Goal: Task Accomplishment & Management: Manage account settings

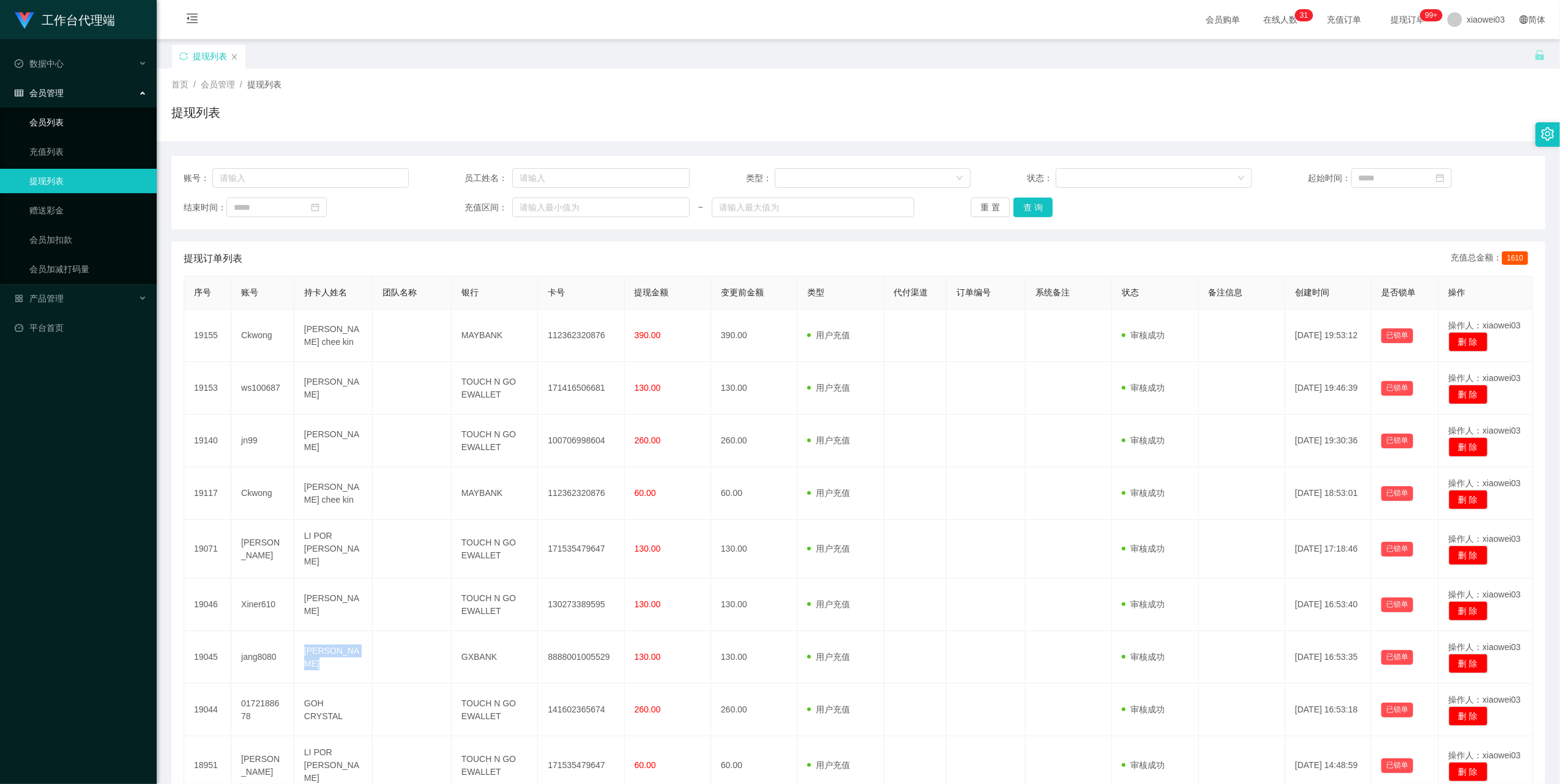
click at [91, 117] on link "会员列表" at bounding box center [88, 122] width 117 height 24
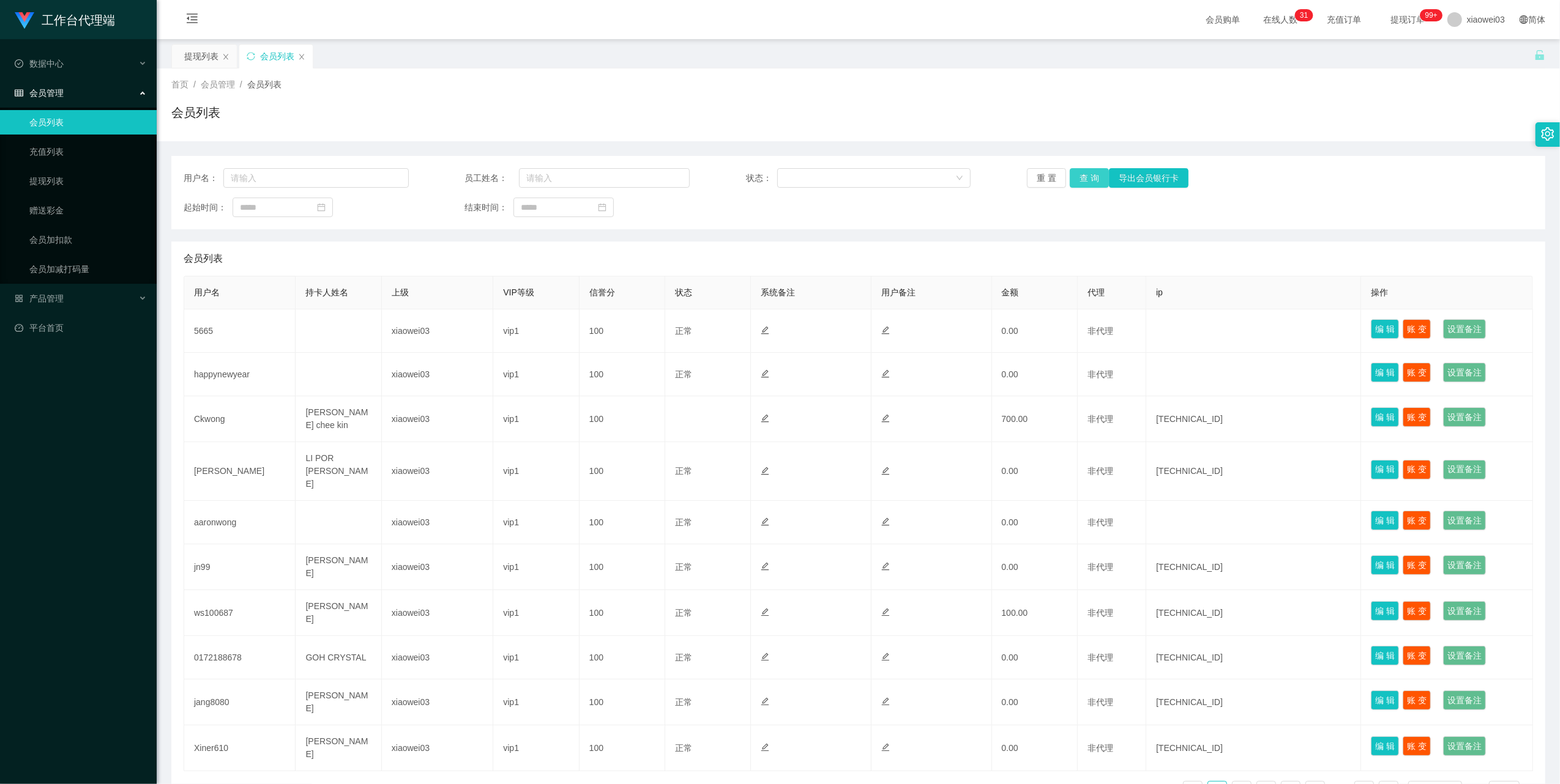
click at [1077, 182] on button "查 询" at bounding box center [1089, 178] width 39 height 20
click at [83, 291] on div "产品管理" at bounding box center [78, 298] width 156 height 24
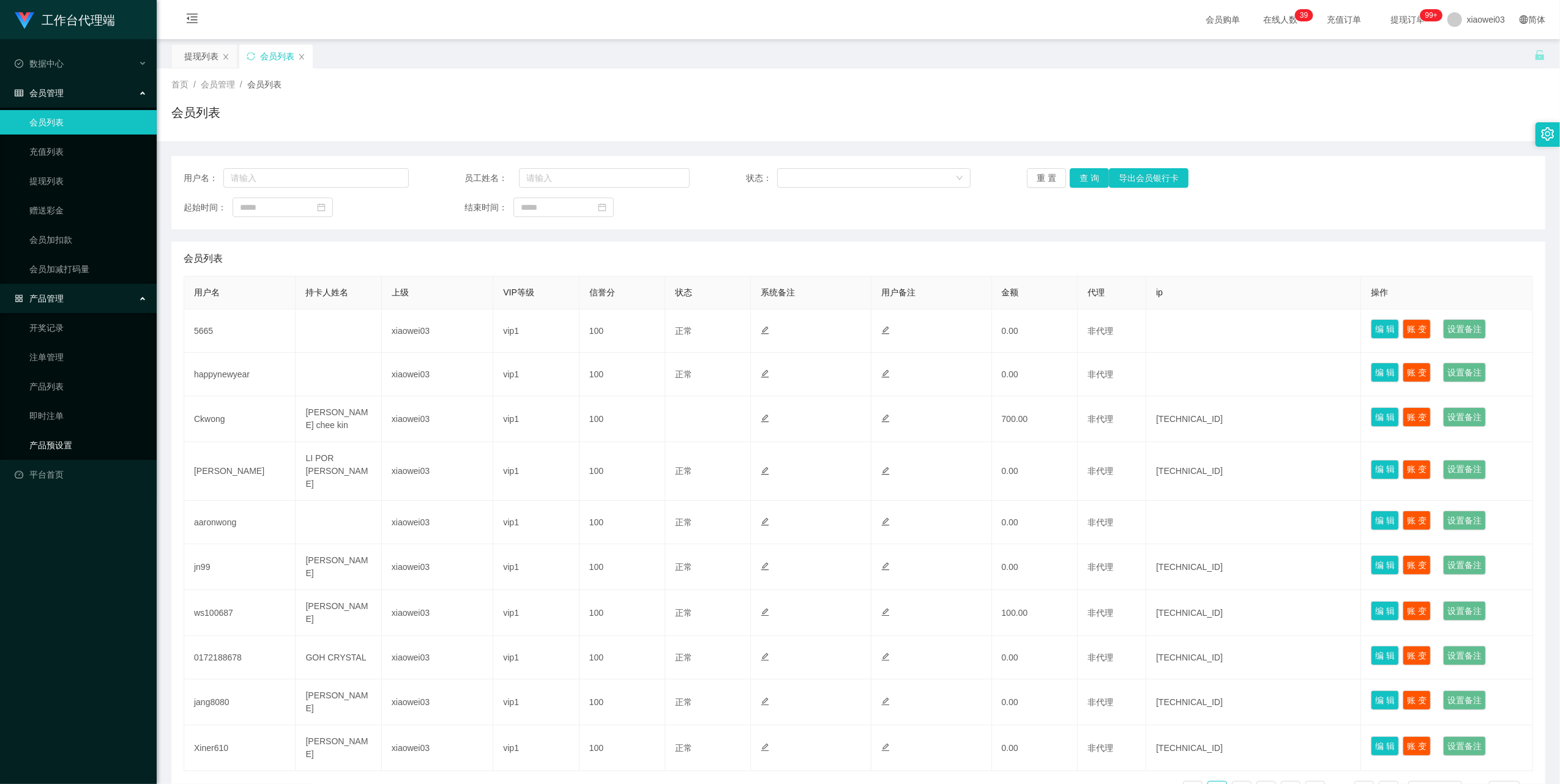
click at [101, 444] on link "产品预设置" at bounding box center [88, 445] width 117 height 24
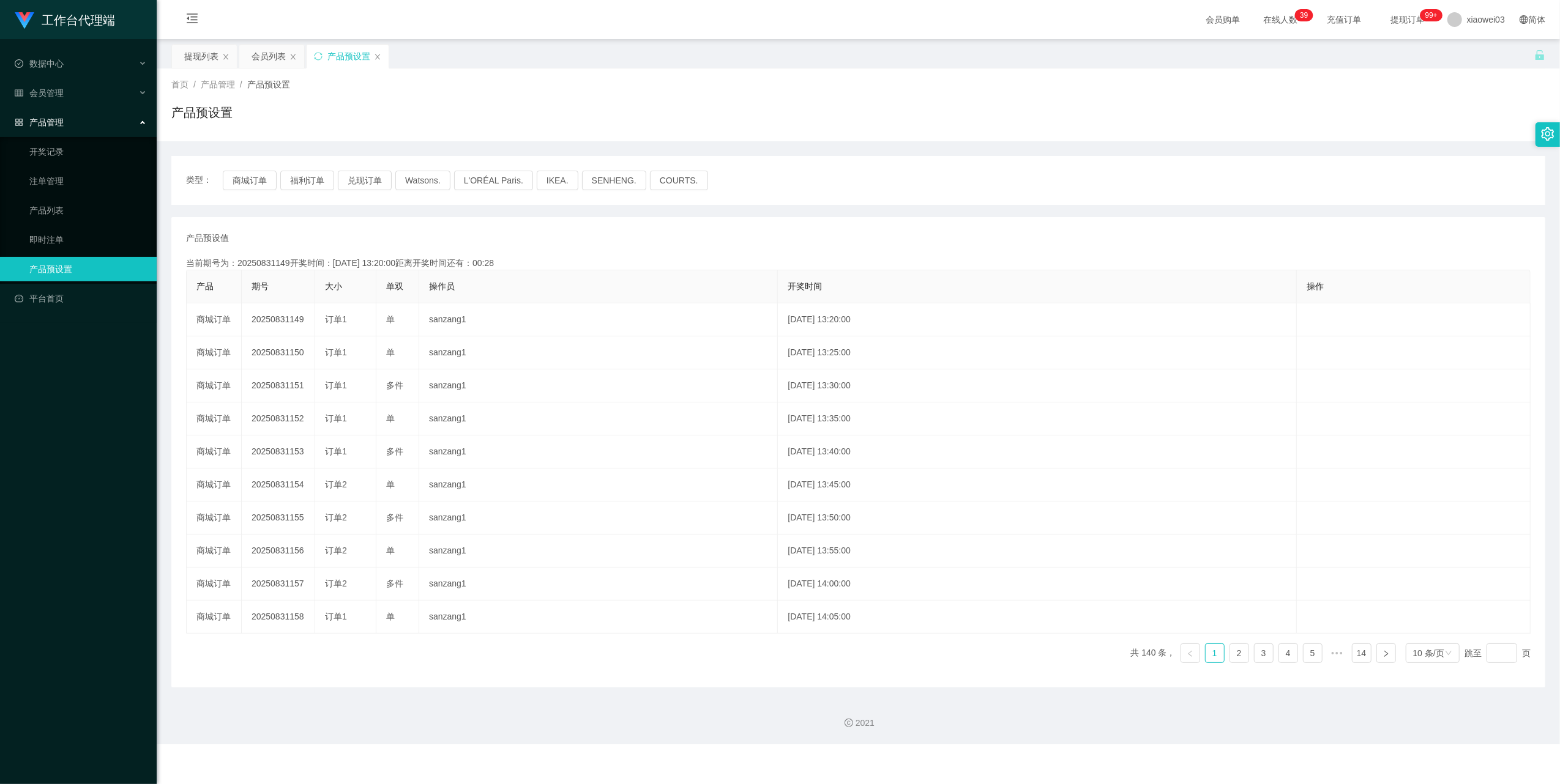
click at [241, 168] on div "类型： 商城订单 福利订单 兑现订单 Watsons. L'ORÉAL Paris. IKEA. SENHENG. COURTS." at bounding box center [858, 181] width 1374 height 49
click at [255, 186] on button "商城订单" at bounding box center [249, 181] width 54 height 20
click at [245, 180] on button "商城订单" at bounding box center [249, 181] width 54 height 20
click at [959, 159] on div "类型： 商城订单 福利订单 兑现订单 Watsons. L'ORÉAL Paris. IKEA. SENHENG. COURTS." at bounding box center [858, 181] width 1374 height 49
click at [140, 84] on div "会员管理" at bounding box center [78, 92] width 156 height 24
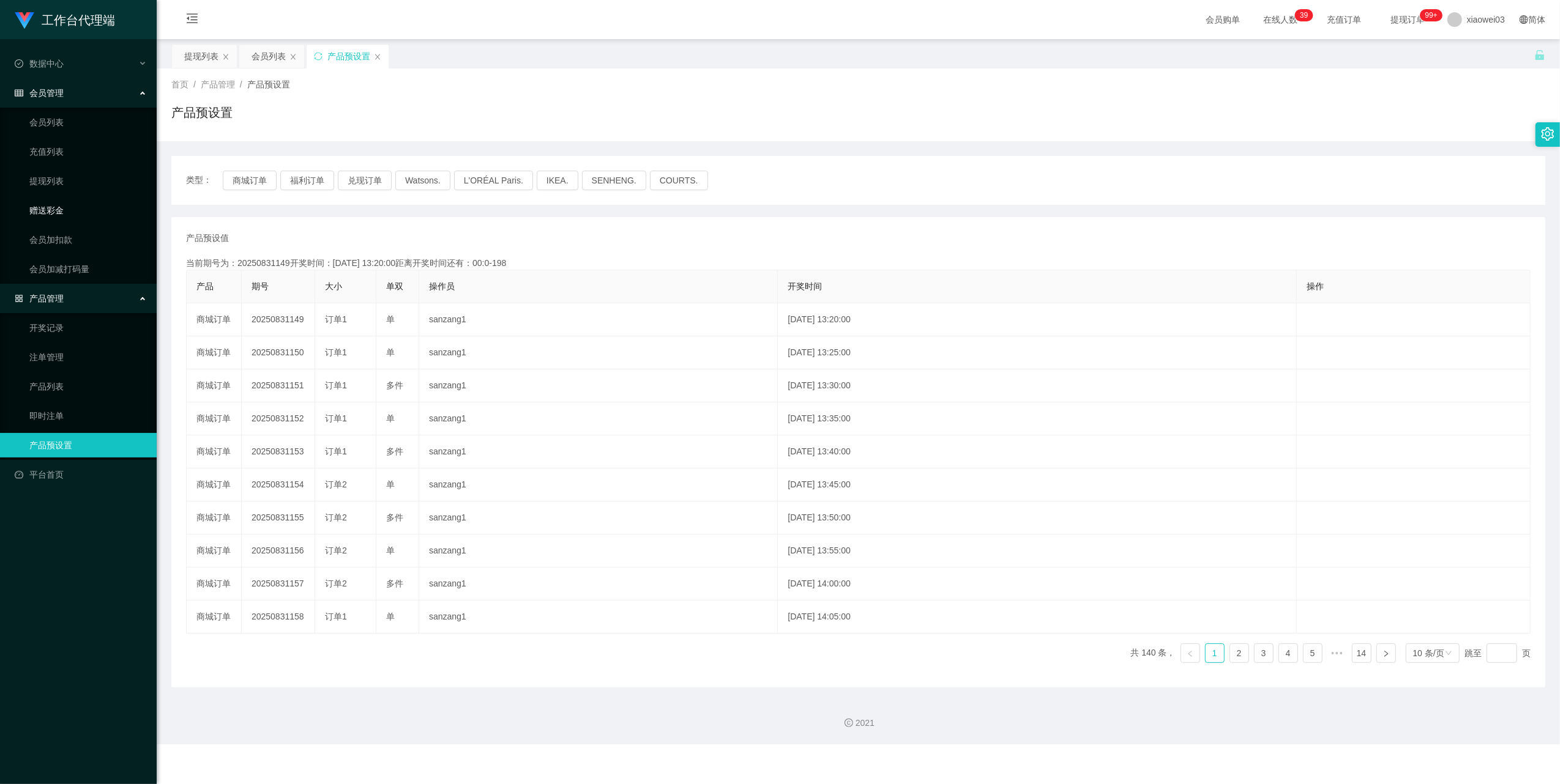
click at [97, 198] on link "赠送彩金" at bounding box center [88, 210] width 117 height 24
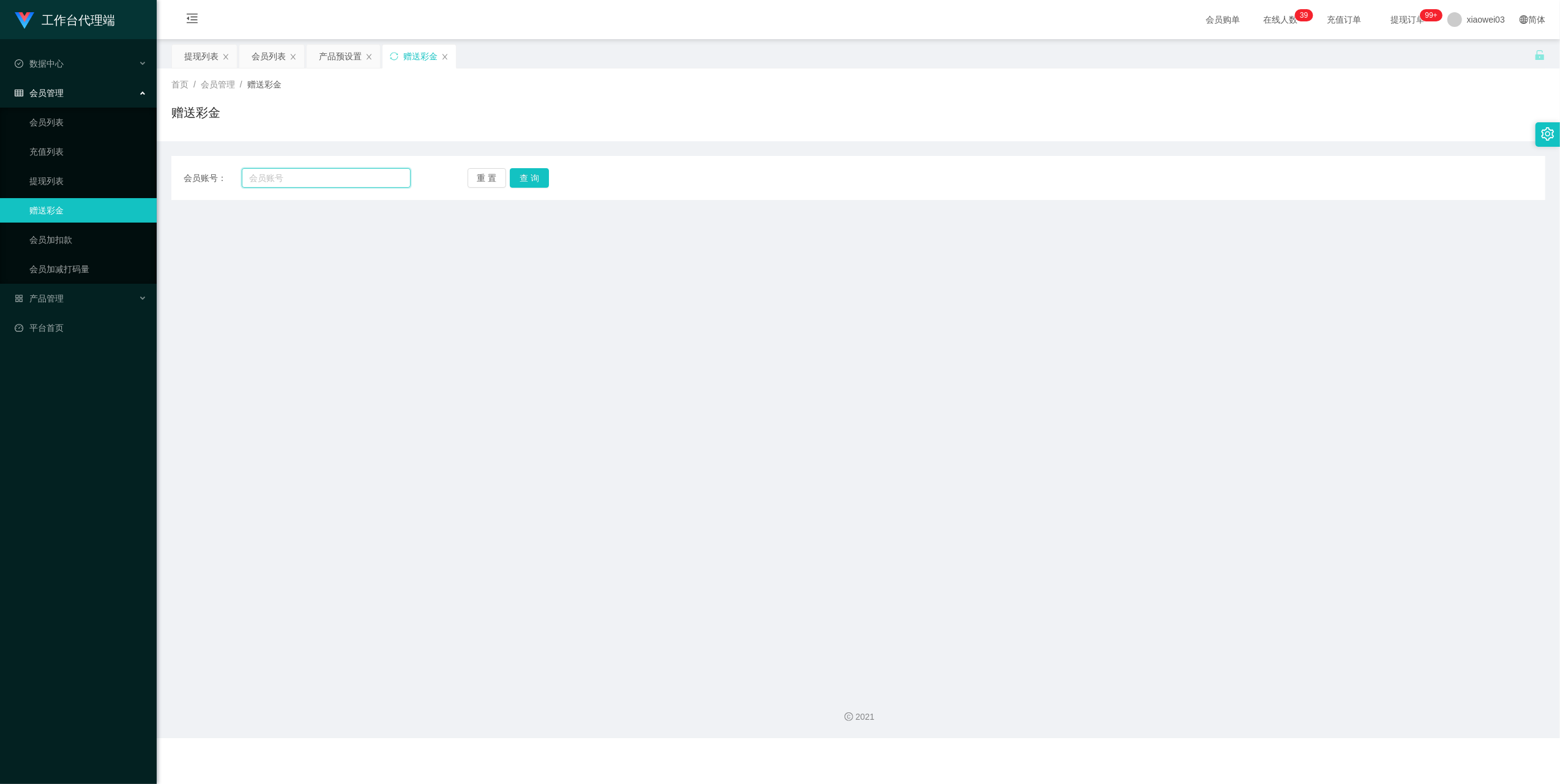
drag, startPoint x: 332, startPoint y: 183, endPoint x: 342, endPoint y: 180, distance: 10.4
click at [332, 183] on input "text" at bounding box center [325, 178] width 169 height 20
paste input "happynewyear"
type input "happynewyear"
click at [531, 177] on button "查 询" at bounding box center [529, 178] width 39 height 20
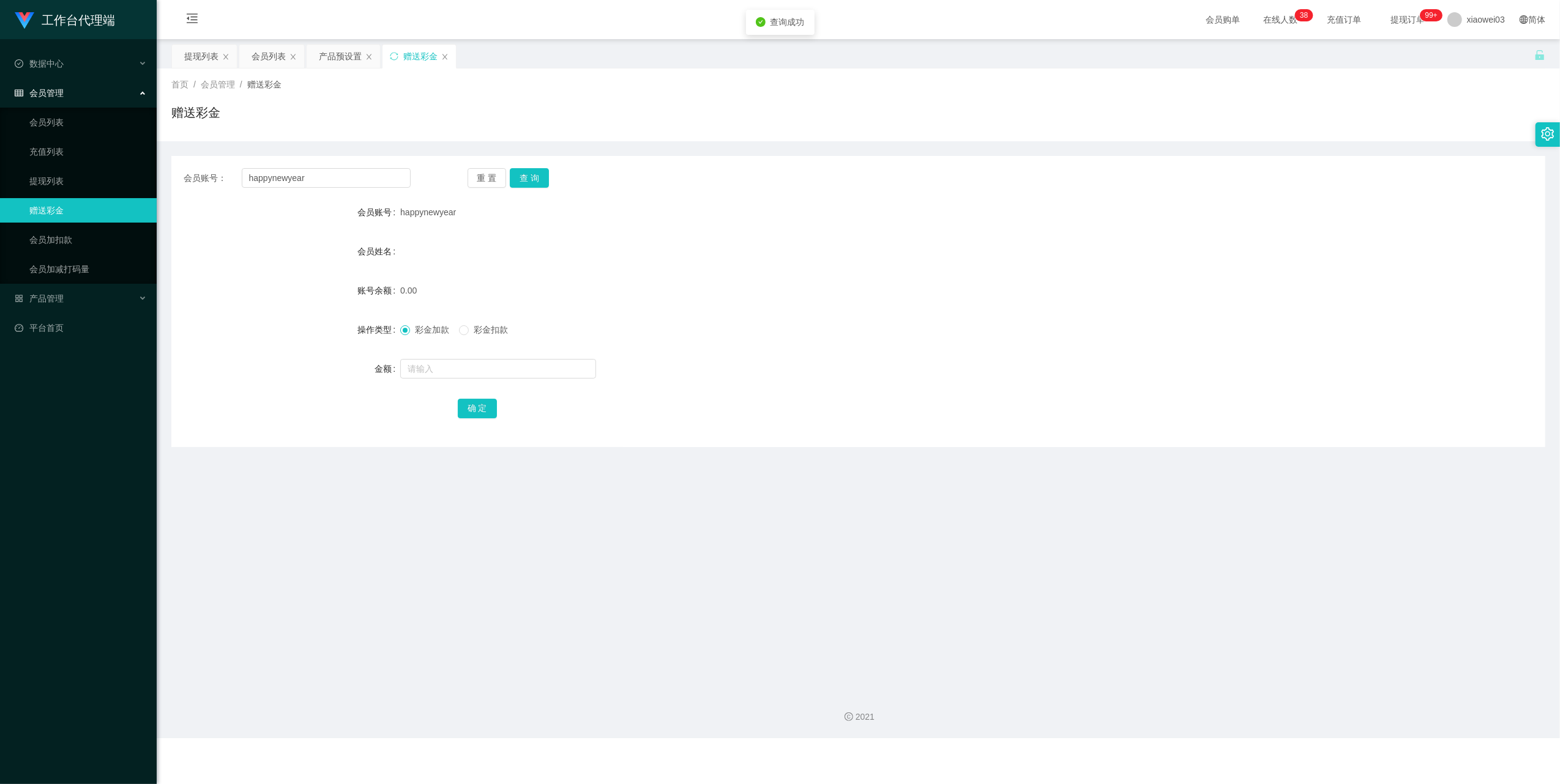
click at [742, 419] on div "确 定" at bounding box center [858, 408] width 802 height 24
drag, startPoint x: 139, startPoint y: 80, endPoint x: 139, endPoint y: 93, distance: 13.0
click at [139, 93] on div "会员管理" at bounding box center [78, 92] width 156 height 24
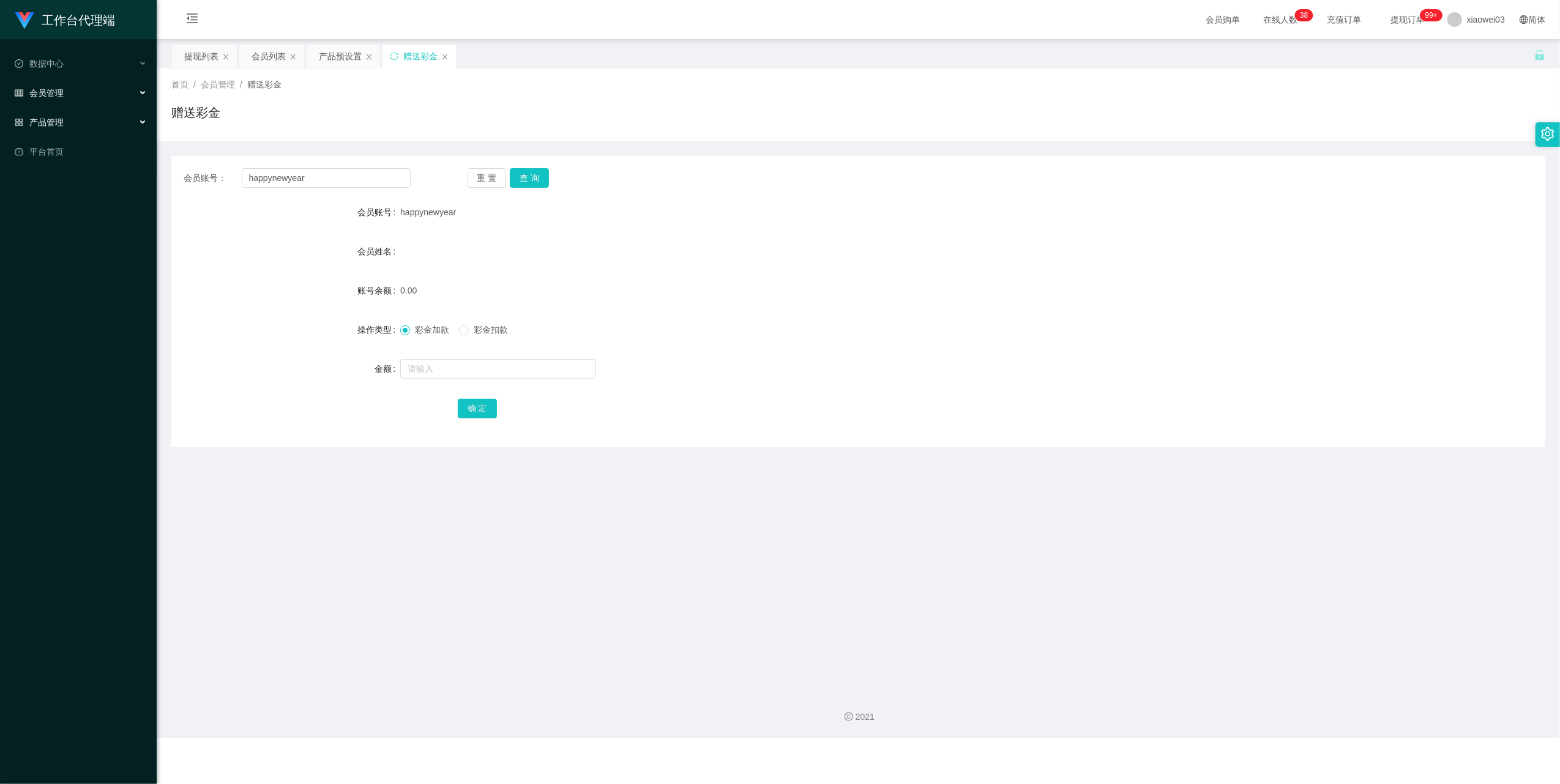
click at [123, 117] on div "产品管理" at bounding box center [78, 122] width 156 height 24
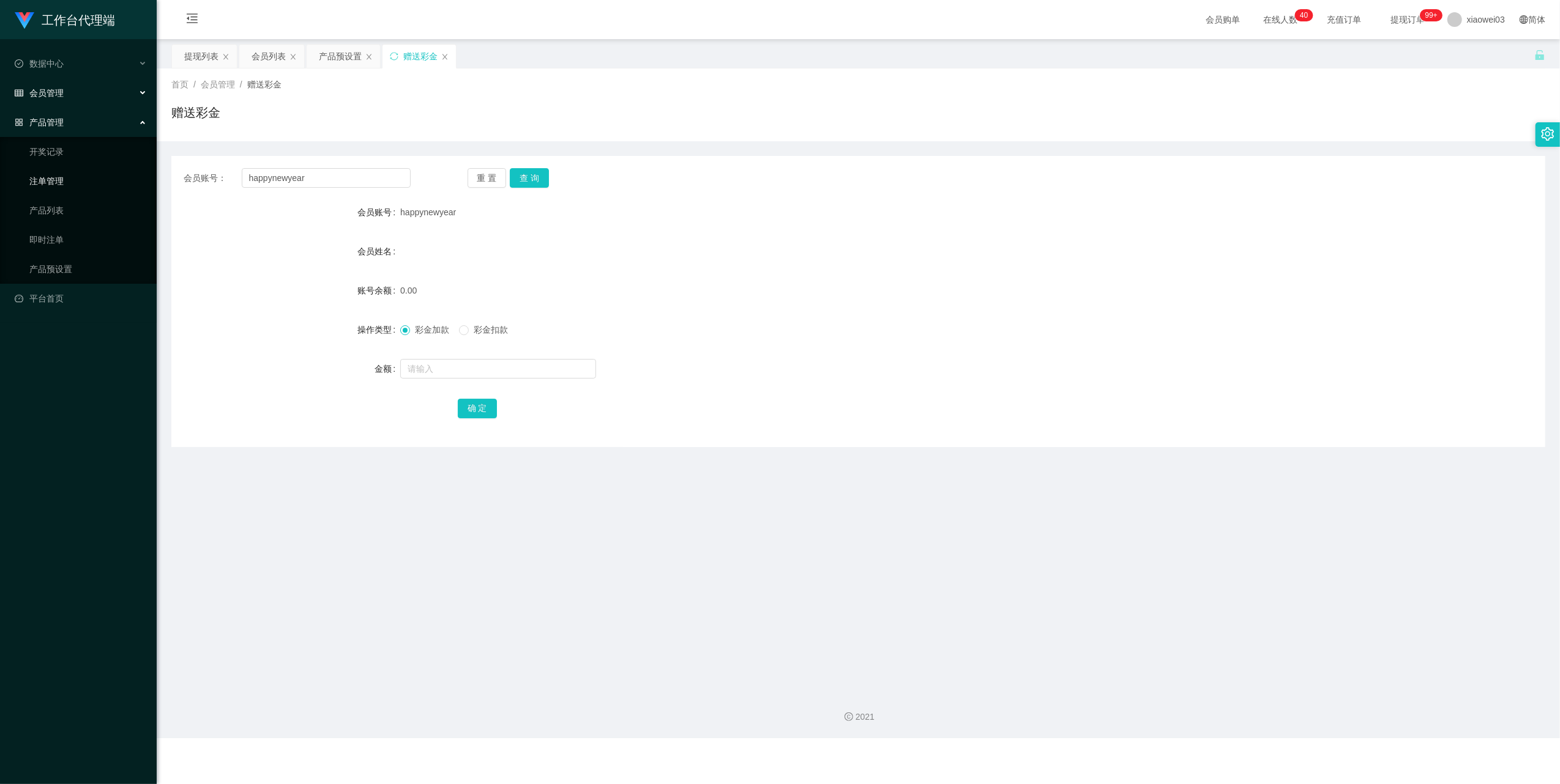
click at [72, 173] on link "注单管理" at bounding box center [88, 181] width 117 height 24
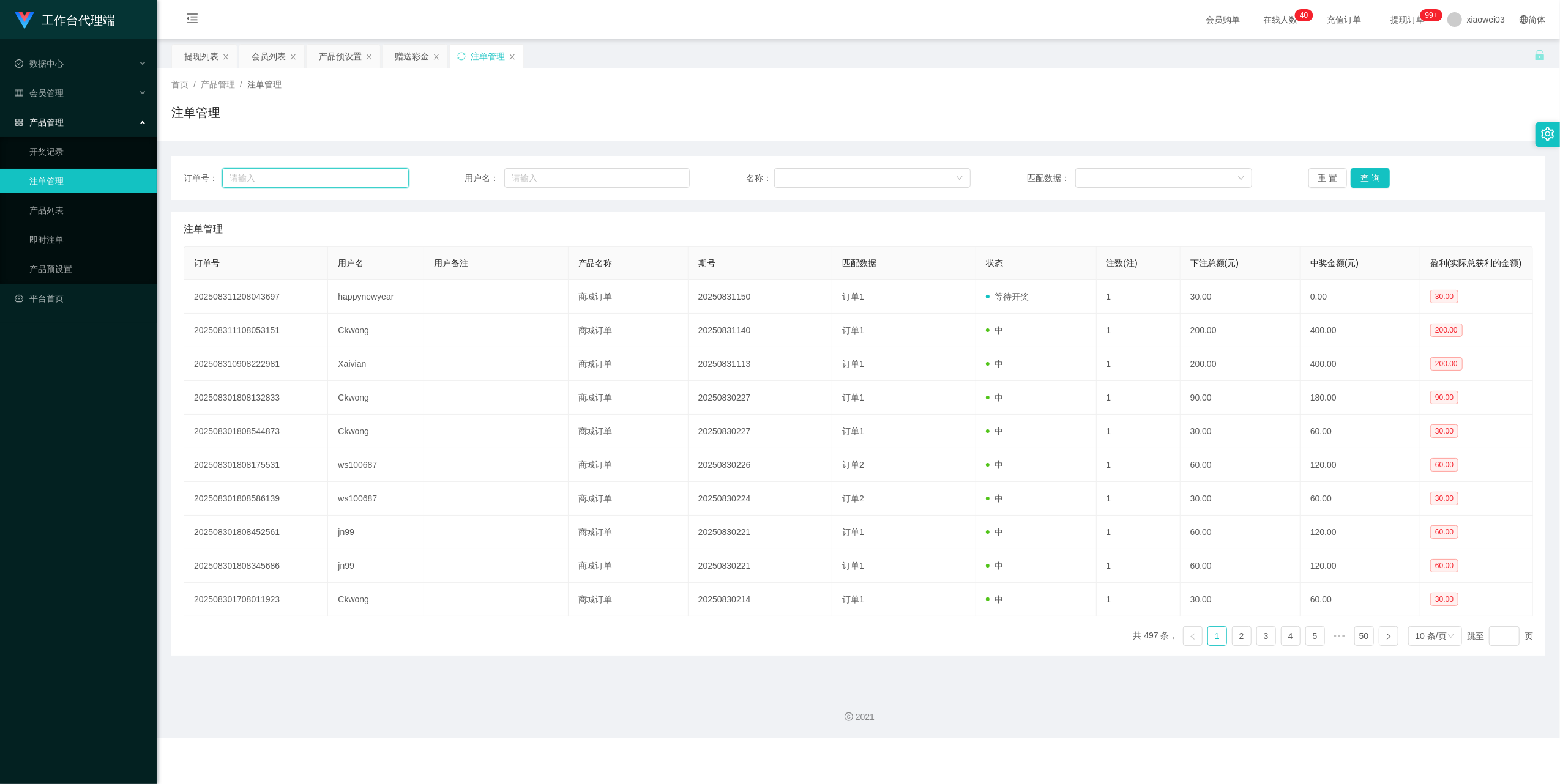
click at [331, 176] on input "text" at bounding box center [315, 178] width 187 height 20
click at [520, 177] on input "text" at bounding box center [596, 178] width 185 height 20
click at [524, 177] on input "text" at bounding box center [596, 178] width 185 height 20
paste input "happynewyear"
type input "happynewyear"
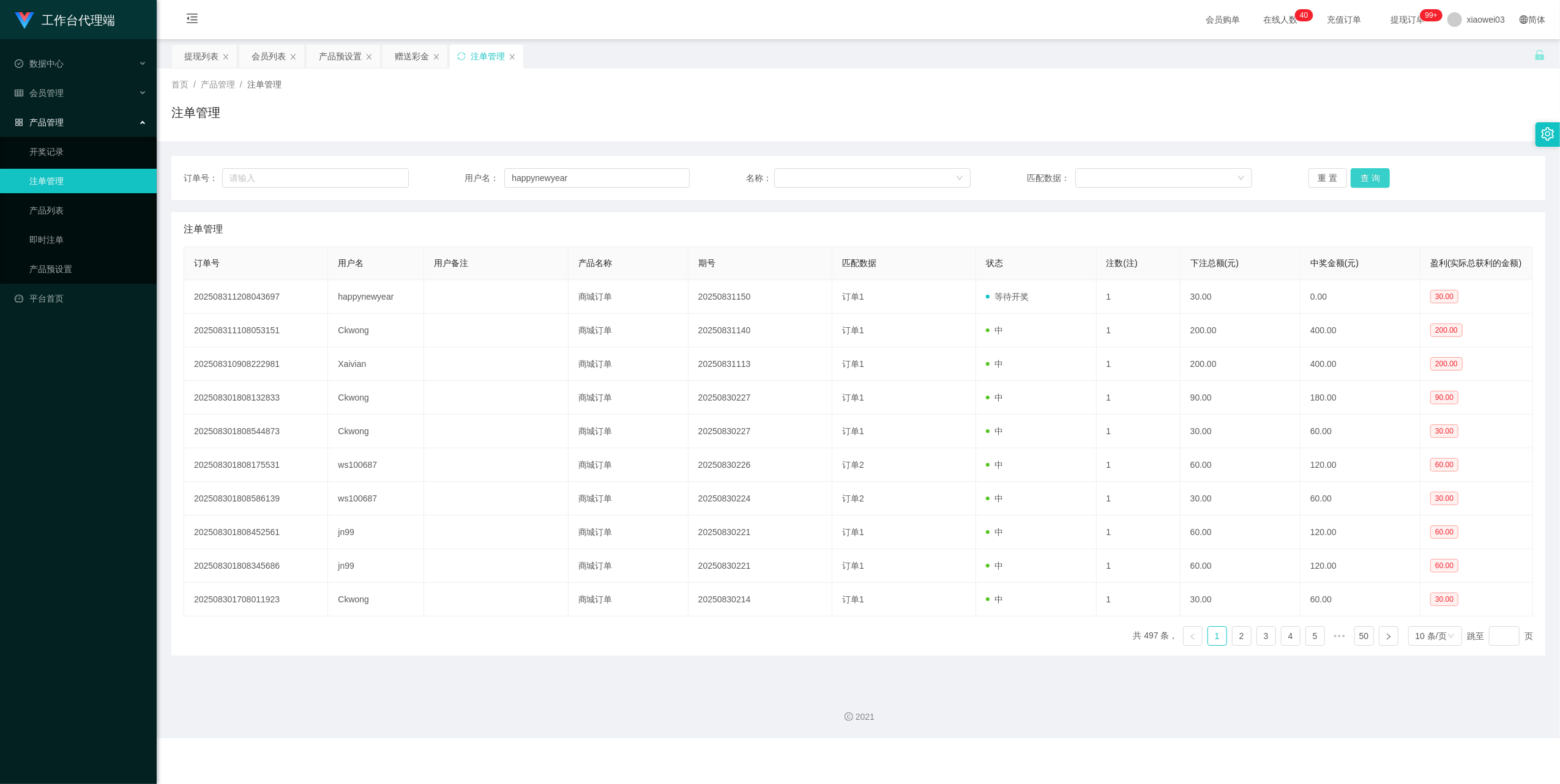
click at [1358, 177] on button "查 询" at bounding box center [1370, 178] width 39 height 20
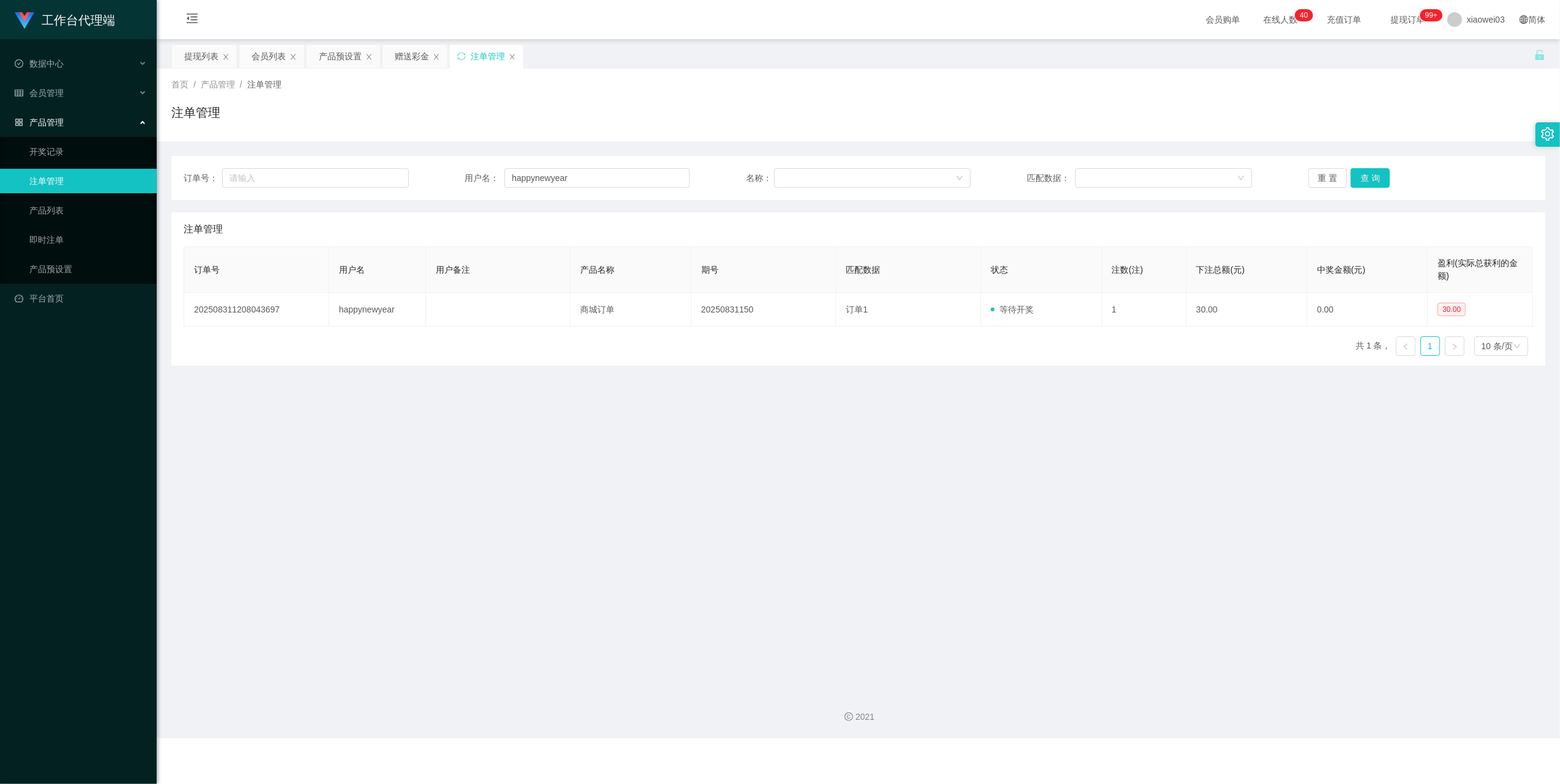
click at [923, 411] on main "关闭左侧 关闭右侧 关闭其它 刷新页面 提现列表 会员列表 产品预设置 赠送彩金 注单管理 首页 / 产品管理 / 注单管理 / 注单管理 订单号： 用户名：…" at bounding box center [857, 360] width 1403 height 643
click at [422, 51] on div "赠送彩金" at bounding box center [411, 56] width 34 height 23
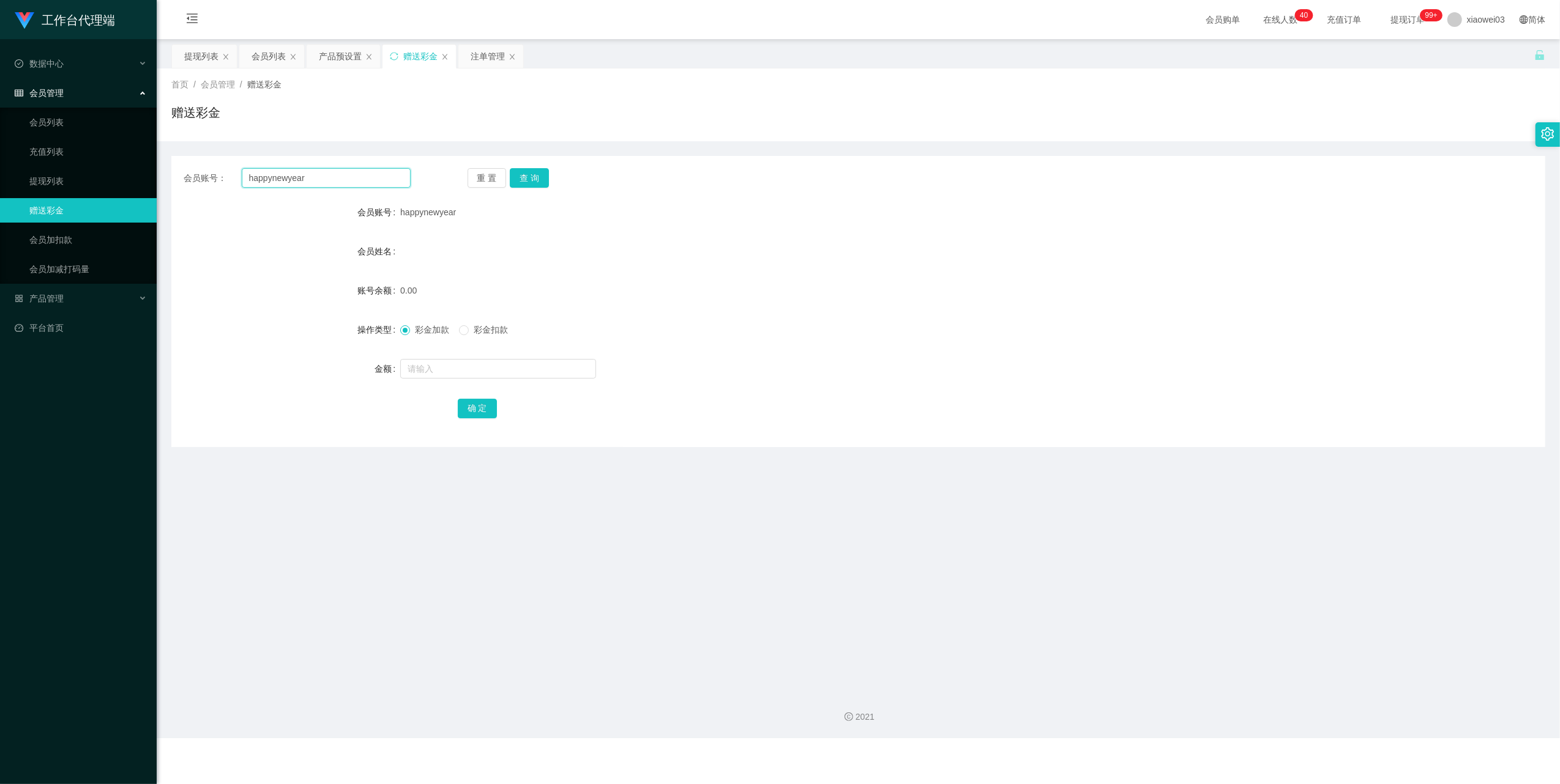
click at [364, 177] on input "happynewyear" at bounding box center [325, 178] width 169 height 20
paste input "5665"
click at [527, 180] on button "查 询" at bounding box center [529, 178] width 39 height 20
click at [914, 274] on form "会员账号 5665 会员姓名 账号余额 30.00 操作类型 彩金加款 彩金扣款 金额 确 定" at bounding box center [858, 310] width 1374 height 220
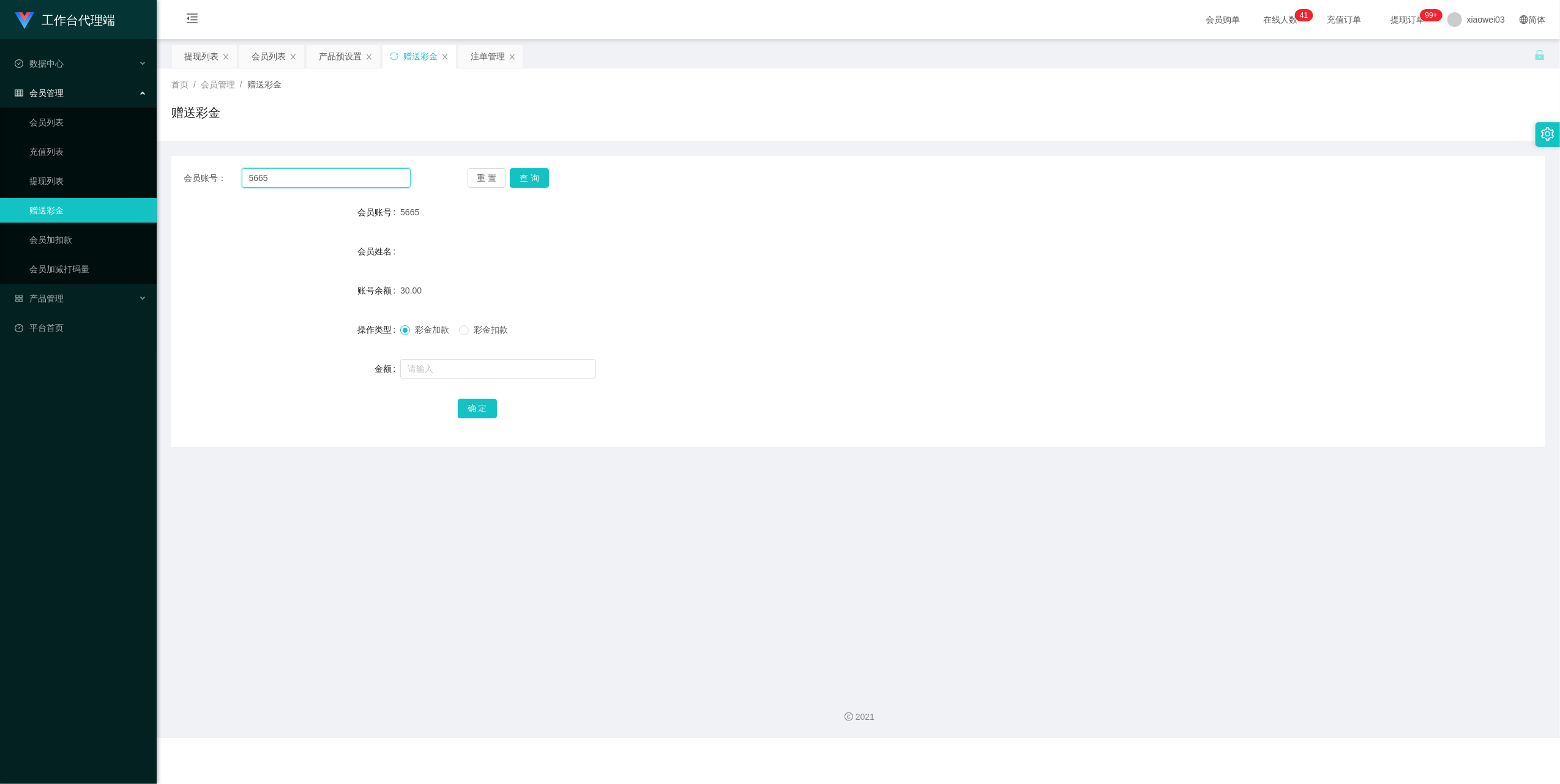
click at [304, 169] on input "5665" at bounding box center [325, 178] width 169 height 20
click at [308, 169] on input "5665" at bounding box center [325, 178] width 169 height 20
paste input "happynewyear"
click at [356, 177] on input "5665happynewyear" at bounding box center [325, 178] width 169 height 20
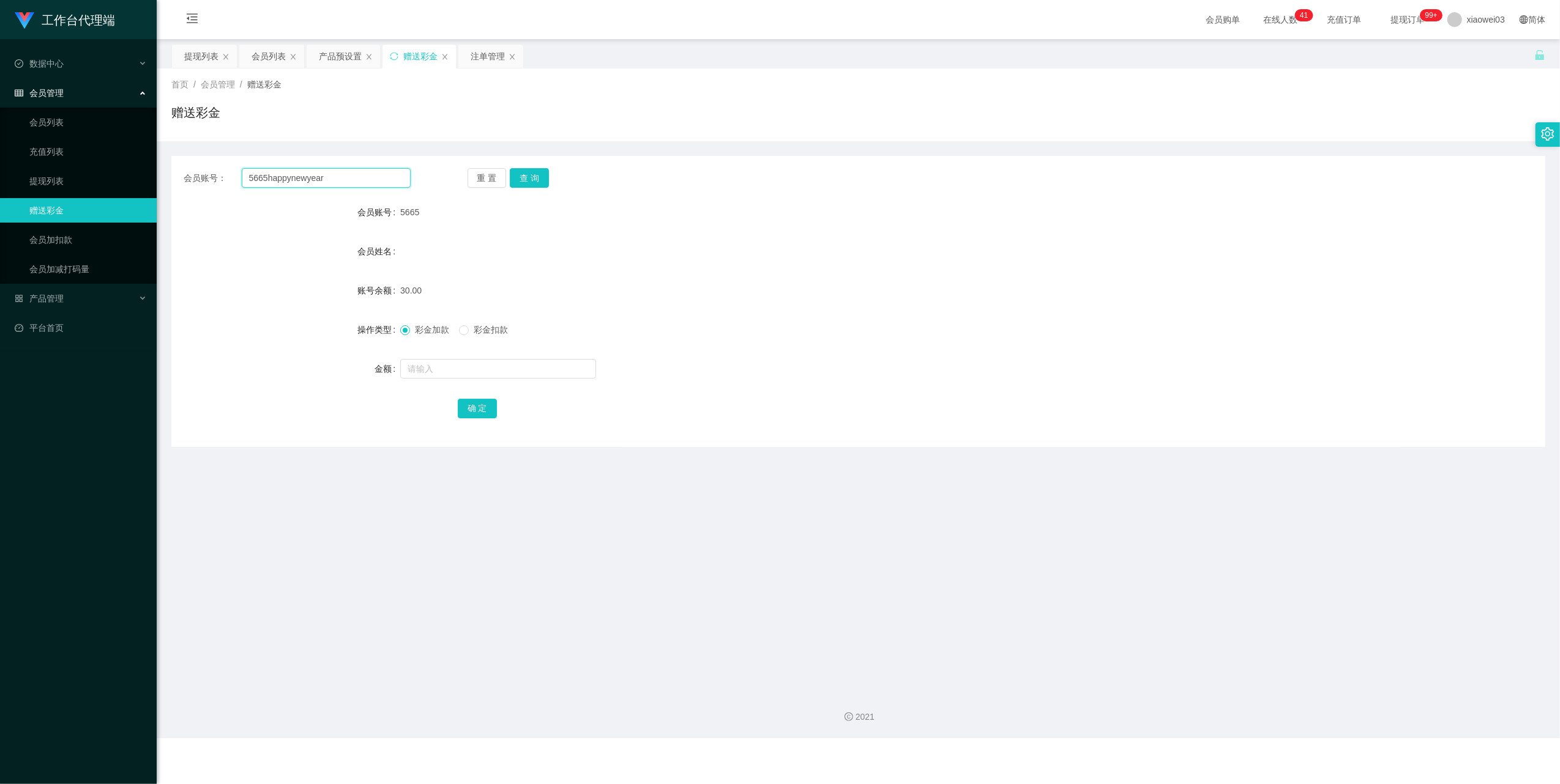
paste input "text"
type input "happynewyear"
click at [544, 181] on button "查 询" at bounding box center [529, 178] width 39 height 20
drag, startPoint x: 1109, startPoint y: 299, endPoint x: 1163, endPoint y: 290, distance: 54.7
click at [1110, 301] on div "60.00" at bounding box center [801, 290] width 802 height 24
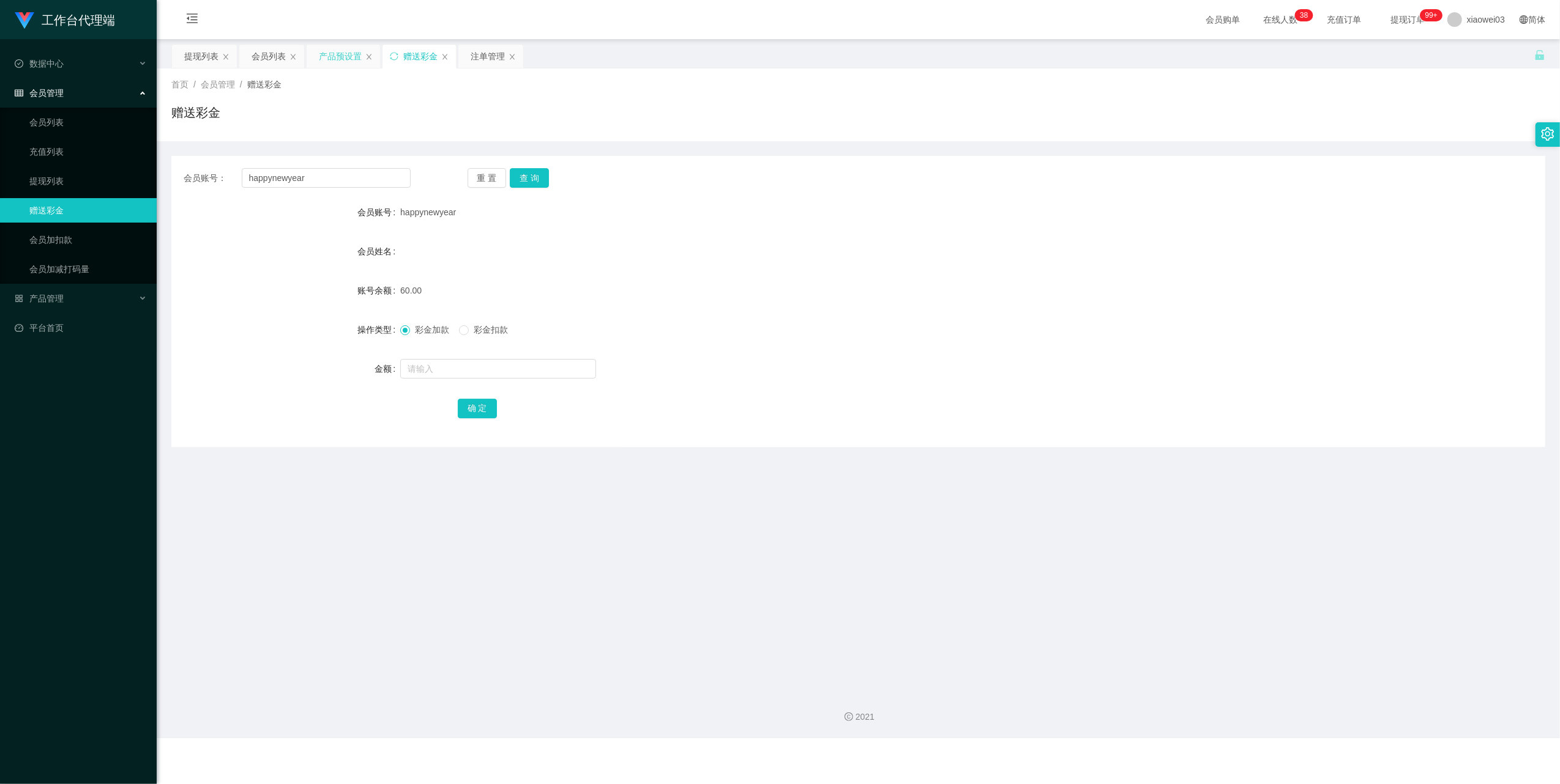
click at [316, 57] on div "产品预设置" at bounding box center [343, 56] width 73 height 23
click at [331, 56] on div "产品预设置" at bounding box center [341, 56] width 43 height 23
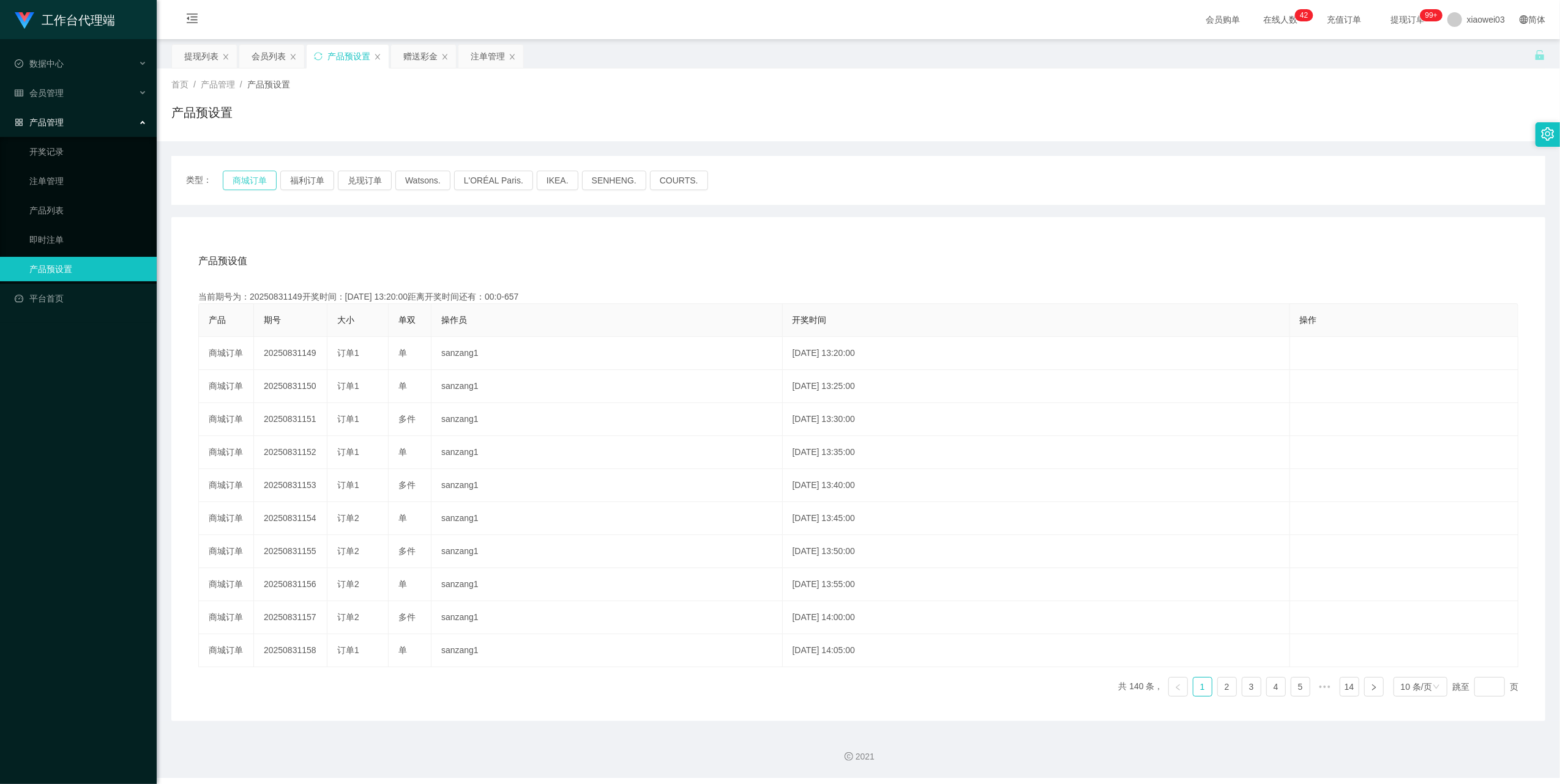
click at [241, 180] on button "商城订单" at bounding box center [249, 181] width 54 height 20
click at [1001, 210] on div "类型： 商城订单 福利订单 兑现订单 Watsons. L'ORÉAL Paris. IKEA. SENHENG. COURTS. 产品预设值 添加期号 当前…" at bounding box center [858, 439] width 1374 height 565
click at [205, 57] on div "提现列表" at bounding box center [201, 56] width 34 height 23
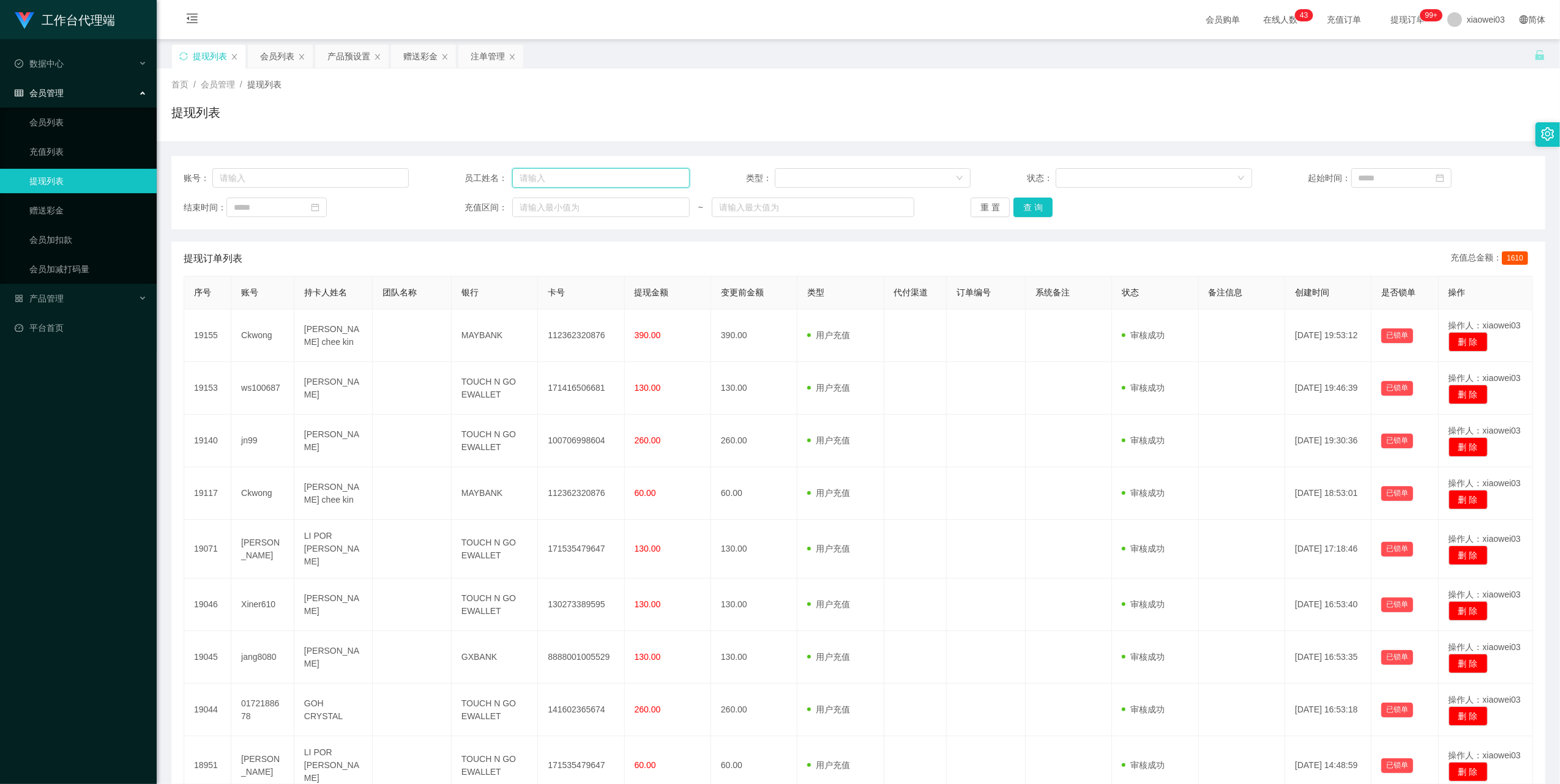
click at [595, 176] on input "text" at bounding box center [601, 178] width 177 height 20
click at [339, 169] on input "text" at bounding box center [310, 178] width 197 height 20
click at [336, 175] on input "text" at bounding box center [310, 178] width 197 height 20
paste input "happynewyear"
type input "happynewyear"
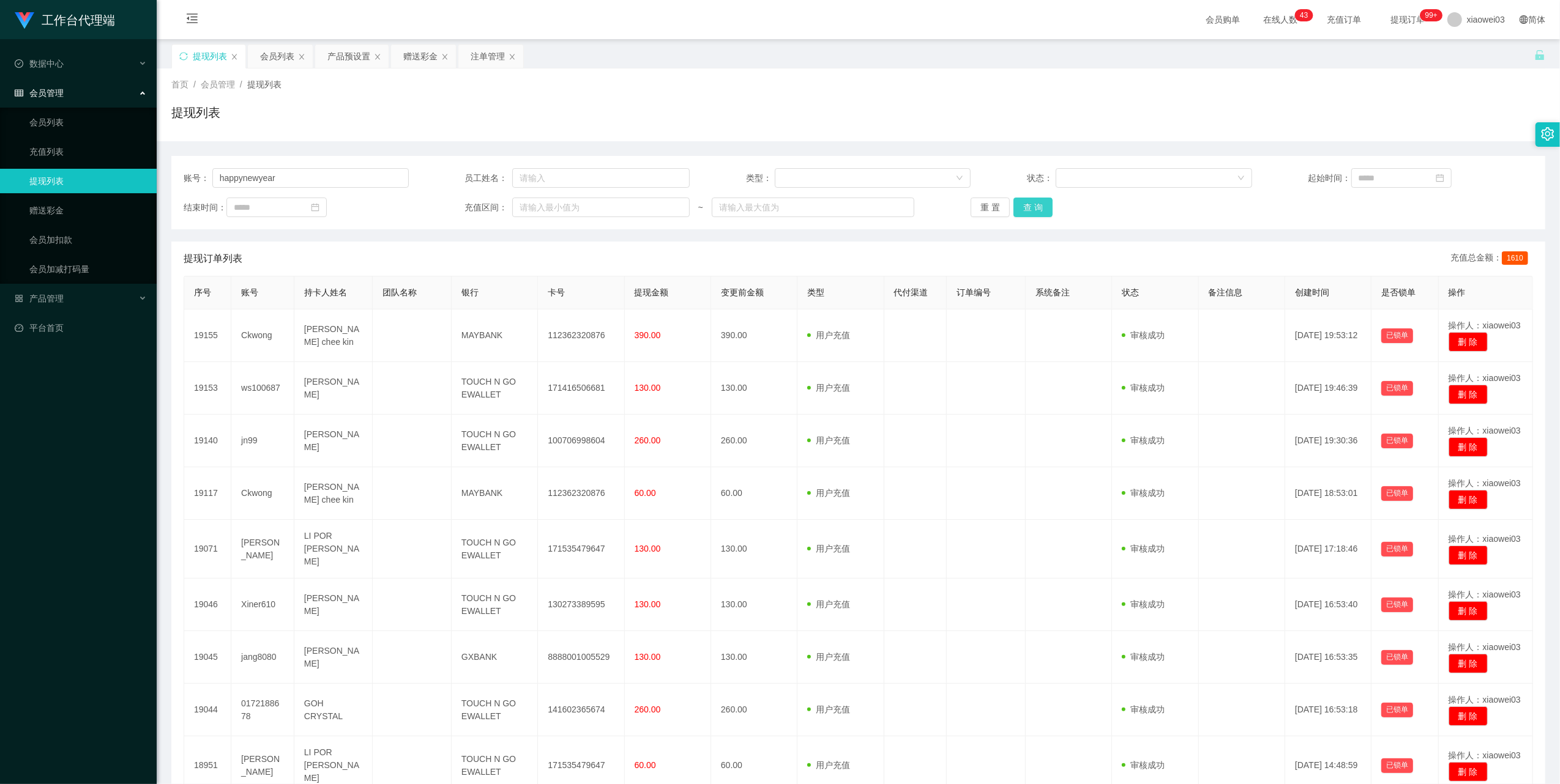
click at [1025, 207] on button "查 询" at bounding box center [1033, 207] width 39 height 20
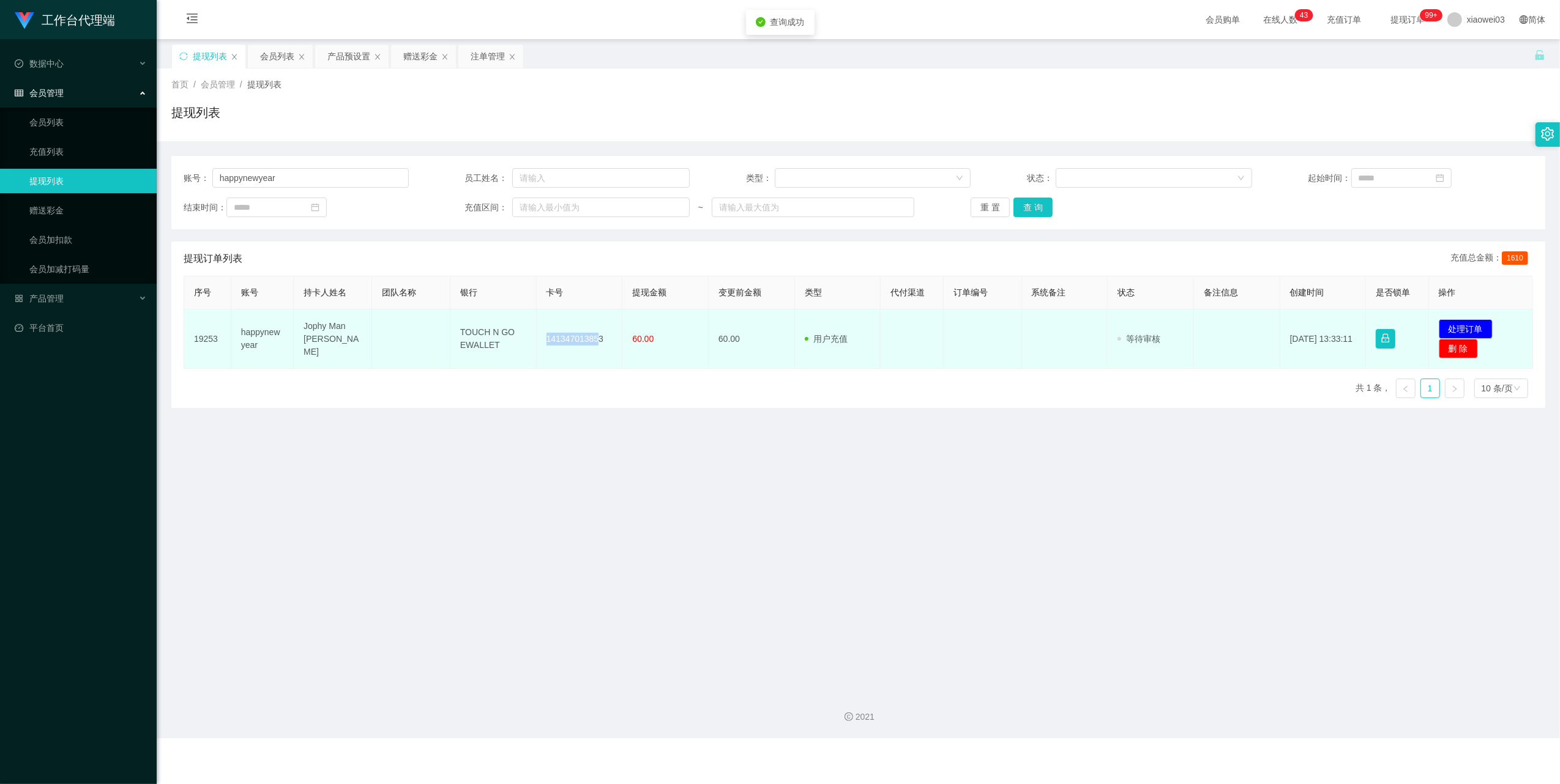
drag, startPoint x: 594, startPoint y: 346, endPoint x: 544, endPoint y: 331, distance: 52.2
click at [544, 331] on td "141347013853" at bounding box center [579, 339] width 87 height 59
drag, startPoint x: 544, startPoint y: 331, endPoint x: 578, endPoint y: 345, distance: 36.8
click at [601, 369] on td "141347013853" at bounding box center [579, 339] width 87 height 59
click at [581, 333] on td "141347013853" at bounding box center [579, 339] width 87 height 59
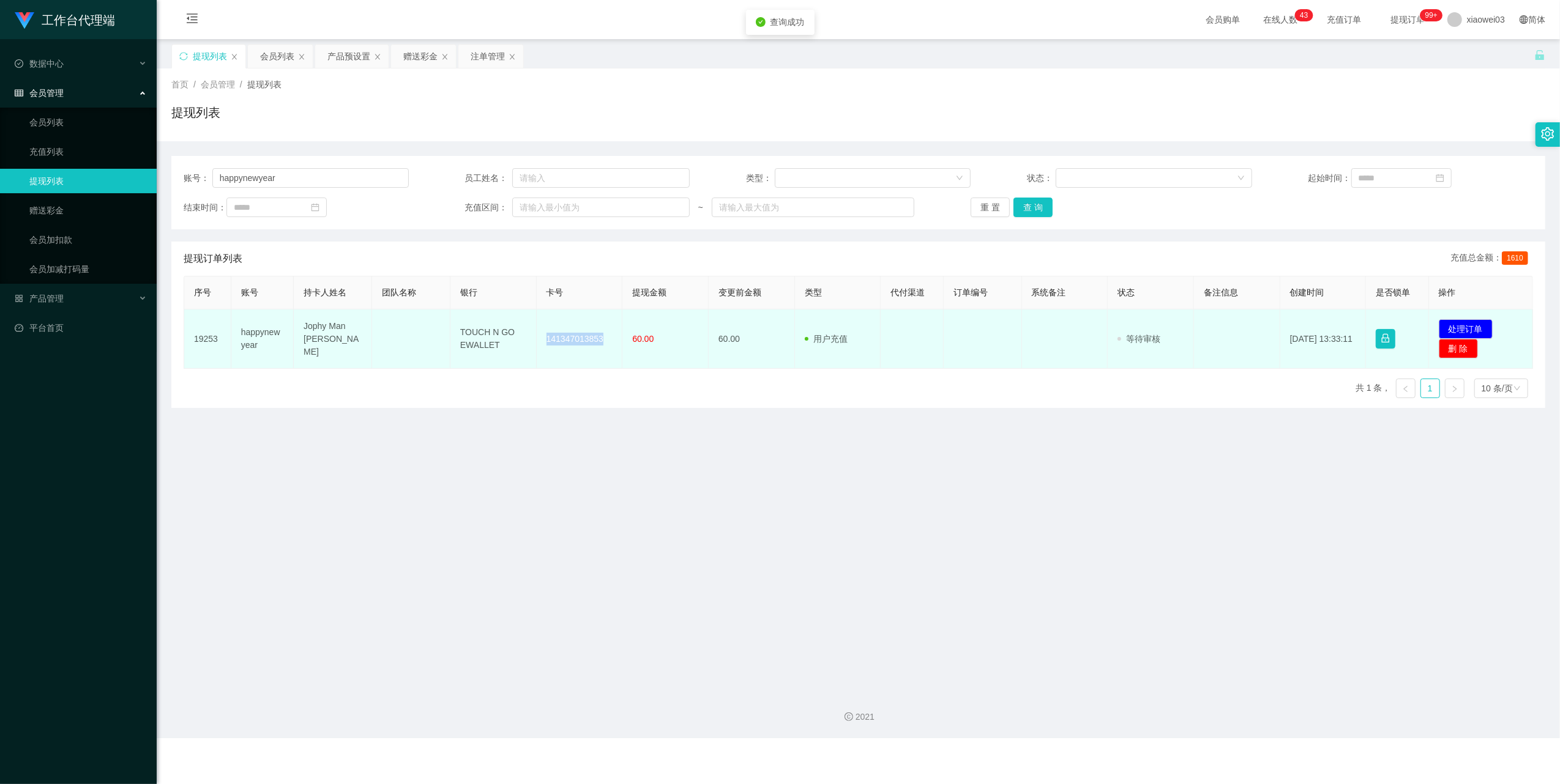
click at [581, 333] on td "141347013853" at bounding box center [579, 339] width 87 height 59
copy td "141347013853"
drag, startPoint x: 509, startPoint y: 346, endPoint x: 451, endPoint y: 326, distance: 61.4
click at [451, 326] on td "TOUCH N GO EWALLET" at bounding box center [493, 339] width 87 height 59
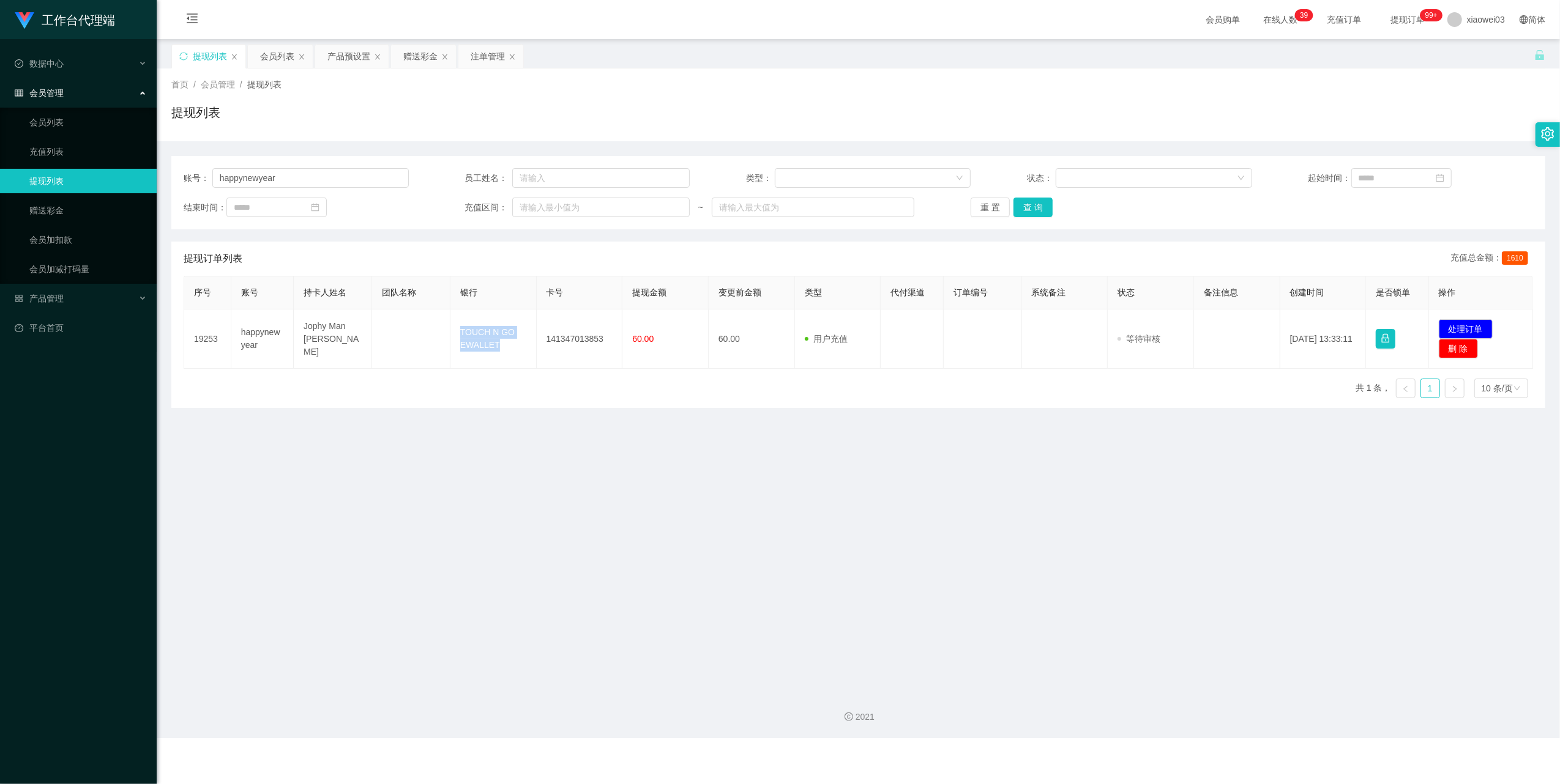
copy td "TOUCH N GO EWALLET"
click at [1019, 535] on main "关闭左侧 关闭右侧 关闭其它 刷新页面 提现列表 会员列表 产品预设置 赠送彩金 注单管理 首页 / 会员管理 / 提现列表 / 提现列表 账号： happy…" at bounding box center [857, 360] width 1403 height 643
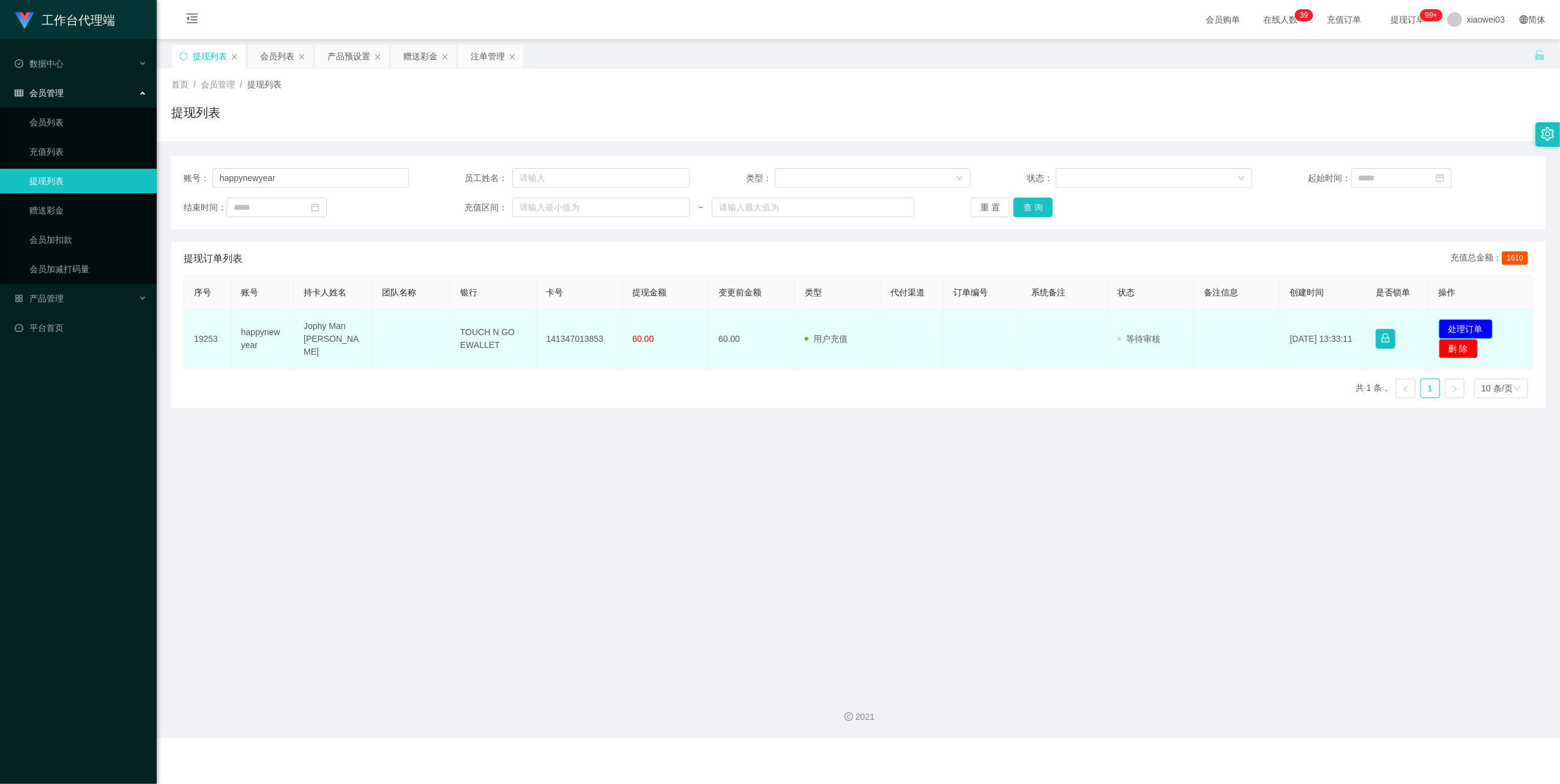
click at [1480, 326] on button "处理订单" at bounding box center [1465, 329] width 54 height 20
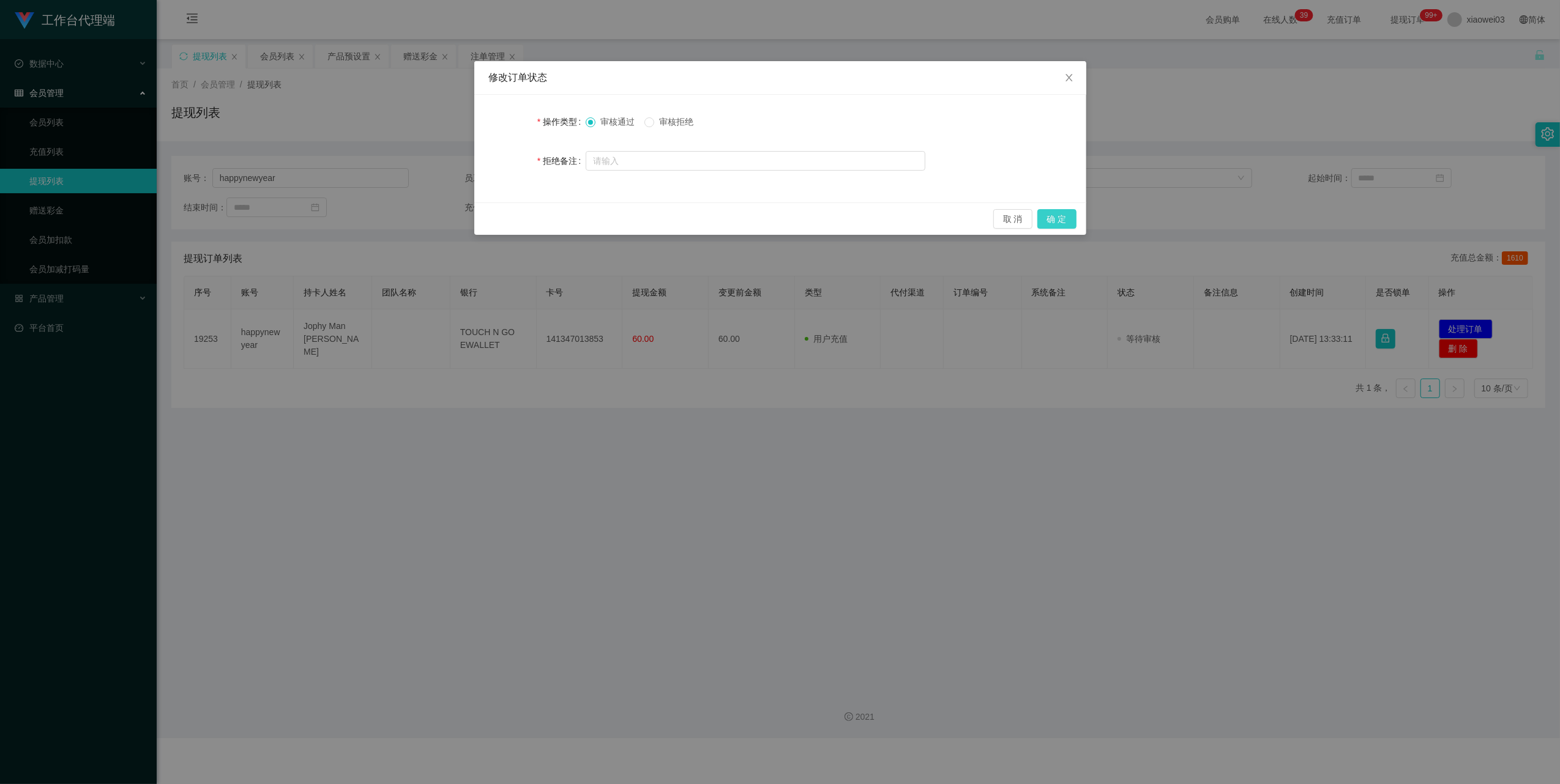
click at [1048, 223] on button "确 定" at bounding box center [1057, 219] width 39 height 20
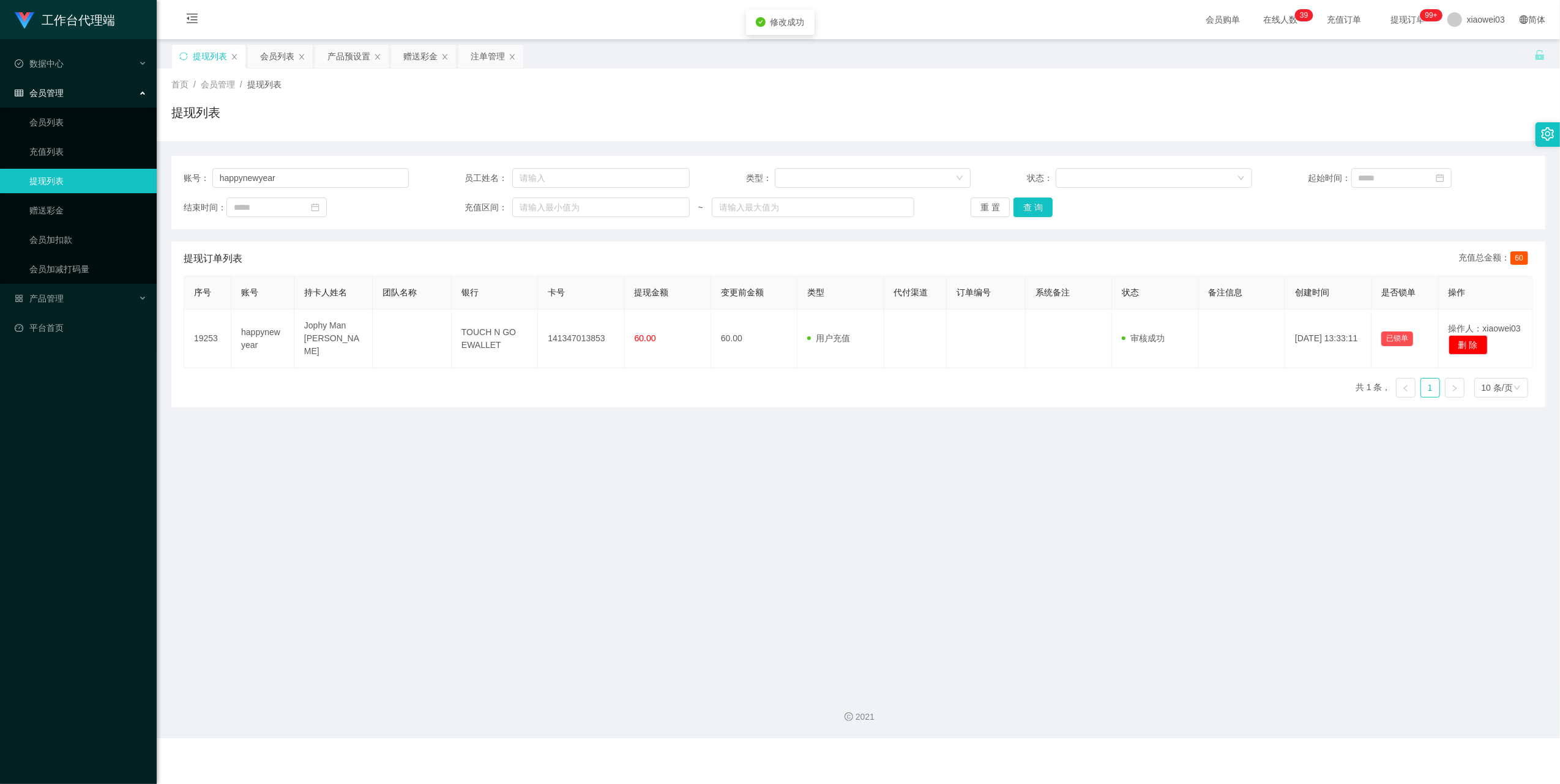
drag, startPoint x: 960, startPoint y: 577, endPoint x: 1454, endPoint y: 52, distance: 720.9
click at [963, 573] on div "修改订单状态 操作类型 审核通过 审核拒绝 拒绝备注 取 消 确 定" at bounding box center [780, 392] width 1560 height 784
click at [417, 54] on div "赠送彩金" at bounding box center [420, 56] width 34 height 23
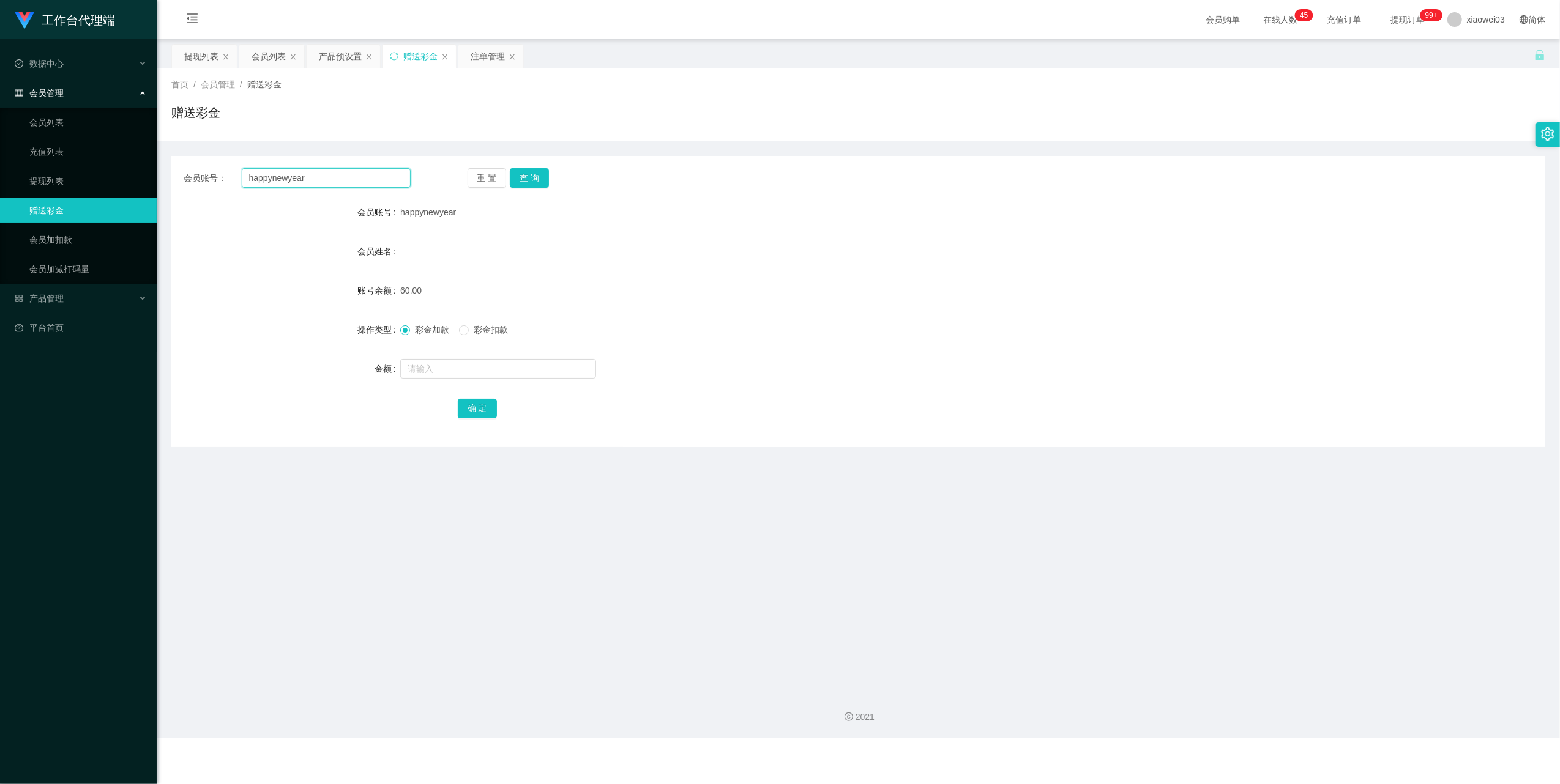
click at [359, 182] on input "happynewyear" at bounding box center [325, 178] width 169 height 20
paste input "5665"
type input "5665"
drag, startPoint x: 515, startPoint y: 173, endPoint x: 557, endPoint y: 199, distance: 49.4
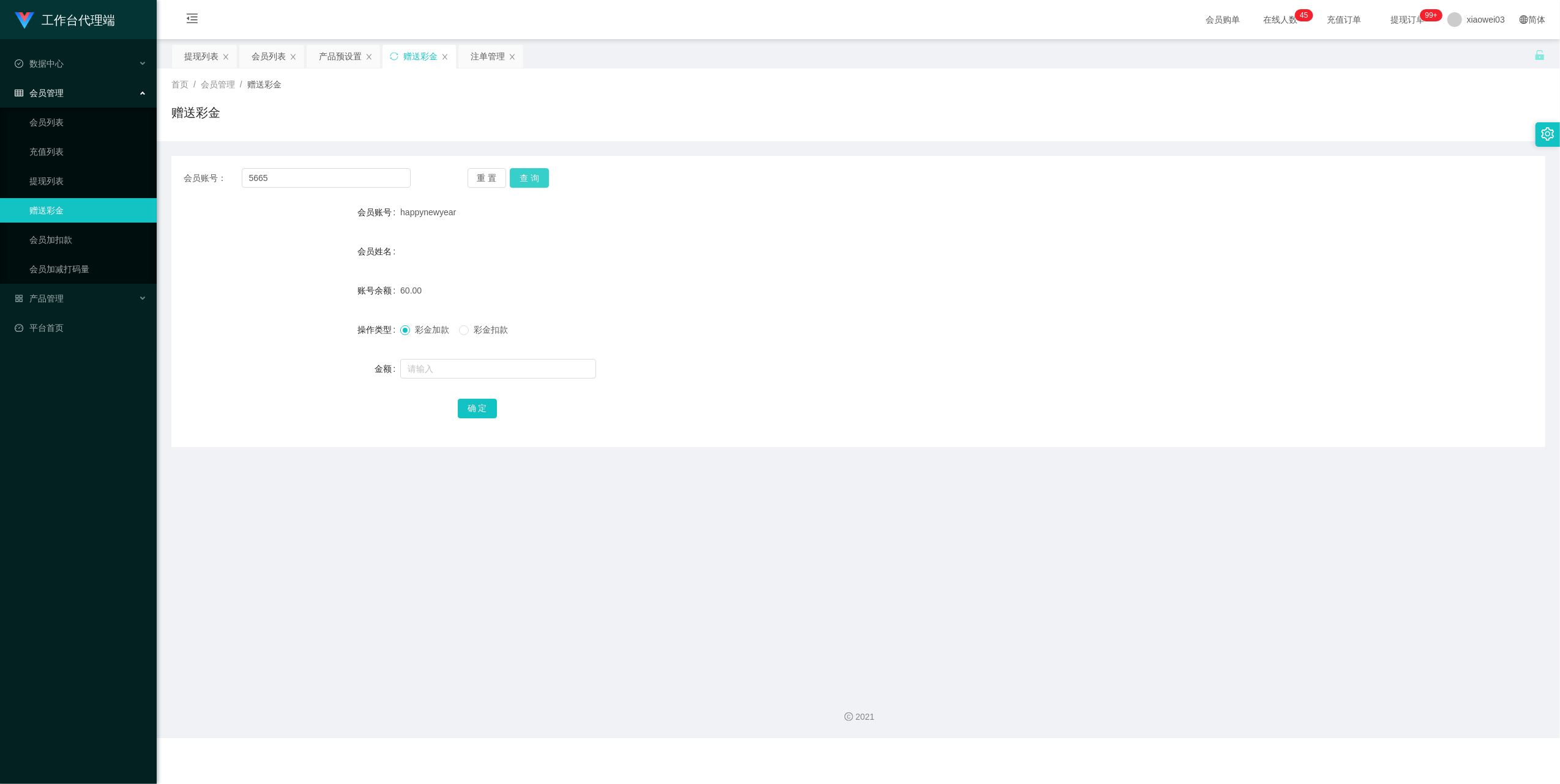
click at [515, 173] on button "查 询" at bounding box center [529, 178] width 39 height 20
drag, startPoint x: 727, startPoint y: 242, endPoint x: 754, endPoint y: 233, distance: 28.5
click at [727, 243] on div "会员姓名" at bounding box center [858, 251] width 1374 height 24
click at [494, 66] on div "注单管理" at bounding box center [487, 56] width 34 height 23
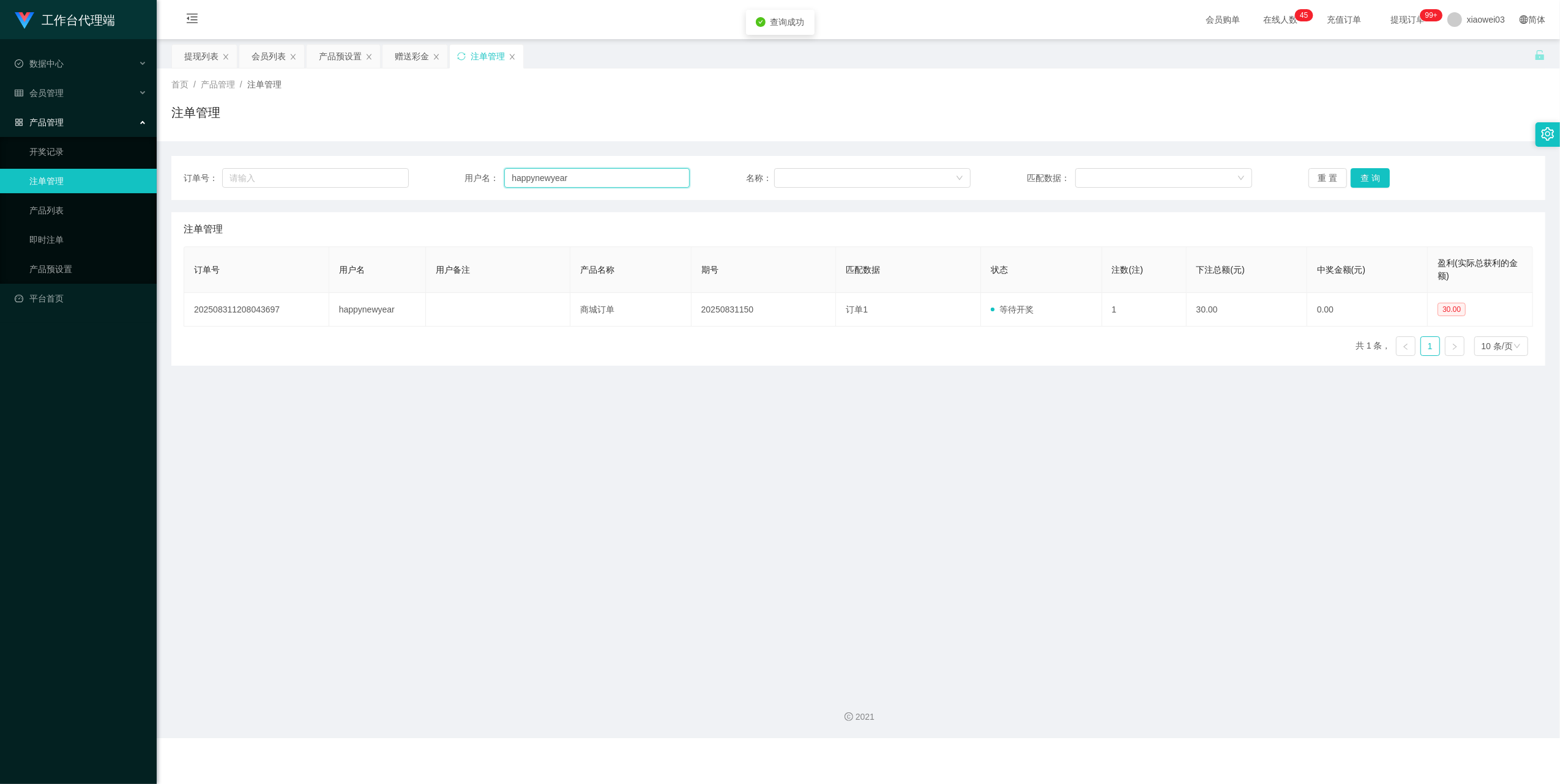
click at [583, 180] on input "happynewyear" at bounding box center [596, 178] width 185 height 20
paste input "5665"
type input "5665"
drag, startPoint x: 1374, startPoint y: 168, endPoint x: 1368, endPoint y: 169, distance: 6.1
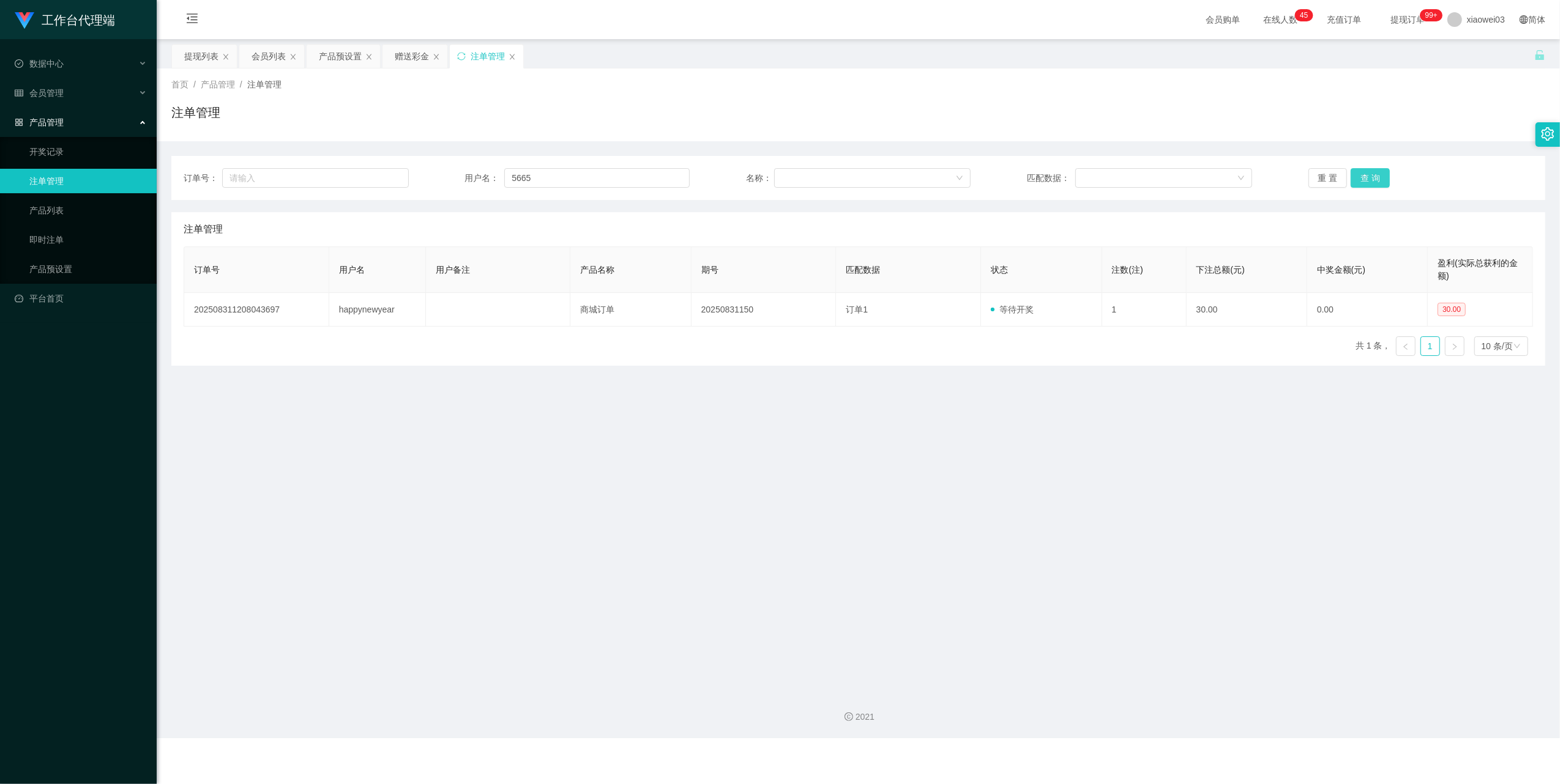
click at [1374, 168] on button "查 询" at bounding box center [1370, 178] width 39 height 20
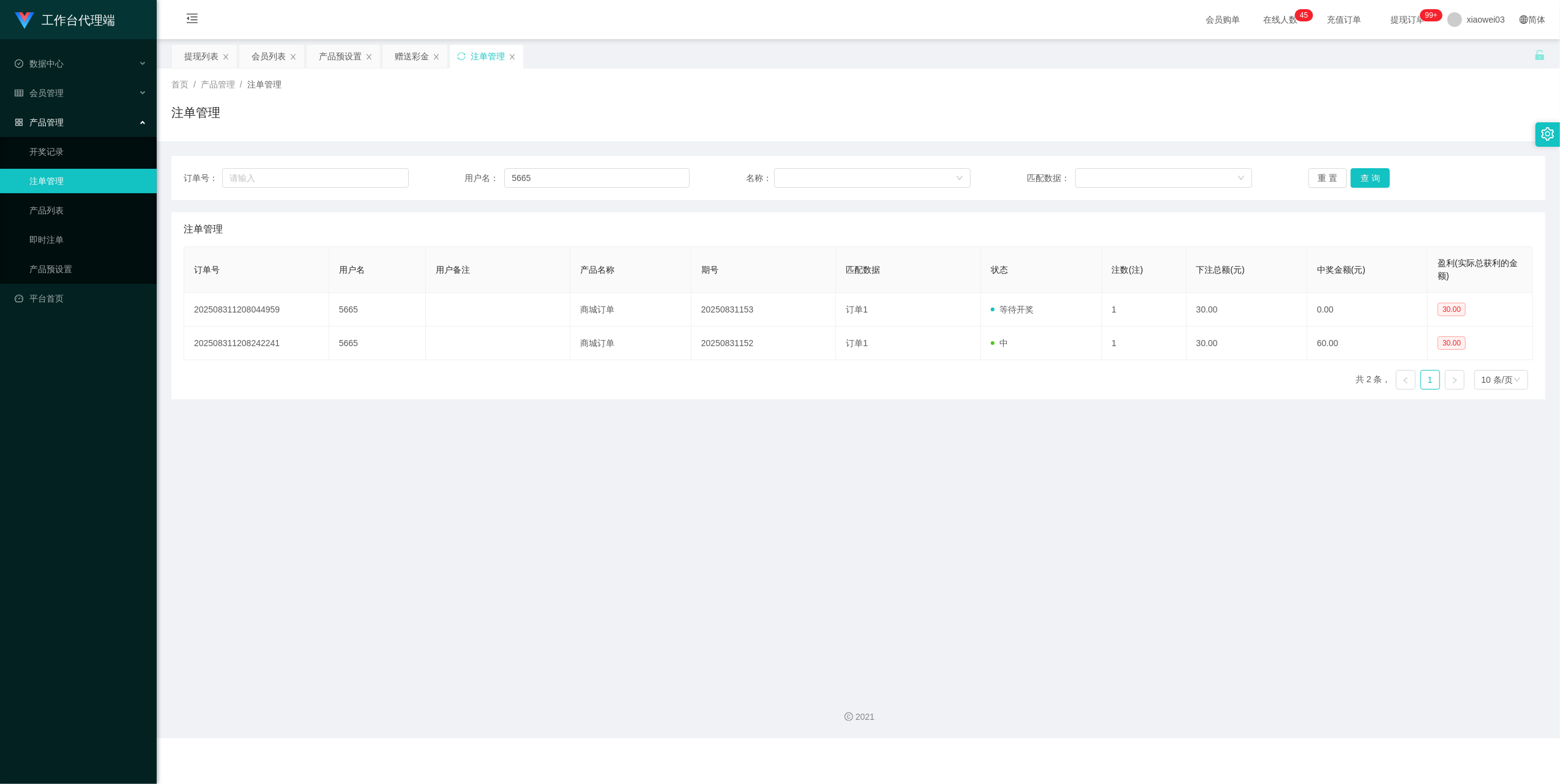
click at [980, 478] on main "关闭左侧 关闭右侧 关闭其它 刷新页面 提现列表 会员列表 产品预设置 赠送彩金 注单管理 首页 / 产品管理 / 注单管理 / 注单管理 订单号： 用户名：…" at bounding box center [857, 360] width 1403 height 643
click at [414, 52] on div "赠送彩金" at bounding box center [411, 56] width 34 height 23
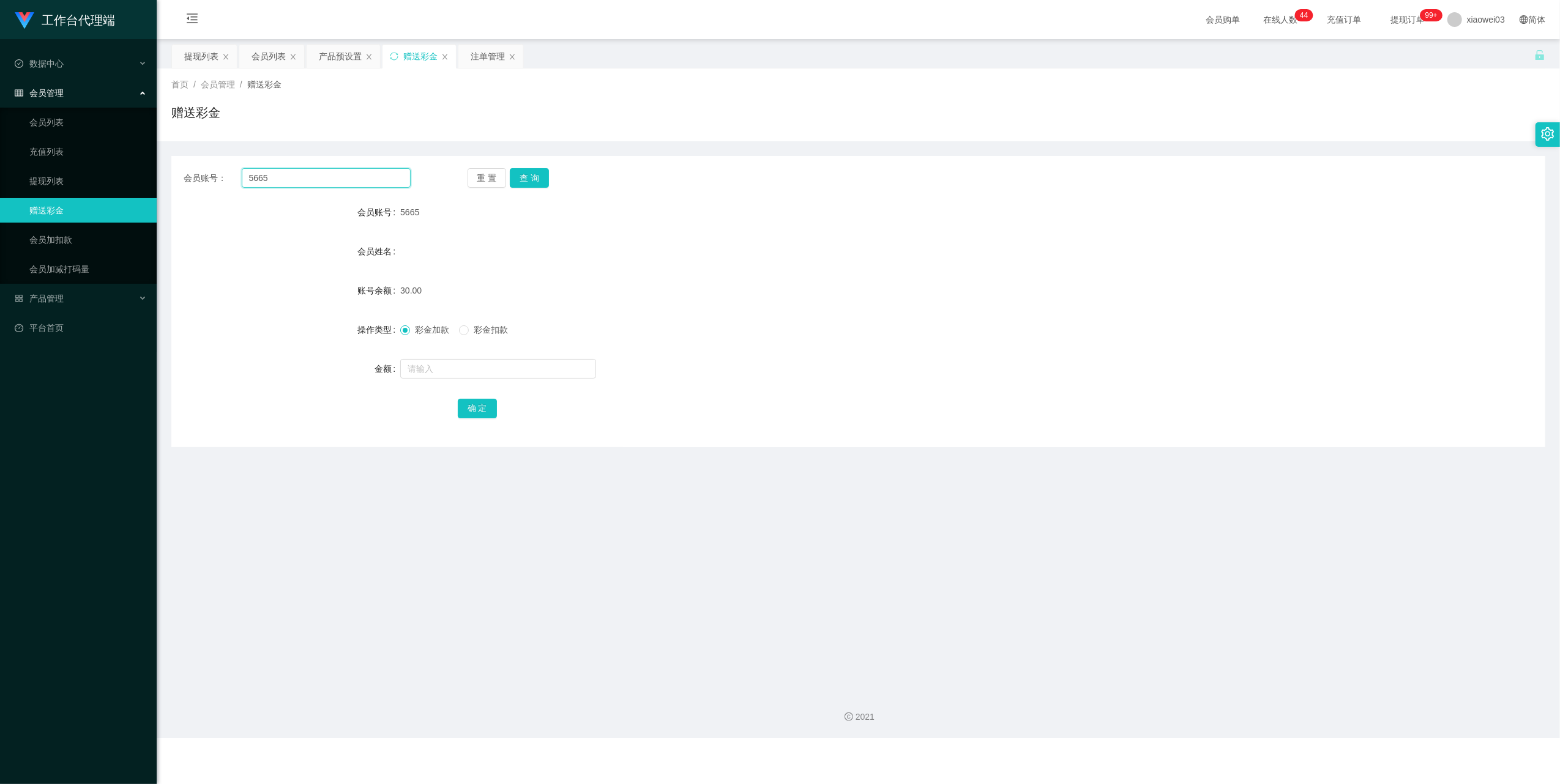
click at [365, 186] on input "5665" at bounding box center [325, 178] width 169 height 20
paste input "PS"
click at [519, 180] on button "查 询" at bounding box center [529, 178] width 39 height 20
drag, startPoint x: 691, startPoint y: 260, endPoint x: 825, endPoint y: 228, distance: 137.8
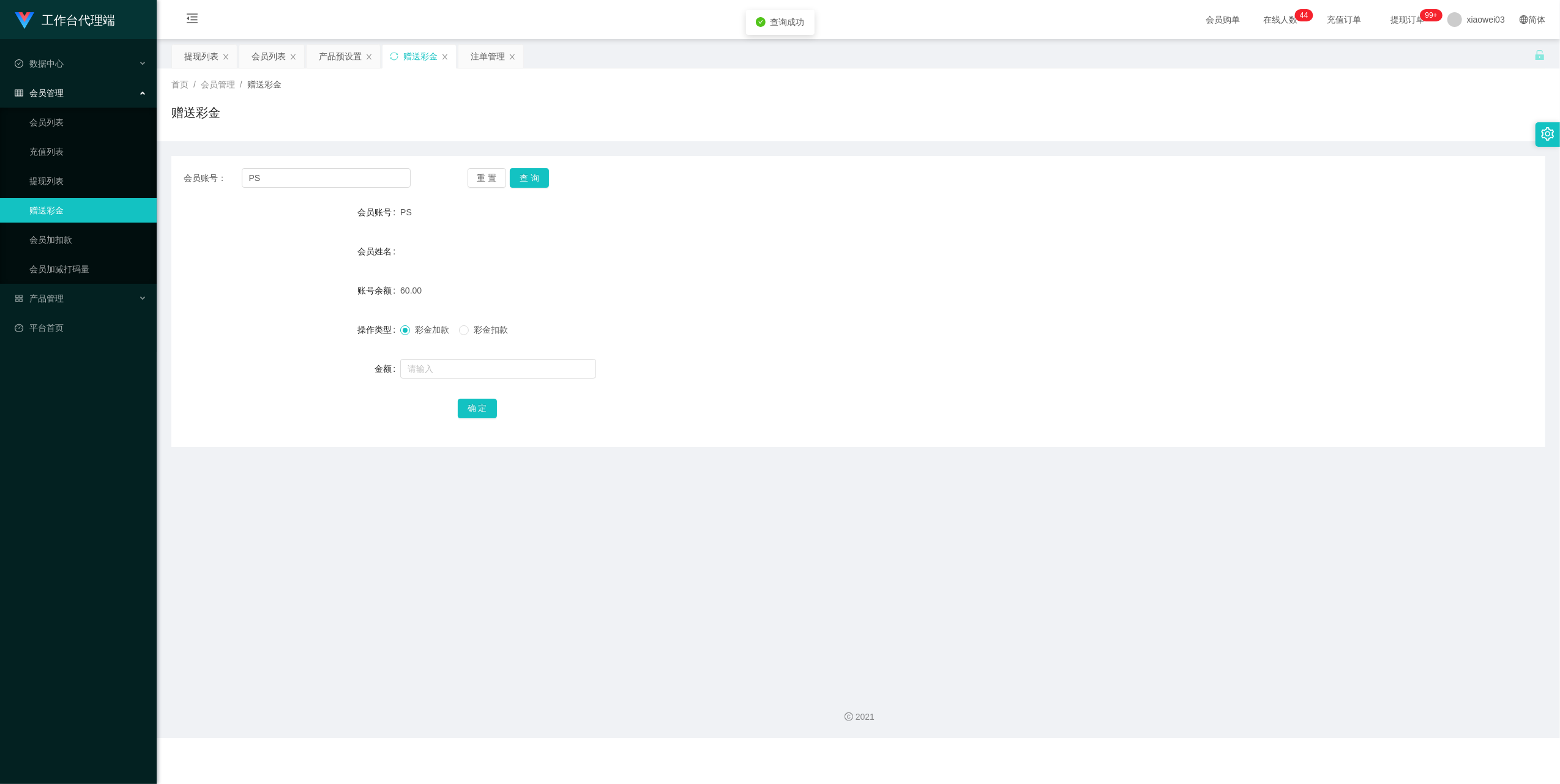
click at [694, 260] on div "会员姓名" at bounding box center [858, 251] width 1374 height 24
click at [328, 169] on input "PS" at bounding box center [325, 178] width 169 height 20
paste input "[PERSON_NAME]"
type input "[PERSON_NAME]"
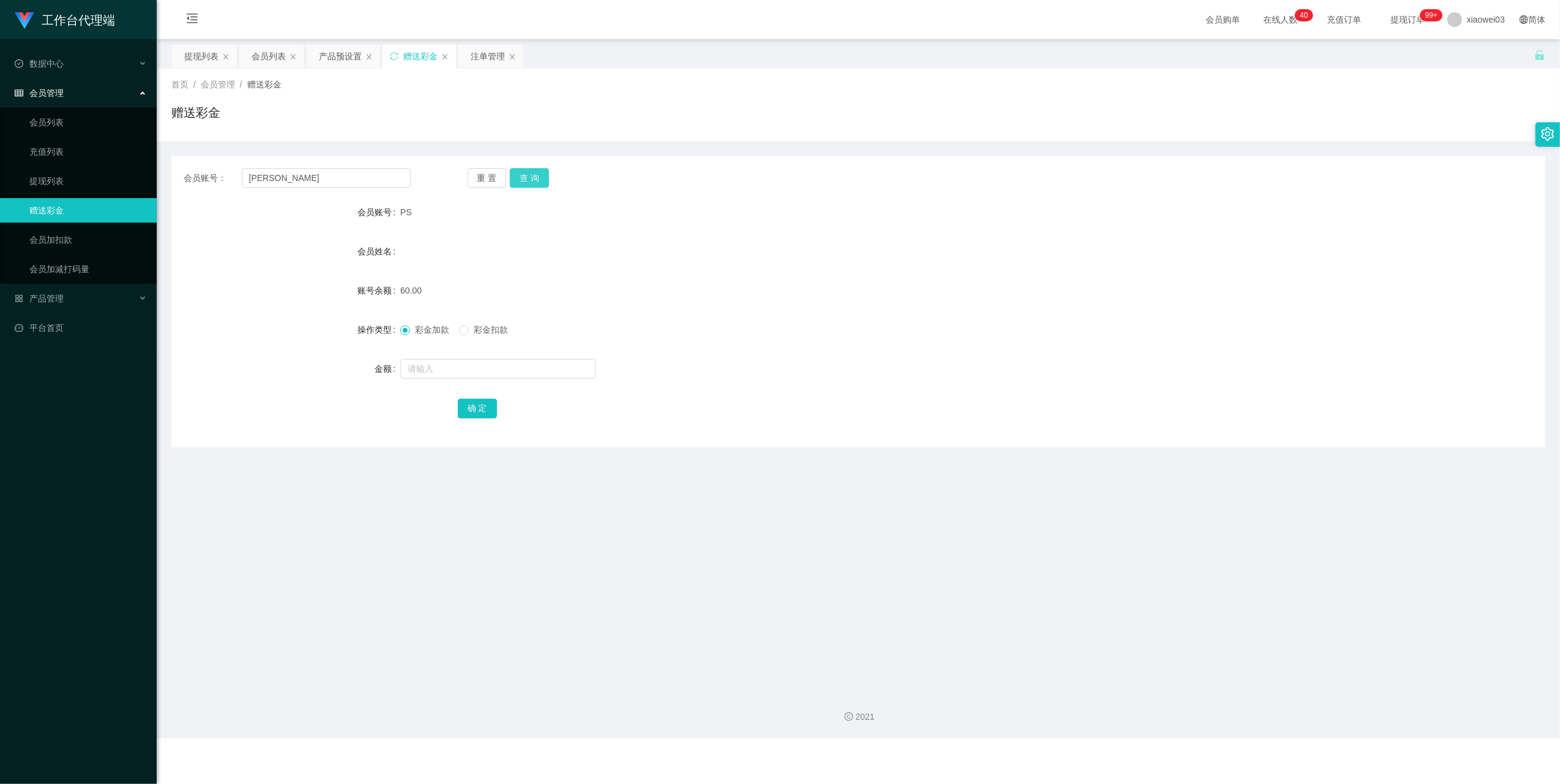
click at [542, 174] on button "查 询" at bounding box center [529, 178] width 39 height 20
click at [860, 318] on div "彩金加款 彩金扣款" at bounding box center [801, 329] width 802 height 24
click at [485, 57] on div "注单管理" at bounding box center [487, 56] width 34 height 23
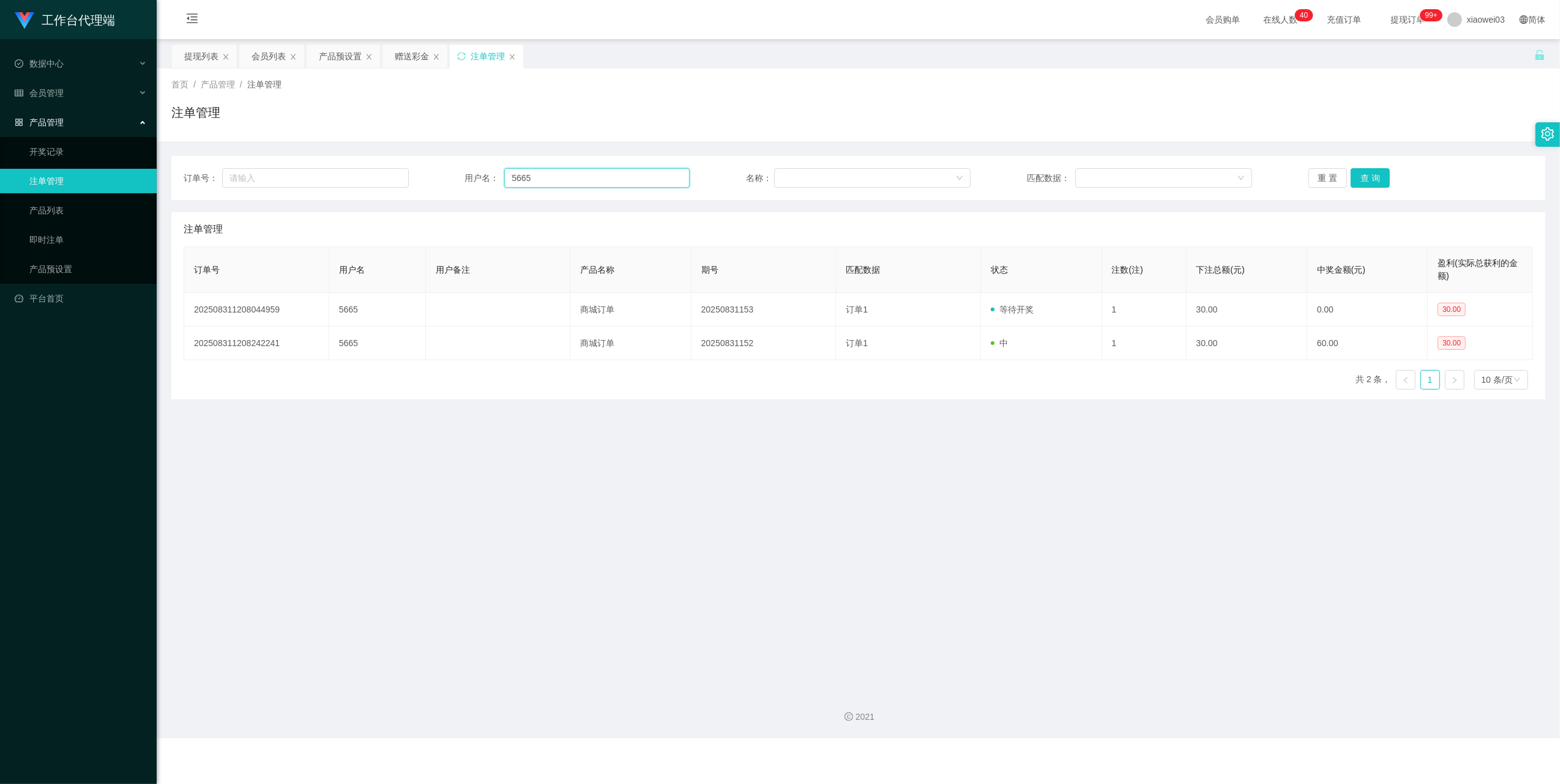
click at [560, 177] on input "5665" at bounding box center [596, 178] width 185 height 20
paste input "[PERSON_NAME]"
drag, startPoint x: 1359, startPoint y: 176, endPoint x: 1288, endPoint y: 215, distance: 81.0
click at [1359, 176] on button "查 询" at bounding box center [1370, 178] width 39 height 20
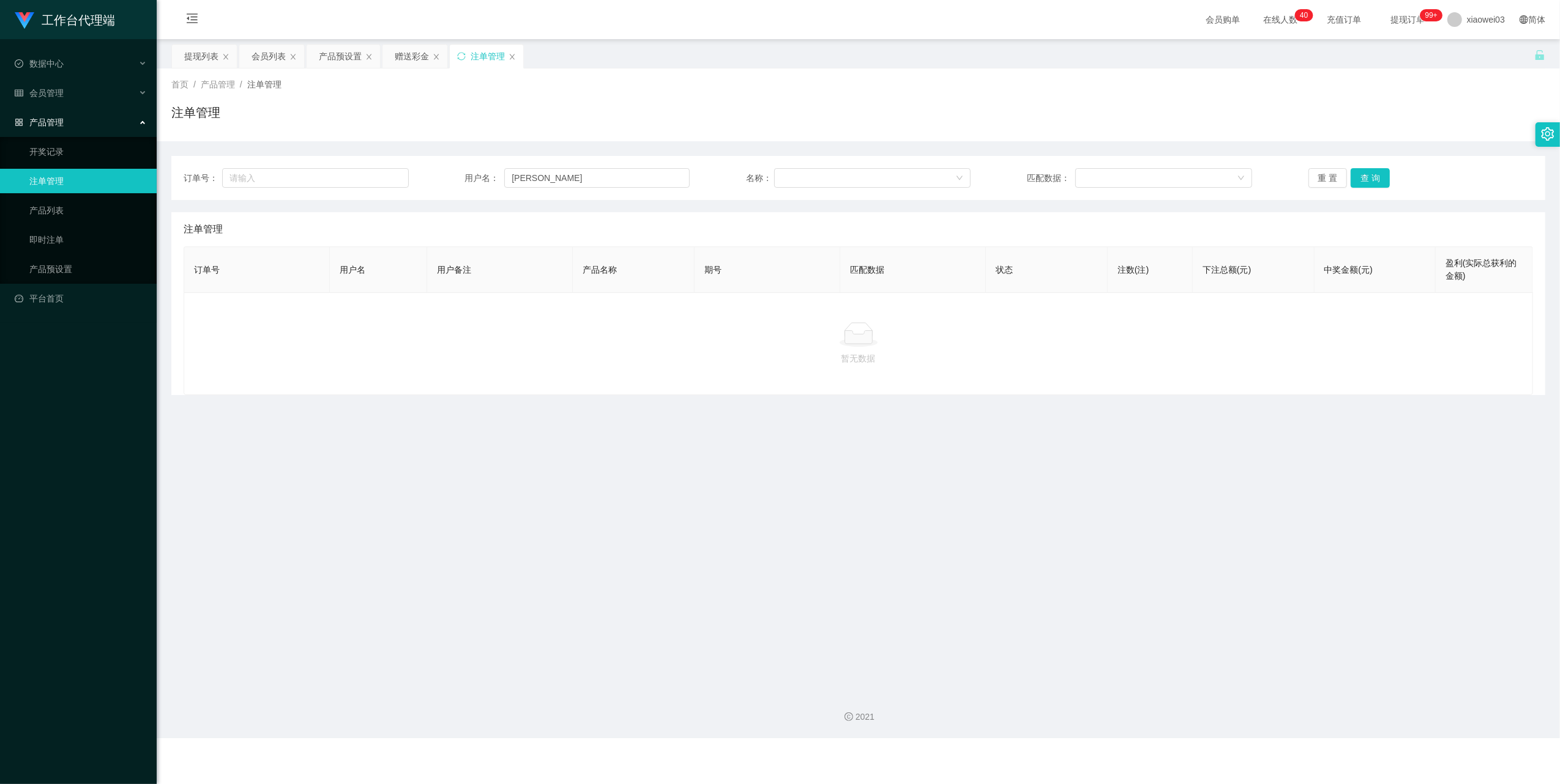
drag, startPoint x: 846, startPoint y: 501, endPoint x: 922, endPoint y: 459, distance: 86.8
click at [849, 501] on main "关闭左侧 关闭右侧 关闭其它 刷新页面 提现列表 会员列表 产品预设置 赠送彩金 注单管理 首页 / 产品管理 / 注单管理 / 注单管理 订单号： 用户名：…" at bounding box center [857, 360] width 1403 height 643
click at [605, 168] on input "[PERSON_NAME]" at bounding box center [596, 178] width 185 height 20
paste input "PS"
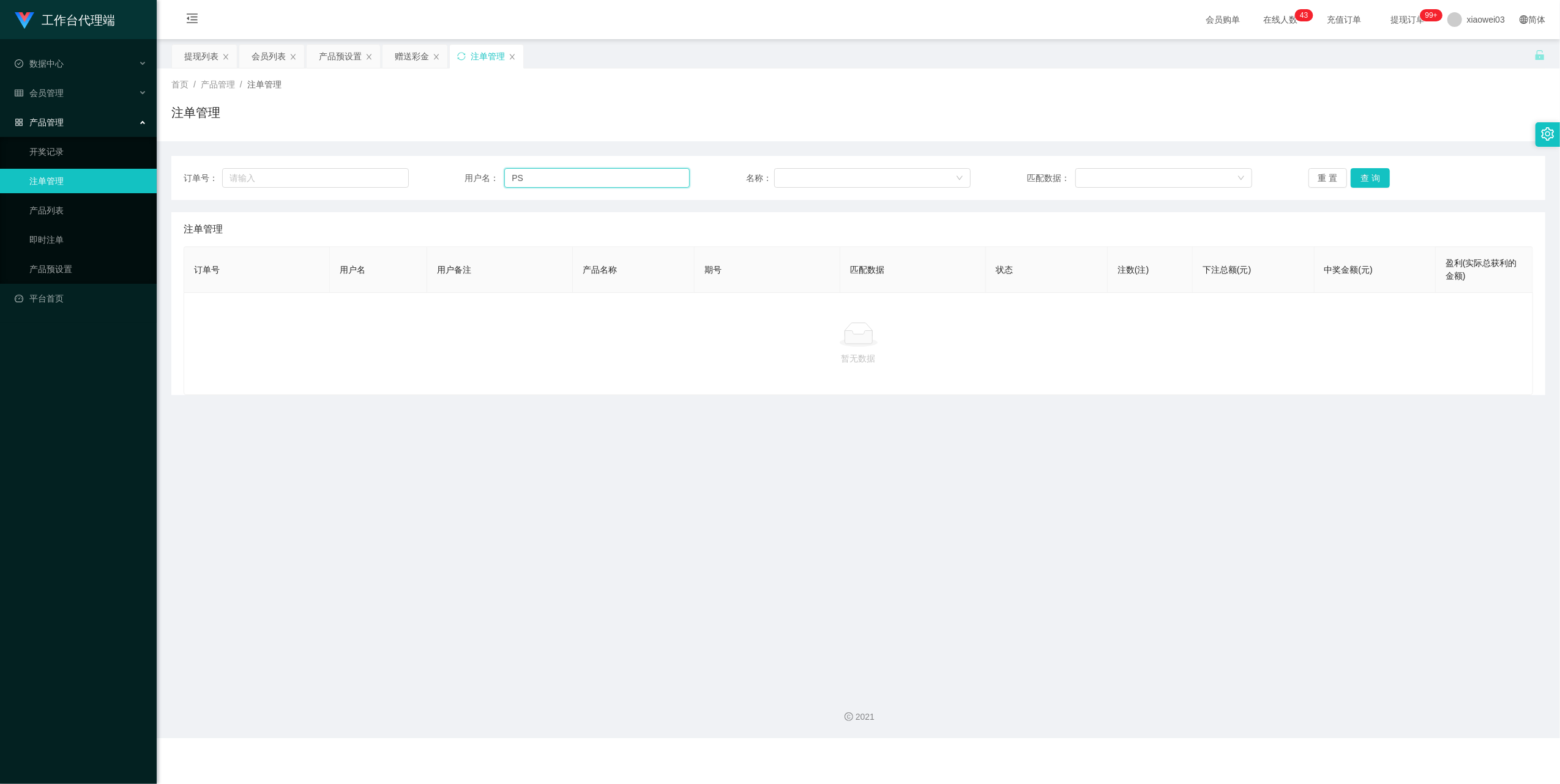
drag, startPoint x: 554, startPoint y: 177, endPoint x: 417, endPoint y: 156, distance: 138.6
click at [448, 164] on div "订单号： 用户名： PS 名称： 匹配数据： 重 置 查 询" at bounding box center [858, 178] width 1374 height 44
type input "PS"
click at [196, 52] on div "提现列表" at bounding box center [201, 56] width 34 height 23
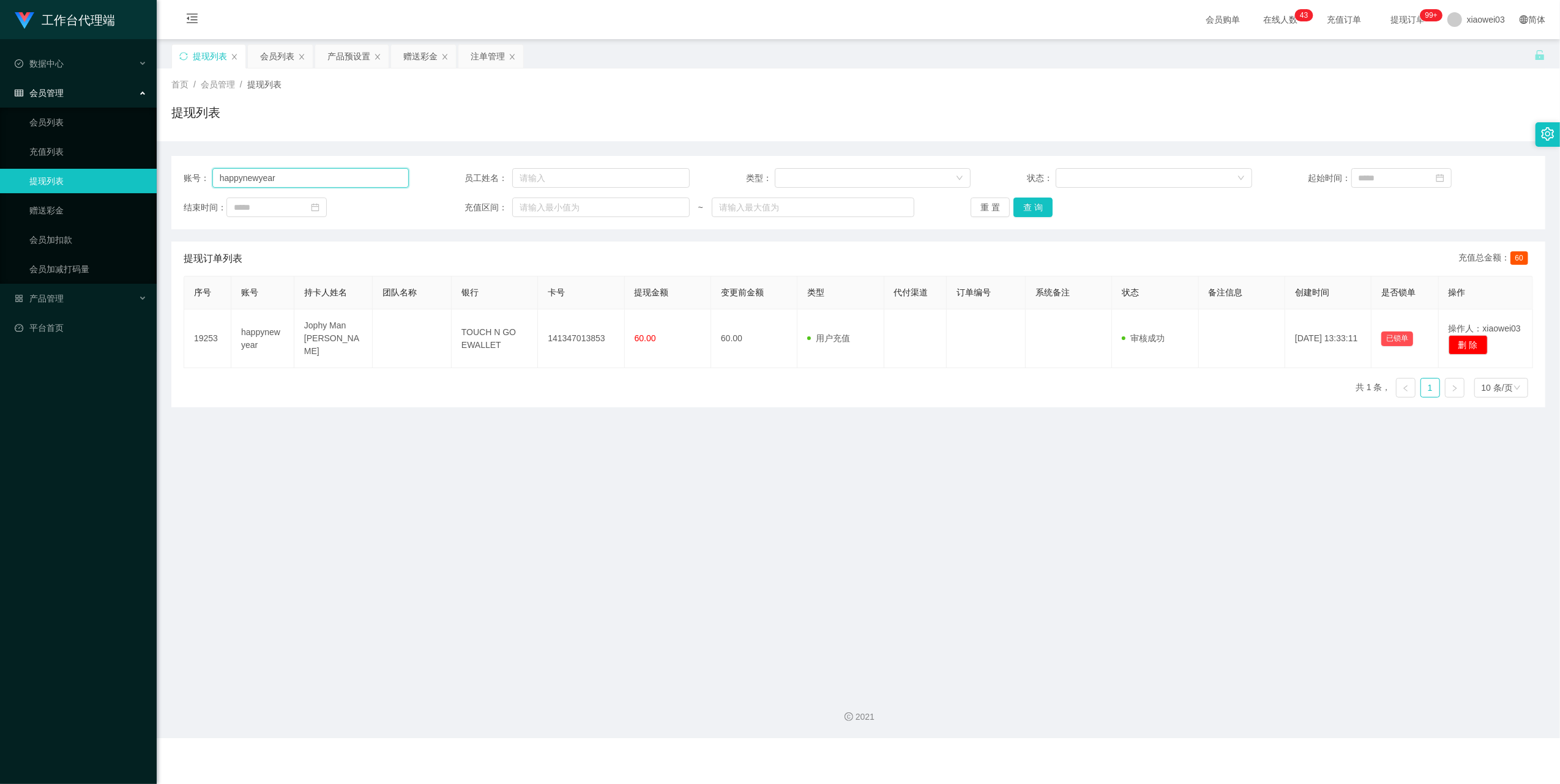
click at [343, 179] on input "happynewyear" at bounding box center [310, 178] width 197 height 20
paste input "PS"
type input "PS"
drag, startPoint x: 1038, startPoint y: 214, endPoint x: 1016, endPoint y: 255, distance: 46.5
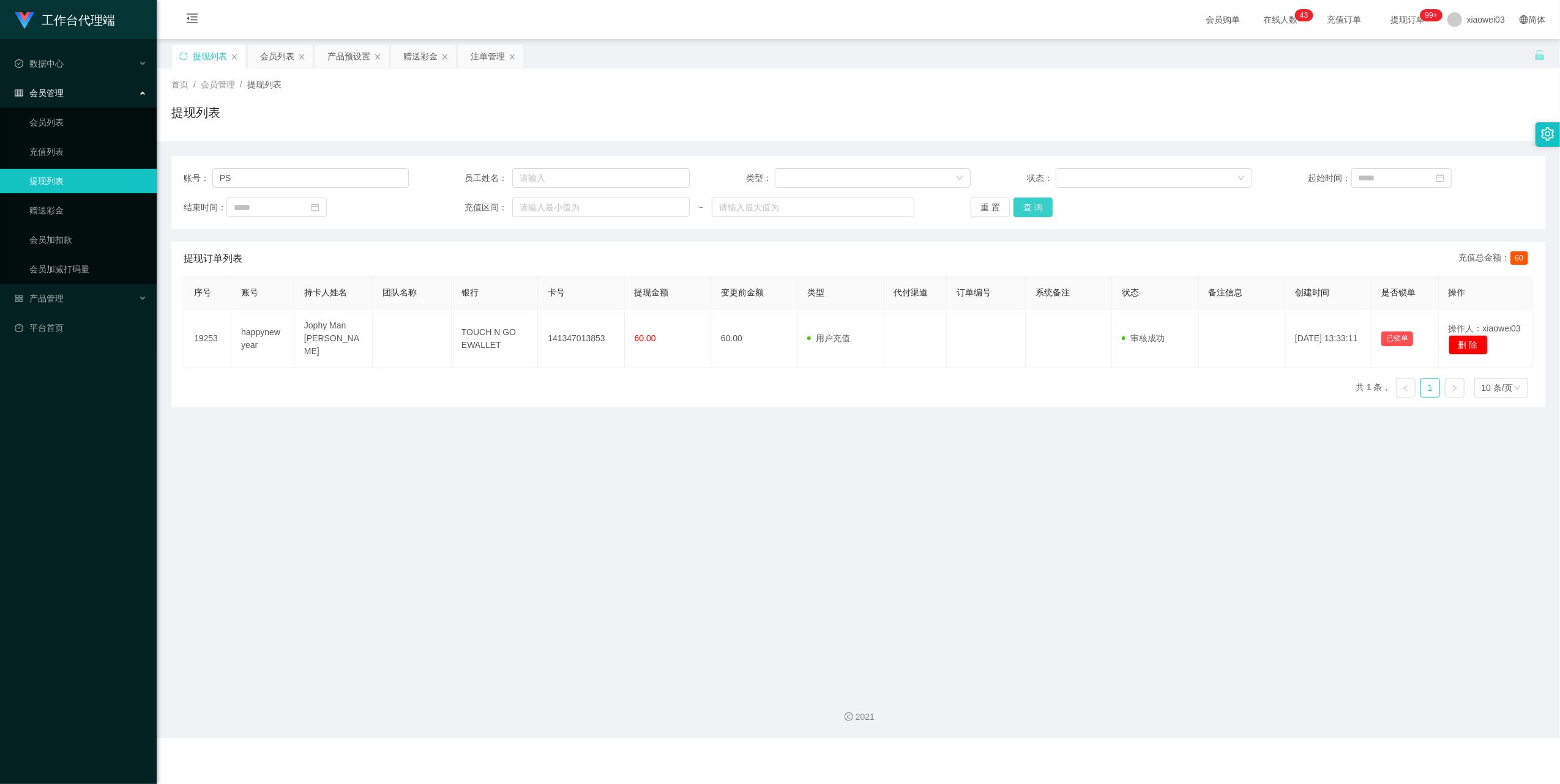
click at [1038, 214] on button "查 询" at bounding box center [1033, 207] width 39 height 20
click at [831, 436] on main "关闭左侧 关闭右侧 关闭其它 刷新页面 提现列表 会员列表 产品预设置 赠送彩金 注单管理 首页 / 会员管理 / 提现列表 / 提现列表 账号： PS 员工…" at bounding box center [857, 360] width 1403 height 643
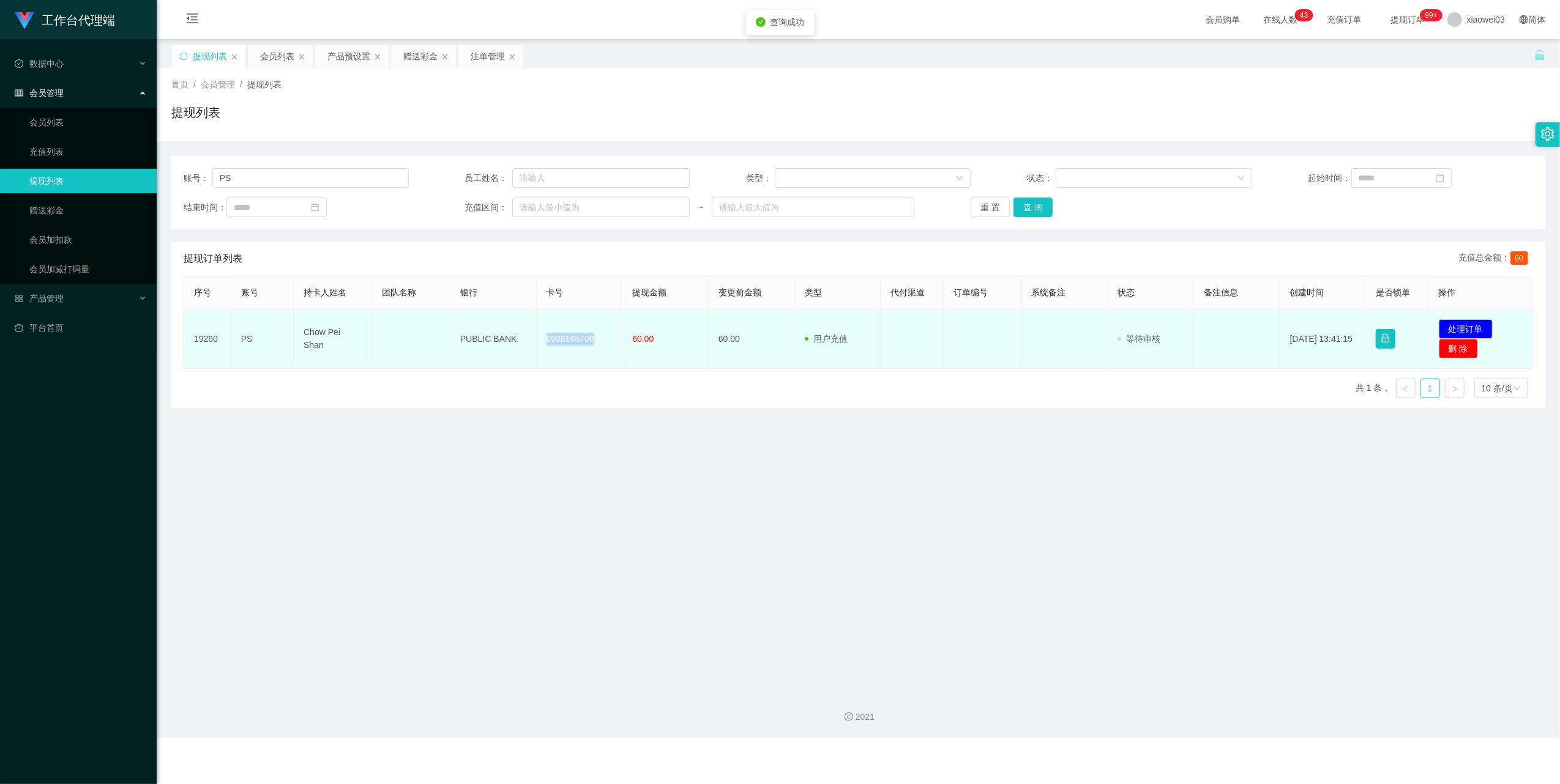
drag, startPoint x: 593, startPoint y: 338, endPoint x: 525, endPoint y: 321, distance: 70.1
click at [525, 321] on tr "19260 PS Chow Pei Shan PUBLIC BANK 6908165706 60.00 60.00 用户充值 人工扣款 审核驳回 审核成功 等…" at bounding box center [858, 339] width 1348 height 59
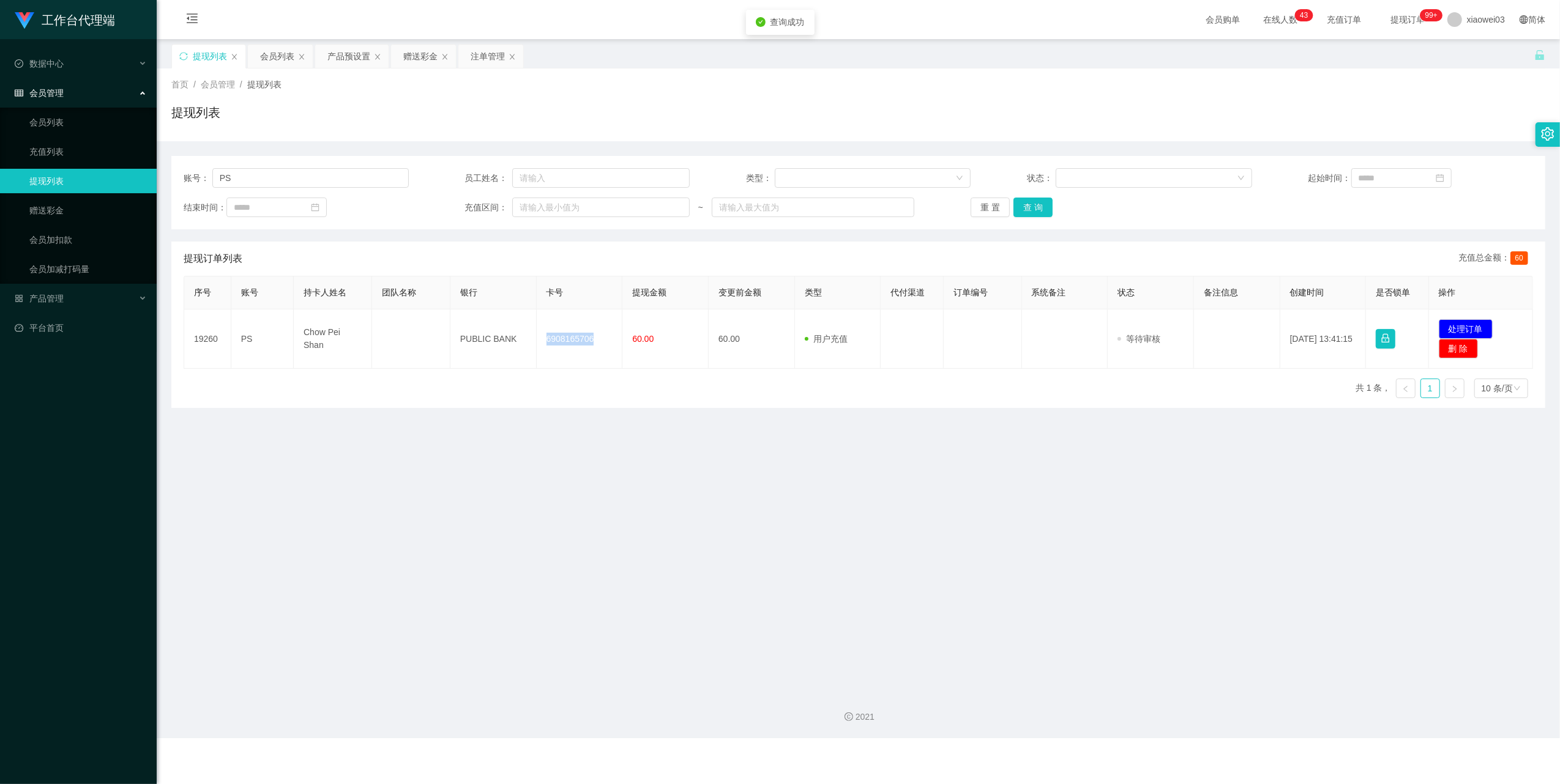
copy tr "6908165706"
click at [490, 394] on div "序号 账号 持卡人姓名 团队名称 银行 卡号 提现金额 变更前金额 类型 代付渠道 订单编号 系统备注 状态 备注信息 创建时间 是否锁单 操作 19260 …" at bounding box center [857, 342] width 1349 height 132
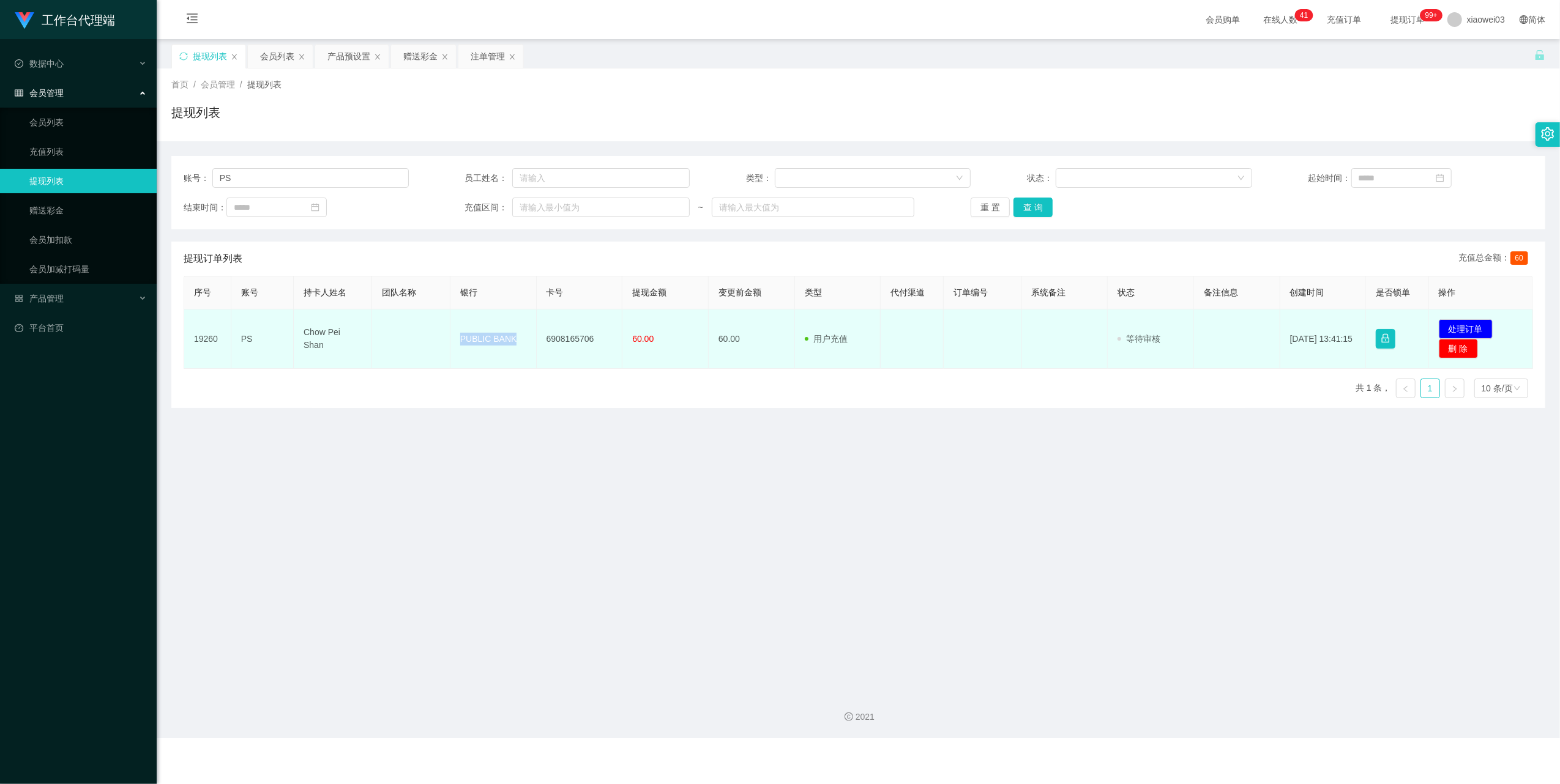
drag, startPoint x: 510, startPoint y: 331, endPoint x: 451, endPoint y: 325, distance: 59.3
click at [451, 325] on td "PUBLIC BANK" at bounding box center [493, 339] width 87 height 59
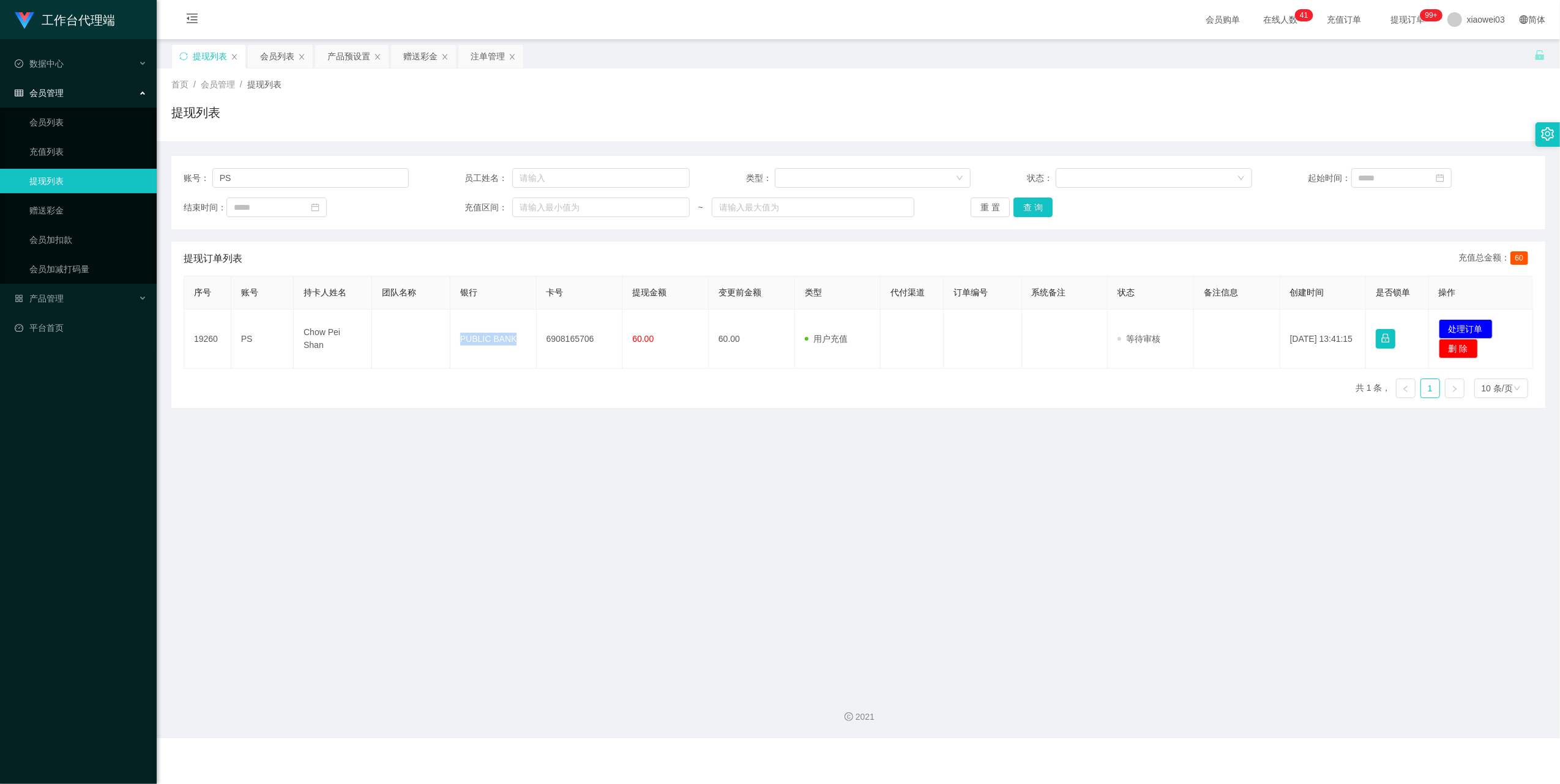
copy td "PUBLIC BANK"
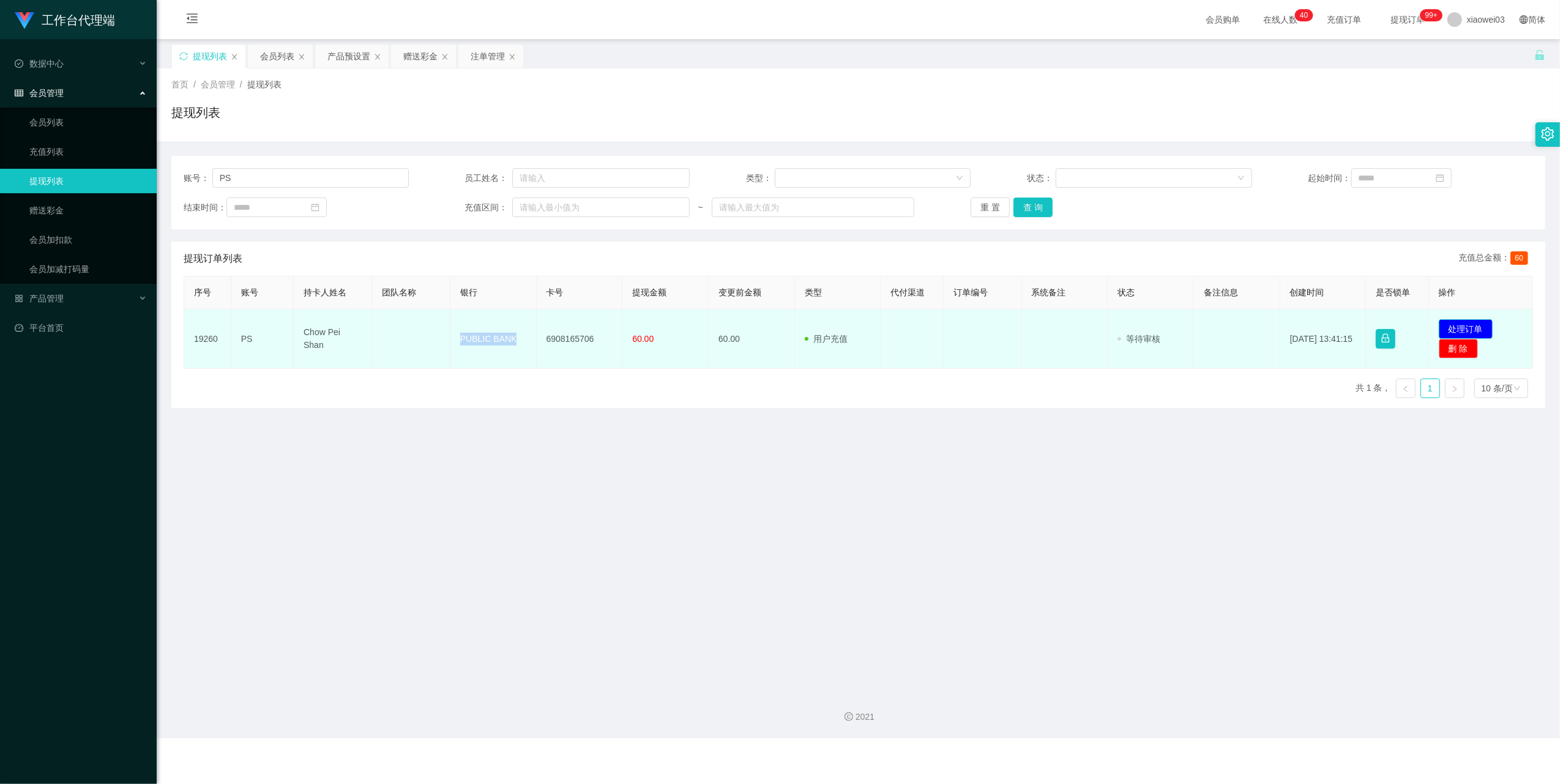
click at [1467, 323] on button "处理订单" at bounding box center [1465, 329] width 54 height 20
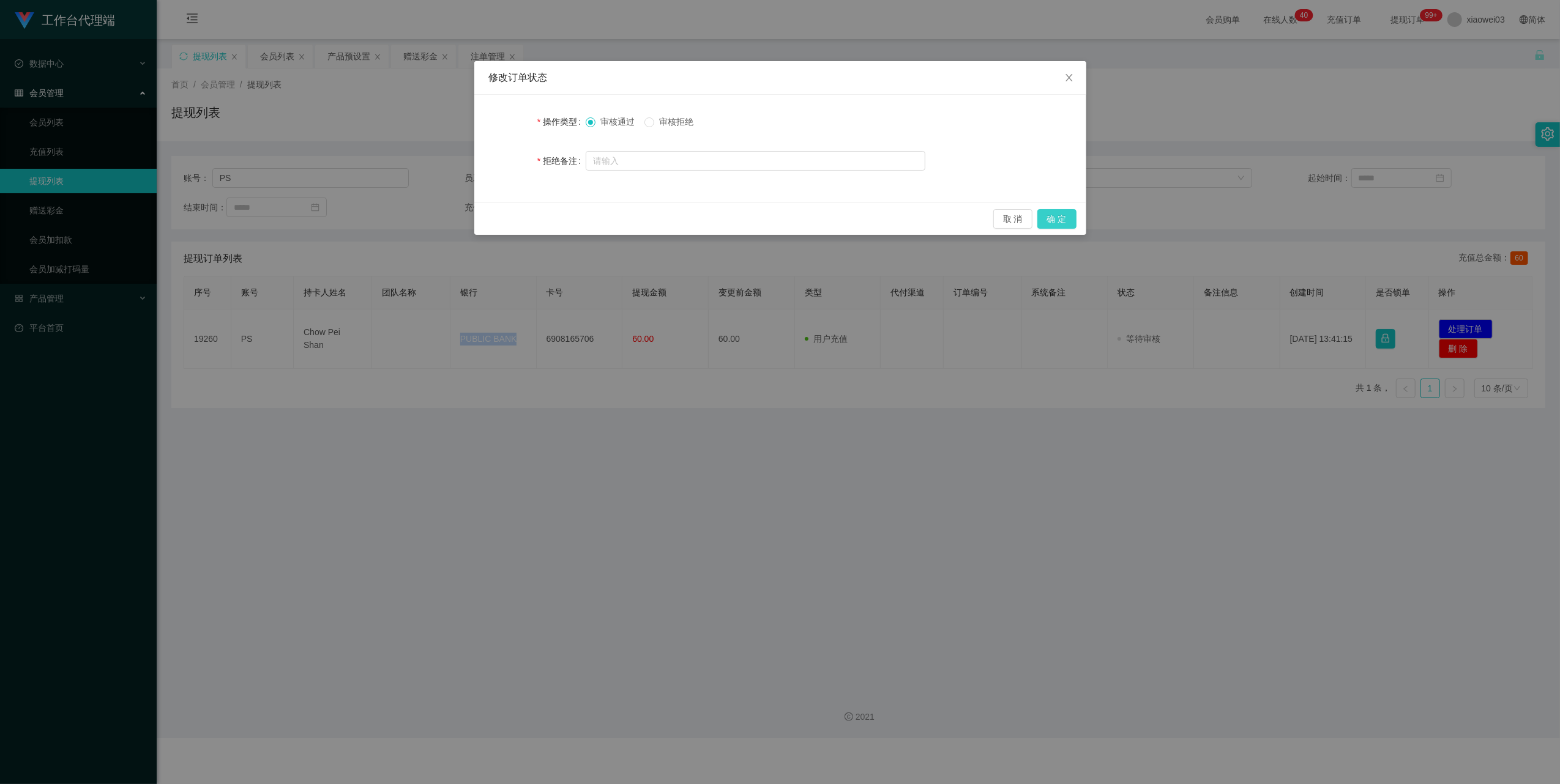
click at [1051, 219] on button "确 定" at bounding box center [1057, 219] width 39 height 20
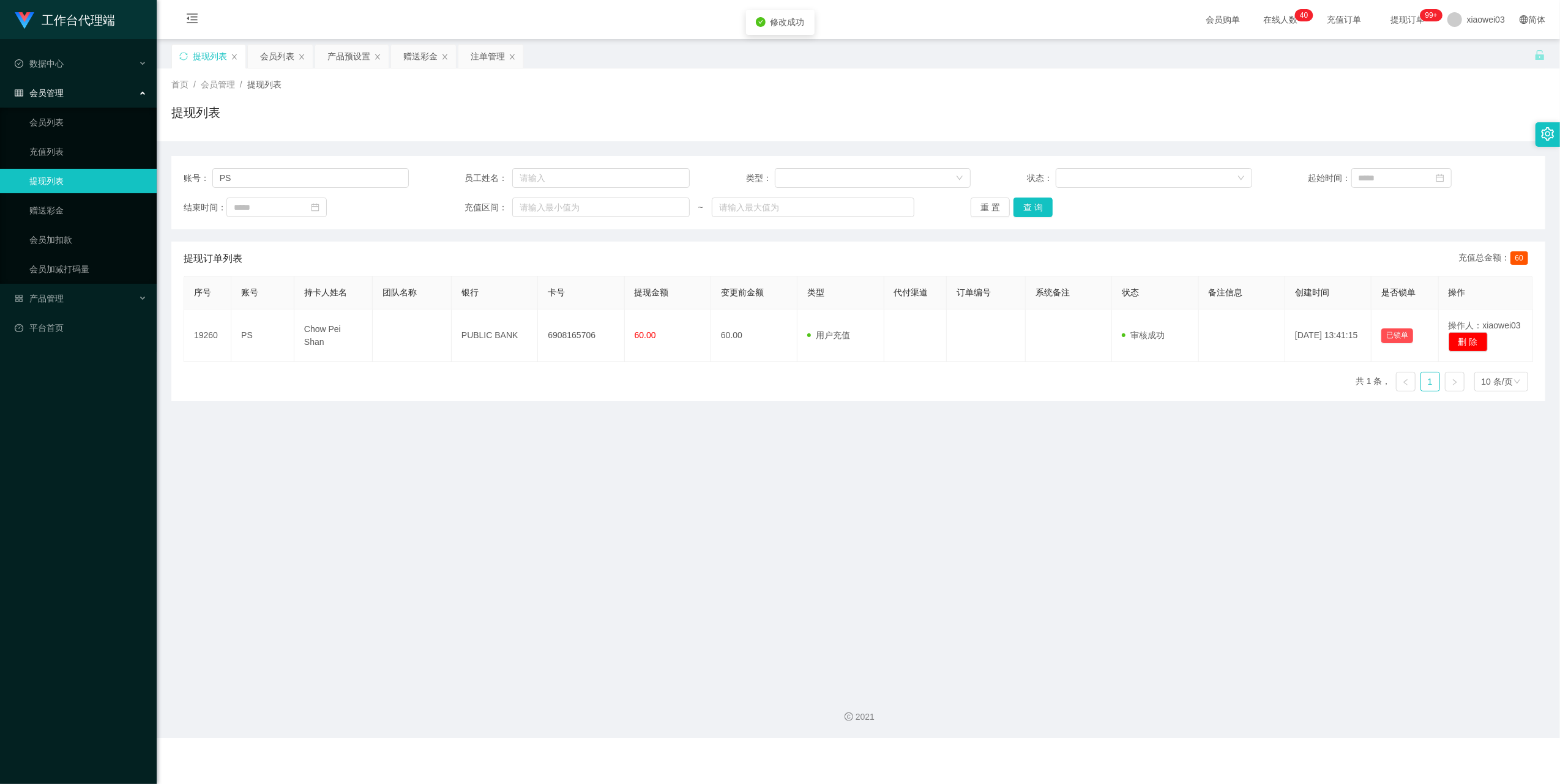
drag, startPoint x: 883, startPoint y: 618, endPoint x: 1075, endPoint y: 391, distance: 297.3
click at [885, 615] on div "修改订单状态 操作类型 审核通过 审核拒绝 拒绝备注 取 消 确 定" at bounding box center [780, 392] width 1560 height 784
click at [333, 51] on div "产品预设置" at bounding box center [349, 56] width 43 height 23
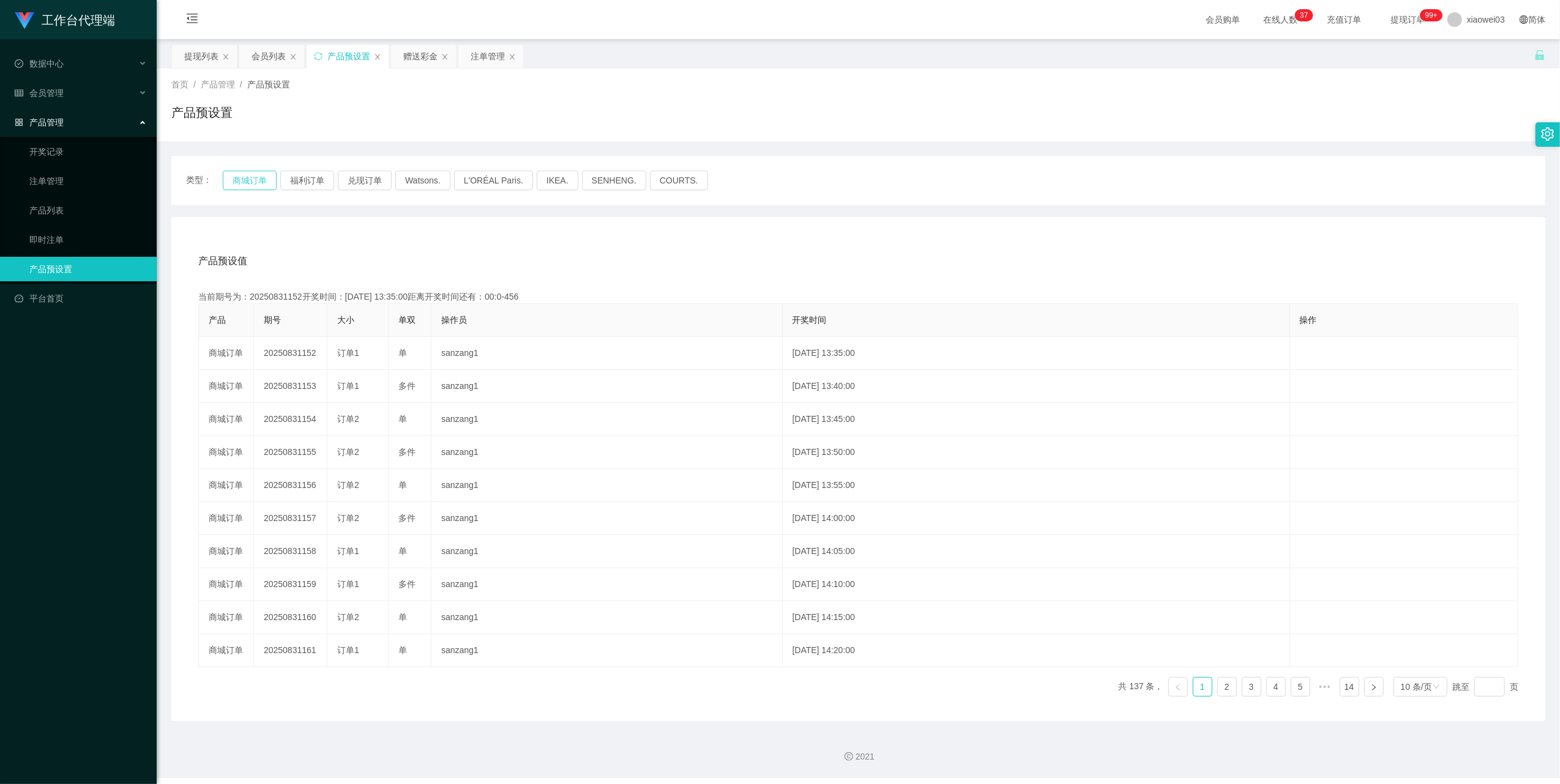
click at [246, 176] on button "商城订单" at bounding box center [249, 181] width 54 height 20
click at [951, 270] on div "产品预设值 添加期号" at bounding box center [858, 261] width 1320 height 34
click at [422, 64] on div "赠送彩金" at bounding box center [420, 56] width 34 height 23
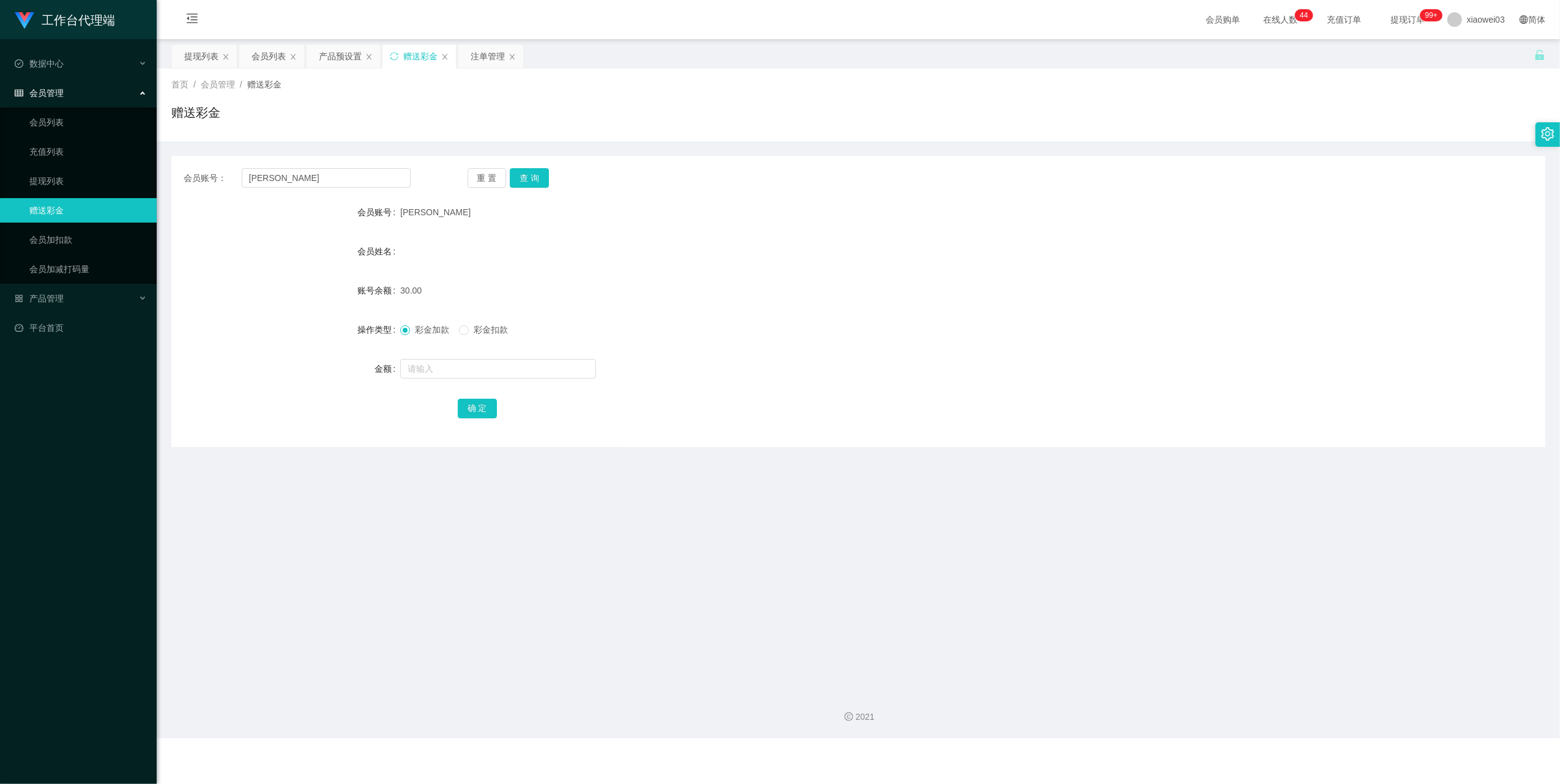
click at [301, 193] on div "会员账号： joseph 重 置 查 询 会员账号 joseph 会员姓名 账号余额 30.00 操作类型 彩金加款 彩金扣款 金额 确 定" at bounding box center [858, 302] width 1374 height 291
click at [314, 181] on input "[PERSON_NAME]" at bounding box center [325, 178] width 169 height 20
paste input "5665"
type input "5665"
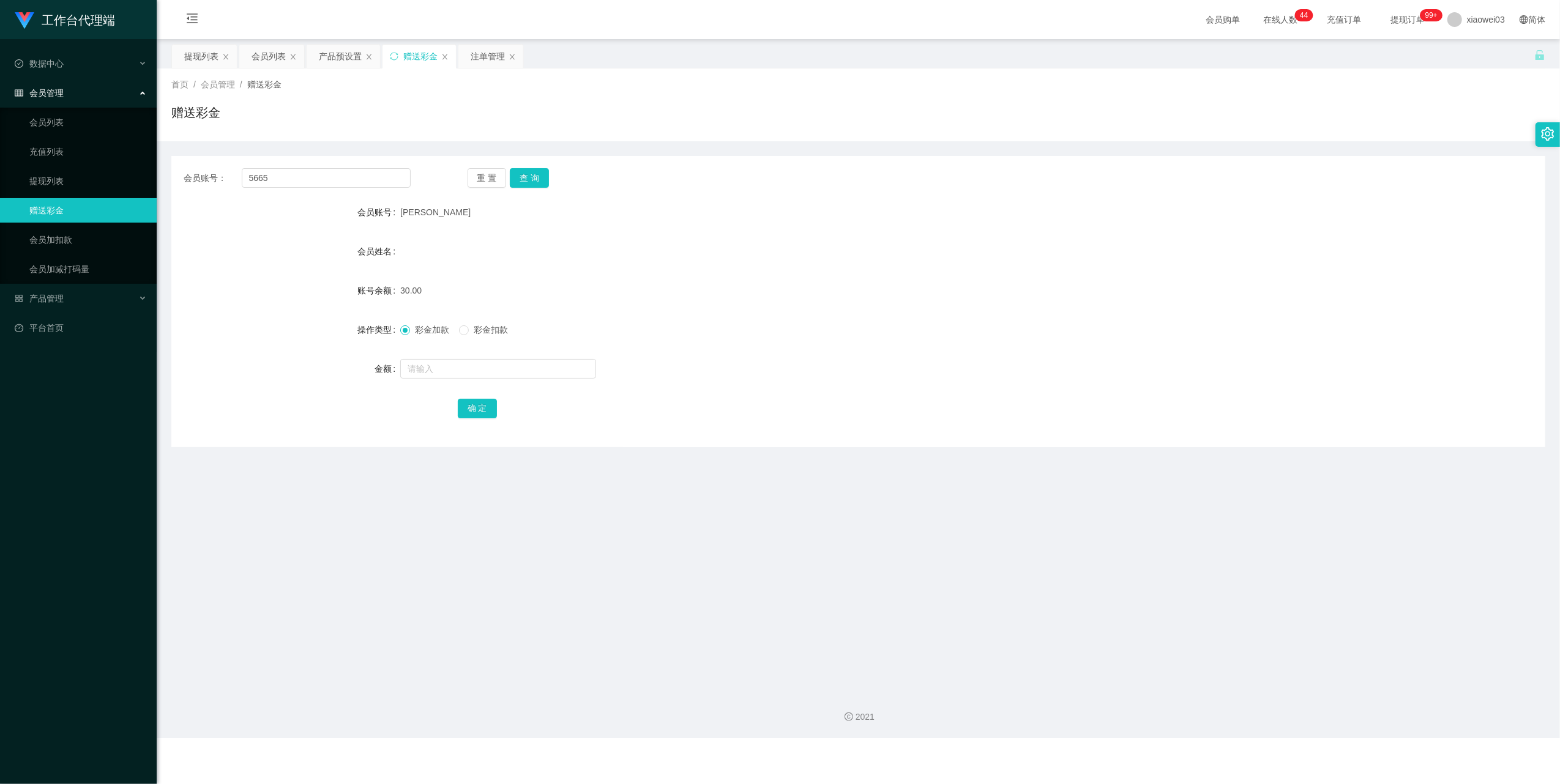
click at [551, 182] on div "重 置 查 询" at bounding box center [581, 178] width 227 height 20
click at [539, 175] on button "查 询" at bounding box center [529, 178] width 39 height 20
click at [703, 252] on div "会员姓名" at bounding box center [858, 251] width 1374 height 24
click at [485, 333] on span "彩金扣款" at bounding box center [490, 329] width 44 height 10
click at [788, 294] on div "90.00" at bounding box center [801, 290] width 802 height 24
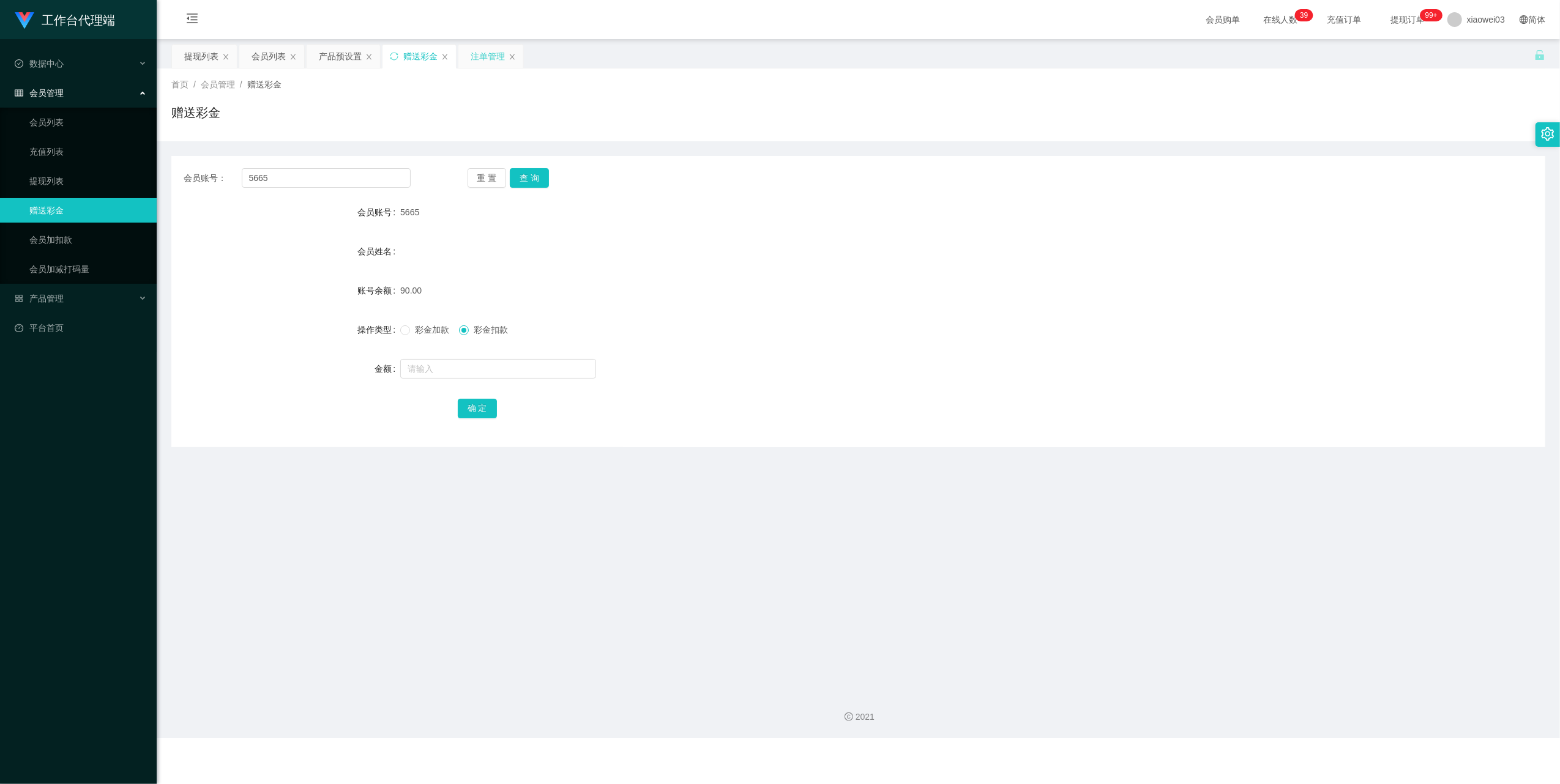
click at [495, 62] on div "注单管理" at bounding box center [487, 56] width 34 height 23
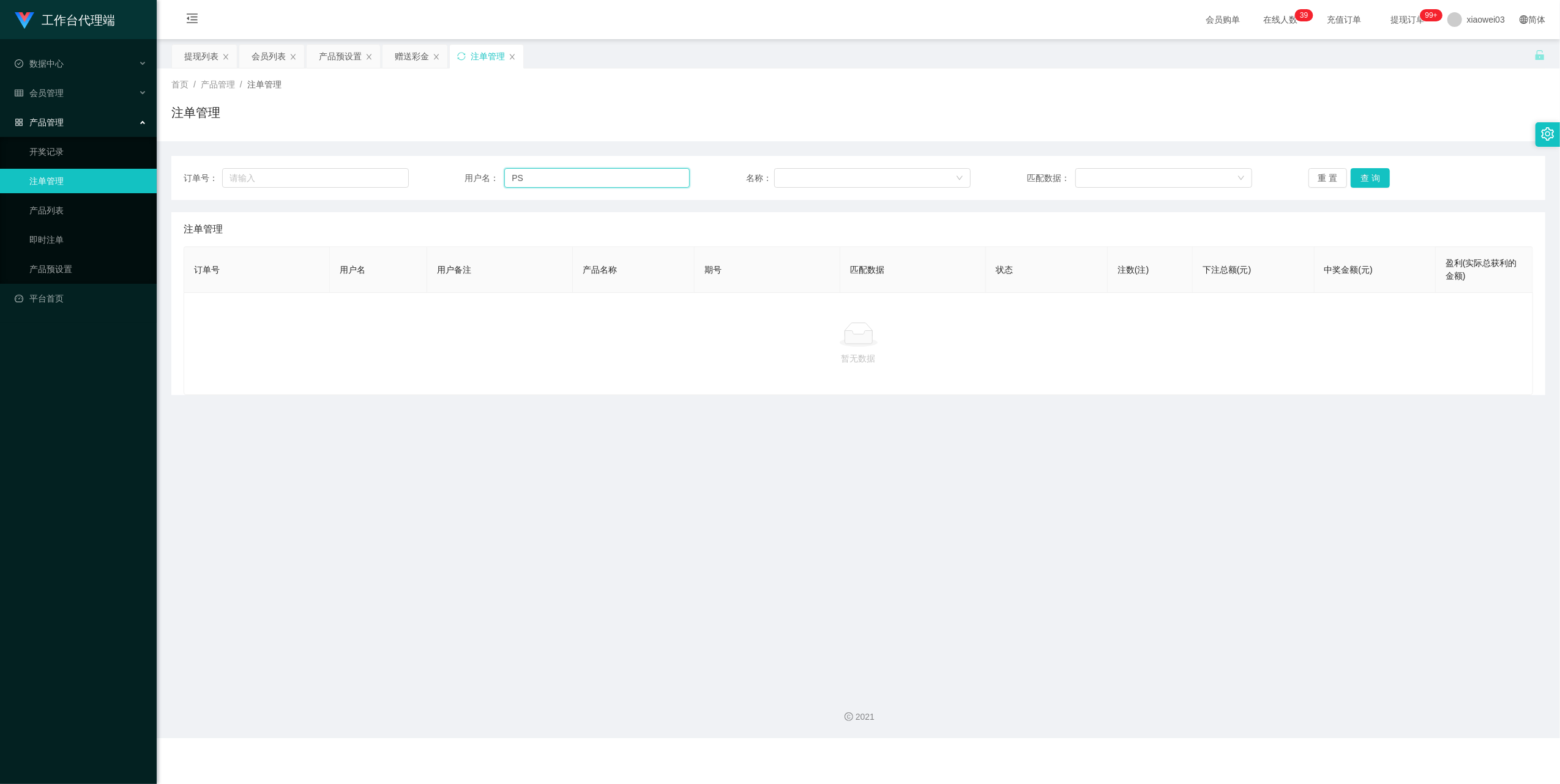
click at [555, 186] on input "PS" at bounding box center [596, 178] width 185 height 20
drag, startPoint x: 555, startPoint y: 186, endPoint x: 727, endPoint y: 173, distance: 172.5
click at [556, 186] on input "PS" at bounding box center [596, 178] width 185 height 20
paste input "[PERSON_NAME]"
type input "[PERSON_NAME]"
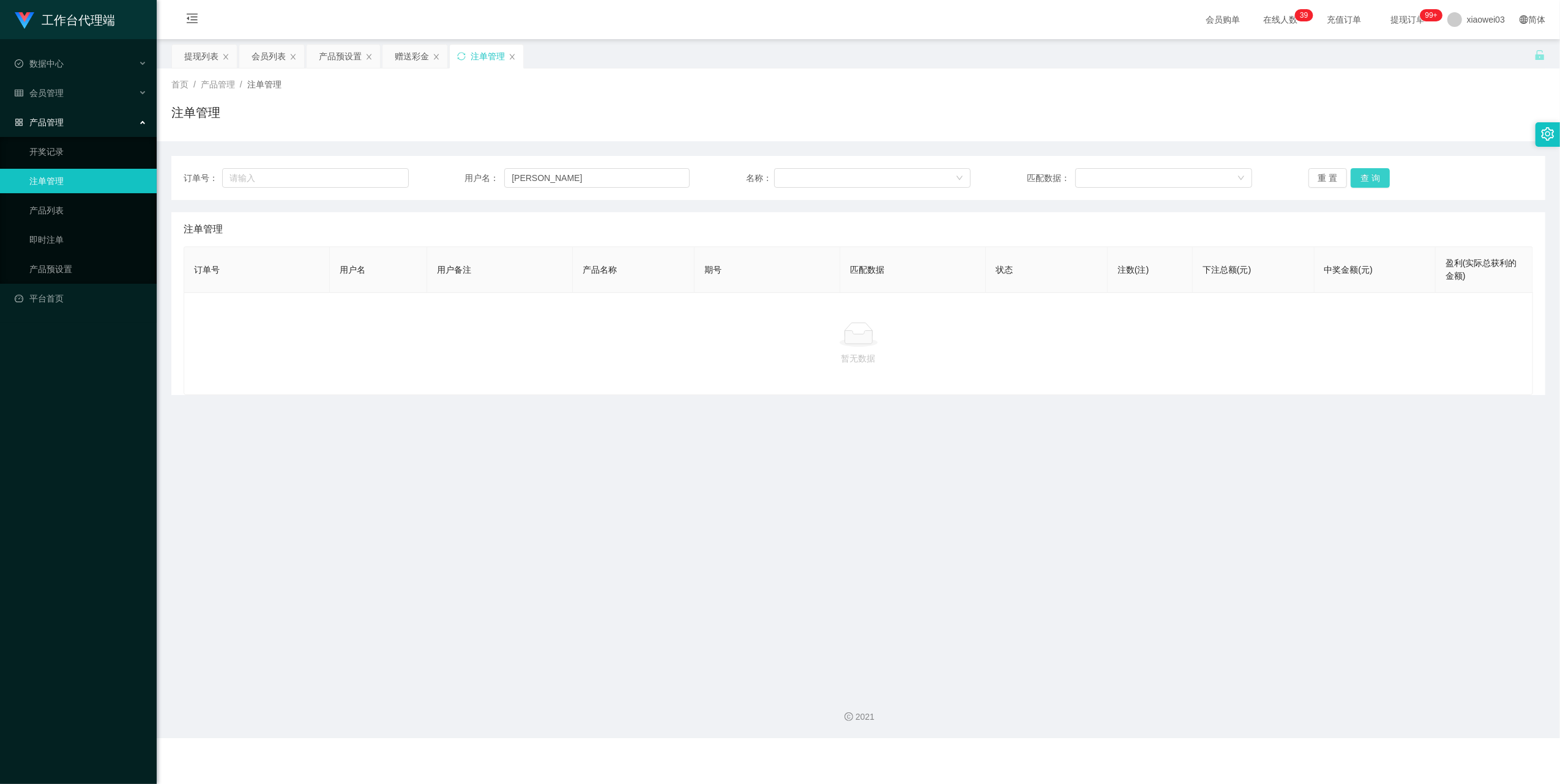
drag, startPoint x: 1370, startPoint y: 174, endPoint x: 1109, endPoint y: 207, distance: 263.1
click at [1370, 174] on button "查 询" at bounding box center [1370, 178] width 39 height 20
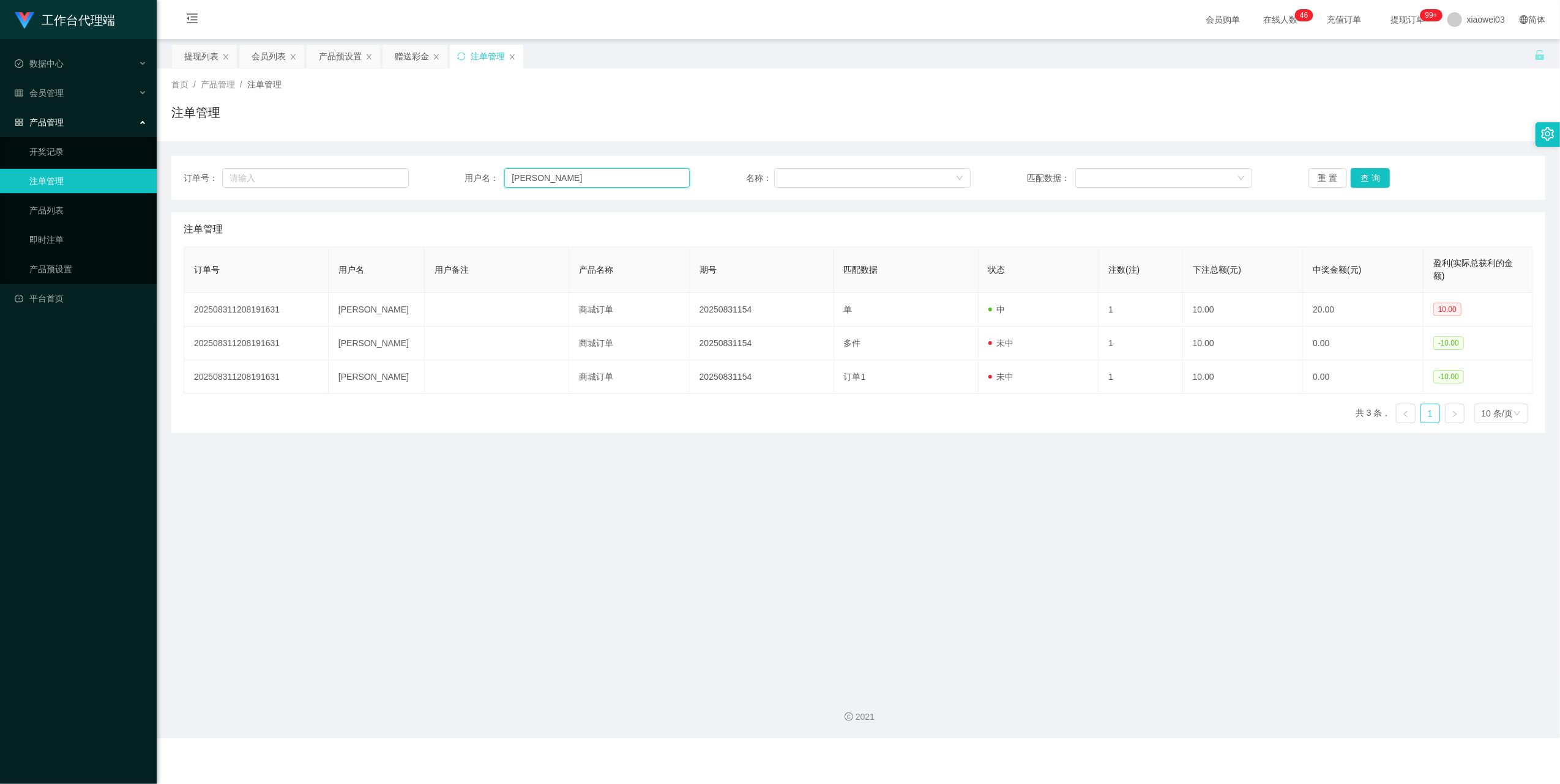
drag, startPoint x: 565, startPoint y: 175, endPoint x: 438, endPoint y: 150, distance: 129.4
click at [497, 159] on div "订单号： 用户名： joseph 名称： 匹配数据： 重 置 查 询" at bounding box center [858, 178] width 1374 height 44
click at [414, 54] on div "赠送彩金" at bounding box center [411, 56] width 34 height 23
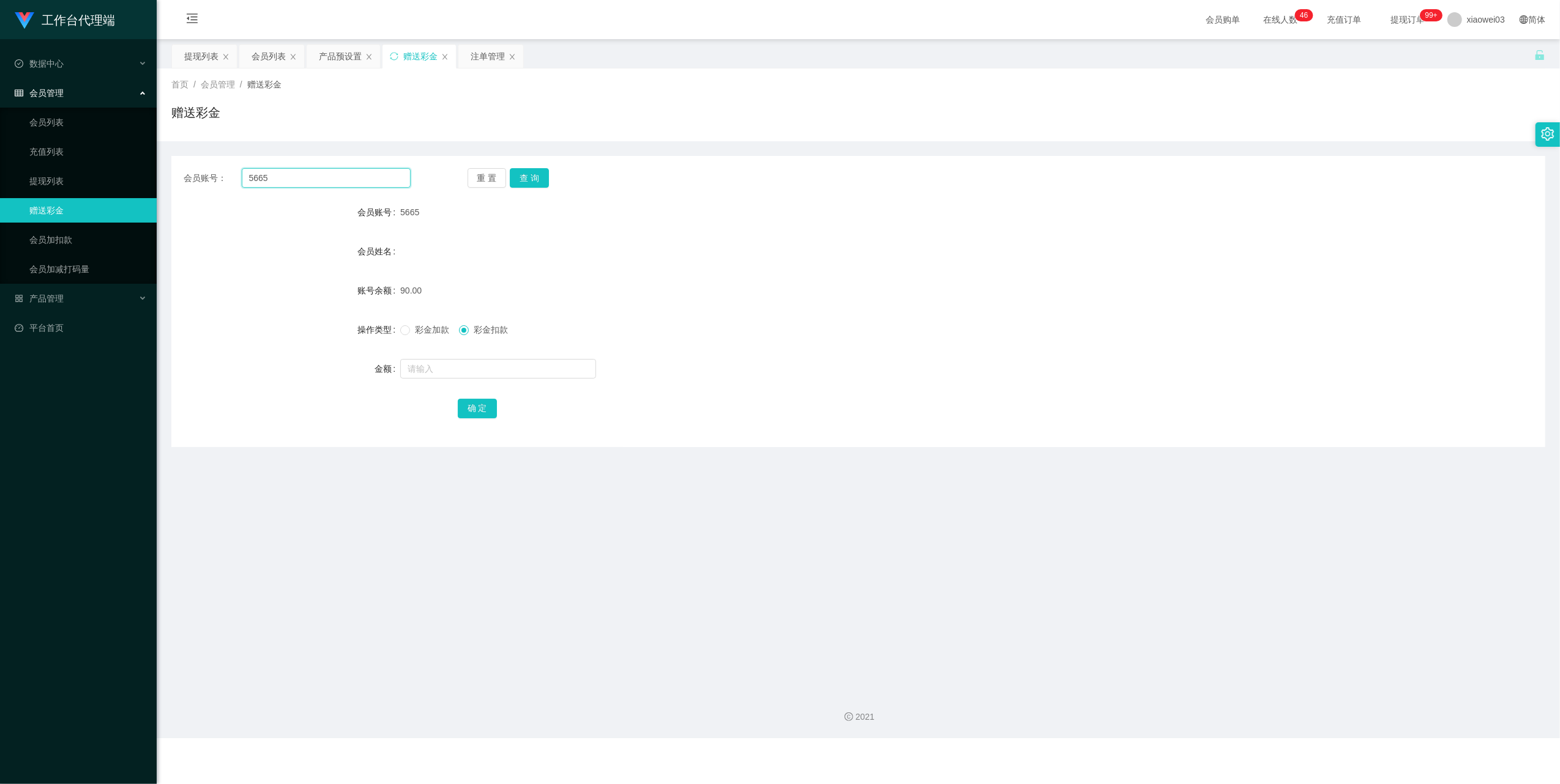
click at [392, 182] on input "5665" at bounding box center [325, 178] width 169 height 20
paste input "[PERSON_NAME]"
type input "[PERSON_NAME]"
drag, startPoint x: 517, startPoint y: 182, endPoint x: 566, endPoint y: 192, distance: 50.0
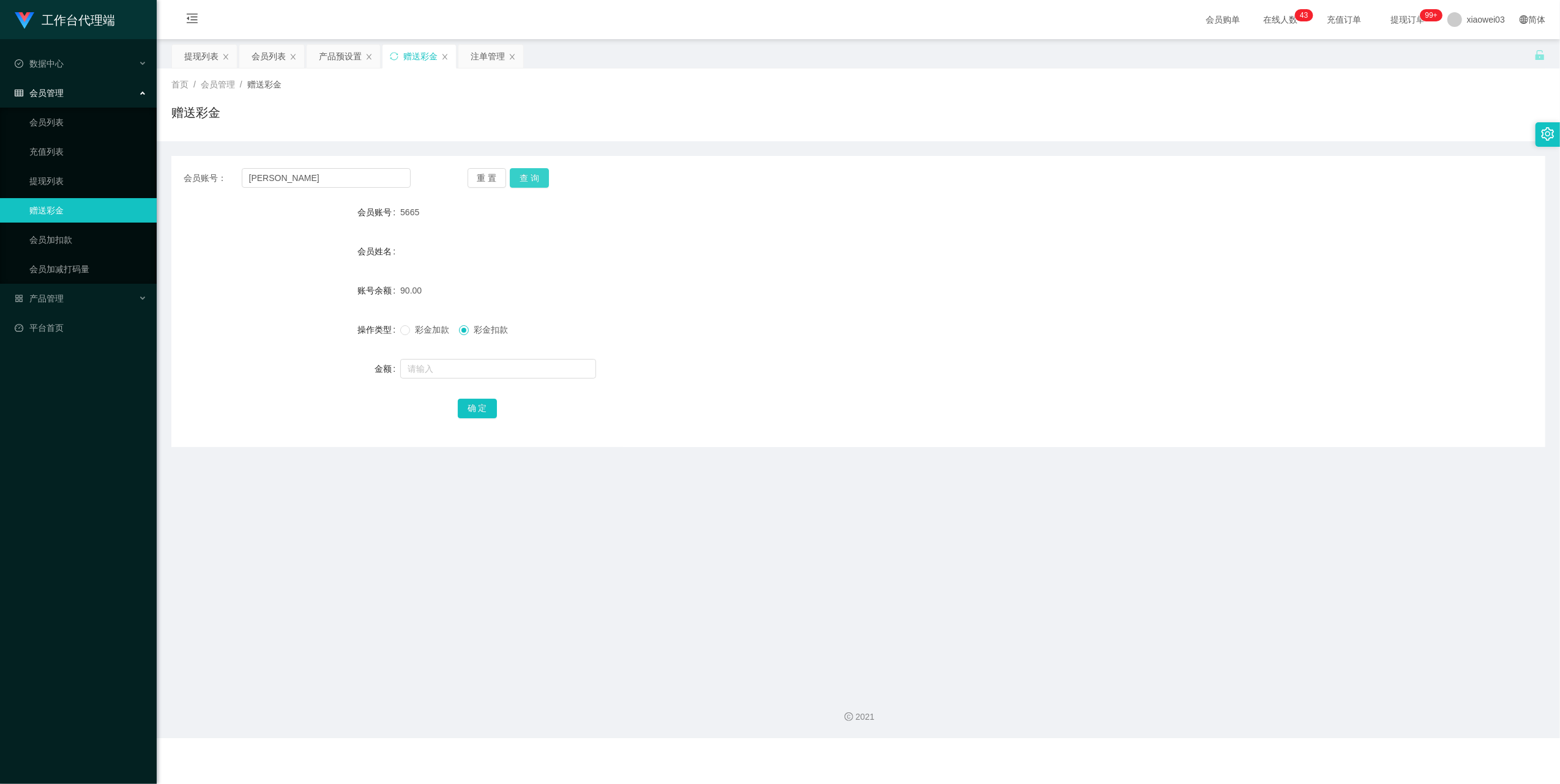
click at [518, 182] on button "查 询" at bounding box center [529, 178] width 39 height 20
click at [746, 282] on div "20.00" at bounding box center [801, 290] width 802 height 24
drag, startPoint x: 409, startPoint y: 323, endPoint x: 442, endPoint y: 314, distance: 34.2
click at [409, 323] on div "彩金加款 彩金扣款" at bounding box center [801, 329] width 802 height 24
click at [205, 54] on div "提现列表" at bounding box center [201, 56] width 34 height 23
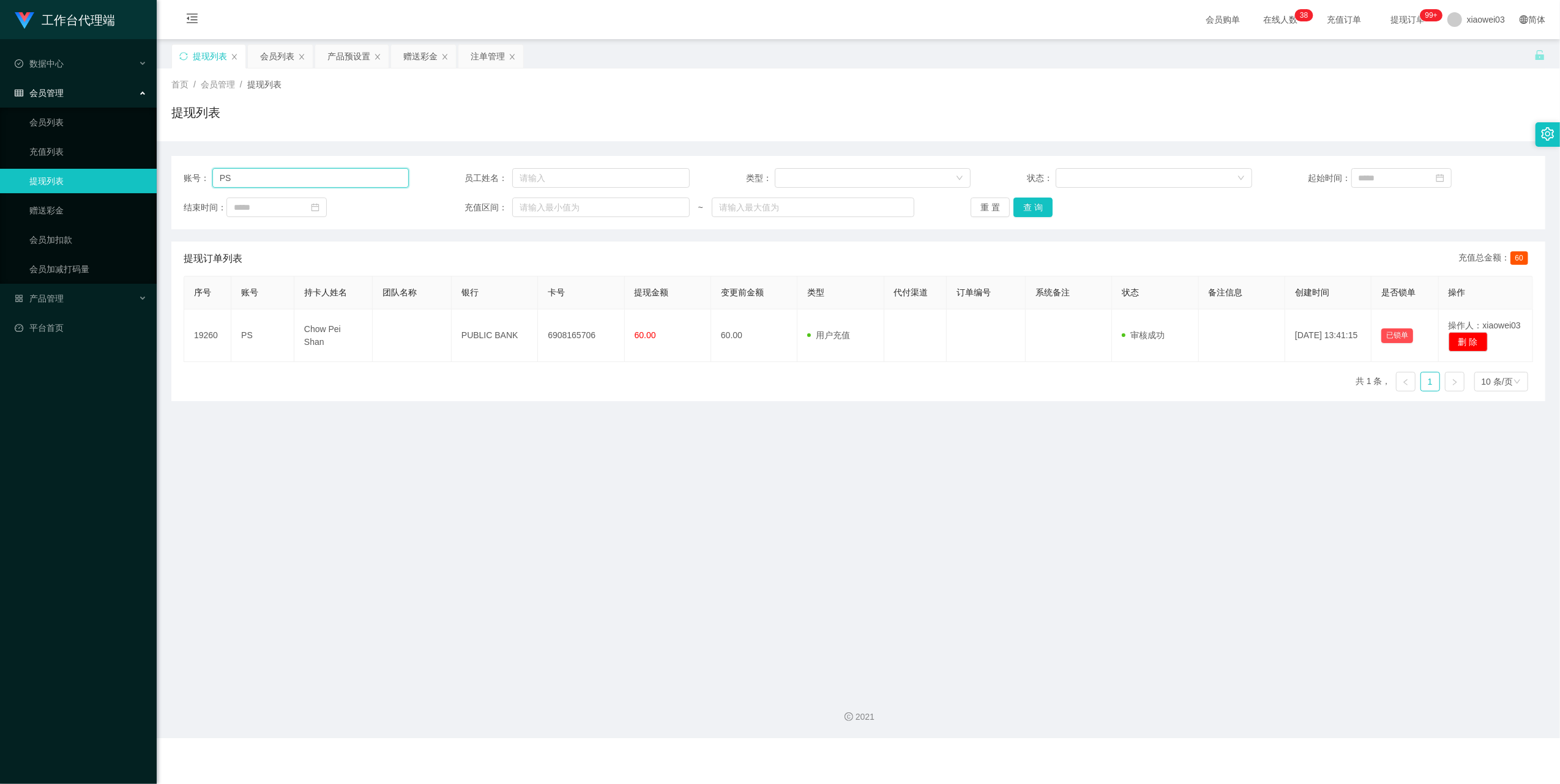
click at [339, 183] on input "PS" at bounding box center [310, 178] width 197 height 20
paste input "5665"
click at [1031, 206] on button "查 询" at bounding box center [1033, 207] width 39 height 20
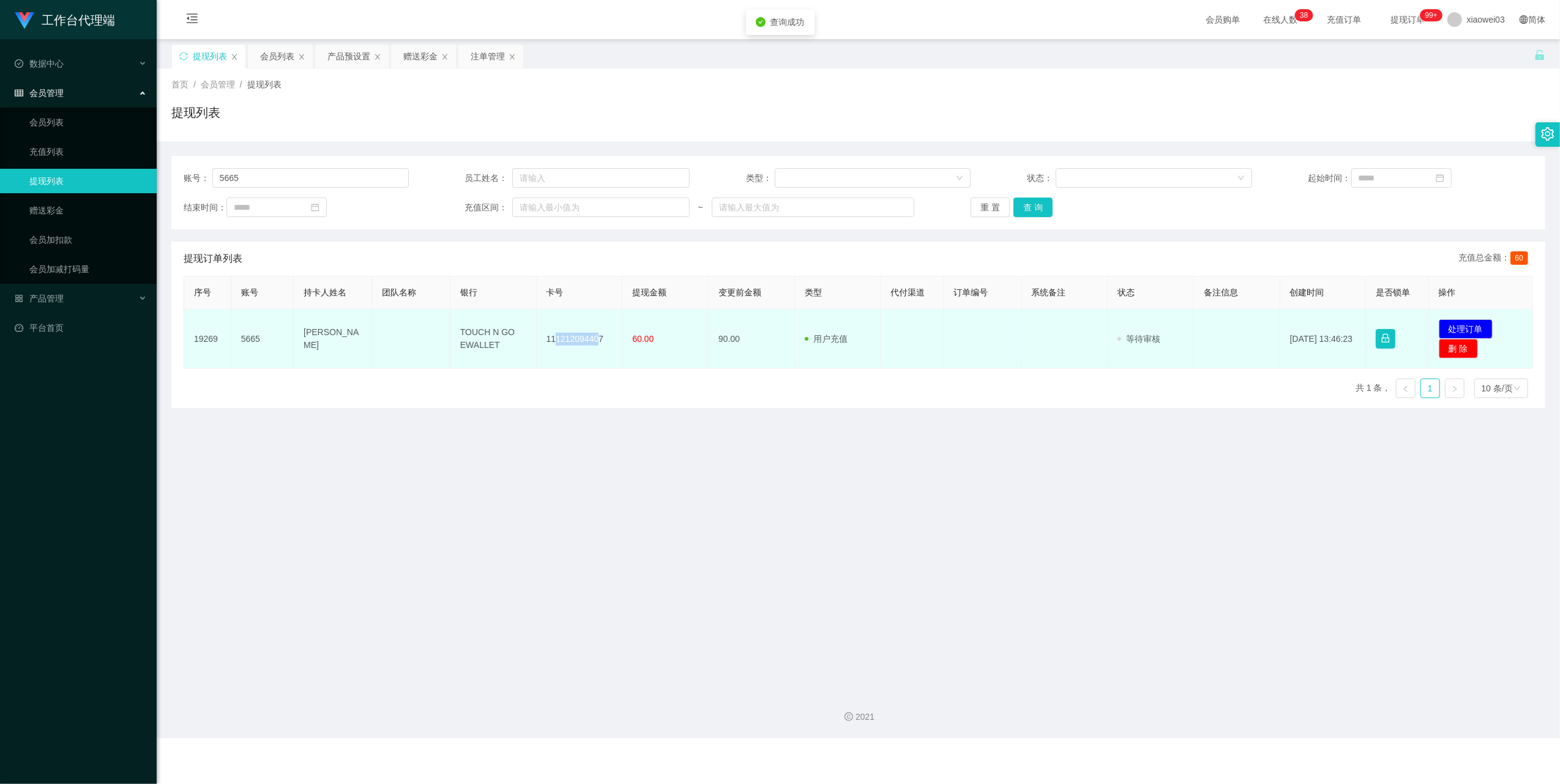
drag, startPoint x: 575, startPoint y: 341, endPoint x: 552, endPoint y: 339, distance: 23.1
click at [552, 339] on td "111212094407" at bounding box center [579, 339] width 87 height 59
drag, startPoint x: 552, startPoint y: 339, endPoint x: 581, endPoint y: 341, distance: 29.1
click at [596, 378] on div "序号 账号 持卡人姓名 团队名称 银行 卡号 提现金额 变更前金额 类型 代付渠道 订单编号 系统备注 状态 备注信息 创建时间 是否锁单 操作 19269 …" at bounding box center [857, 342] width 1349 height 132
click at [576, 329] on td "111212094407" at bounding box center [579, 339] width 87 height 59
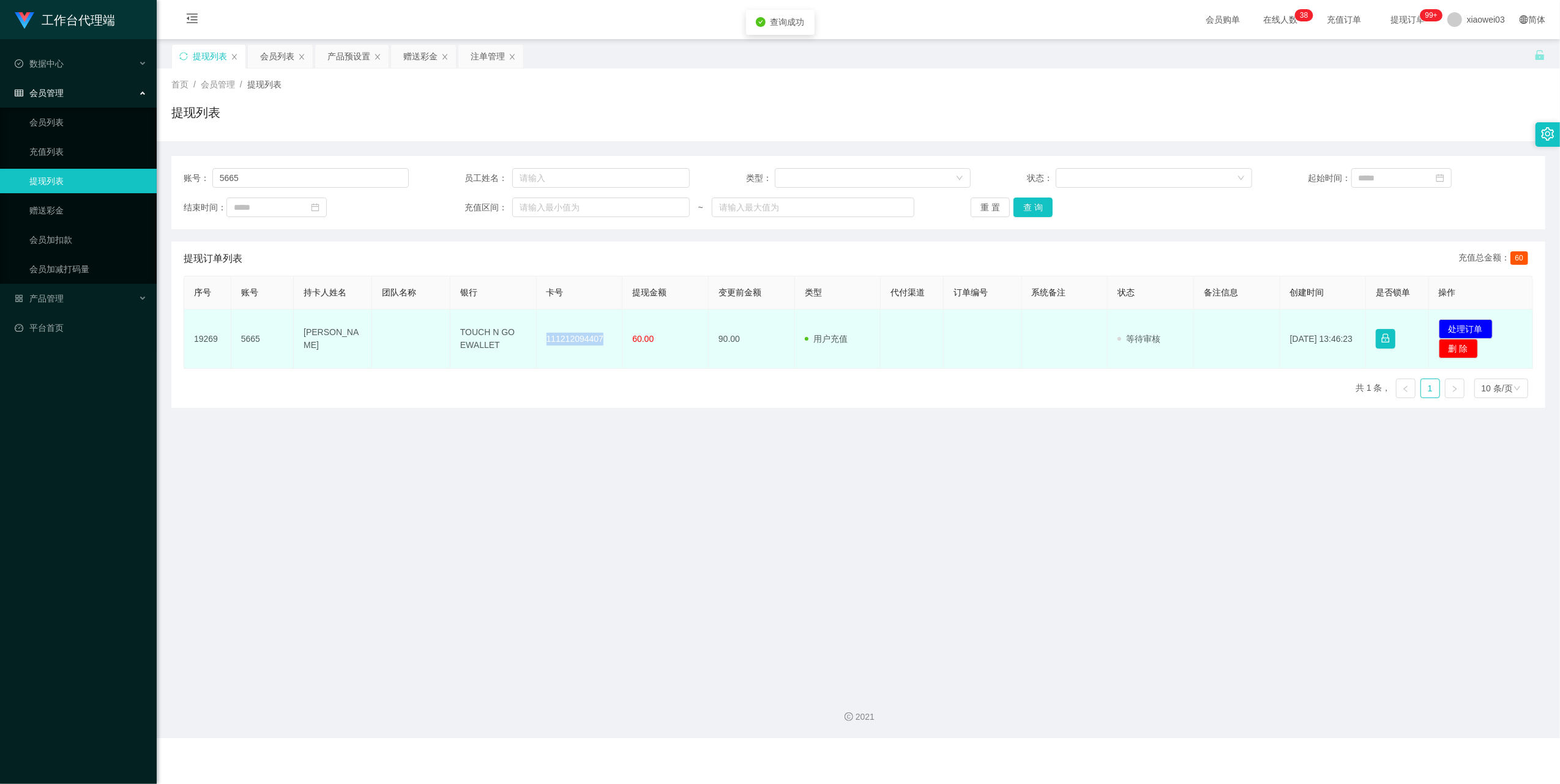
click at [576, 329] on td "111212094407" at bounding box center [579, 339] width 87 height 59
copy td "111212094407"
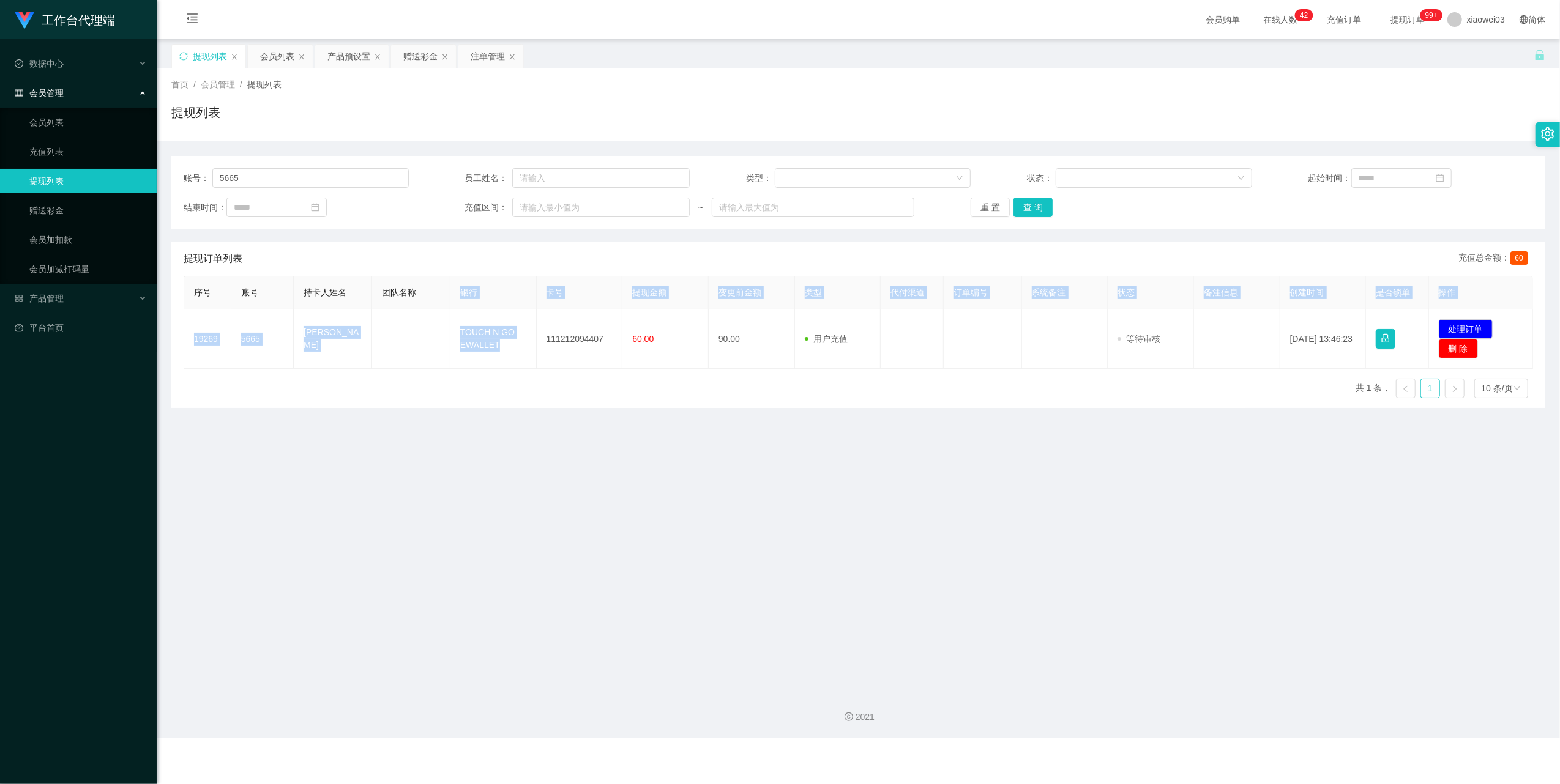
drag, startPoint x: 466, startPoint y: 324, endPoint x: 441, endPoint y: 299, distance: 35.4
click at [441, 299] on table "序号 账号 持卡人姓名 团队名称 银行 卡号 提现金额 变更前金额 类型 代付渠道 订单编号 系统备注 状态 备注信息 创建时间 是否锁单 操作 19269 …" at bounding box center [857, 323] width 1349 height 93
drag, startPoint x: 441, startPoint y: 299, endPoint x: 527, endPoint y: 387, distance: 123.0
click at [530, 426] on main "关闭左侧 关闭右侧 关闭其它 刷新页面 提现列表 会员列表 产品预设置 赠送彩金 注单管理 首页 / 会员管理 / 提现列表 / 提现列表 账号： 5665 …" at bounding box center [857, 360] width 1403 height 643
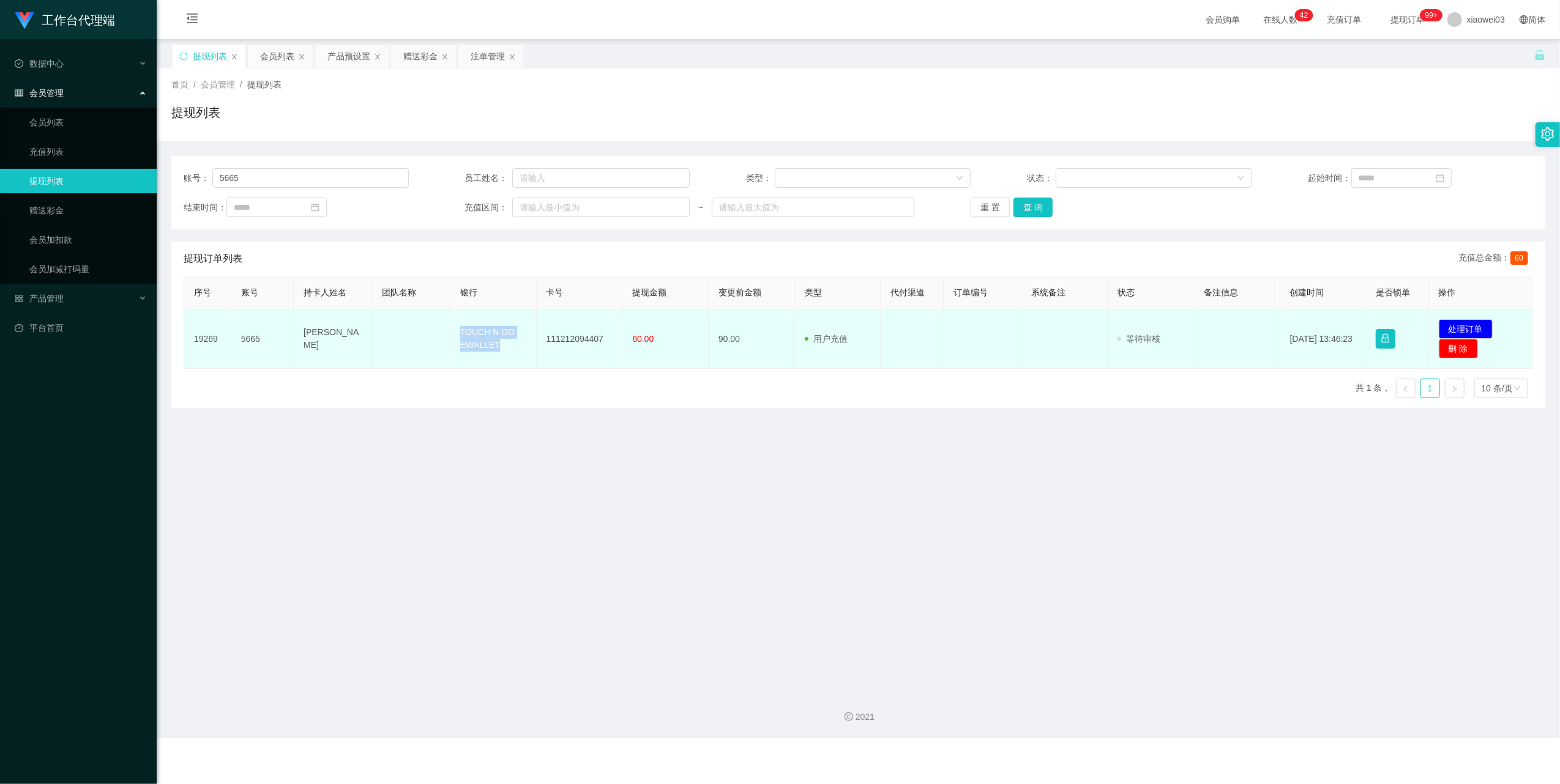
drag, startPoint x: 521, startPoint y: 358, endPoint x: 441, endPoint y: 319, distance: 89.0
click at [441, 319] on tr "19269 5665 Tan Yen Teng TOUCH N GO EWALLET 111212094407 60.00 90.00 用户充值 人工扣款 审…" at bounding box center [858, 339] width 1348 height 59
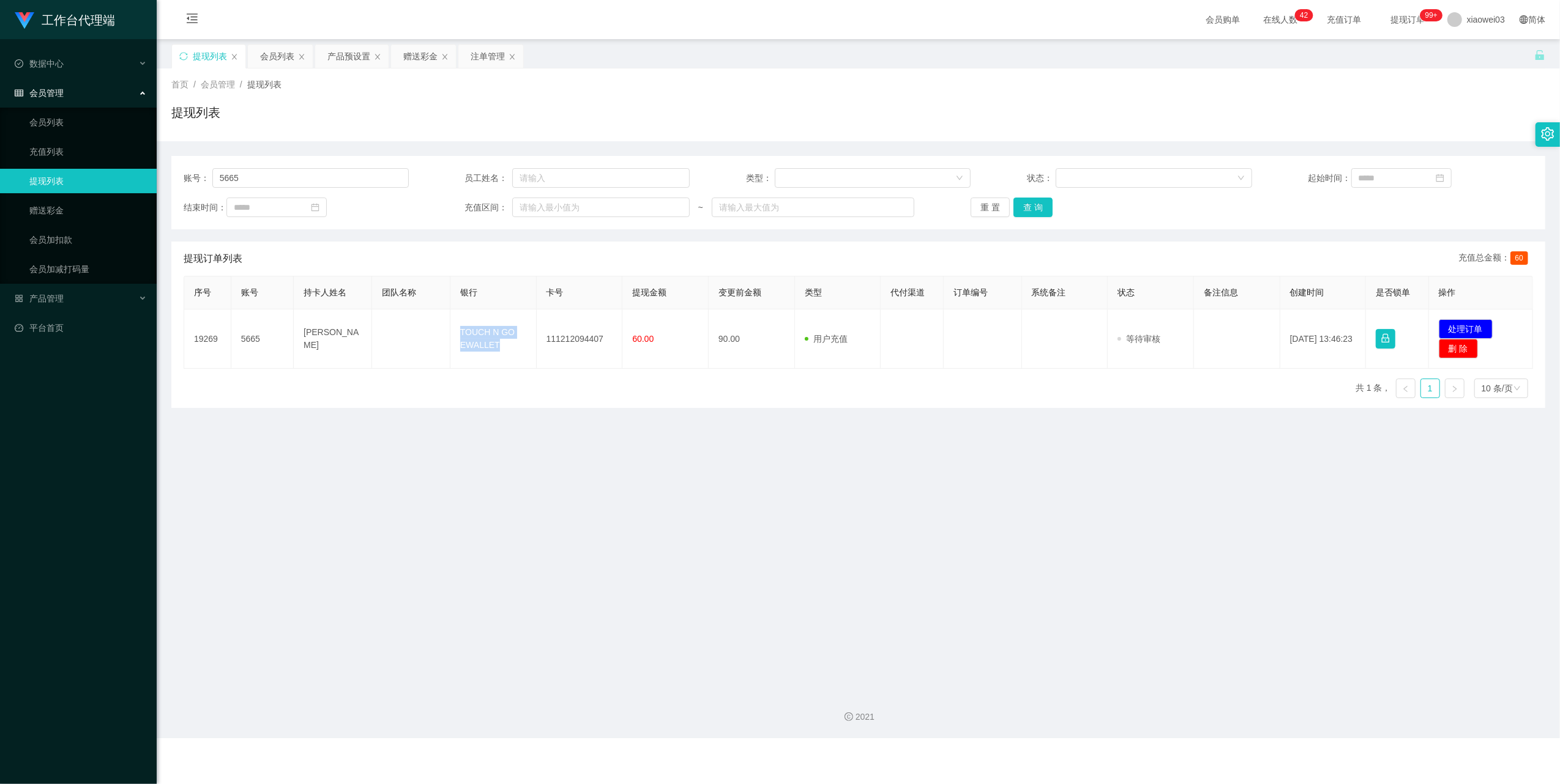
copy tr "TOUCH N GO EWALLET"
click at [982, 493] on main "关闭左侧 关闭右侧 关闭其它 刷新页面 提现列表 会员列表 产品预设置 赠送彩金 注单管理 首页 / 会员管理 / 提现列表 / 提现列表 账号： 5665 …" at bounding box center [857, 360] width 1403 height 643
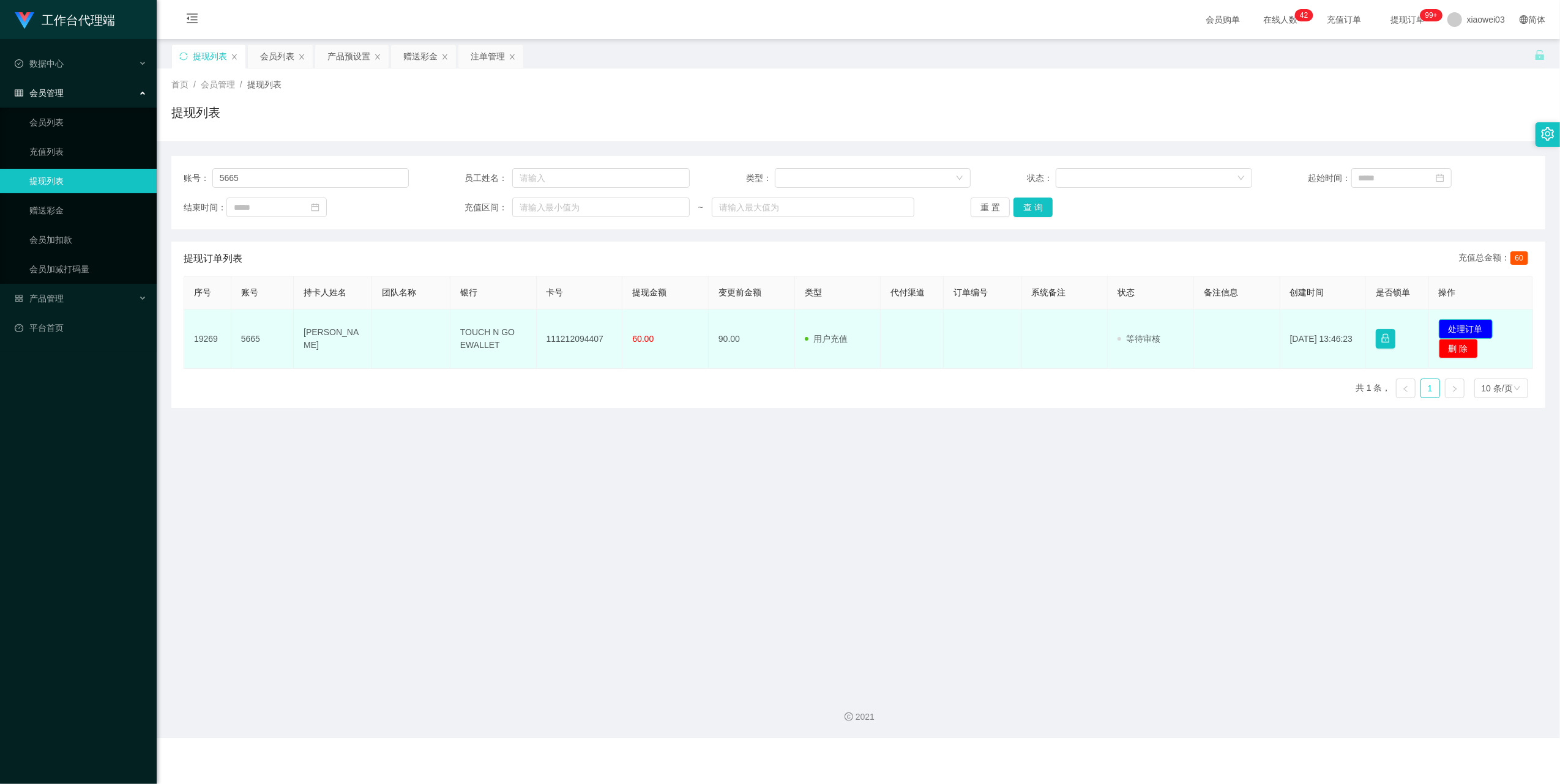
click at [1477, 329] on button "处理订单" at bounding box center [1465, 329] width 54 height 20
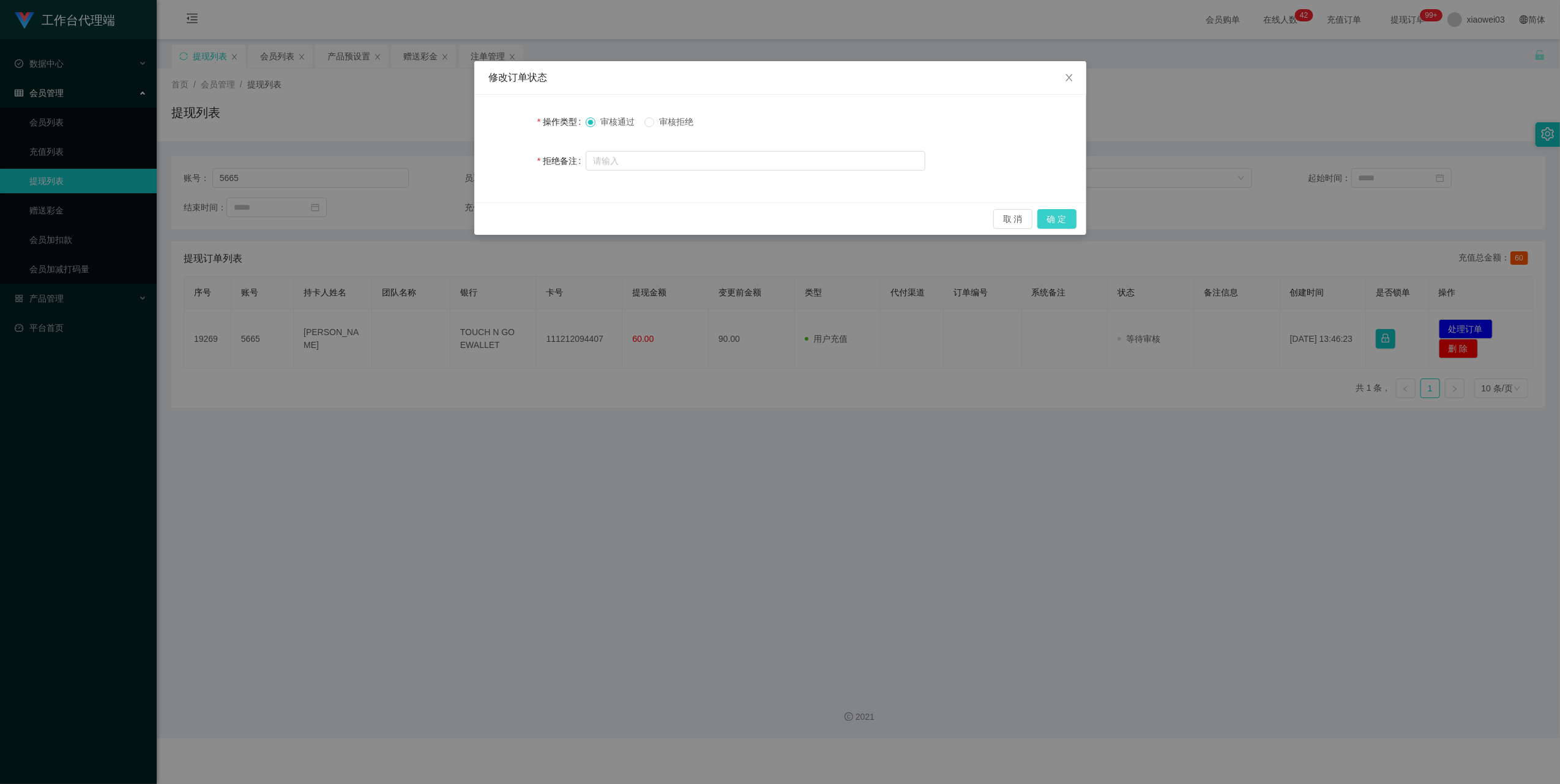
click at [1058, 220] on button "确 定" at bounding box center [1057, 219] width 39 height 20
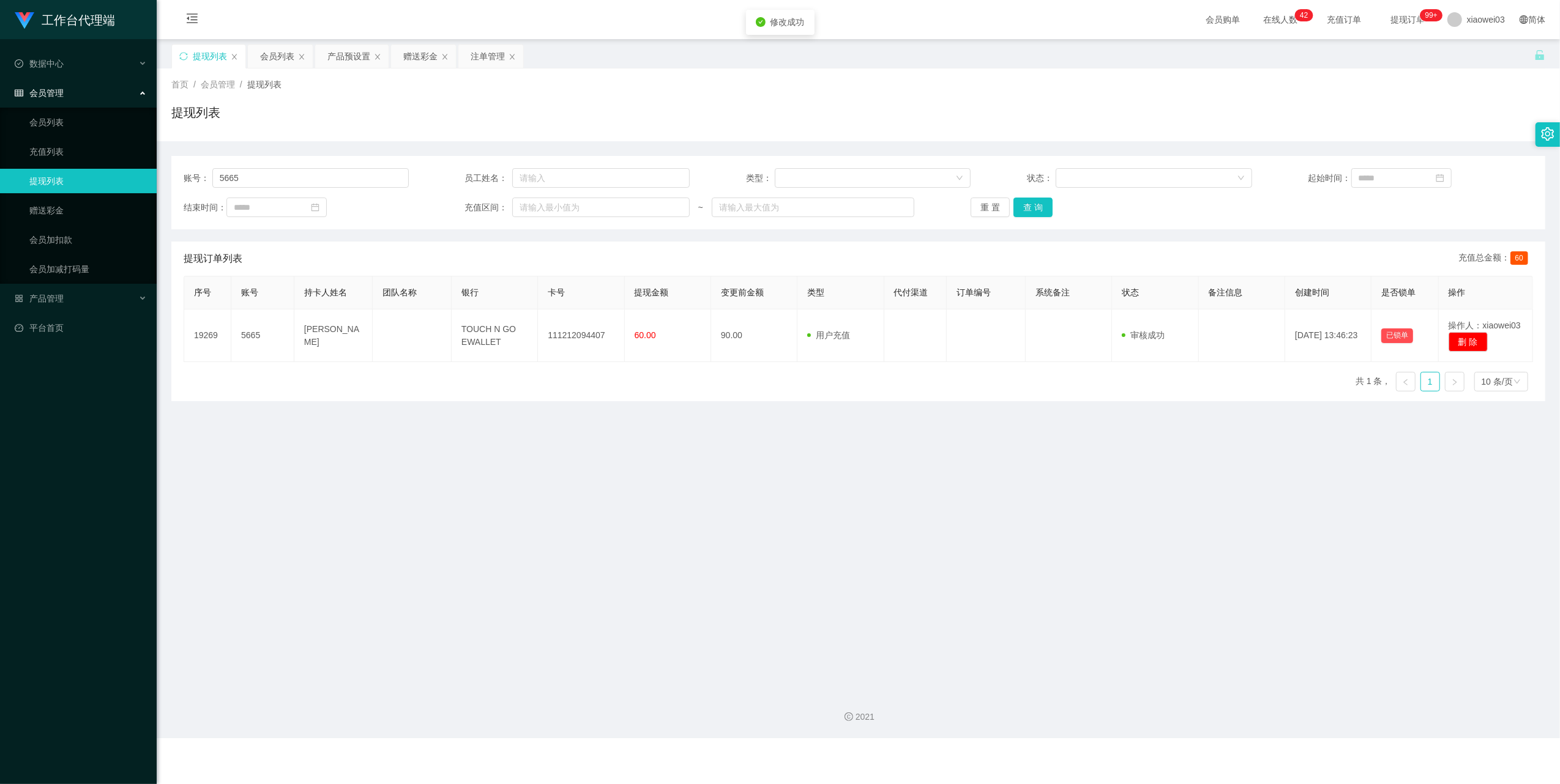
drag, startPoint x: 846, startPoint y: 467, endPoint x: 1346, endPoint y: 26, distance: 666.7
click at [850, 466] on main "关闭左侧 关闭右侧 关闭其它 刷新页面 提现列表 会员列表 产品预设置 赠送彩金 注单管理 首页 / 会员管理 / 提现列表 / 提现列表 账号： 5665 …" at bounding box center [857, 360] width 1403 height 643
click at [360, 194] on div "账号： 5665 员工姓名： 类型： 状态： 起始时间： 结束时间： 充值区间： ~ 重 置 查 询" at bounding box center [858, 193] width 1374 height 73
click at [349, 173] on input "5665" at bounding box center [310, 178] width 197 height 20
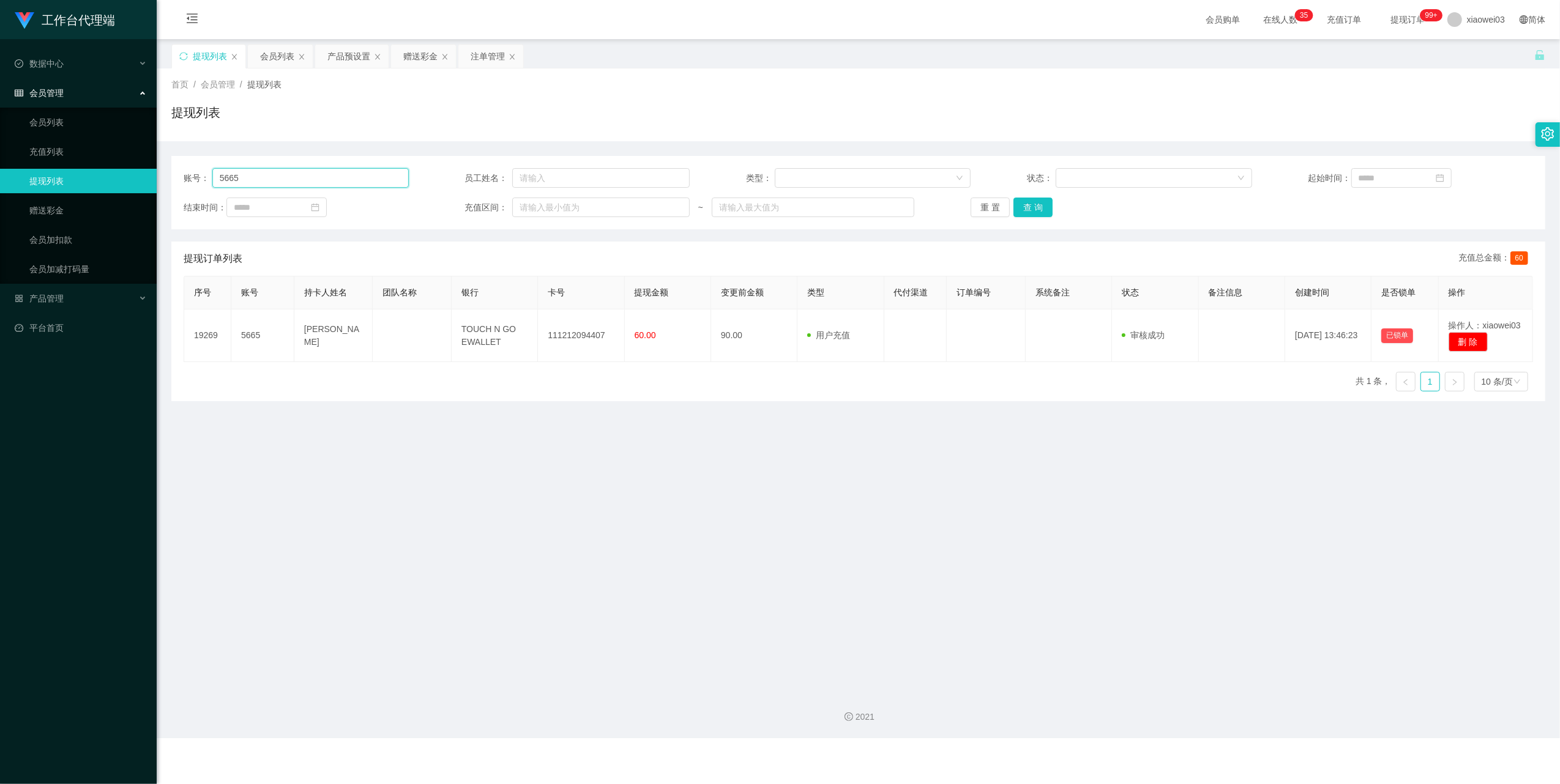
paste input "[PERSON_NAME]"
type input "[PERSON_NAME]"
click at [1038, 208] on button "查 询" at bounding box center [1033, 207] width 39 height 20
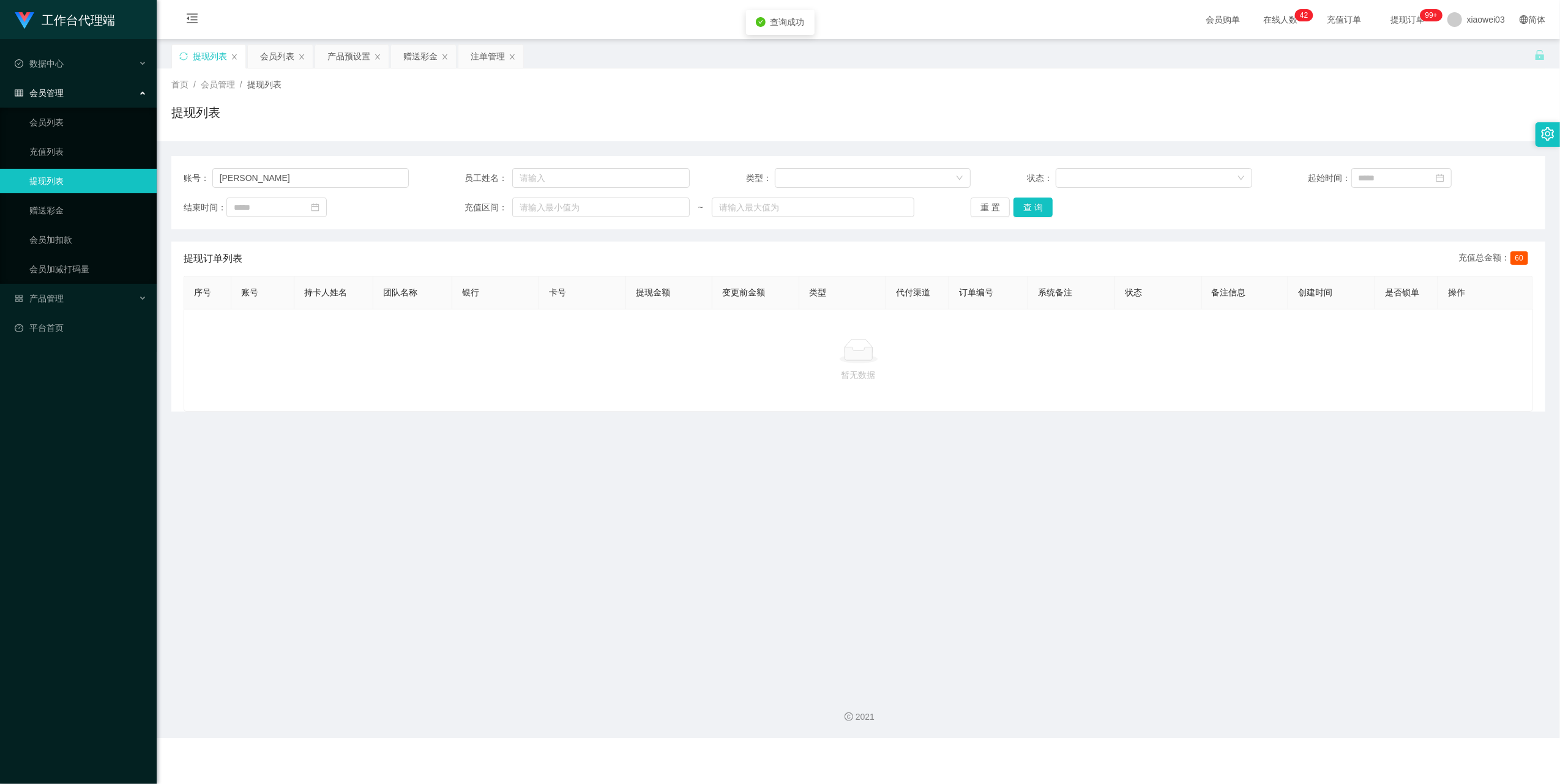
click at [721, 510] on main "关闭左侧 关闭右侧 关闭其它 刷新页面 提现列表 会员列表 产品预设置 赠送彩金 注单管理 首页 / 会员管理 / 提现列表 / 提现列表 账号： josep…" at bounding box center [857, 360] width 1403 height 643
click at [419, 59] on div "赠送彩金" at bounding box center [420, 56] width 34 height 23
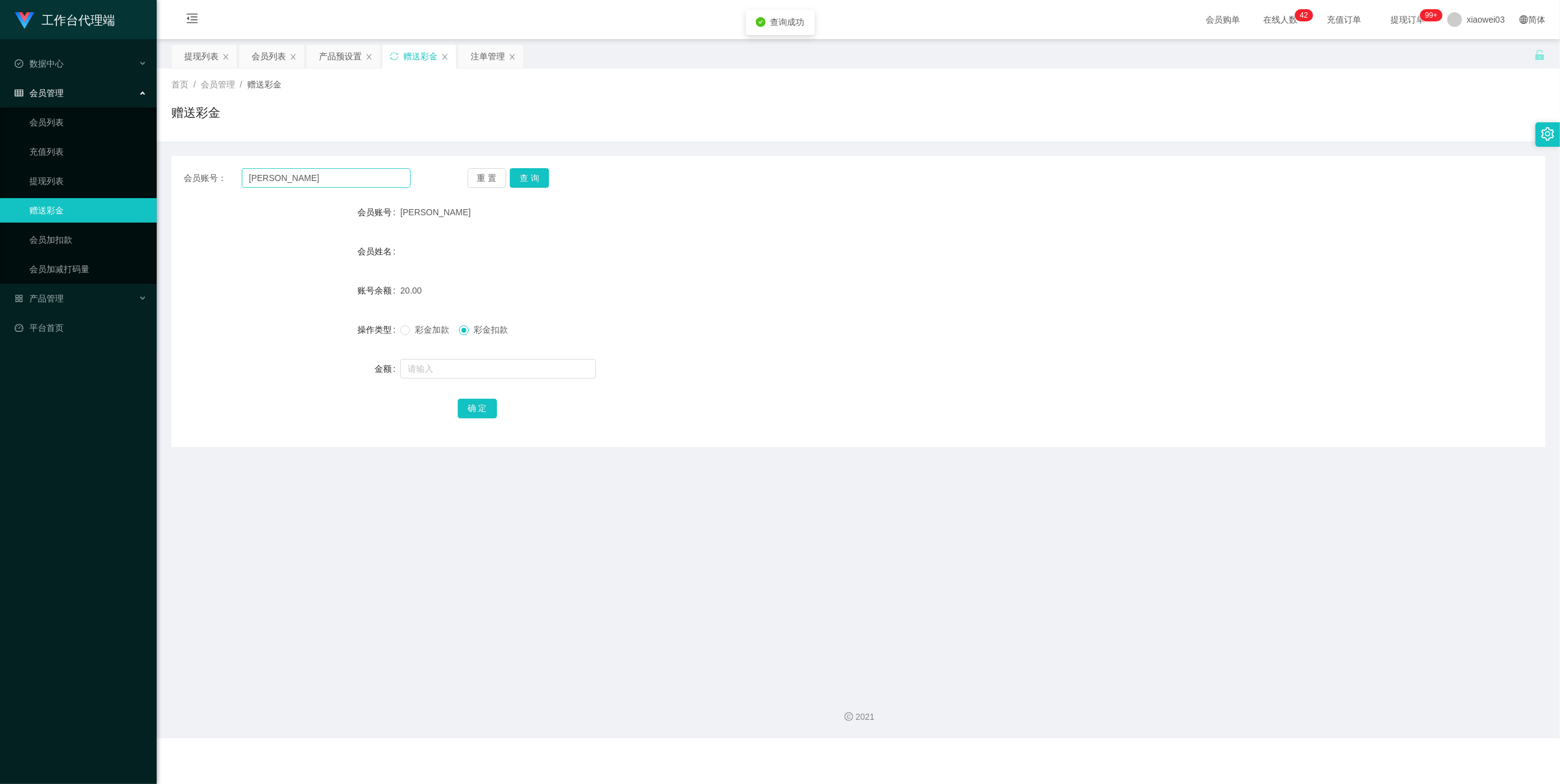
click at [313, 196] on div "会员账号： joseph 重 置 查 询 会员账号 joseph 会员姓名 账号余额 20.00 操作类型 彩金加款 彩金扣款 金额 确 定" at bounding box center [858, 302] width 1374 height 291
click at [484, 59] on div "注单管理" at bounding box center [487, 56] width 34 height 23
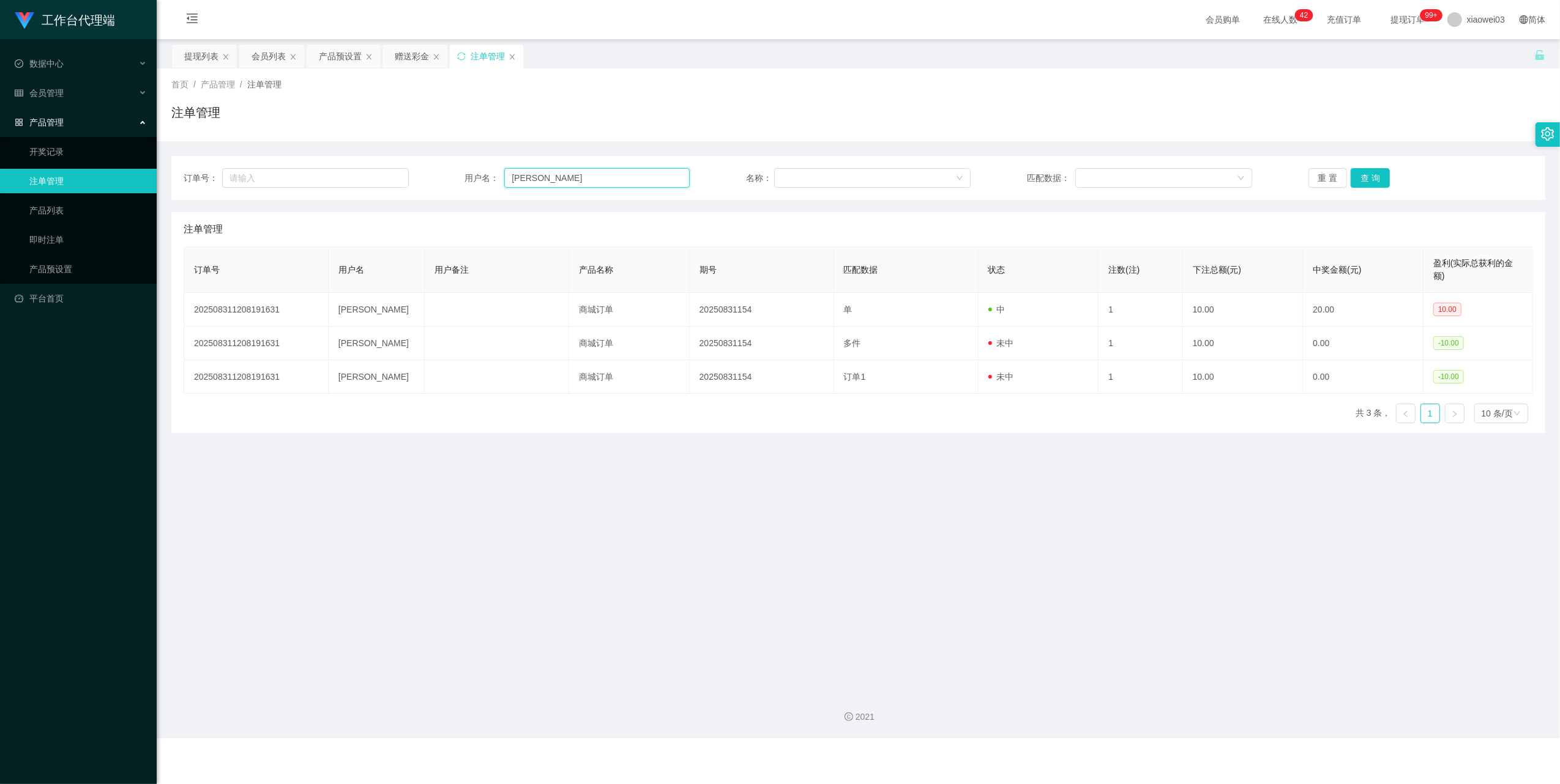
click at [618, 185] on input "[PERSON_NAME]" at bounding box center [596, 178] width 185 height 20
click at [1356, 179] on button "查 询" at bounding box center [1370, 178] width 39 height 20
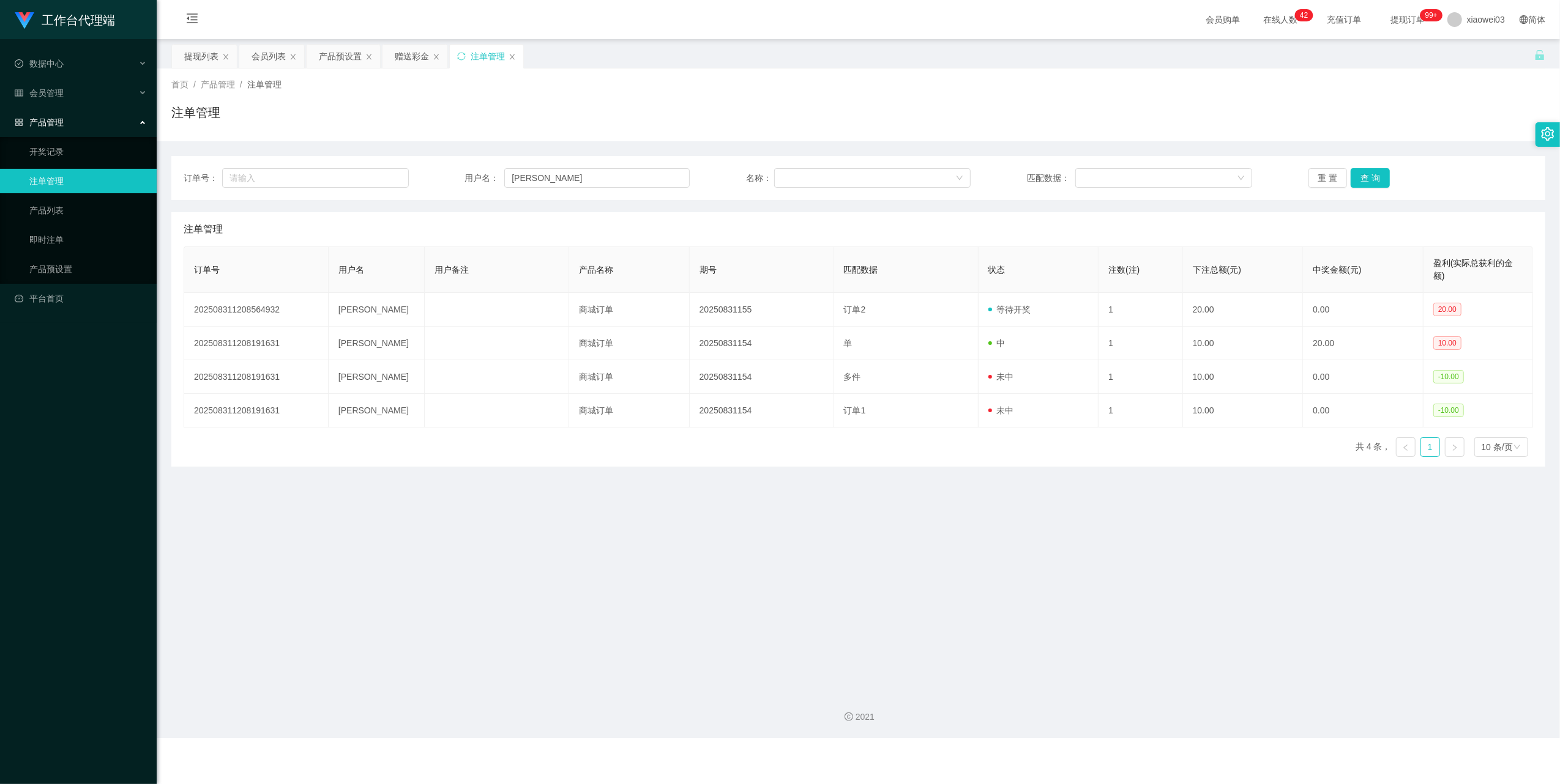
click at [897, 517] on main "关闭左侧 关闭右侧 关闭其它 刷新页面 提现列表 会员列表 产品预设置 赠送彩金 注单管理 首页 / 产品管理 / 注单管理 / 注单管理 订单号： 用户名：…" at bounding box center [857, 360] width 1403 height 643
drag, startPoint x: 415, startPoint y: 57, endPoint x: 315, endPoint y: 139, distance: 129.3
click at [418, 55] on div "赠送彩金" at bounding box center [411, 56] width 34 height 23
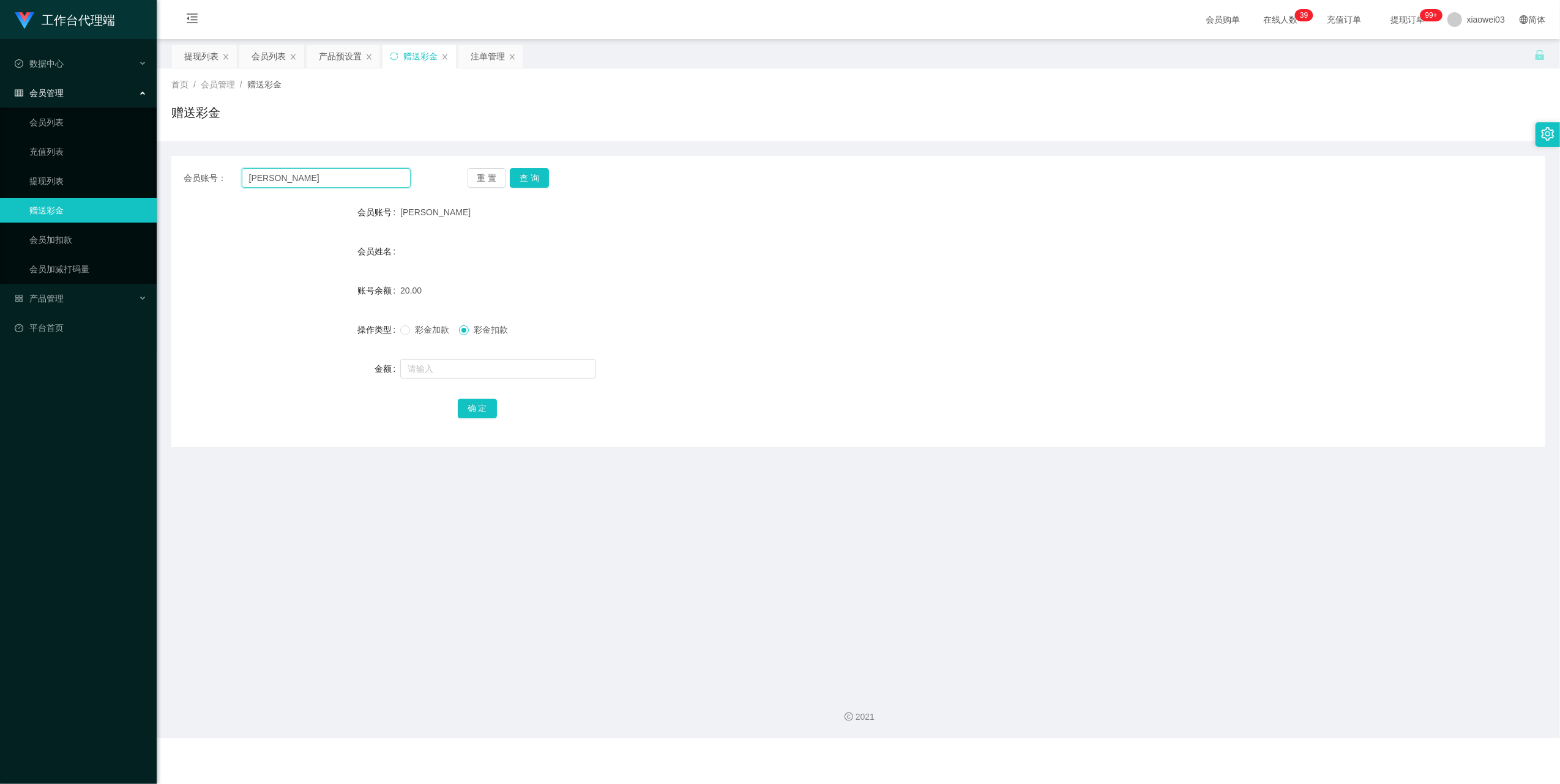
click at [342, 172] on input "[PERSON_NAME]" at bounding box center [325, 178] width 169 height 20
paste input "0176160818"
click at [546, 177] on button "查 询" at bounding box center [529, 178] width 39 height 20
click at [923, 322] on div "彩金加款 彩金扣款" at bounding box center [801, 329] width 802 height 24
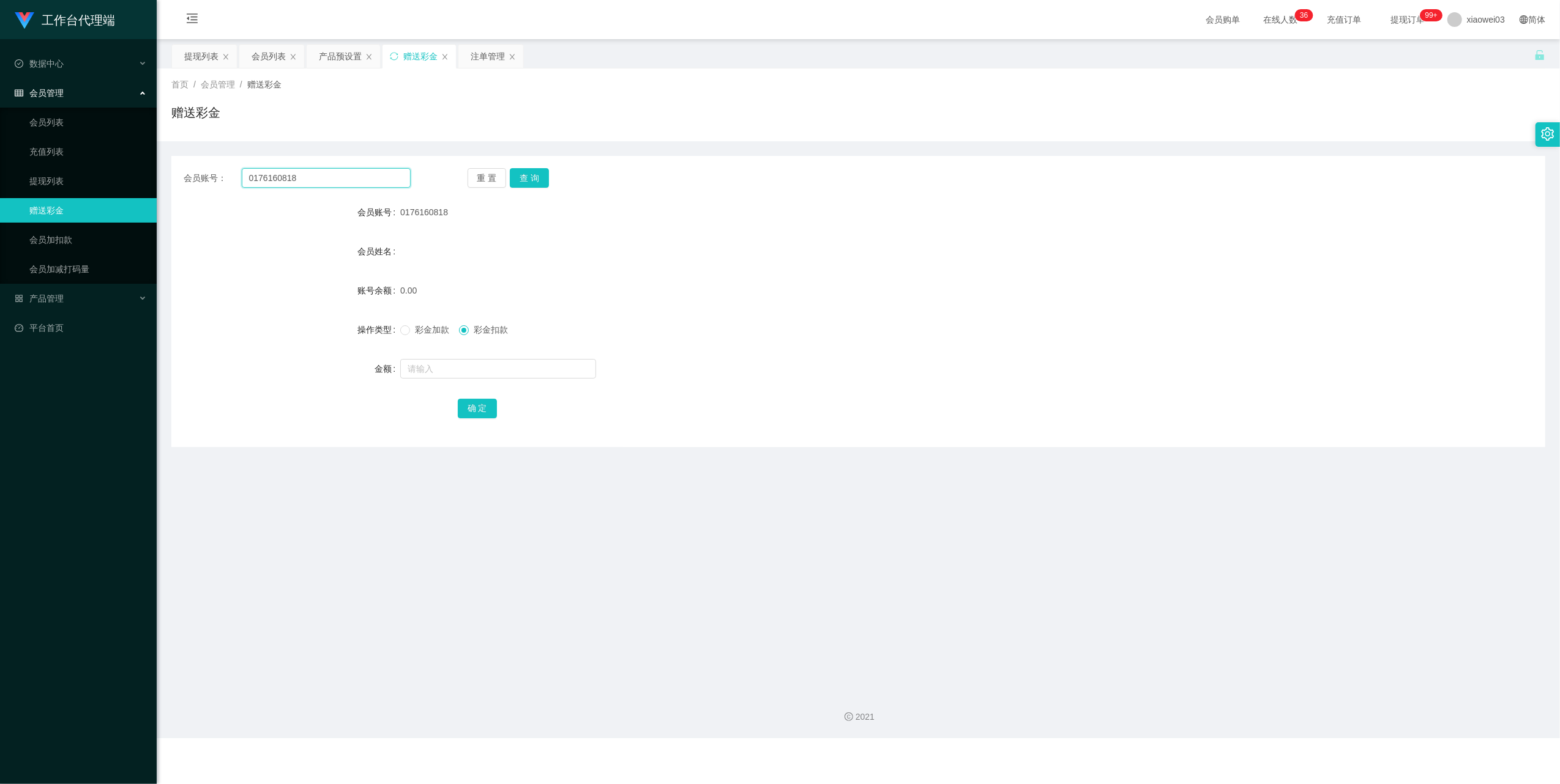
click at [354, 179] on input "0176160818" at bounding box center [325, 178] width 169 height 20
paste input "[PERSON_NAME]"
type input "[PERSON_NAME]"
drag, startPoint x: 531, startPoint y: 173, endPoint x: 542, endPoint y: 193, distance: 22.8
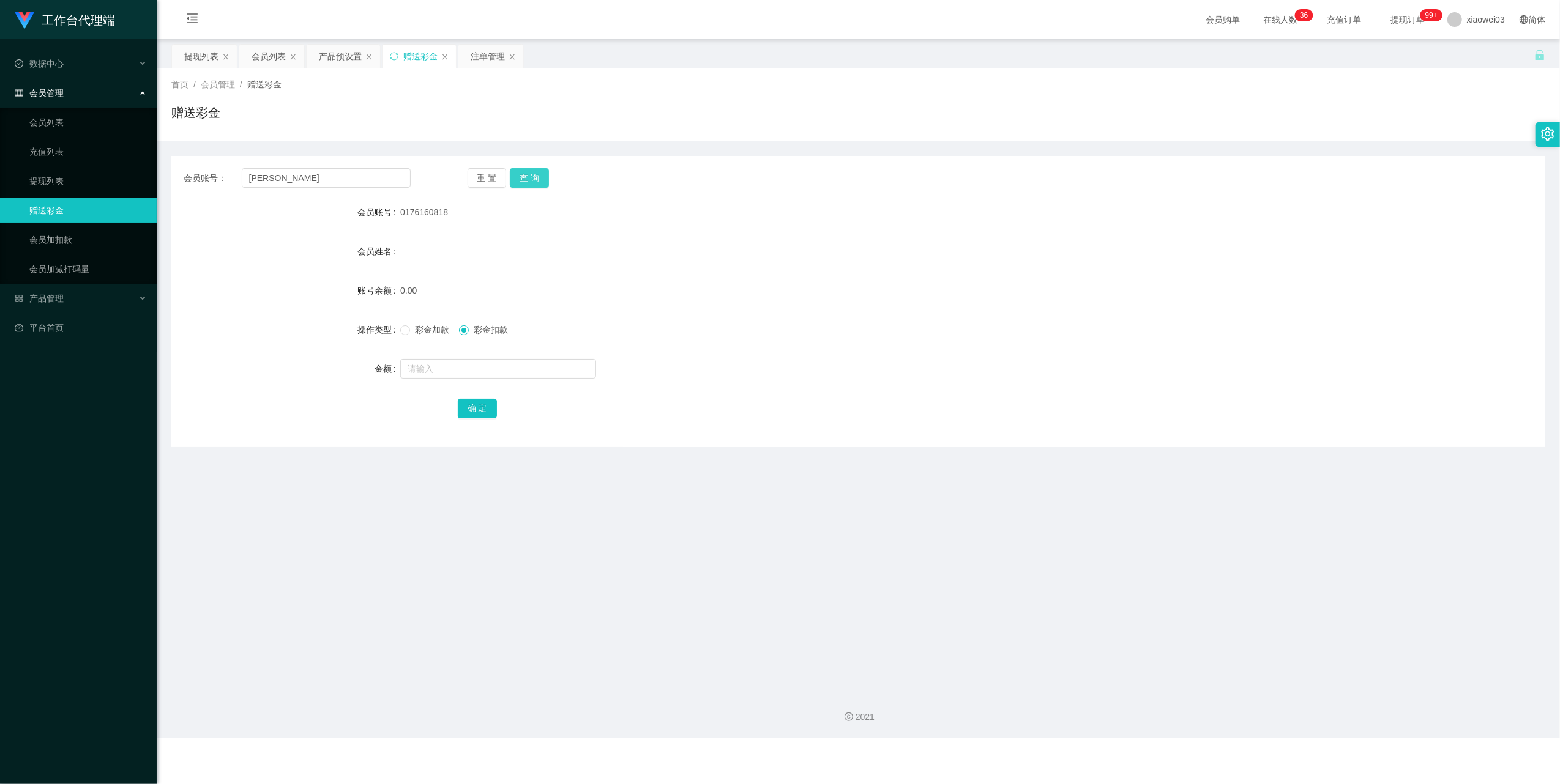
click at [531, 173] on button "查 询" at bounding box center [529, 178] width 39 height 20
click at [561, 319] on div "彩金加款 彩金扣款" at bounding box center [801, 329] width 802 height 24
click at [488, 57] on div "注单管理" at bounding box center [487, 56] width 34 height 23
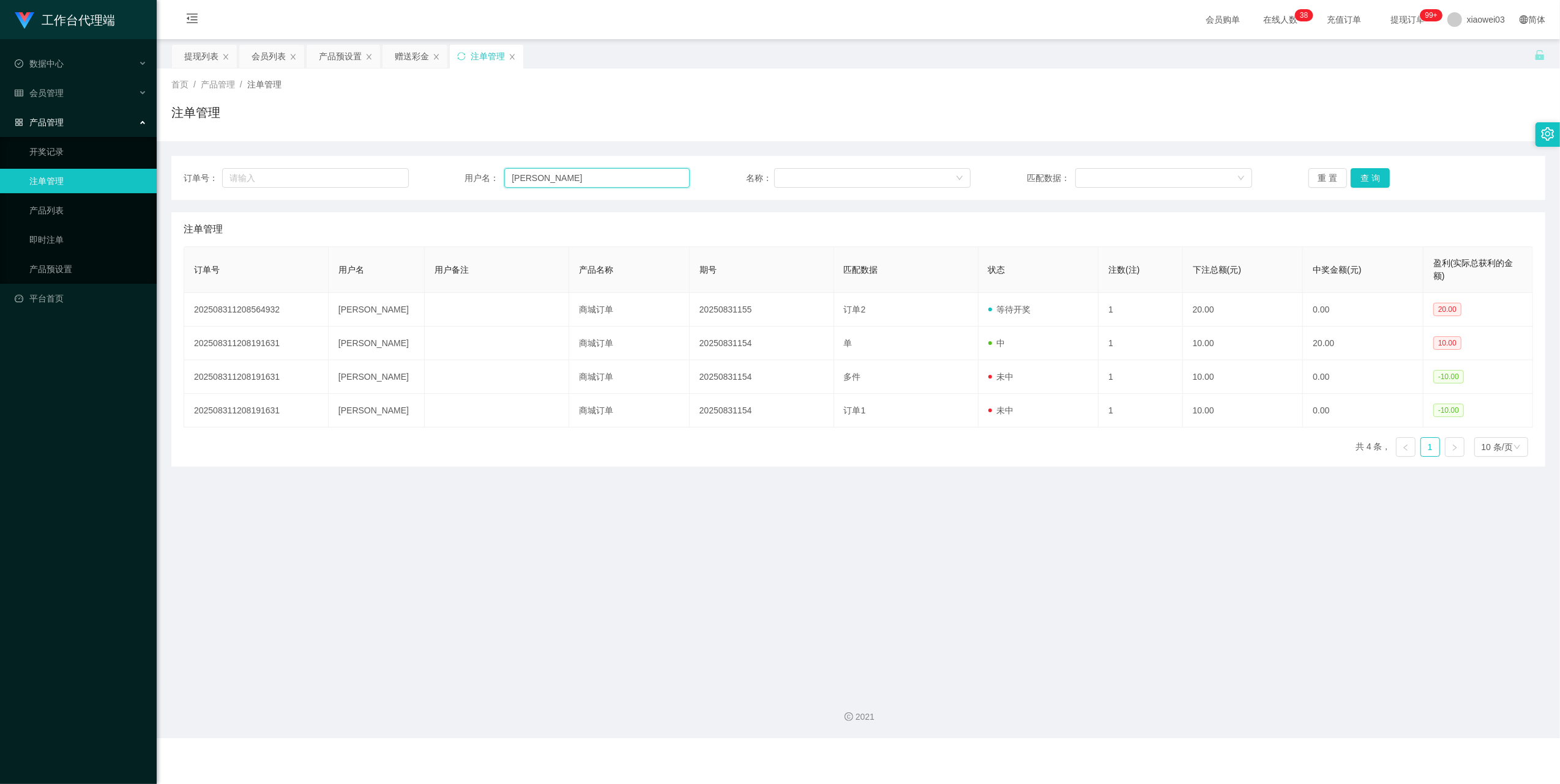
click at [565, 176] on input "[PERSON_NAME]" at bounding box center [596, 178] width 185 height 20
click at [1357, 179] on button "查 询" at bounding box center [1370, 178] width 39 height 20
click at [982, 528] on main "关闭左侧 关闭右侧 关闭其它 刷新页面 提现列表 会员列表 产品预设置 赠送彩金 注单管理 首页 / 产品管理 / 注单管理 / 注单管理 订单号： 用户名：…" at bounding box center [857, 360] width 1403 height 643
click at [412, 56] on div "赠送彩金" at bounding box center [411, 56] width 34 height 23
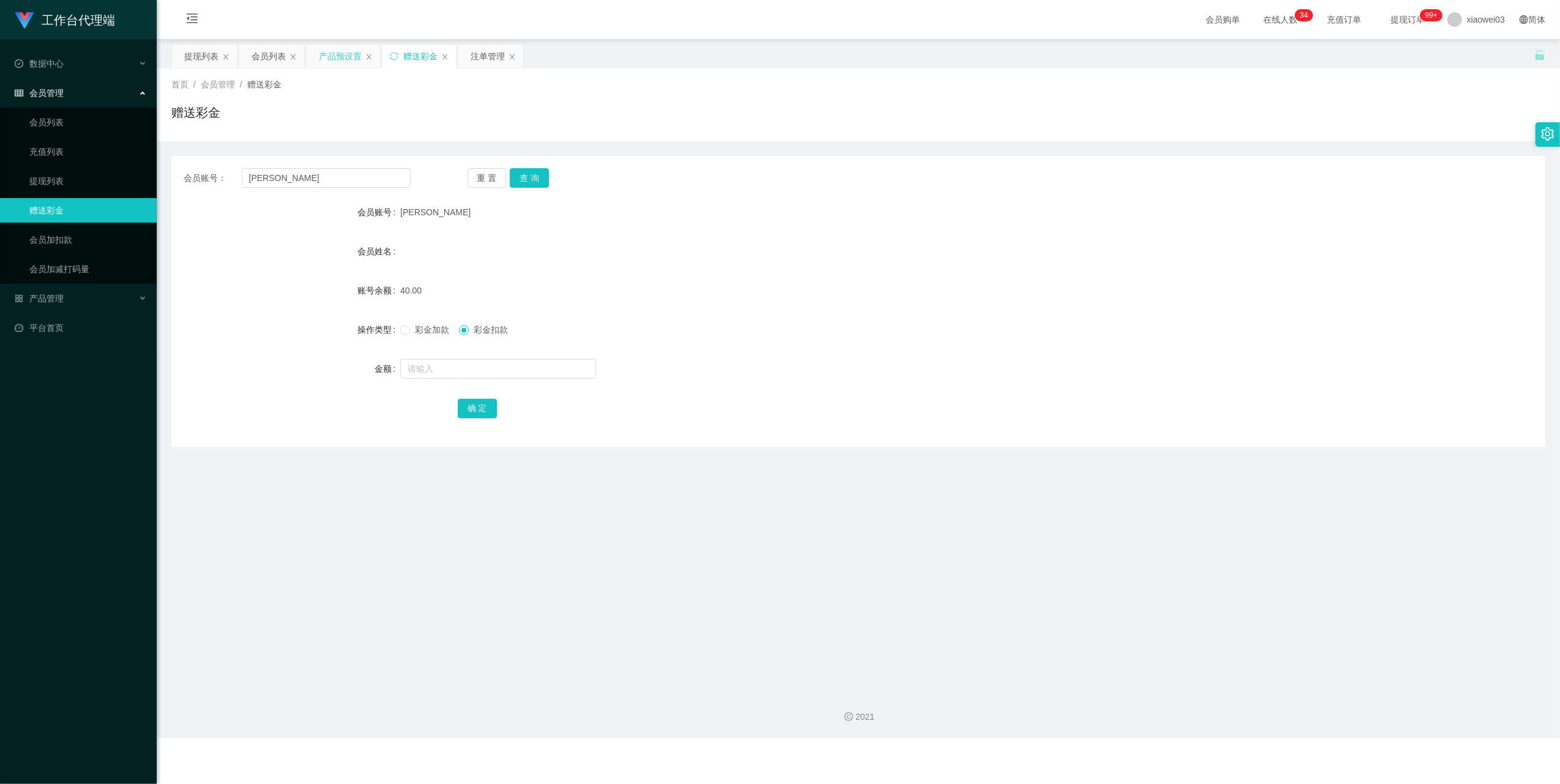
click at [333, 59] on div "产品预设置" at bounding box center [341, 56] width 43 height 23
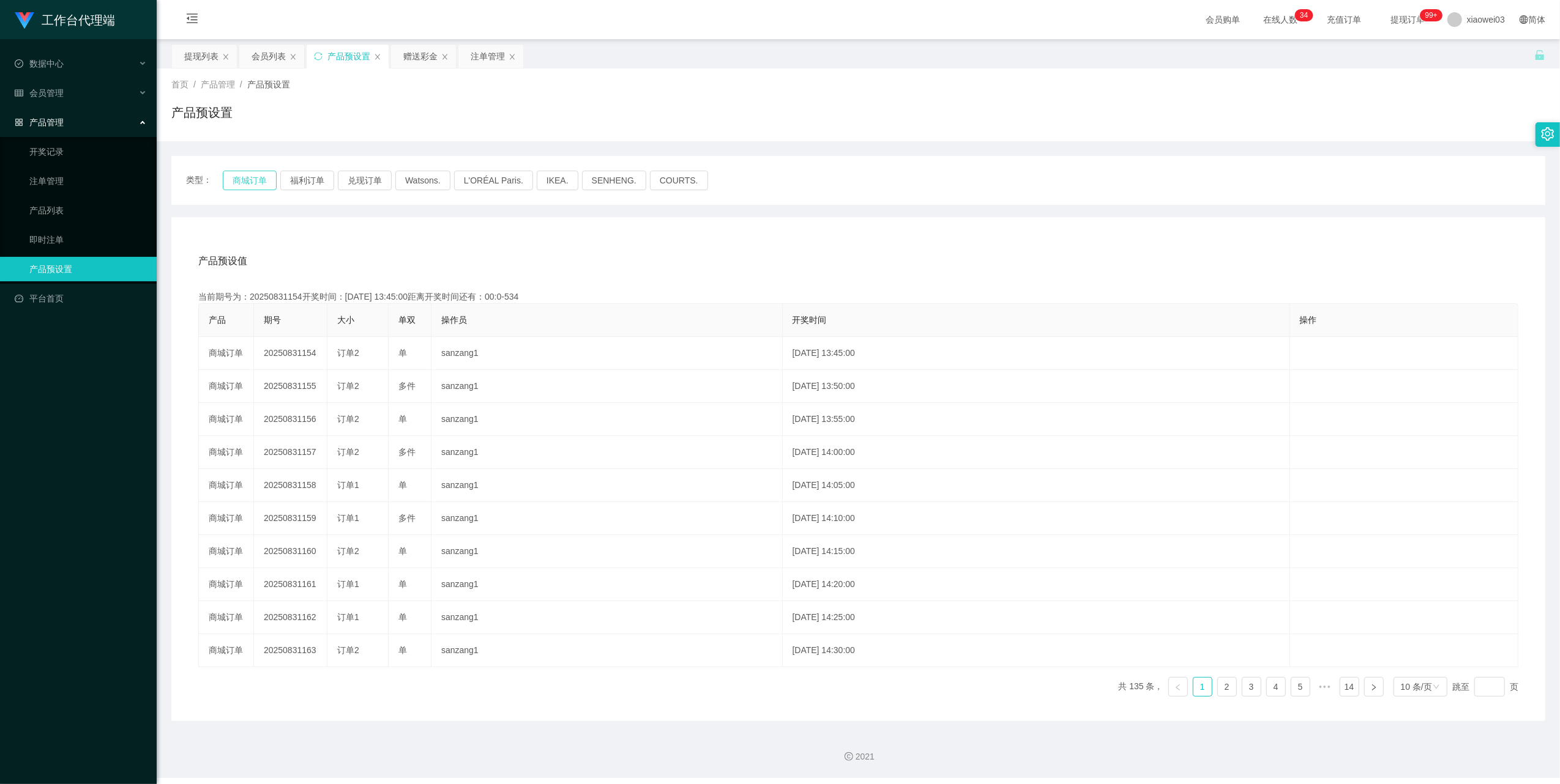
click at [253, 177] on button "商城订单" at bounding box center [249, 181] width 54 height 20
click at [243, 187] on button "商城订单" at bounding box center [249, 181] width 54 height 20
click at [485, 59] on div "注单管理" at bounding box center [487, 56] width 34 height 23
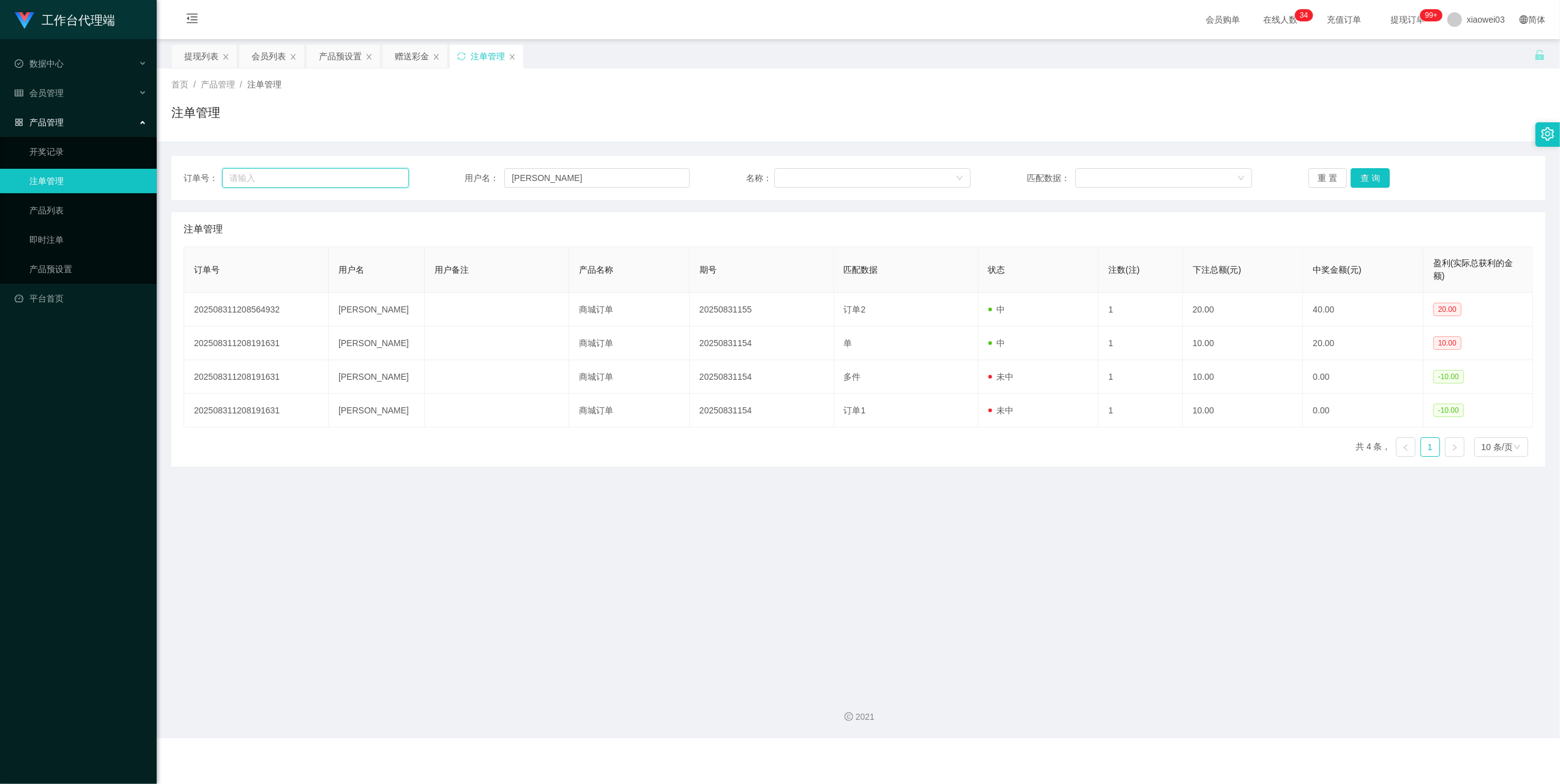
click at [397, 177] on input "text" at bounding box center [315, 178] width 187 height 20
click at [553, 182] on input "[PERSON_NAME]" at bounding box center [596, 178] width 185 height 20
drag, startPoint x: 1386, startPoint y: 177, endPoint x: 1376, endPoint y: 181, distance: 10.8
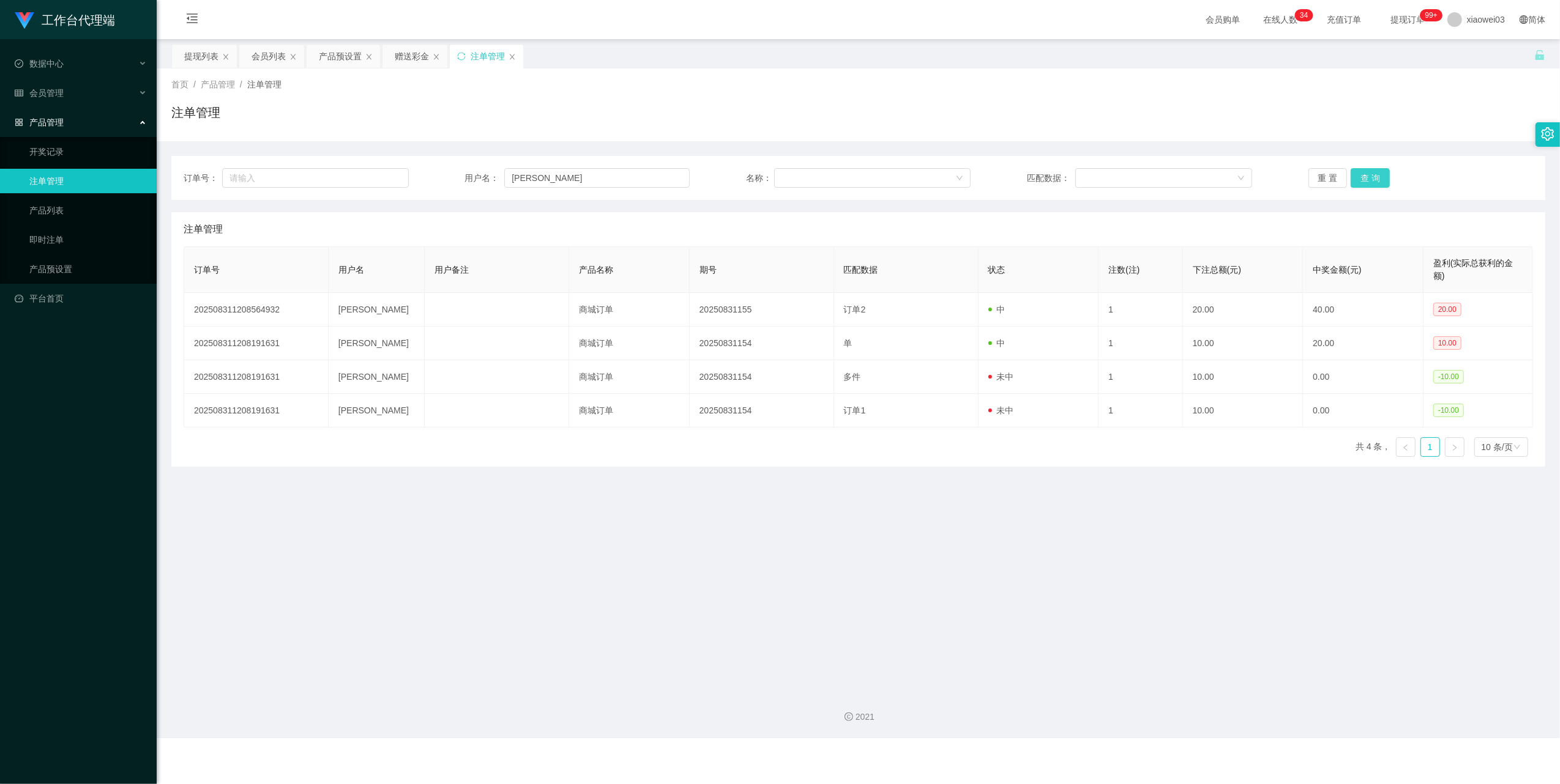
click at [1386, 177] on div "重 置 查 询" at bounding box center [1421, 178] width 225 height 20
click at [1363, 180] on button "查 询" at bounding box center [1370, 178] width 39 height 20
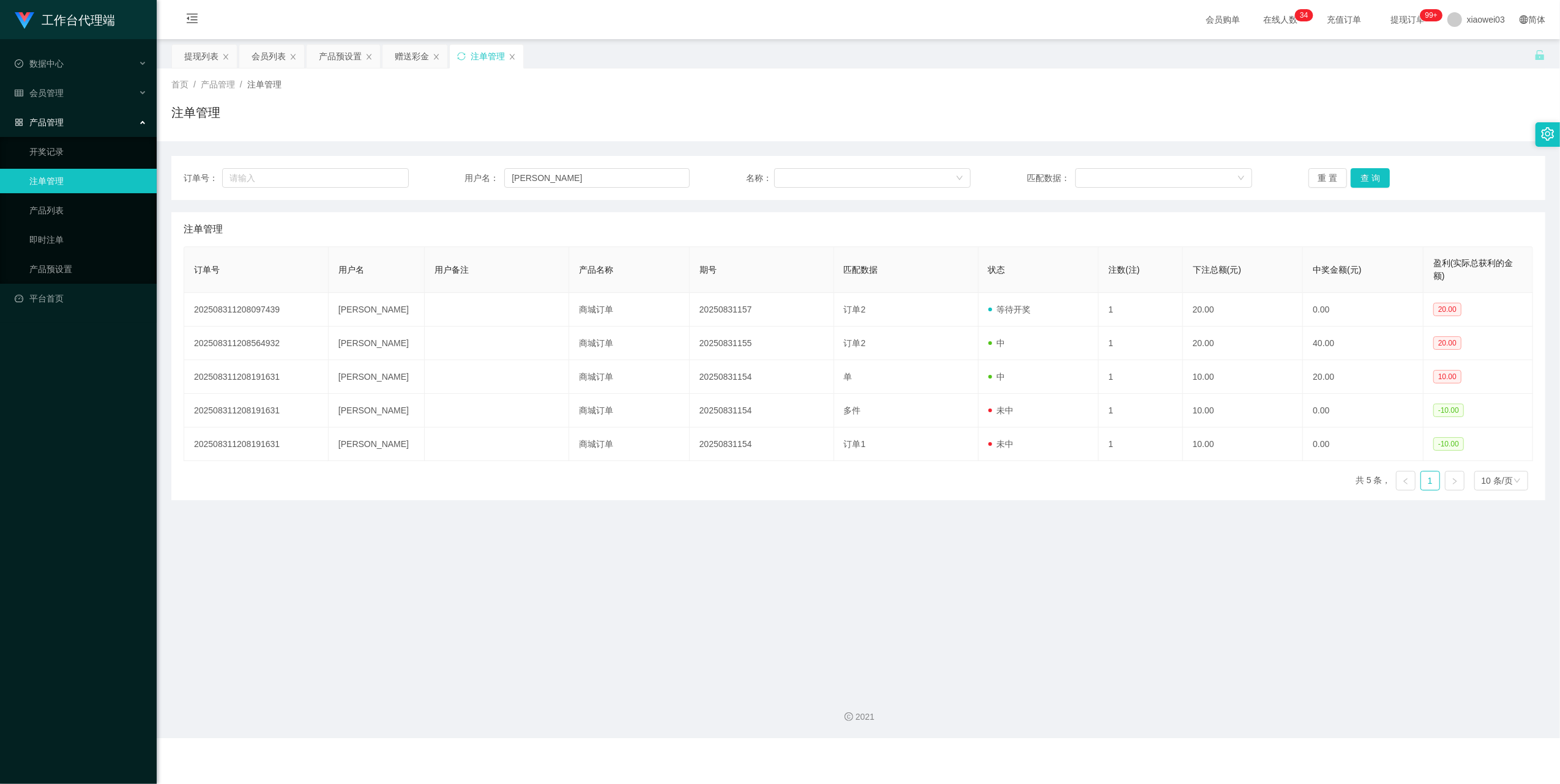
click at [938, 578] on main "关闭左侧 关闭右侧 关闭其它 刷新页面 提现列表 会员列表 产品预设置 赠送彩金 注单管理 首页 / 产品管理 / 注单管理 / 注单管理 订单号： 用户名：…" at bounding box center [857, 360] width 1403 height 643
click at [193, 66] on div "提现列表" at bounding box center [201, 56] width 34 height 23
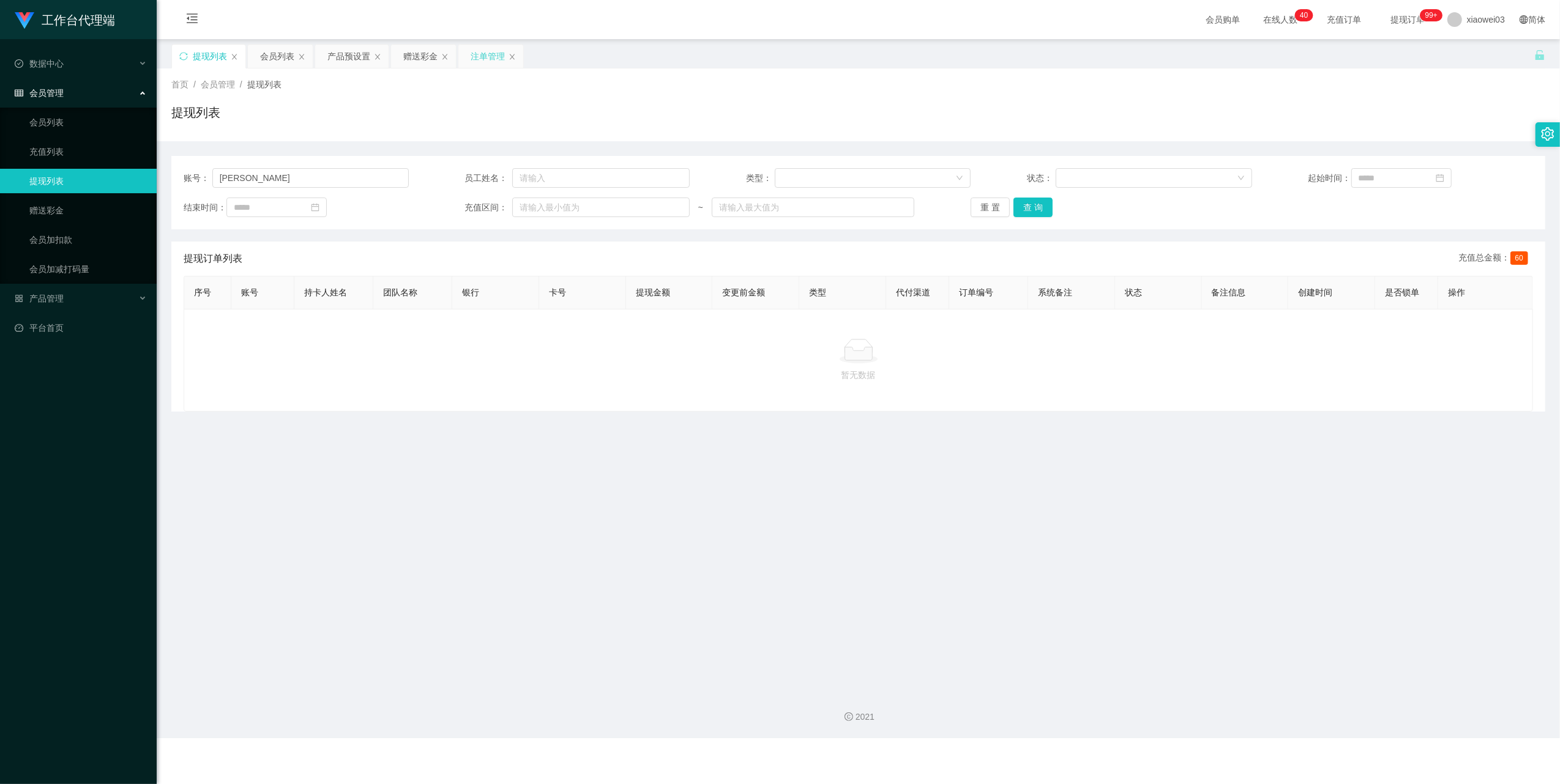
click at [485, 57] on div "注单管理" at bounding box center [487, 56] width 34 height 23
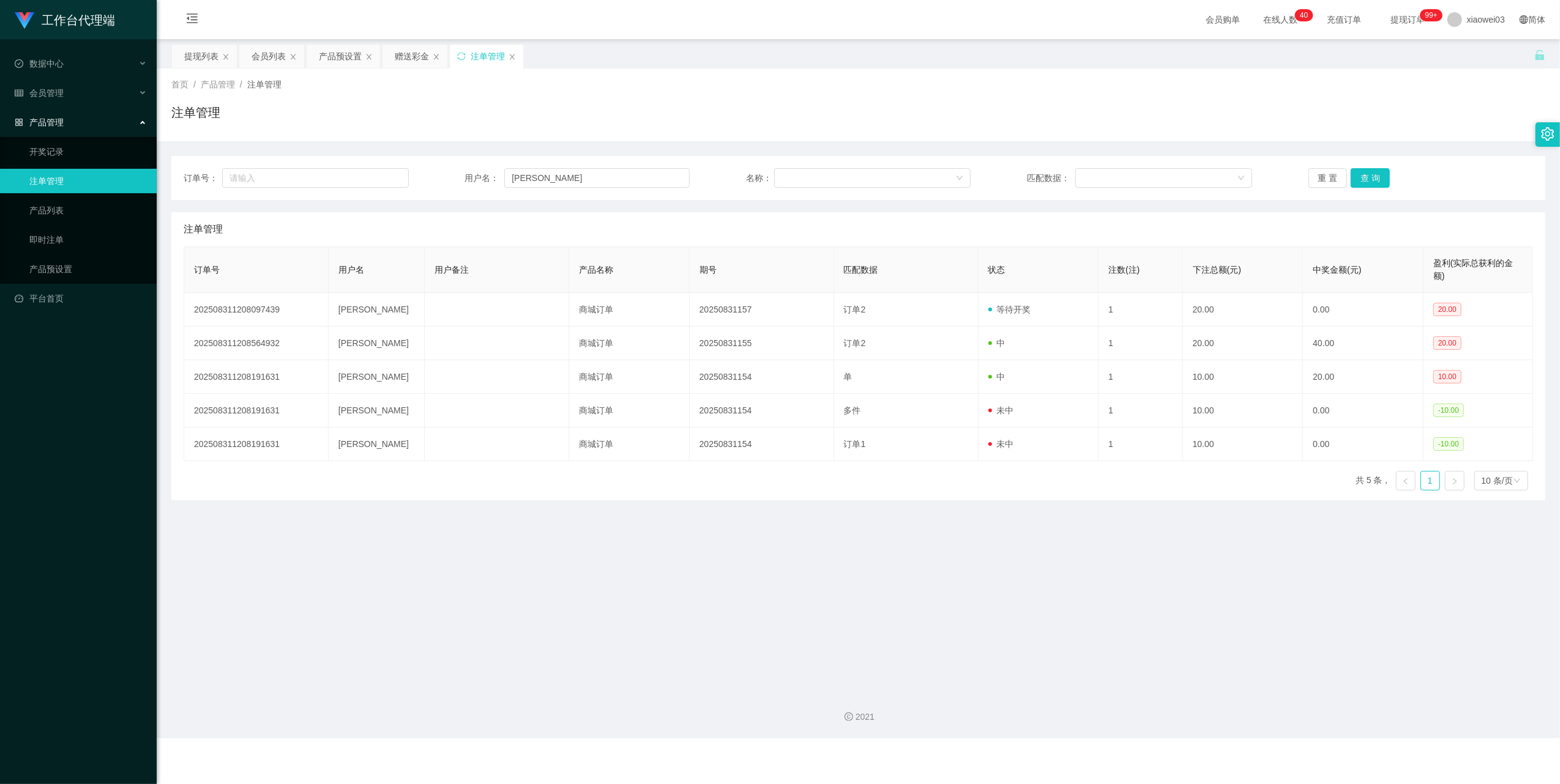
click at [525, 164] on div "订单号： 用户名： joseph 名称： 匹配数据： 重 置 查 询" at bounding box center [858, 178] width 1374 height 44
click at [586, 185] on input "[PERSON_NAME]" at bounding box center [596, 178] width 185 height 20
paste input "sjs"
type input "jsjs"
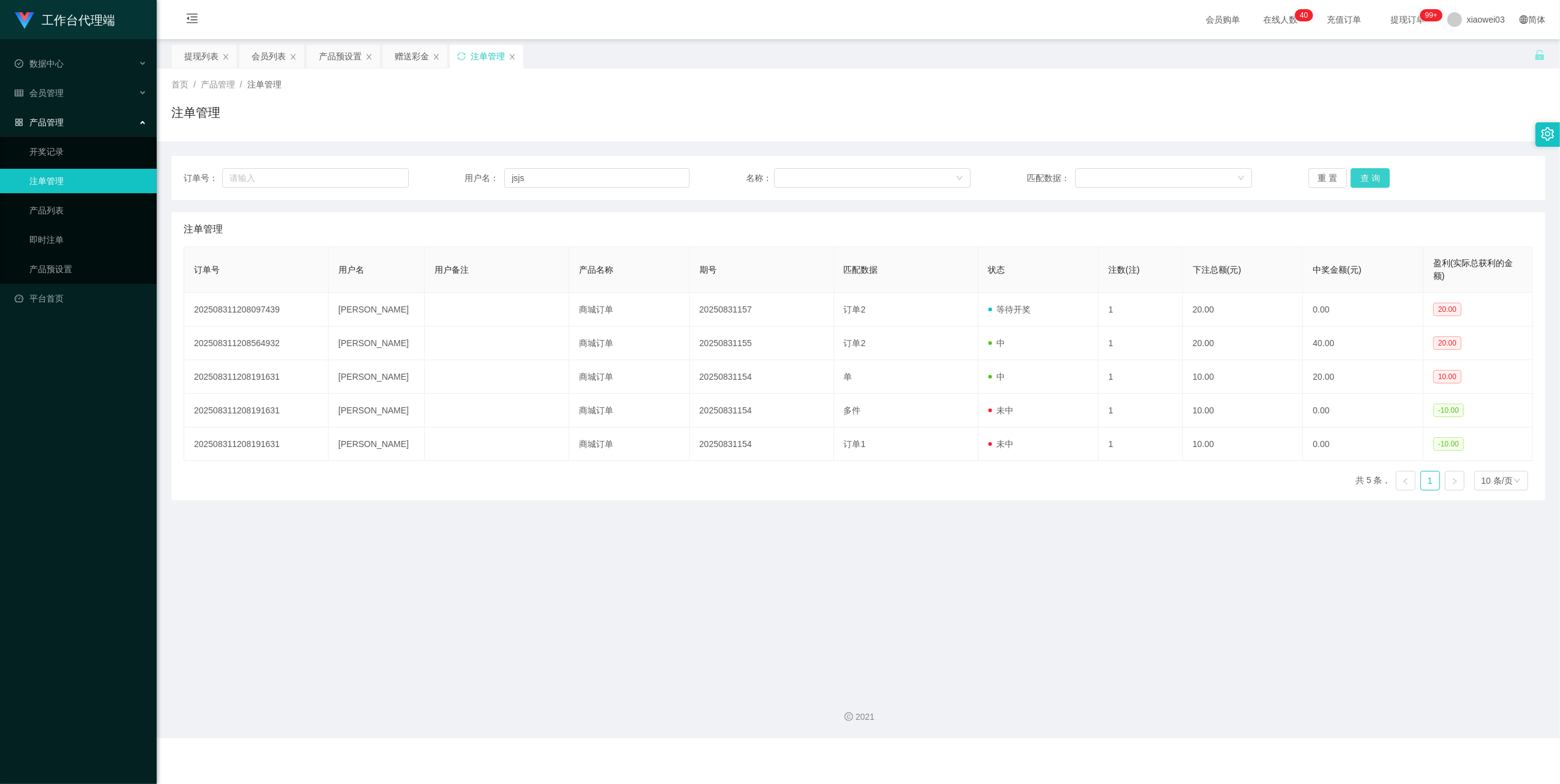
drag, startPoint x: 1364, startPoint y: 170, endPoint x: 1348, endPoint y: 173, distance: 16.3
click at [1364, 170] on button "查 询" at bounding box center [1370, 178] width 39 height 20
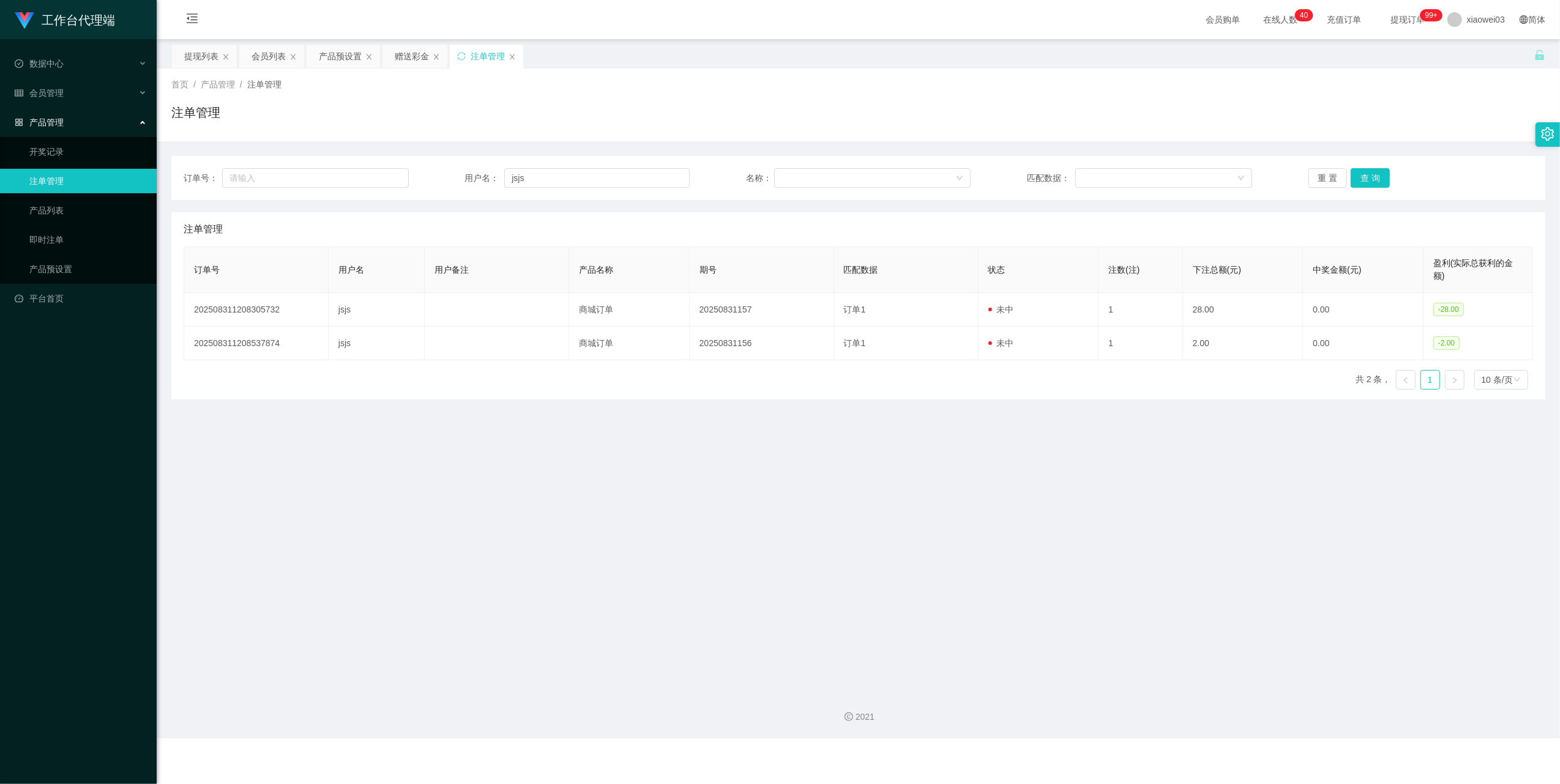
click at [949, 426] on main "关闭左侧 关闭右侧 关闭其它 刷新页面 提现列表 会员列表 产品预设置 赠送彩金 注单管理 首页 / 产品管理 / 注单管理 / 注单管理 订单号： 用户名：…" at bounding box center [857, 360] width 1403 height 643
click at [412, 52] on div "赠送彩金" at bounding box center [411, 56] width 34 height 23
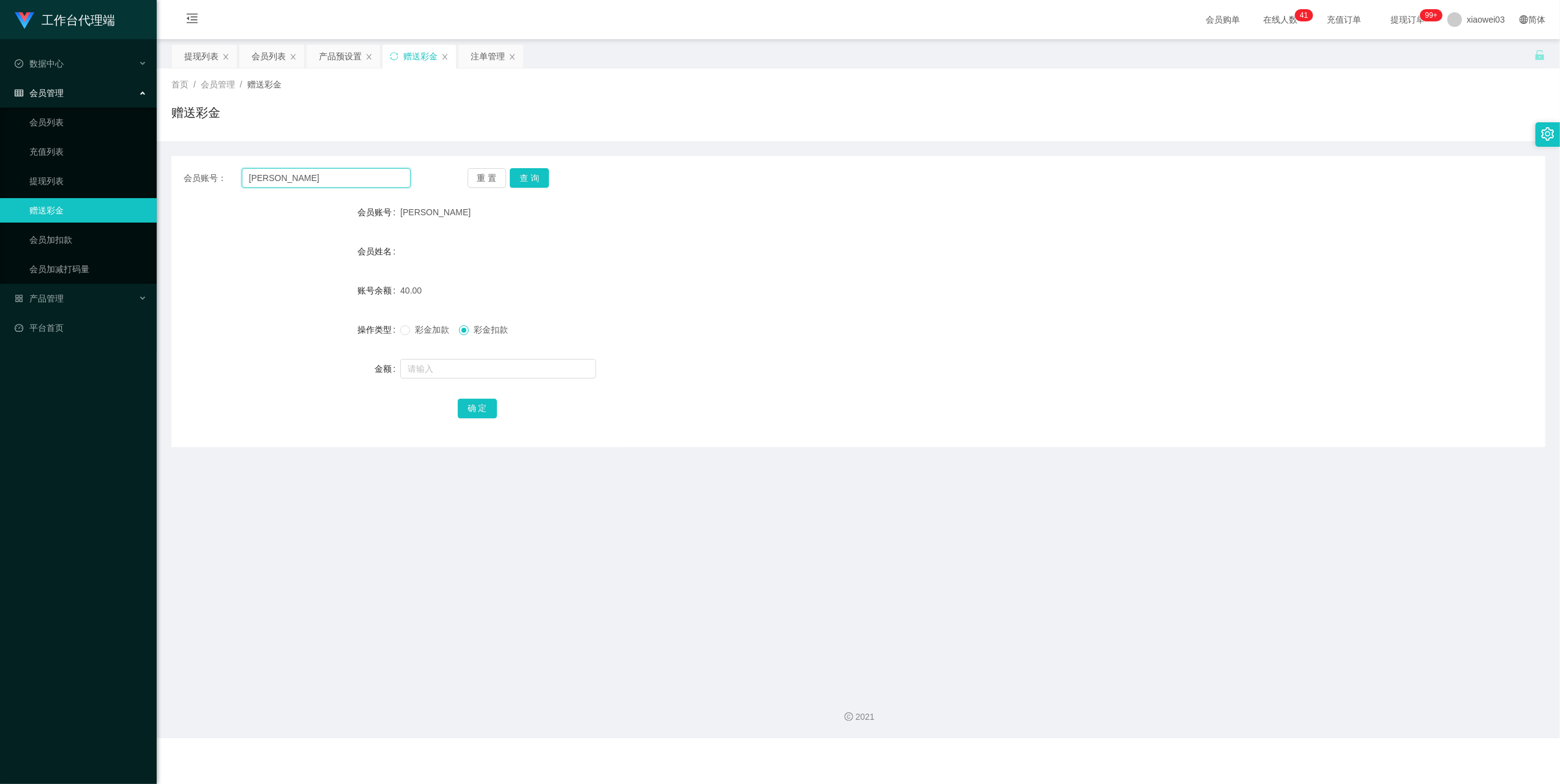
click at [331, 181] on input "[PERSON_NAME]" at bounding box center [325, 178] width 169 height 20
click at [350, 167] on div "会员账号： joseph 重 置 查 询 会员账号 joseph 会员姓名 账号余额 40.00 操作类型 彩金加款 彩金扣款 金额 确 定" at bounding box center [858, 302] width 1374 height 291
click at [350, 165] on div "会员账号： joseph 重 置 查 询 会员账号 joseph 会员姓名 账号余额 40.00 操作类型 彩金加款 彩金扣款 金额 确 定" at bounding box center [858, 302] width 1374 height 291
click at [484, 57] on div "注单管理" at bounding box center [487, 56] width 34 height 23
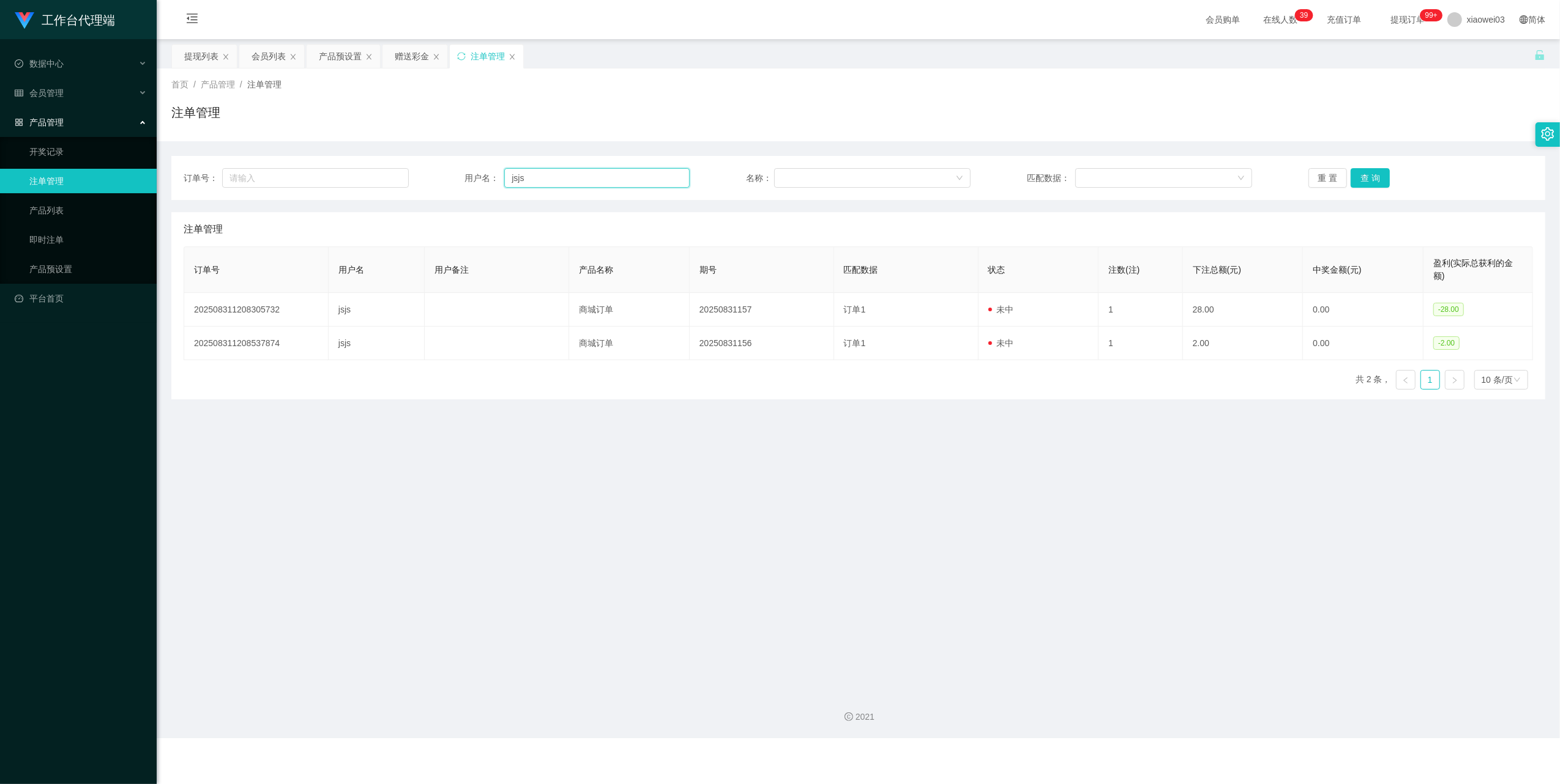
drag, startPoint x: 528, startPoint y: 173, endPoint x: 468, endPoint y: 162, distance: 61.0
click at [484, 174] on div "用户名： jsjs" at bounding box center [577, 178] width 225 height 20
click at [424, 57] on div "赠送彩金" at bounding box center [411, 56] width 34 height 23
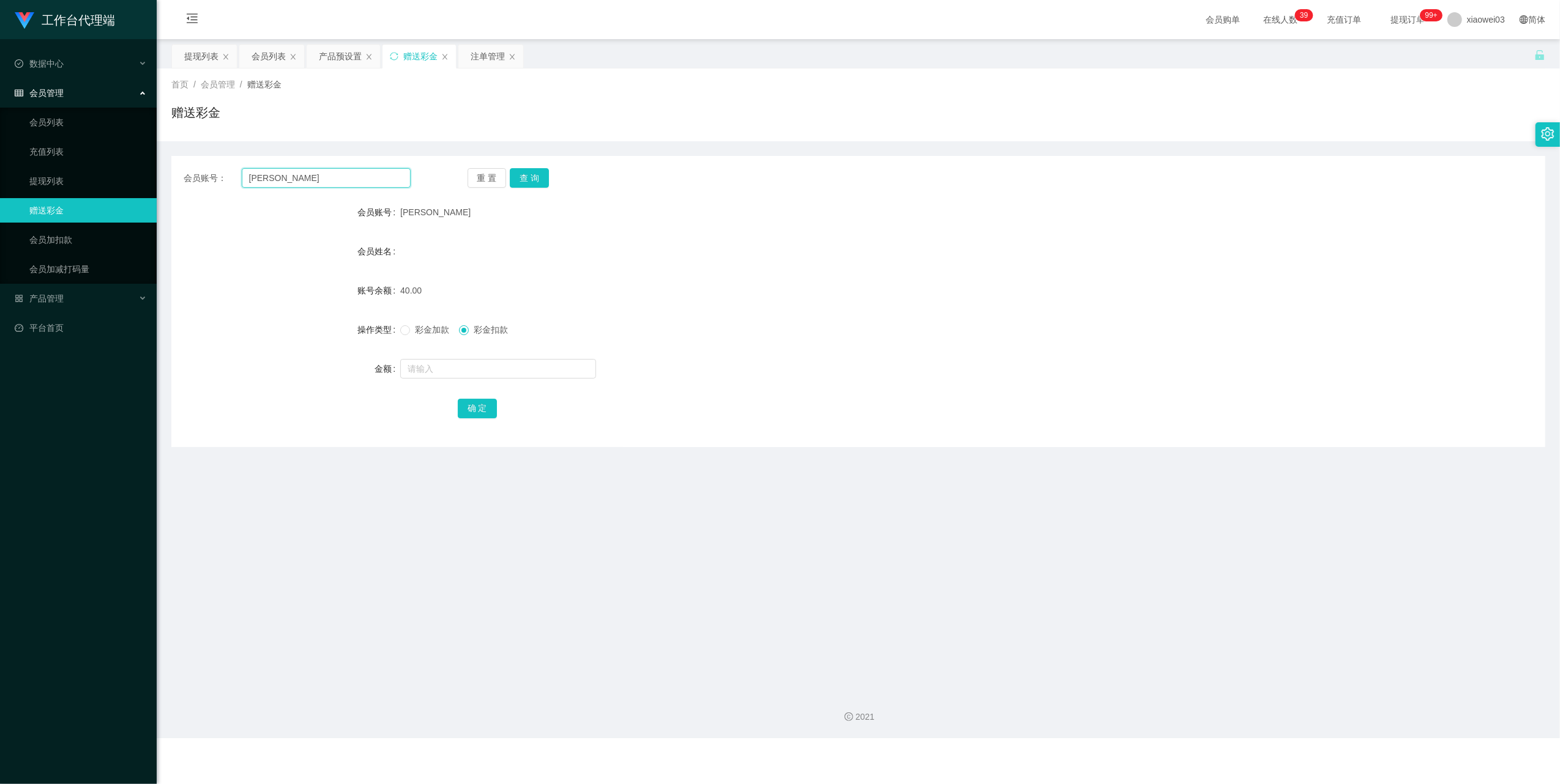
click at [375, 173] on input "[PERSON_NAME]" at bounding box center [325, 178] width 169 height 20
paste input "sjs"
type input "jsjs"
click at [532, 170] on button "查 询" at bounding box center [529, 178] width 39 height 20
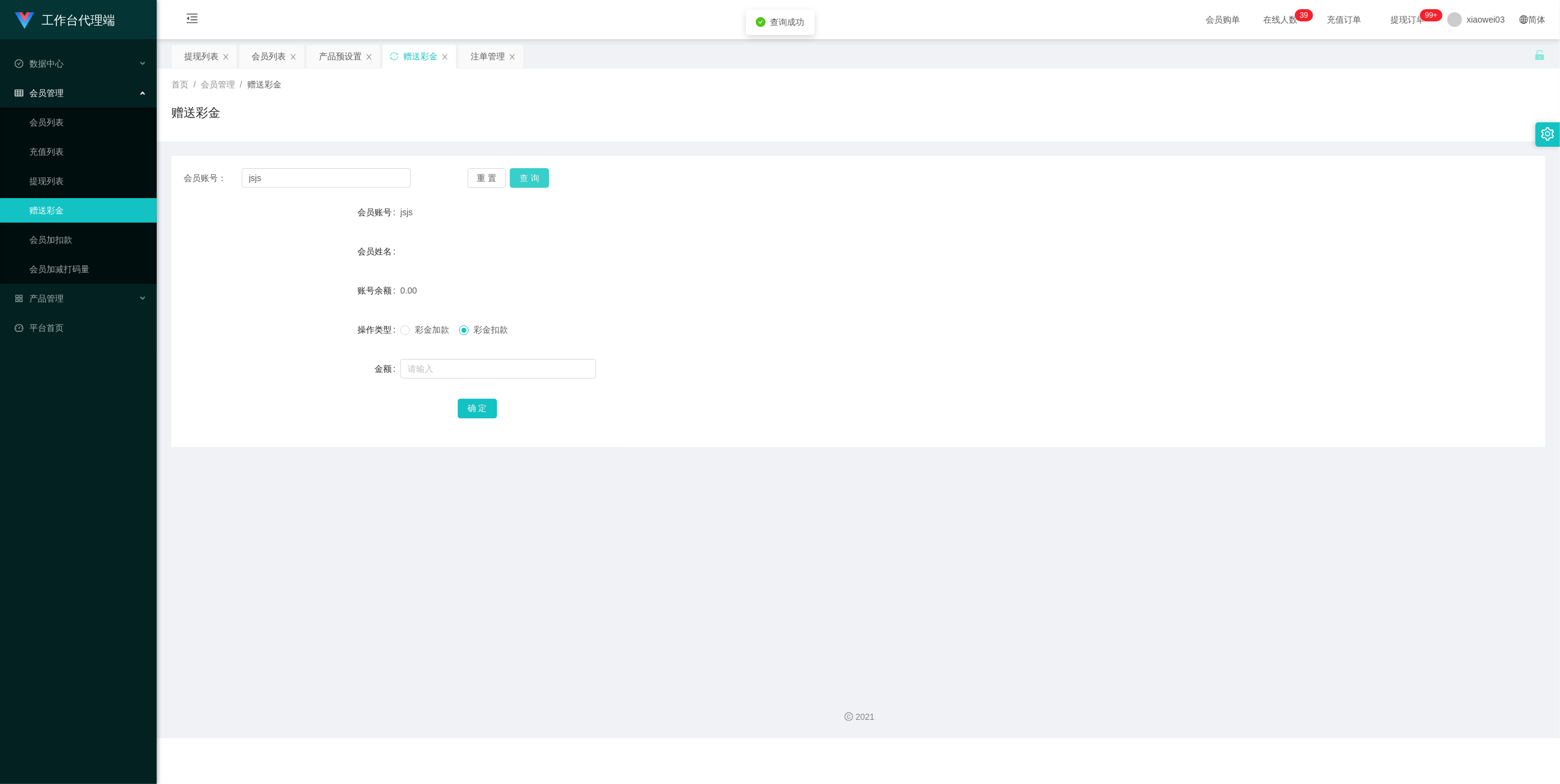
click at [524, 173] on button "查 询" at bounding box center [529, 178] width 39 height 20
click at [524, 173] on div "重 置 查 询" at bounding box center [581, 178] width 227 height 20
drag, startPoint x: 524, startPoint y: 173, endPoint x: 466, endPoint y: 74, distance: 114.7
click at [465, 74] on div "首页 / 会员管理 / 赠送彩金 / 赠送彩金" at bounding box center [857, 105] width 1403 height 72
click at [480, 56] on div "注单管理" at bounding box center [487, 56] width 34 height 23
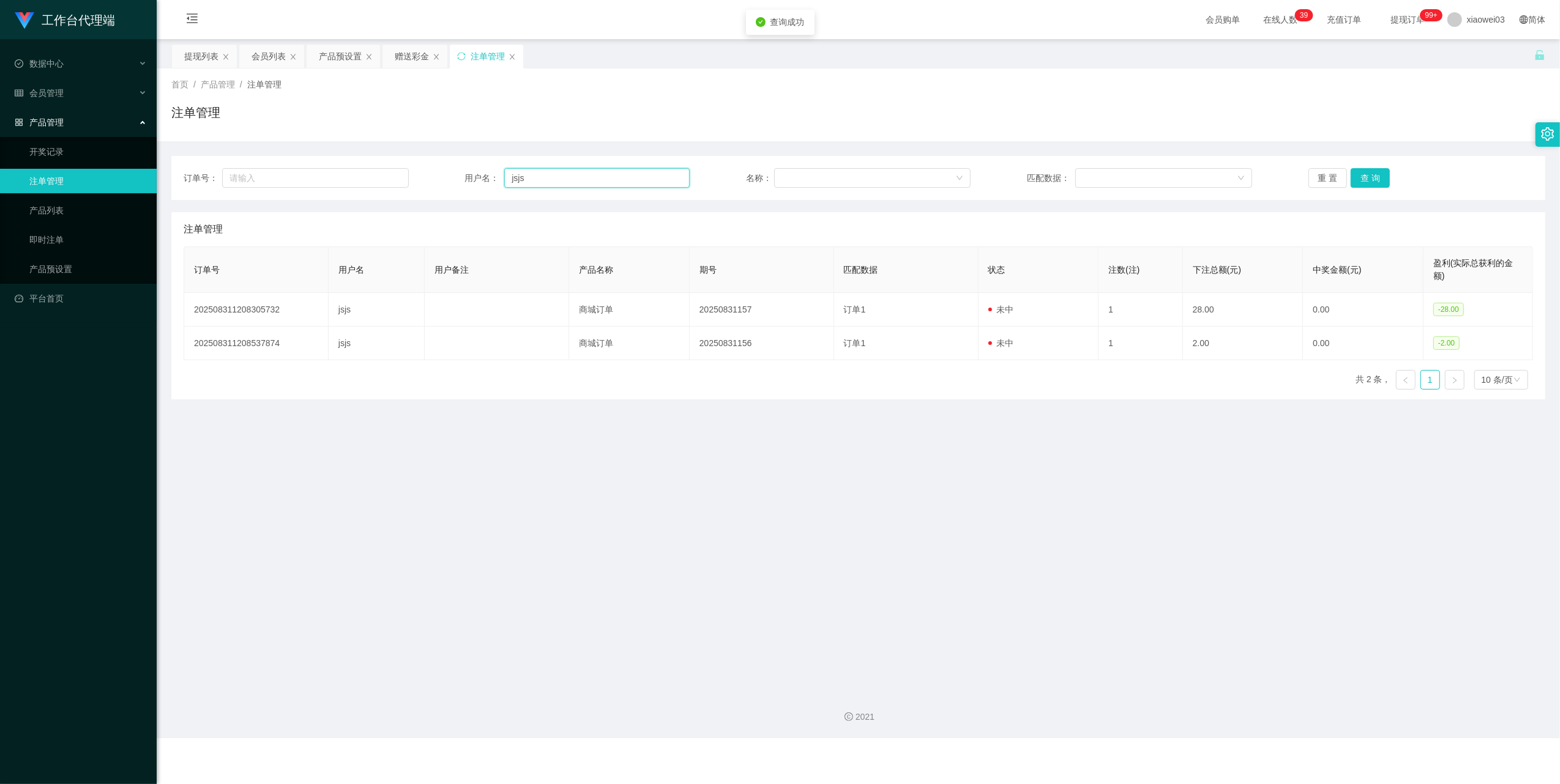
click at [585, 175] on input "jsjs" at bounding box center [596, 178] width 185 height 20
click at [584, 174] on input "jsjs" at bounding box center [596, 178] width 185 height 20
click at [1360, 173] on button "查 询" at bounding box center [1370, 178] width 39 height 20
click at [561, 170] on input "jsjs" at bounding box center [596, 178] width 185 height 20
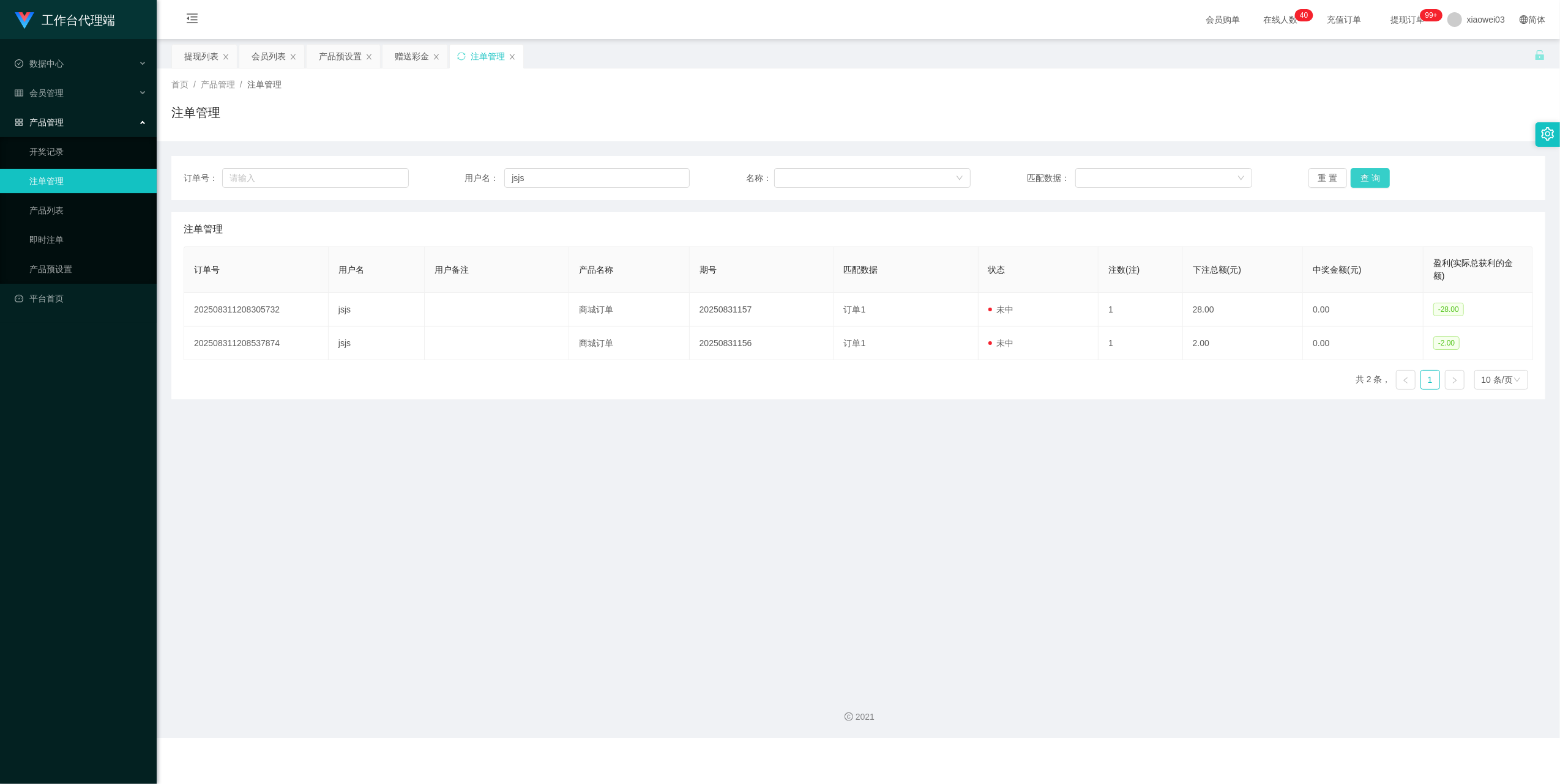
click at [1381, 181] on button "查 询" at bounding box center [1370, 178] width 39 height 20
click at [1381, 181] on div "重 置 查 询" at bounding box center [1421, 178] width 225 height 20
click at [1381, 181] on button "查 询" at bounding box center [1370, 178] width 39 height 20
click at [774, 503] on main "关闭左侧 关闭右侧 关闭其它 刷新页面 提现列表 会员列表 产品预设置 赠送彩金 注单管理 首页 / 产品管理 / 注单管理 / 注单管理 订单号： 用户名：…" at bounding box center [857, 360] width 1403 height 643
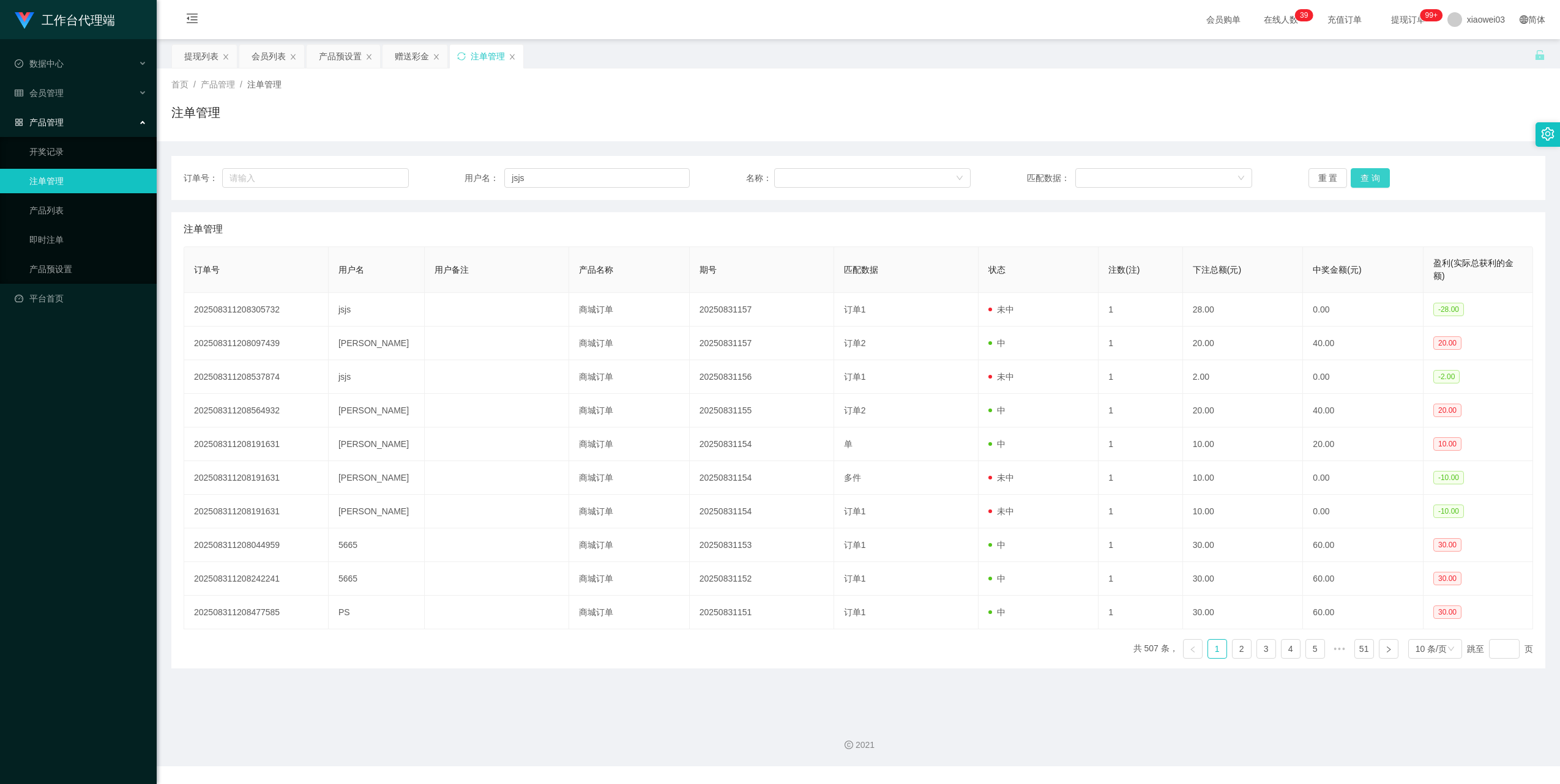
click at [1374, 176] on button "查 询" at bounding box center [1370, 178] width 39 height 20
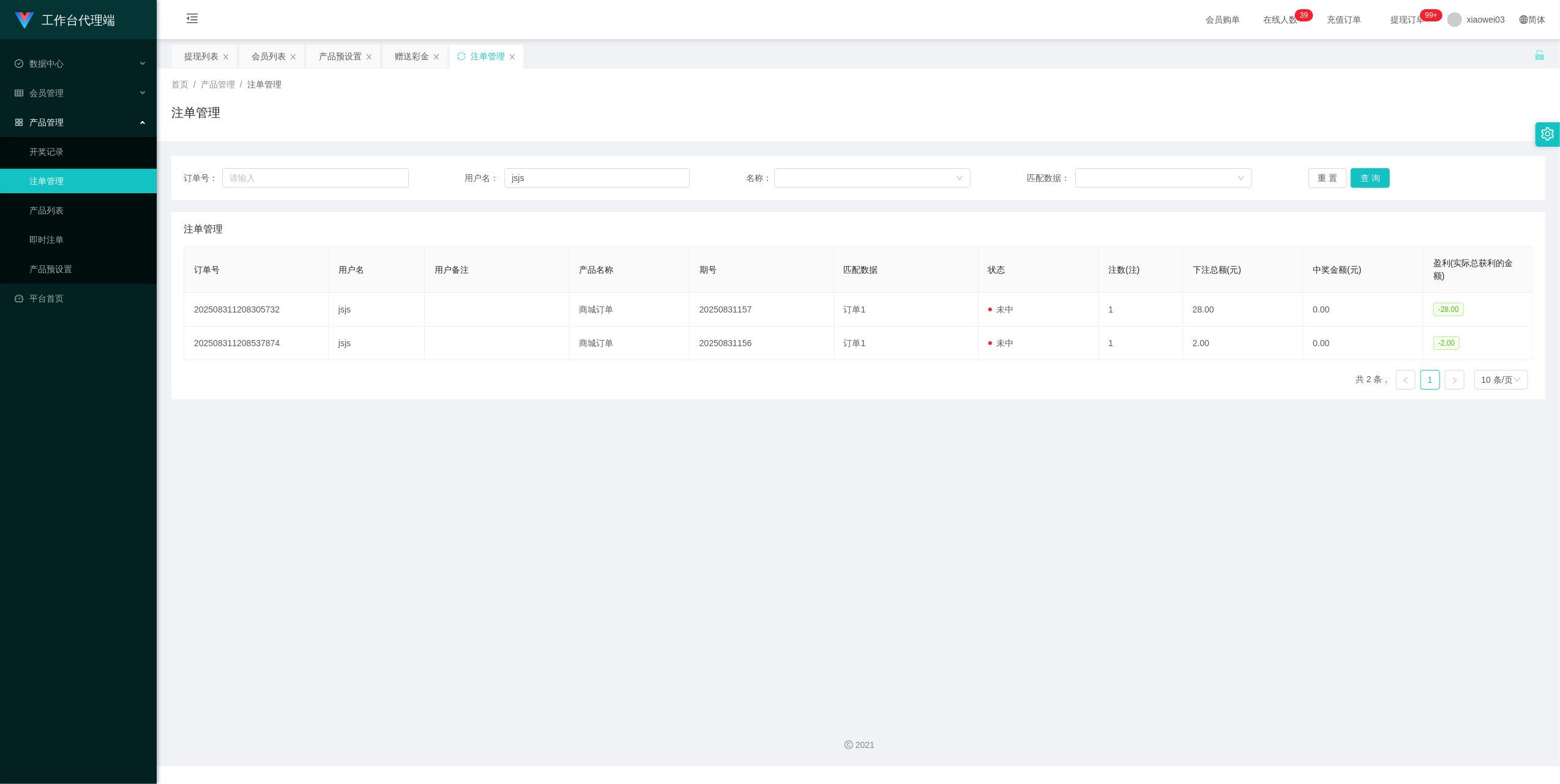
click at [915, 485] on main "关闭左侧 关闭右侧 关闭其它 刷新页面 提现列表 会员列表 产品预设置 赠送彩金 注单管理 首页 / 产品管理 / 注单管理 / 注单管理 订单号： 用户名：…" at bounding box center [857, 375] width 1403 height 670
click at [417, 59] on div "赠送彩金" at bounding box center [411, 56] width 34 height 23
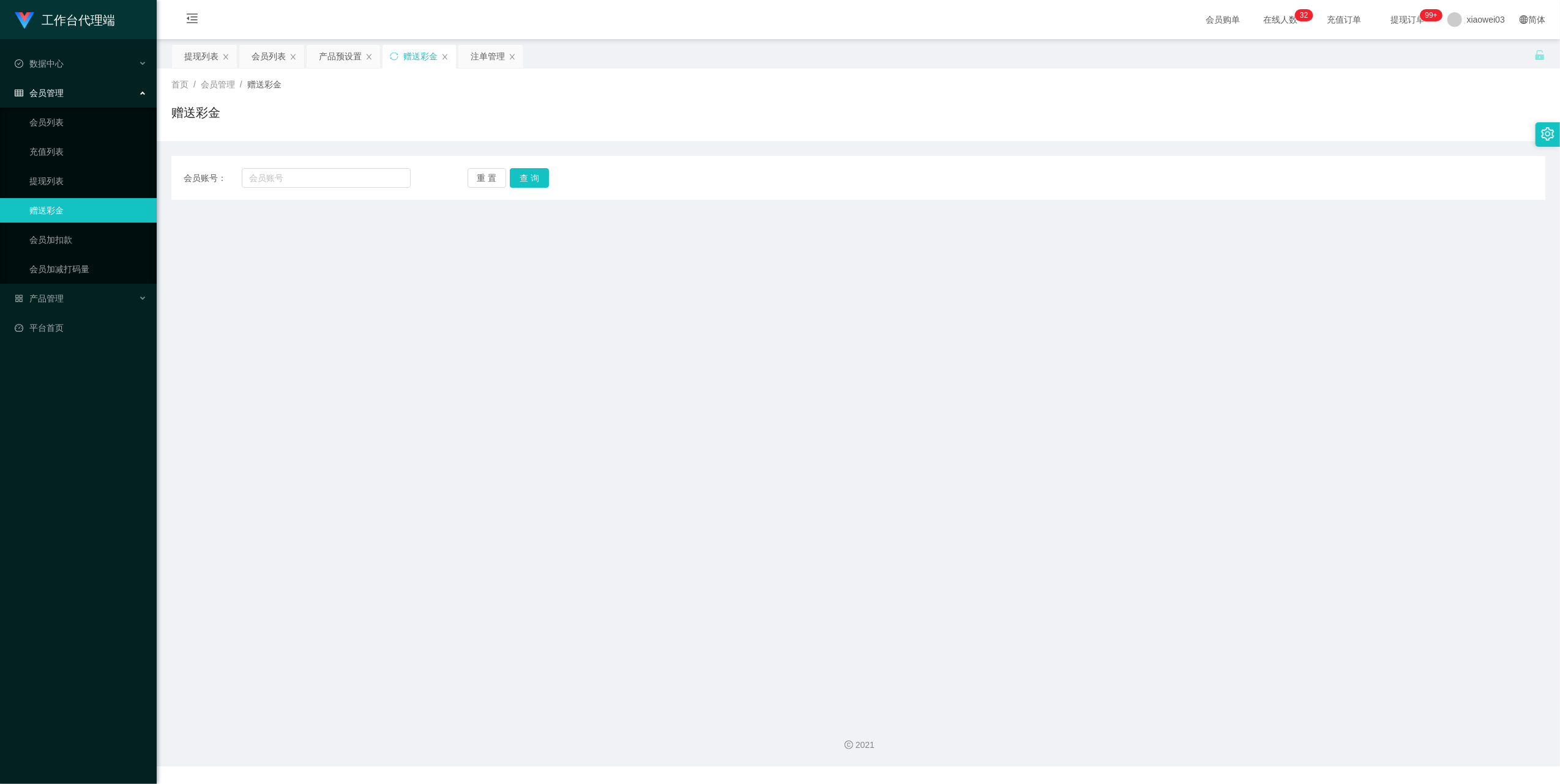
click at [379, 165] on div "会员账号： 重 置 查 询 会员账号 会员姓名 账号余额 操作类型 彩金加款 彩金扣款 金额 确 定" at bounding box center [858, 178] width 1374 height 44
click at [375, 172] on input "text" at bounding box center [325, 178] width 169 height 20
paste input "[PERSON_NAME]"
type input "[PERSON_NAME]"
click at [514, 173] on button "查 询" at bounding box center [529, 178] width 39 height 20
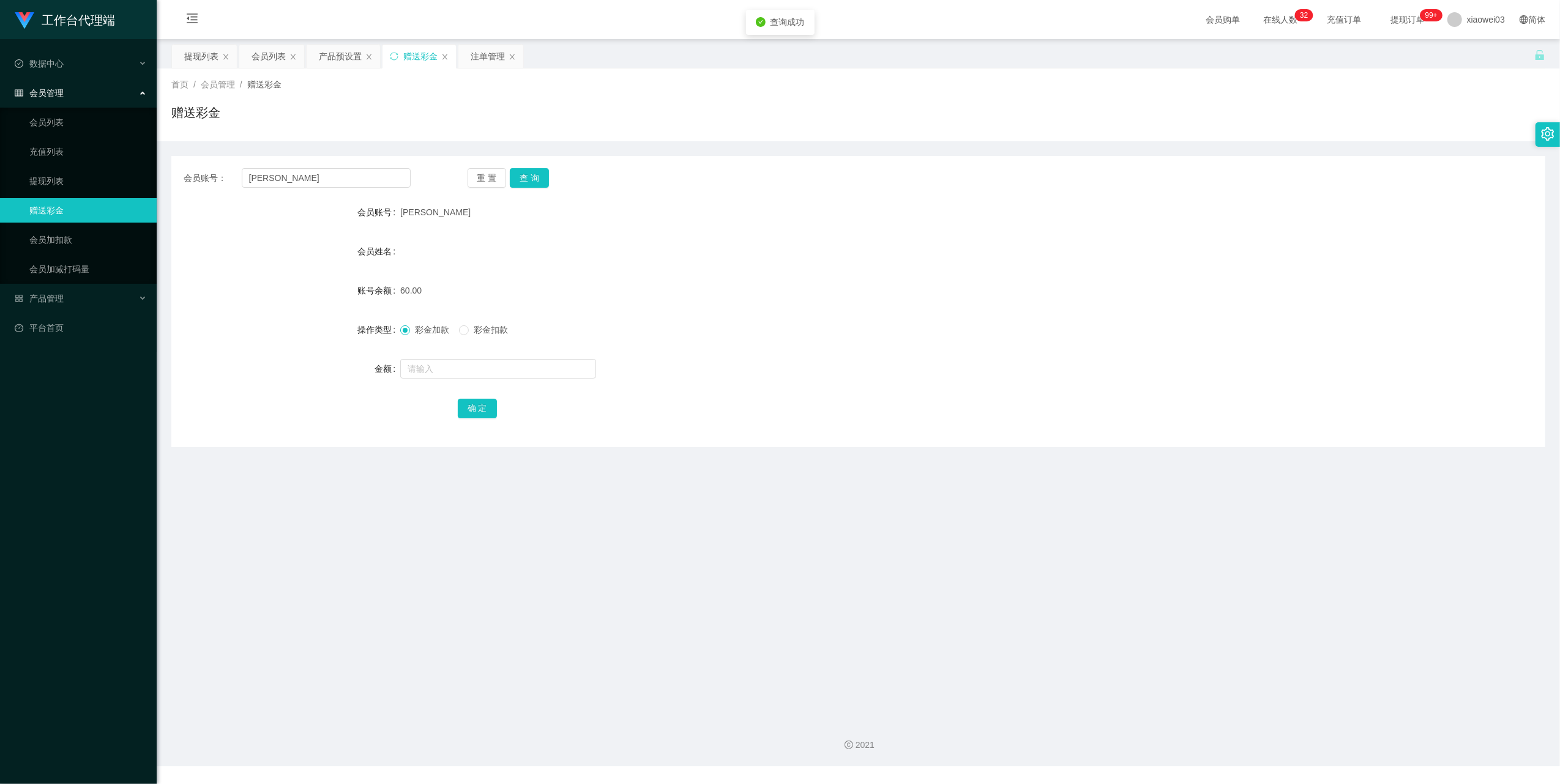
drag, startPoint x: 663, startPoint y: 313, endPoint x: 1068, endPoint y: 106, distance: 454.8
click at [690, 315] on form "会员账号 [PERSON_NAME] 会员姓名 账号余额 60.00 操作类型 彩金加款 彩金扣款 金额 确 定" at bounding box center [858, 310] width 1374 height 220
click at [218, 52] on div "提现列表" at bounding box center [204, 56] width 65 height 23
click at [329, 55] on div "产品预设置" at bounding box center [341, 56] width 43 height 23
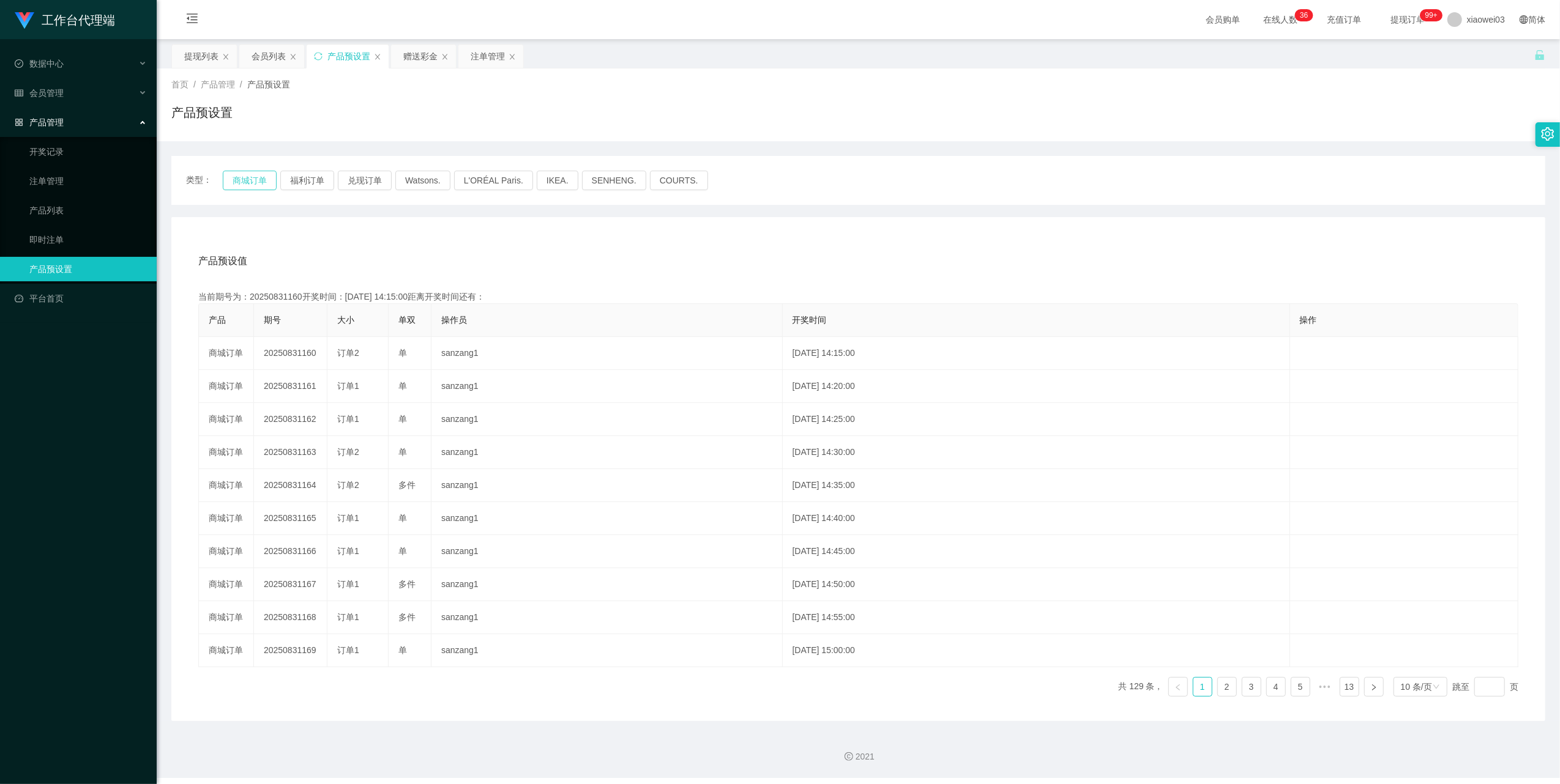
click at [240, 175] on button "商城订单" at bounding box center [249, 181] width 54 height 20
click at [932, 243] on div "产品预设值 添加期号 当前期号为：20250831160开奖时间：[DATE] 14:15:00距离开奖时间还有： 产品 期号 大小 单双 操作员 开奖时间 …" at bounding box center [858, 469] width 1374 height 504
click at [197, 53] on div "提现列表" at bounding box center [201, 56] width 34 height 23
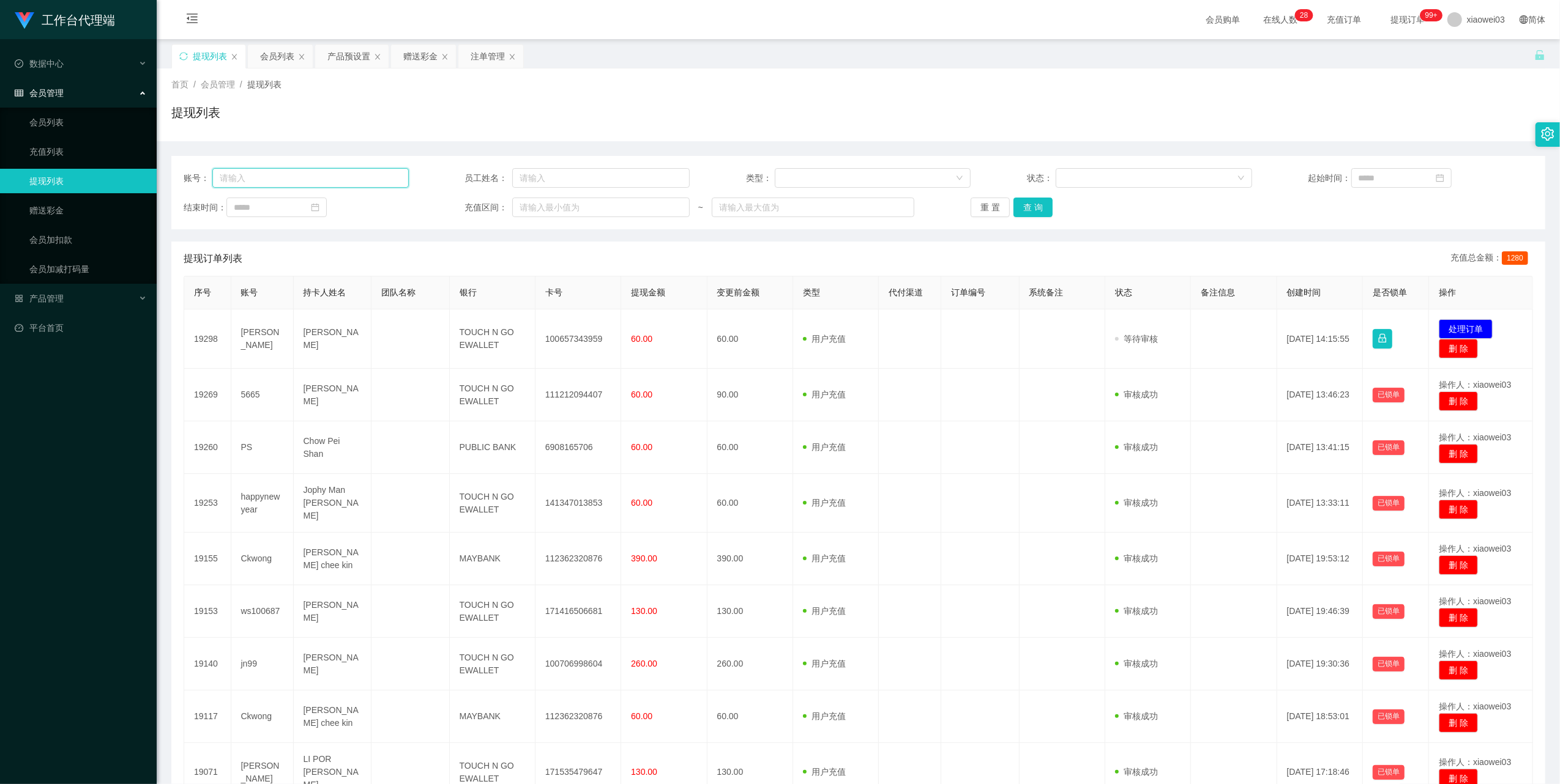
click at [346, 181] on input "text" at bounding box center [310, 178] width 197 height 20
paste input "[PERSON_NAME]"
type input "[PERSON_NAME]"
click at [1033, 208] on button "查 询" at bounding box center [1033, 207] width 39 height 20
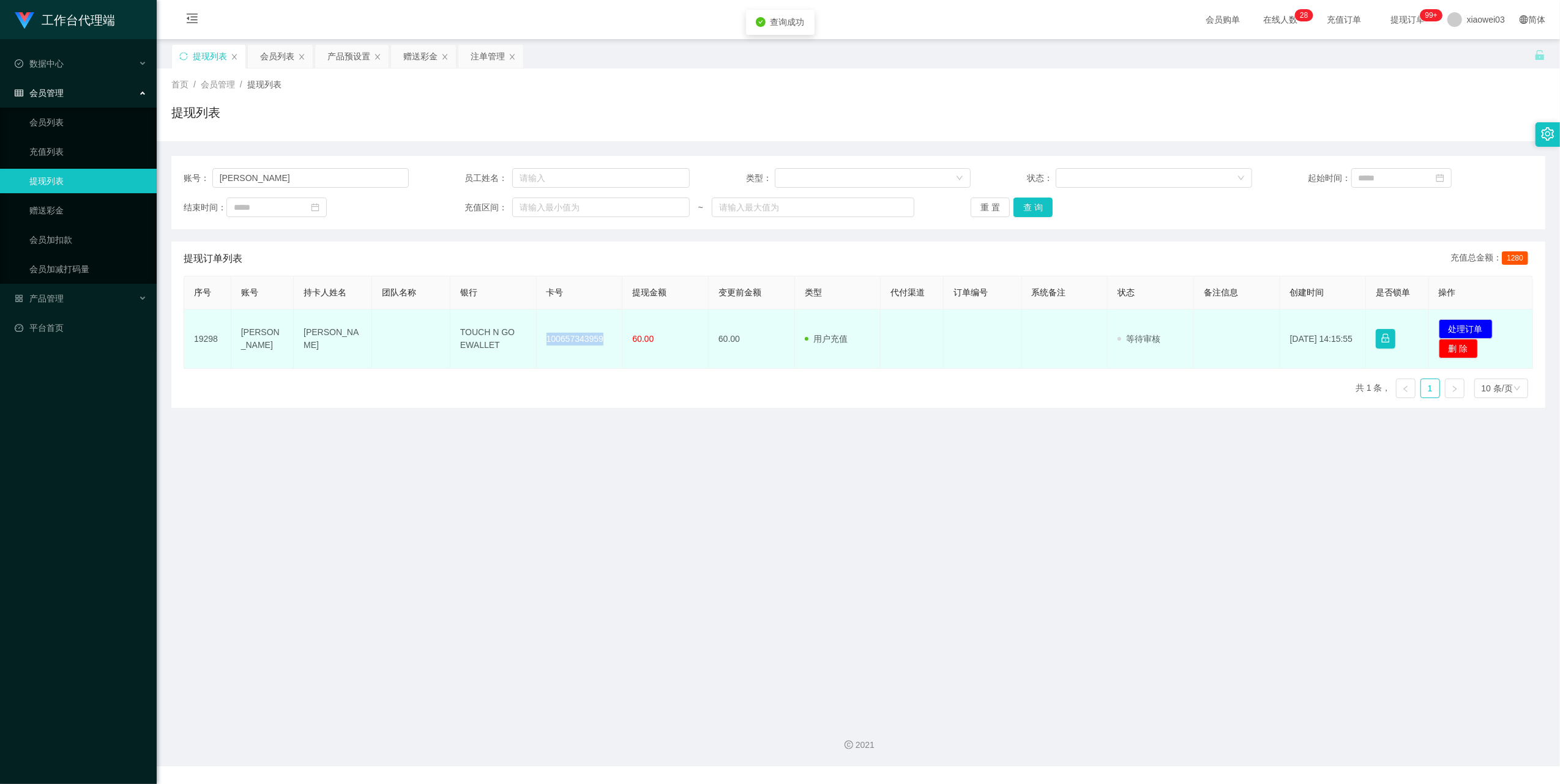
drag, startPoint x: 603, startPoint y: 341, endPoint x: 544, endPoint y: 336, distance: 59.2
click at [544, 336] on td "100657343959" at bounding box center [579, 339] width 87 height 59
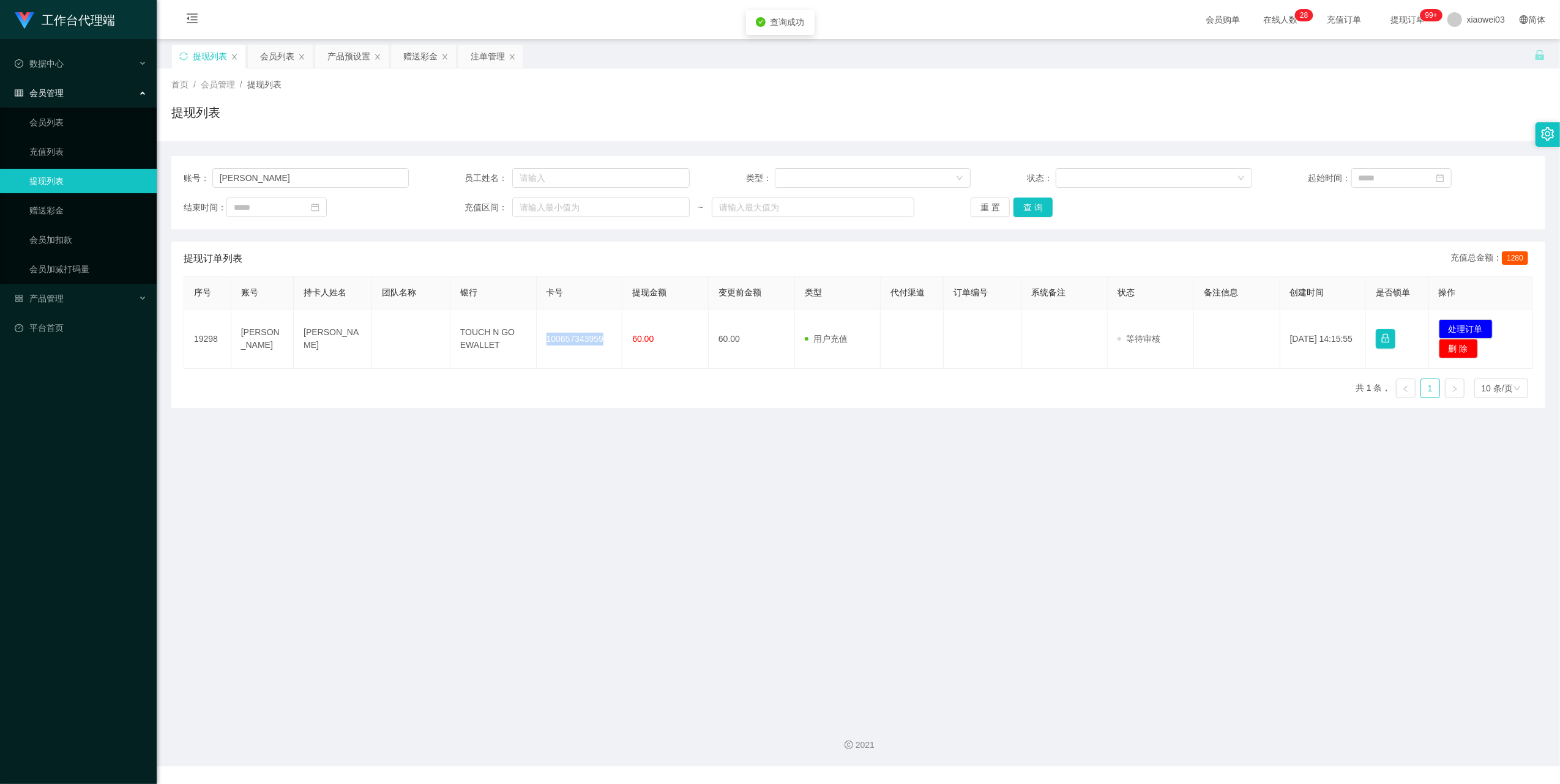
copy td "100657343959"
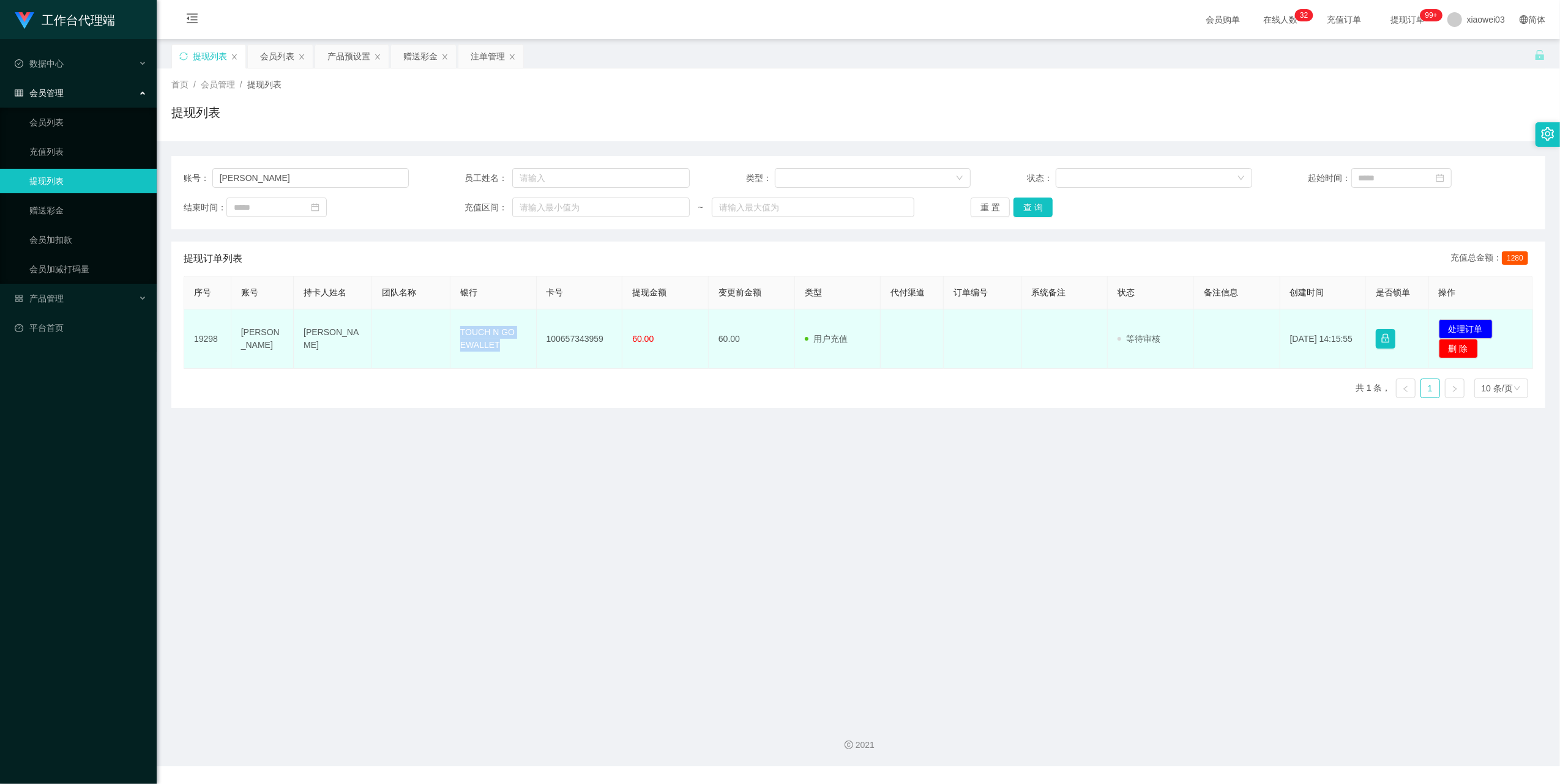
drag, startPoint x: 493, startPoint y: 345, endPoint x: 460, endPoint y: 324, distance: 39.1
click at [460, 324] on td "TOUCH N GO EWALLET" at bounding box center [493, 339] width 87 height 59
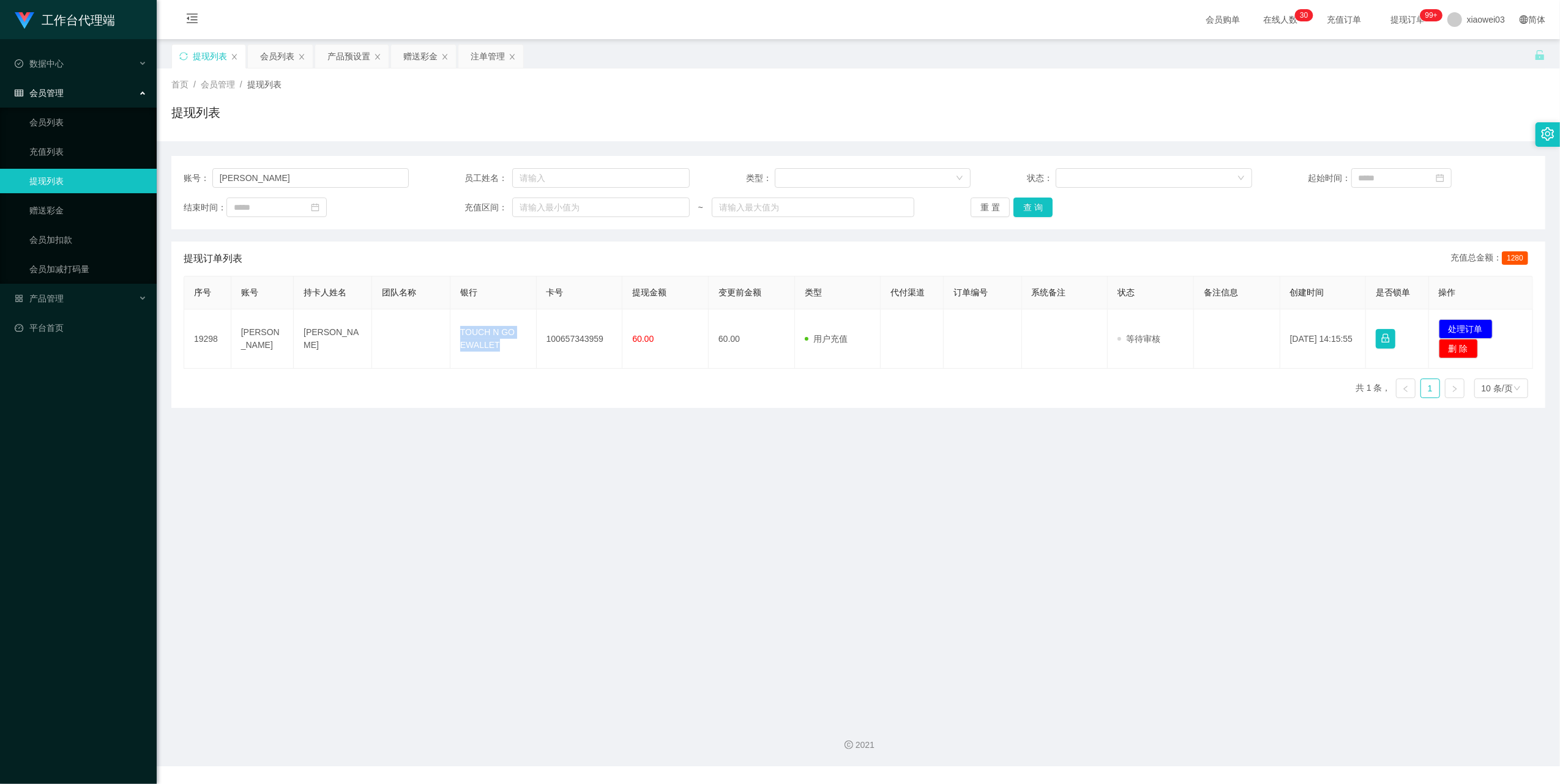
copy td "TOUCH N GO EWALLET"
drag, startPoint x: 920, startPoint y: 620, endPoint x: 1081, endPoint y: 476, distance: 216.0
click at [923, 614] on main "关闭左侧 关闭右侧 关闭其它 刷新页面 提现列表 会员列表 产品预设置 赠送彩金 注单管理 首页 / 会员管理 / 提现列表 / 提现列表 账号： [PERS…" at bounding box center [857, 375] width 1403 height 670
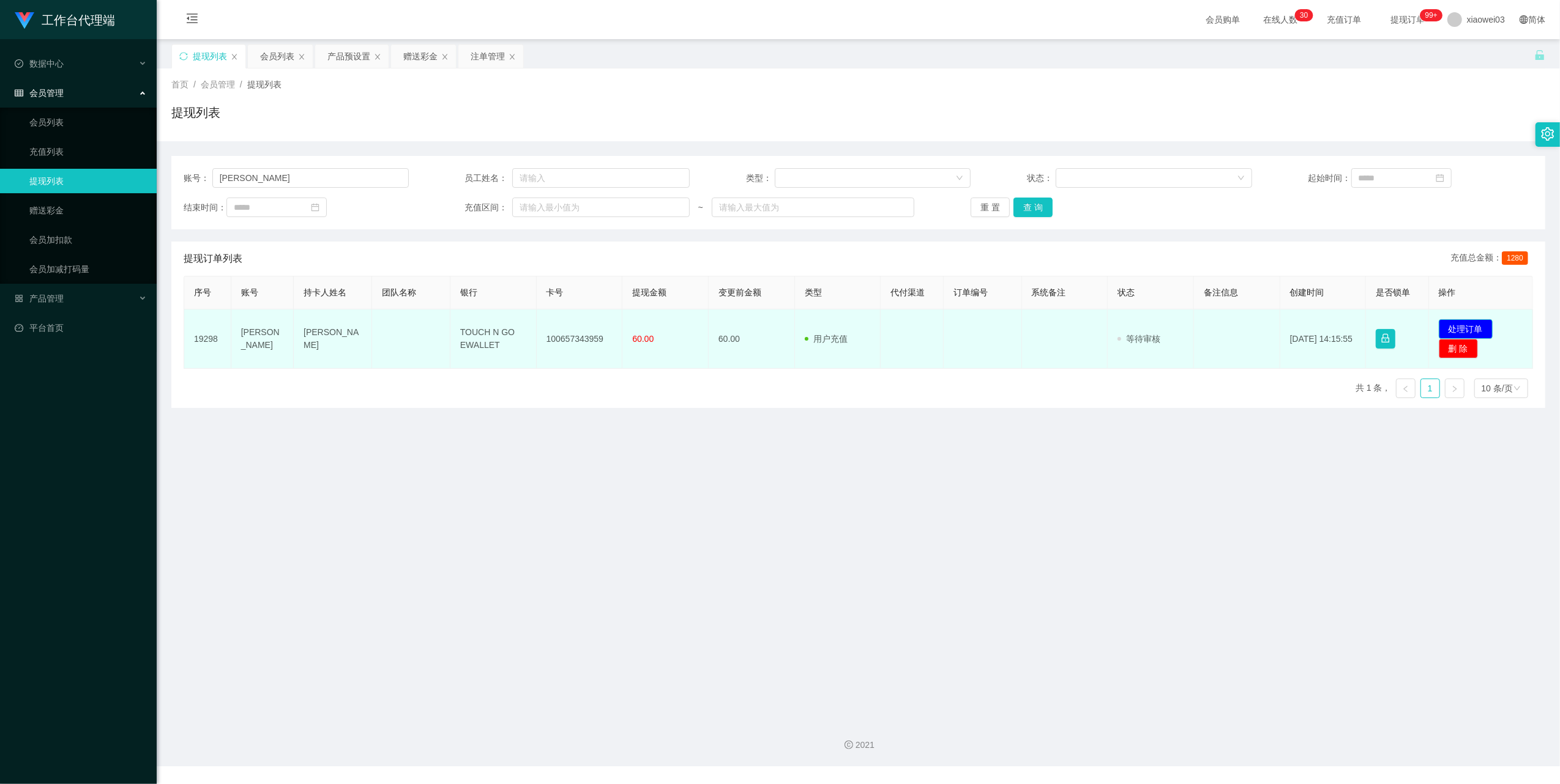
click at [1449, 331] on button "处理订单" at bounding box center [1465, 329] width 54 height 20
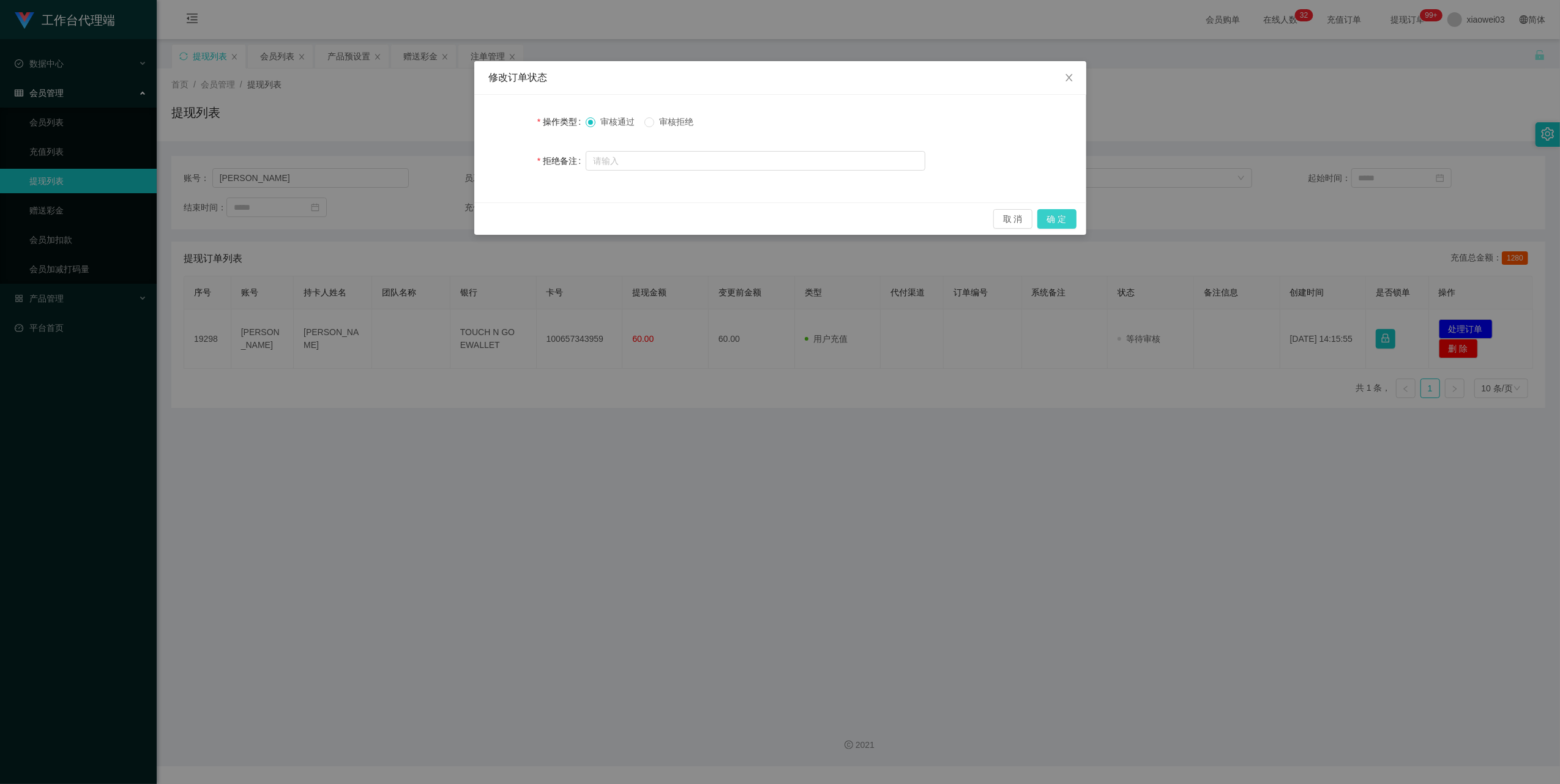
click at [1052, 219] on button "确 定" at bounding box center [1057, 219] width 39 height 20
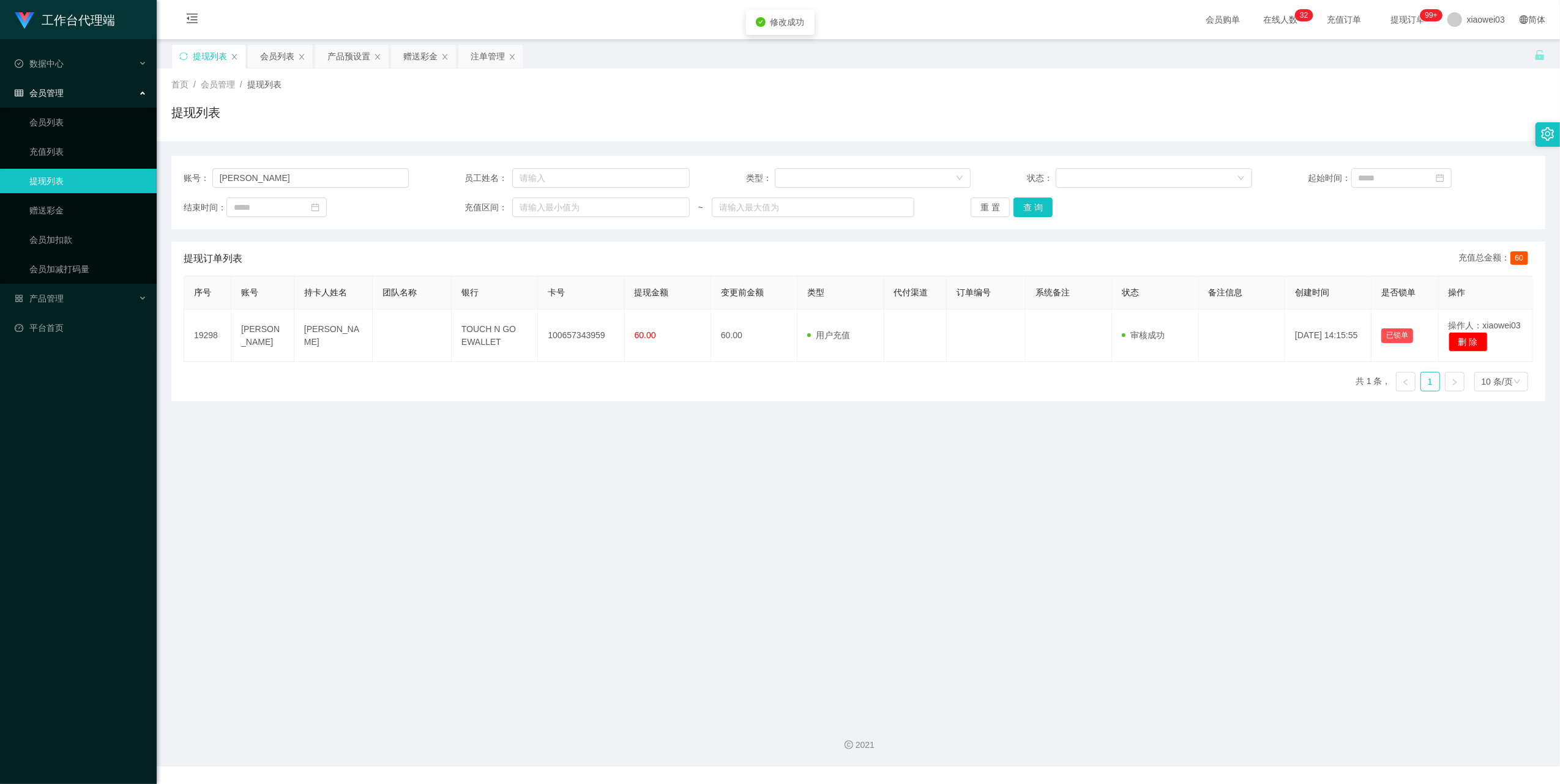
drag, startPoint x: 1042, startPoint y: 647, endPoint x: 1072, endPoint y: 605, distance: 51.6
click at [1044, 646] on div "修改订单状态 操作类型 审核通过 审核拒绝 拒绝备注 取 消 确 定" at bounding box center [780, 392] width 1560 height 784
click at [348, 59] on div "产品预设置" at bounding box center [349, 56] width 43 height 23
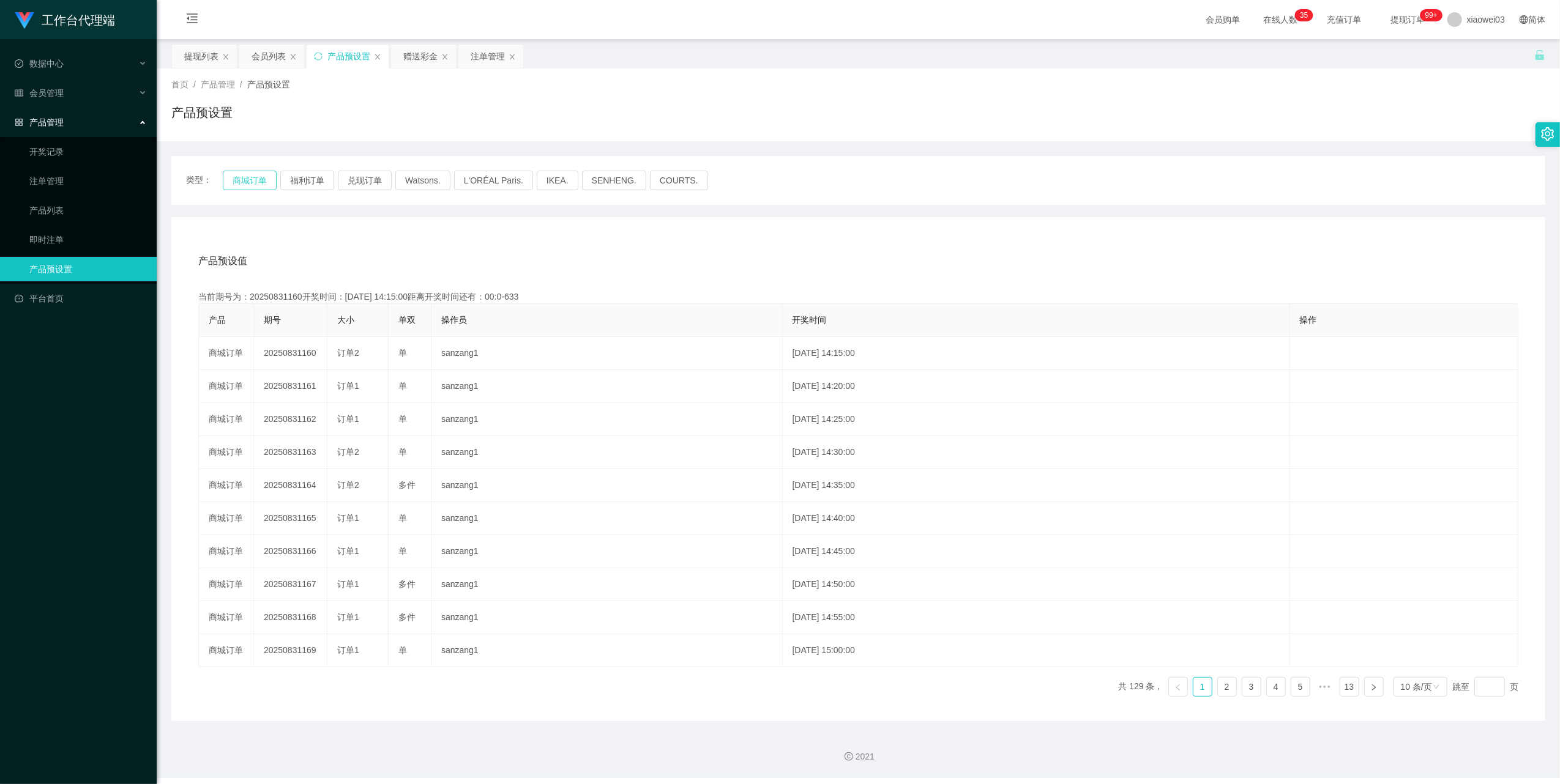
click at [258, 176] on button "商城订单" at bounding box center [249, 181] width 54 height 20
click at [941, 238] on div "产品预设值 添加期号 当前期号为：20250831163开奖时间：[DATE] 14:30:00距离开奖时间还有： 产品 期号 大小 单双 操作员 开奖时间 …" at bounding box center [858, 469] width 1374 height 504
click at [249, 181] on button "商城订单" at bounding box center [249, 181] width 54 height 20
click at [916, 274] on div "产品预设值 添加期号" at bounding box center [858, 261] width 1320 height 34
click at [192, 56] on div "提现列表" at bounding box center [201, 56] width 34 height 23
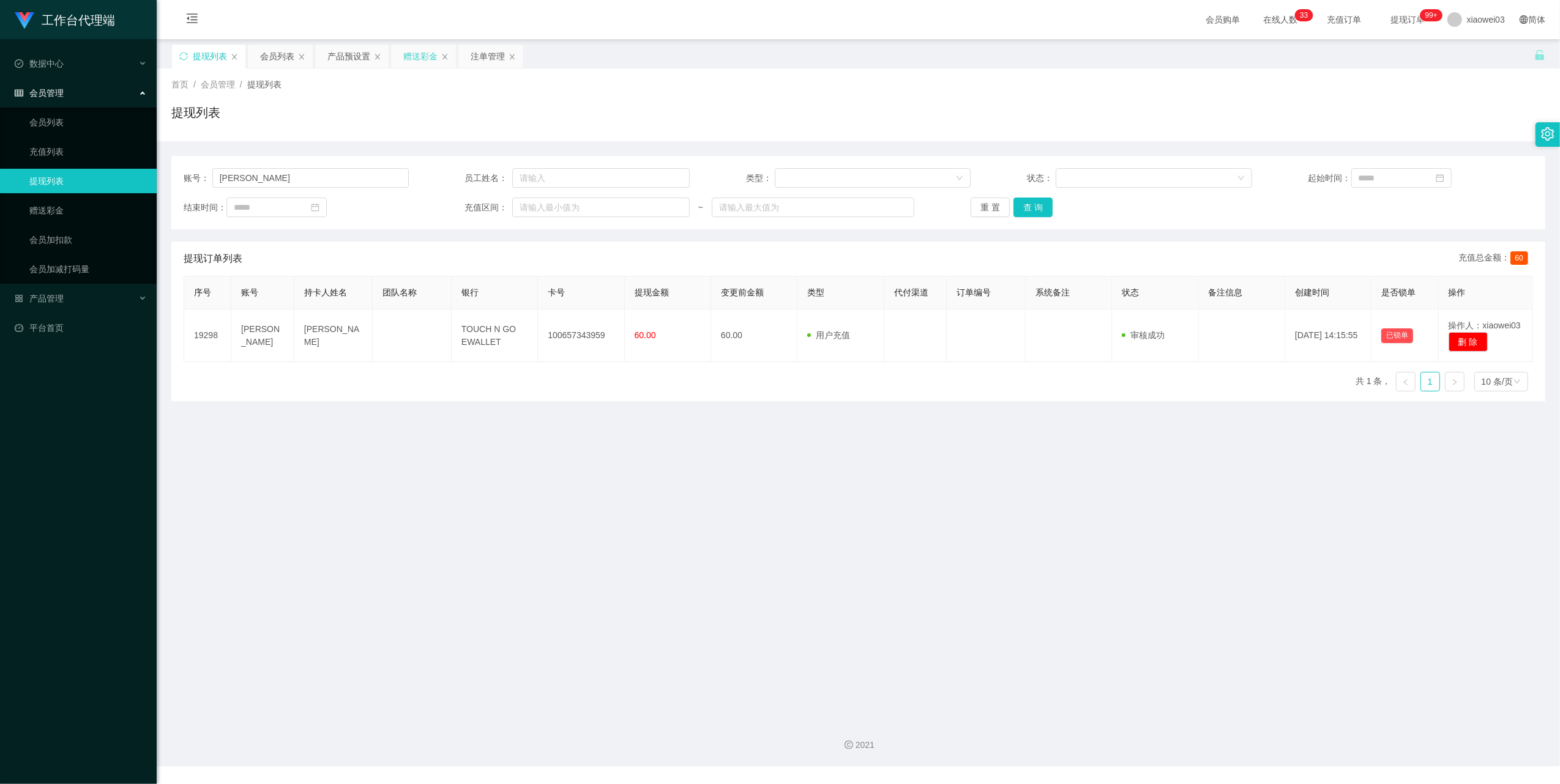
click at [420, 55] on div "赠送彩金" at bounding box center [420, 56] width 34 height 23
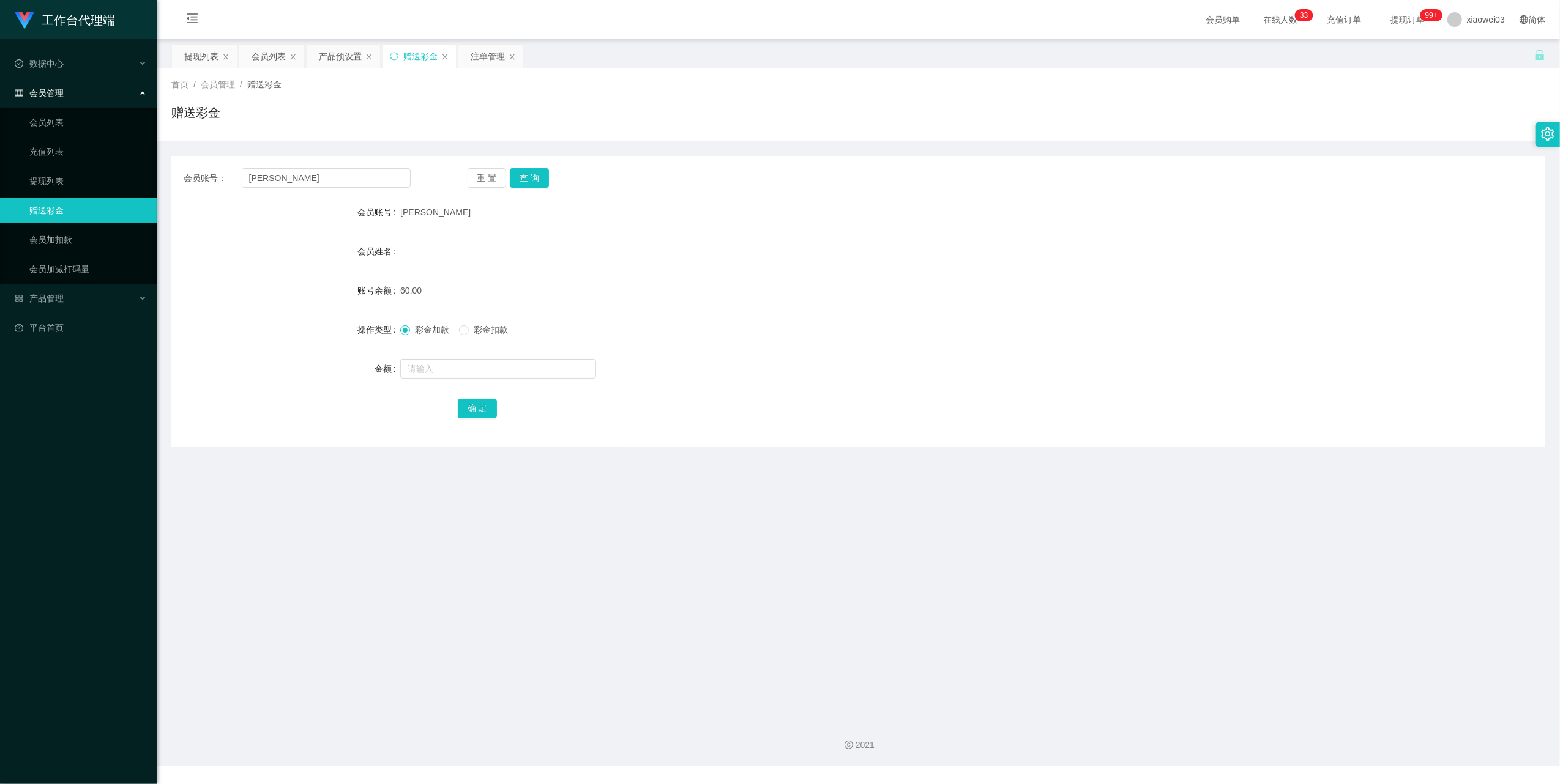
click at [329, 163] on div "会员账号： [PERSON_NAME] 查 询 会员账号 [PERSON_NAME] 会员姓名 账号余额 60.00 操作类型 彩金加款 彩金扣款 金额 确 定" at bounding box center [858, 302] width 1374 height 291
click at [325, 172] on input "[PERSON_NAME]" at bounding box center [325, 178] width 169 height 20
paste input "0176160818"
type input "0176160818"
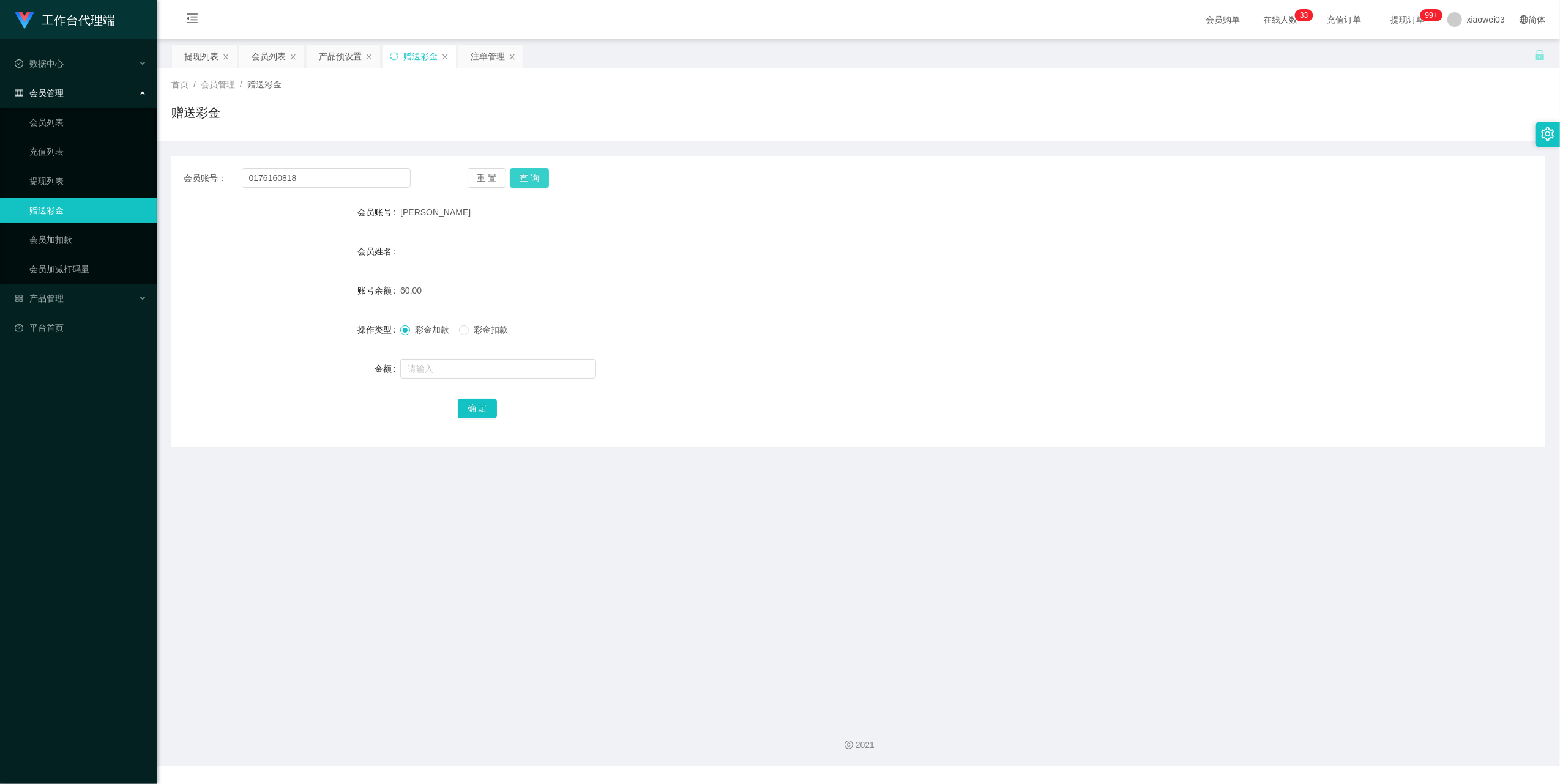
click at [528, 180] on button "查 询" at bounding box center [529, 178] width 39 height 20
click at [749, 252] on div "会员姓名" at bounding box center [858, 251] width 1374 height 24
click at [192, 52] on div "提现列表" at bounding box center [201, 56] width 34 height 23
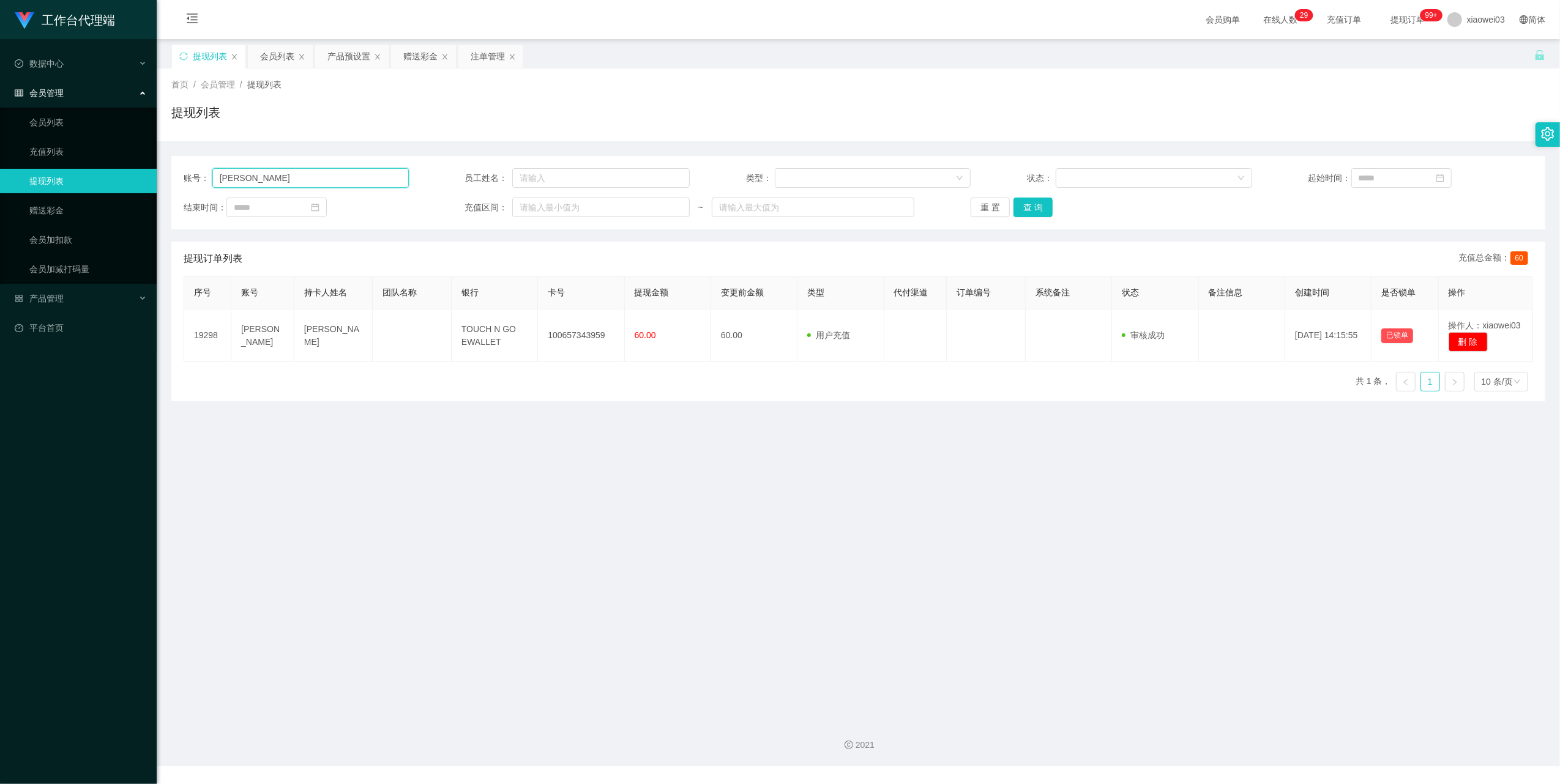
click at [353, 180] on input "[PERSON_NAME]" at bounding box center [310, 178] width 197 height 20
click at [350, 180] on input "[PERSON_NAME]" at bounding box center [310, 178] width 197 height 20
paste input "0176160818"
click at [345, 182] on input "joseph0176160818" at bounding box center [310, 178] width 197 height 20
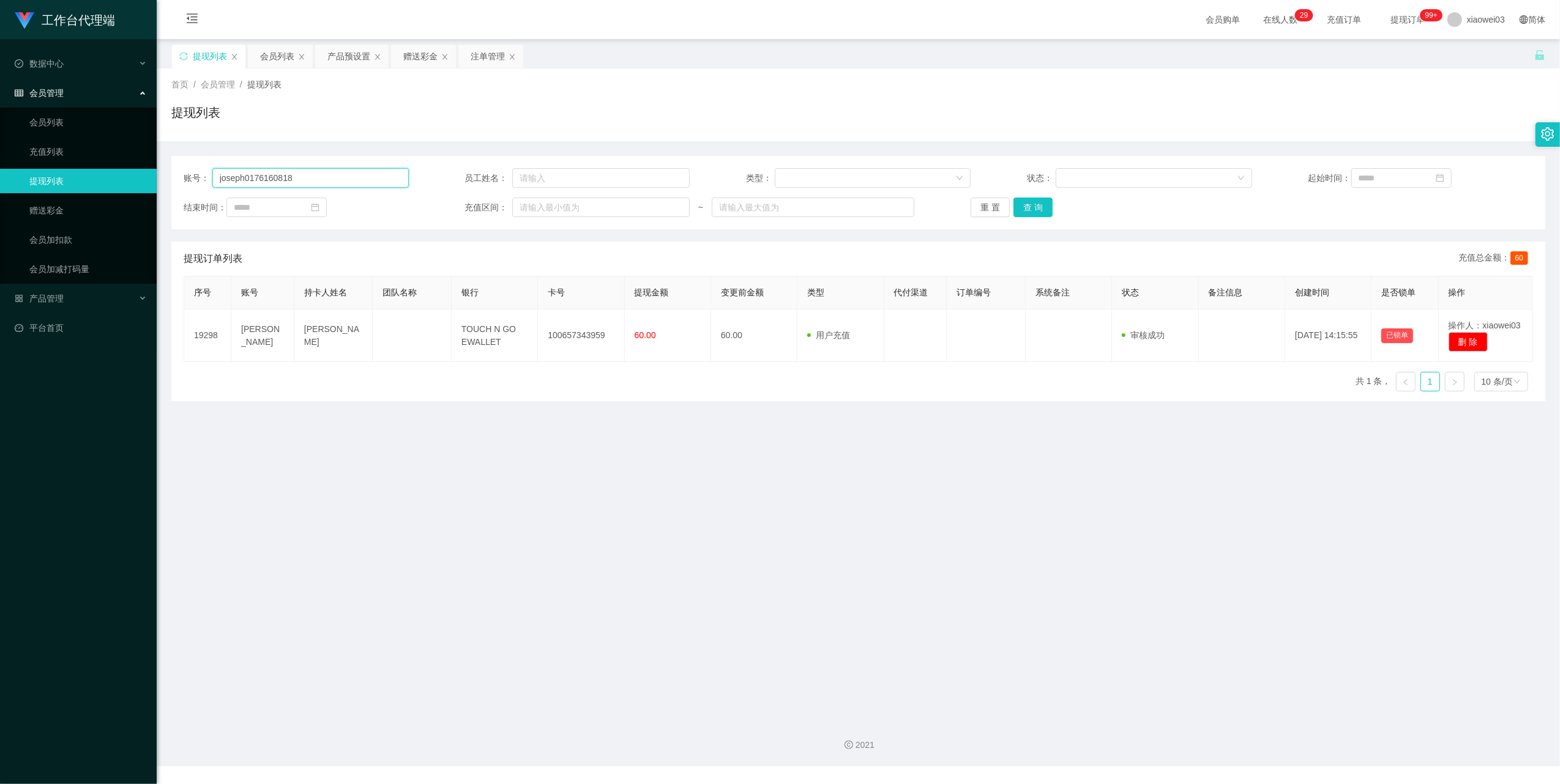
click at [345, 182] on input "joseph0176160818" at bounding box center [310, 178] width 197 height 20
paste input "text"
type input "0176160818"
click at [1031, 208] on button "查 询" at bounding box center [1033, 207] width 39 height 20
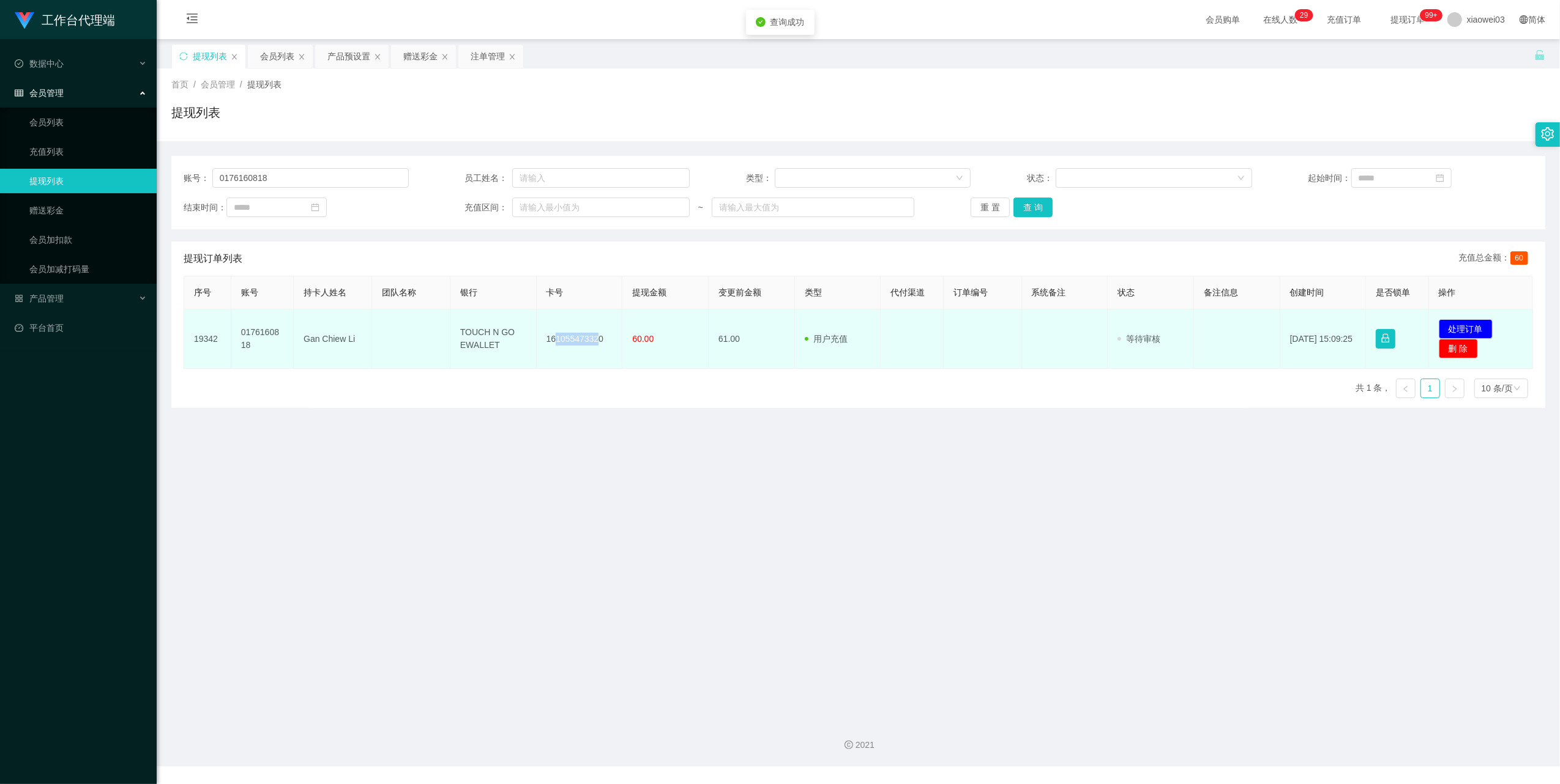
drag, startPoint x: 593, startPoint y: 336, endPoint x: 552, endPoint y: 345, distance: 42.0
click at [552, 345] on td "161055473320" at bounding box center [579, 339] width 87 height 59
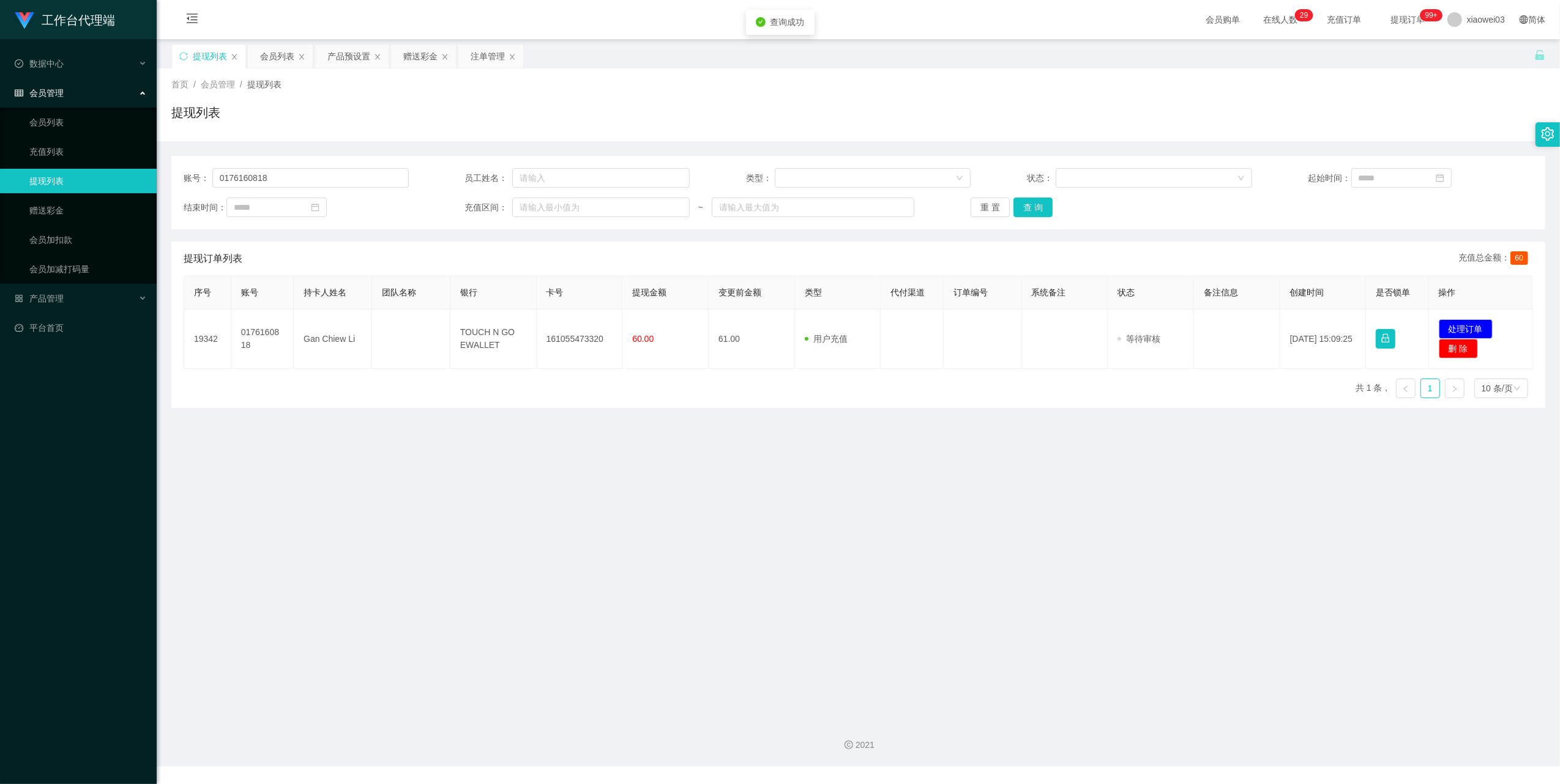
drag, startPoint x: 552, startPoint y: 345, endPoint x: 625, endPoint y: 424, distance: 107.6
click at [625, 424] on main "关闭左侧 关闭右侧 关闭其它 刷新页面 提现列表 会员列表 产品预设置 赠送彩金 注单管理 首页 / 会员管理 / 提现列表 / 提现列表 账号： 01761…" at bounding box center [857, 375] width 1403 height 670
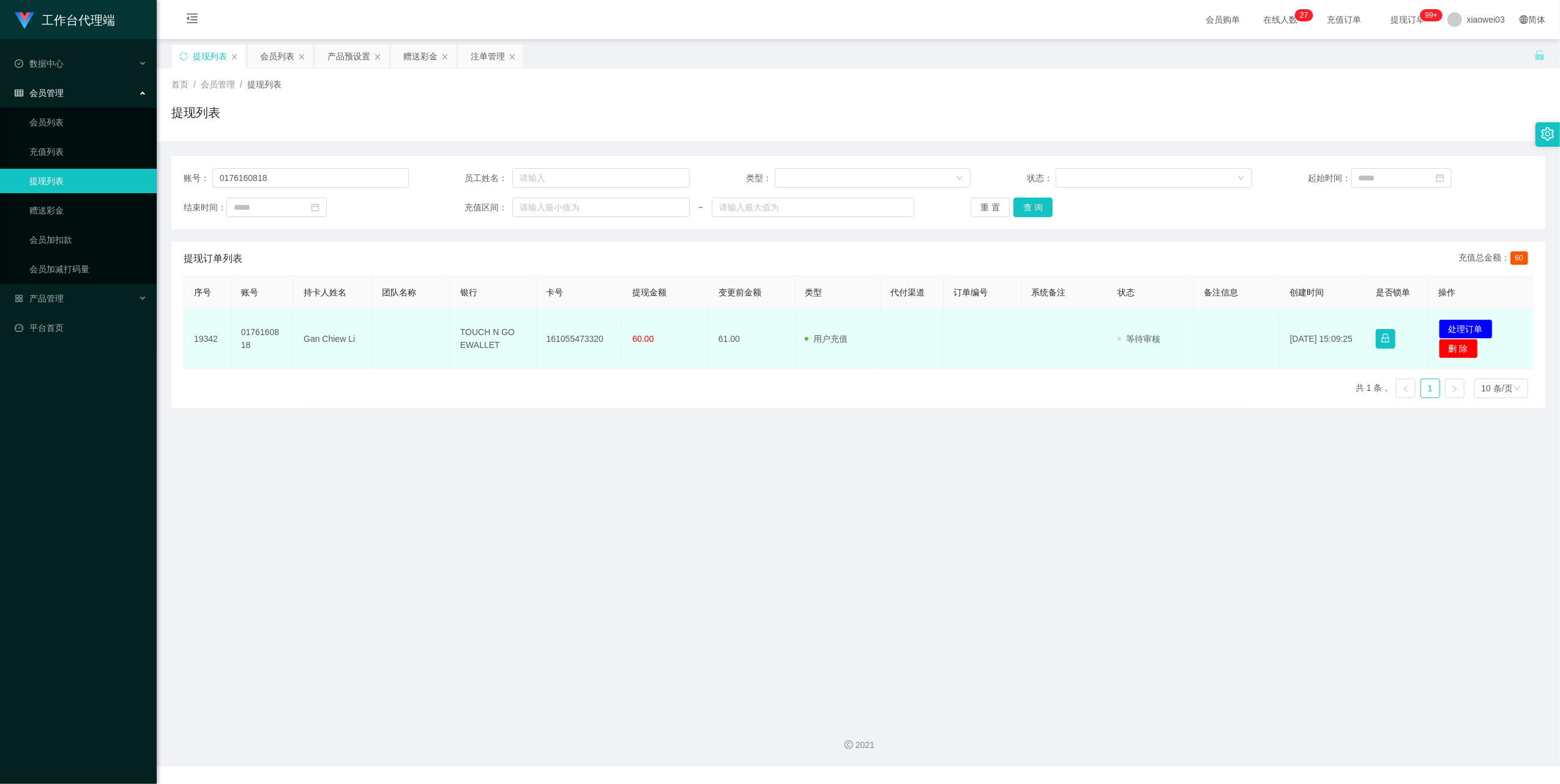
click at [590, 332] on td "161055473320" at bounding box center [579, 339] width 87 height 59
drag, startPoint x: 600, startPoint y: 341, endPoint x: 541, endPoint y: 341, distance: 59.0
click at [541, 341] on td "161055473320" at bounding box center [579, 339] width 87 height 59
copy td "161055473320"
drag, startPoint x: 493, startPoint y: 350, endPoint x: 454, endPoint y: 323, distance: 47.4
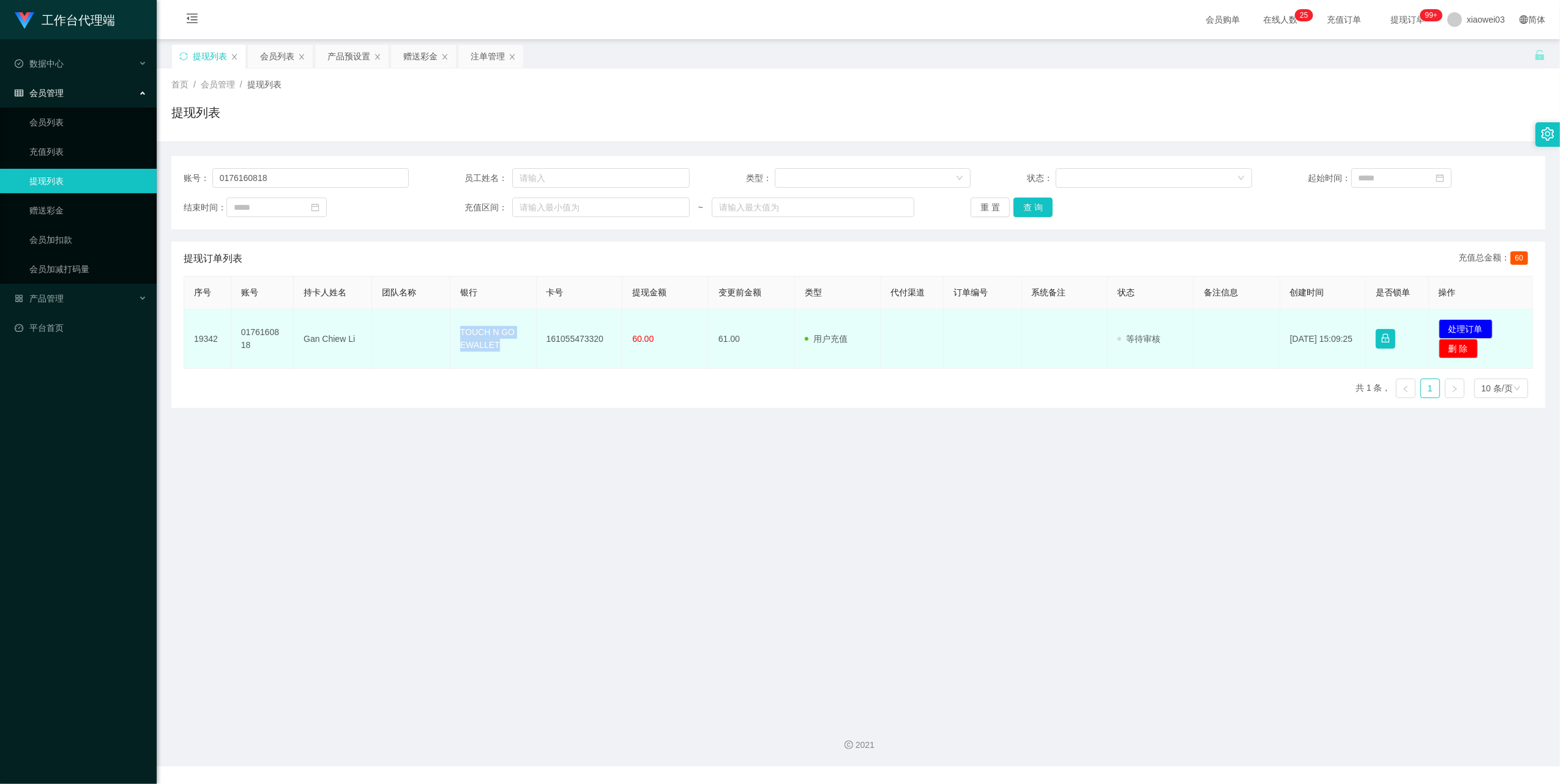
click at [454, 323] on td "TOUCH N GO EWALLET" at bounding box center [493, 339] width 87 height 59
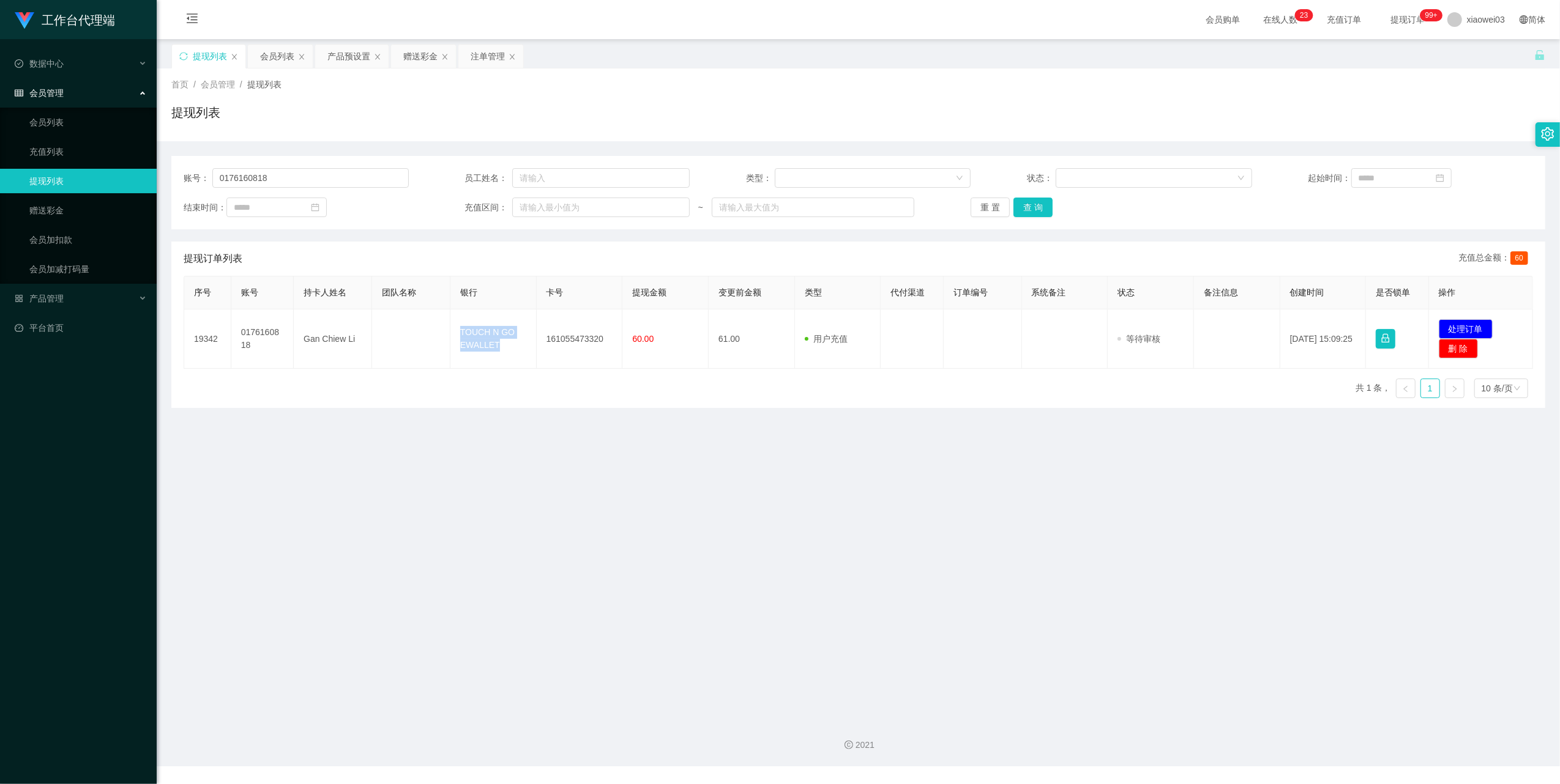
copy td "TOUCH N GO EWALLET"
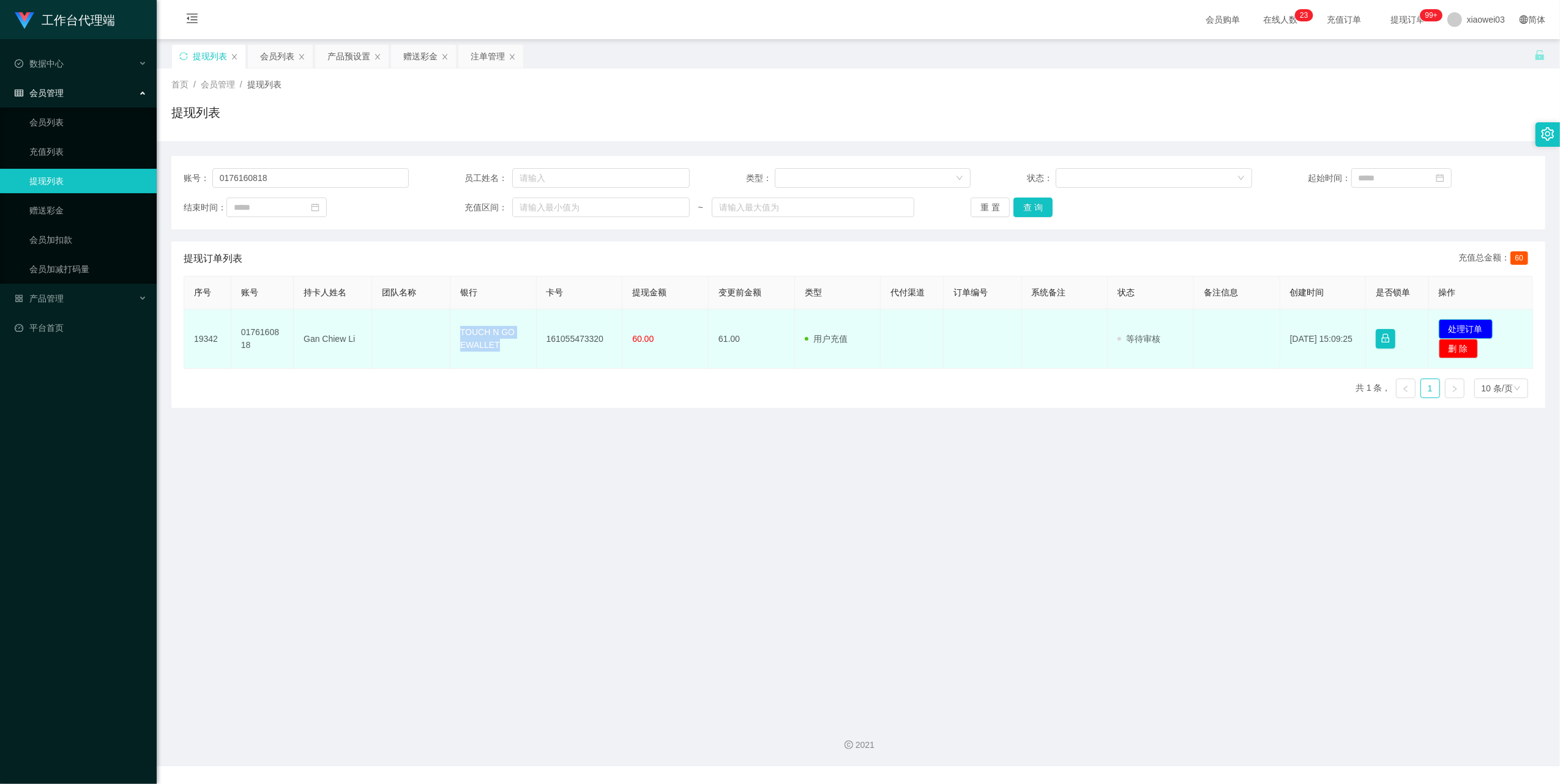
click at [1450, 328] on button "处理订单" at bounding box center [1465, 329] width 54 height 20
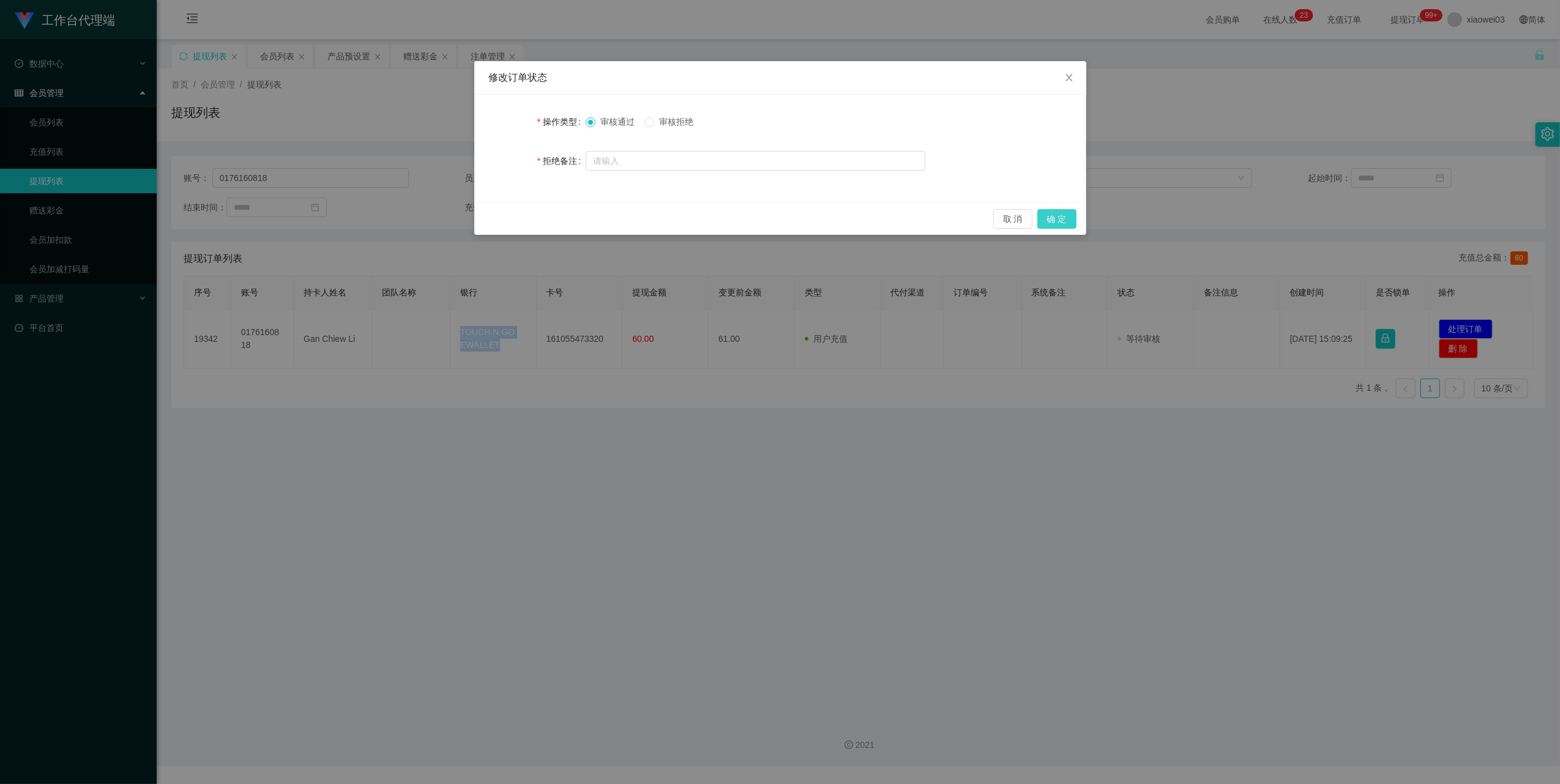
click at [1073, 218] on button "确 定" at bounding box center [1057, 219] width 39 height 20
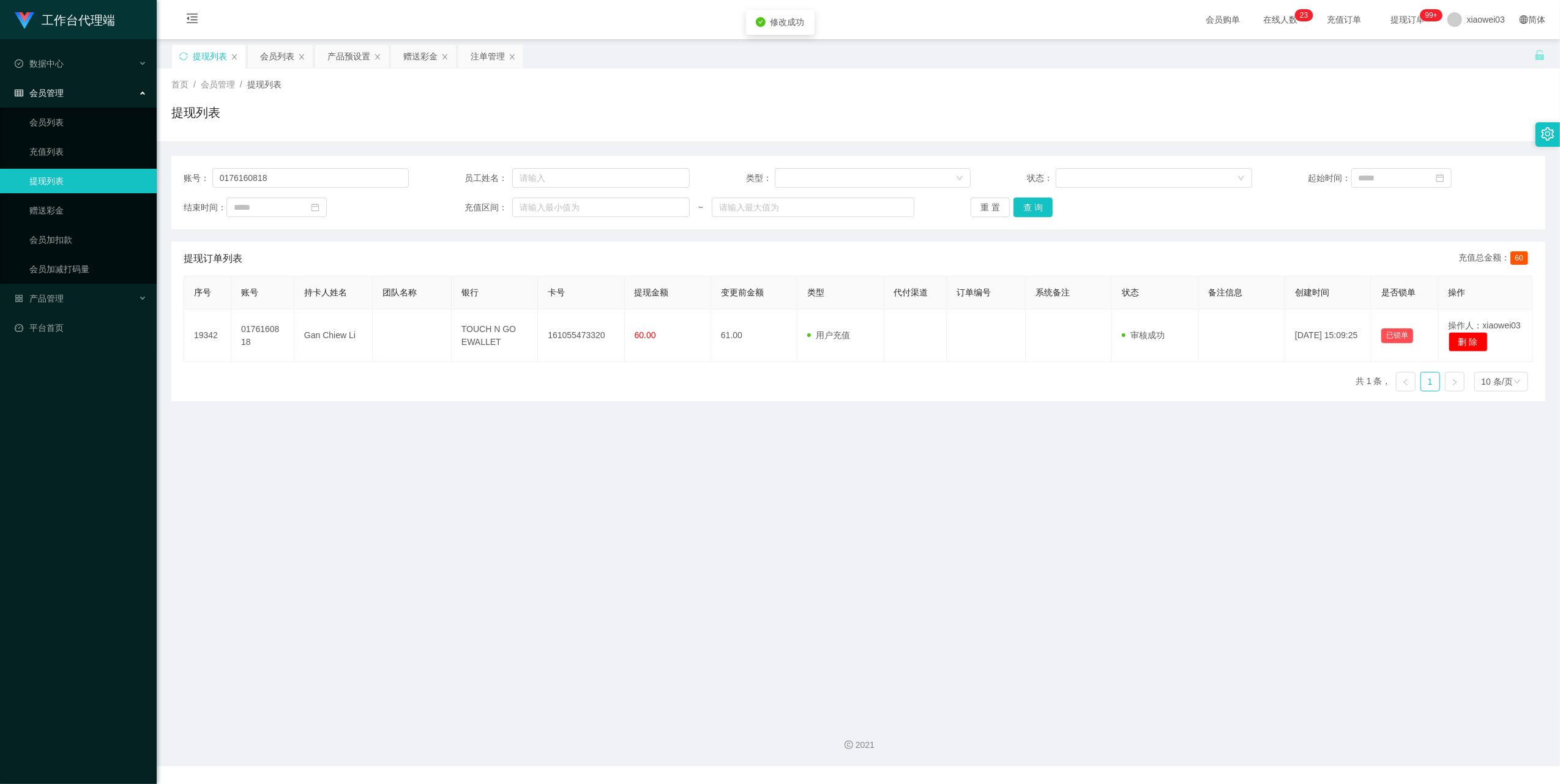
drag, startPoint x: 925, startPoint y: 567, endPoint x: 974, endPoint y: 535, distance: 58.5
click at [926, 566] on main "关闭左侧 关闭右侧 关闭其它 刷新页面 提现列表 会员列表 产品预设置 赠送彩金 注单管理 首页 / 会员管理 / 提现列表 / 提现列表 账号： 01761…" at bounding box center [857, 375] width 1403 height 670
